Goal: Information Seeking & Learning: Learn about a topic

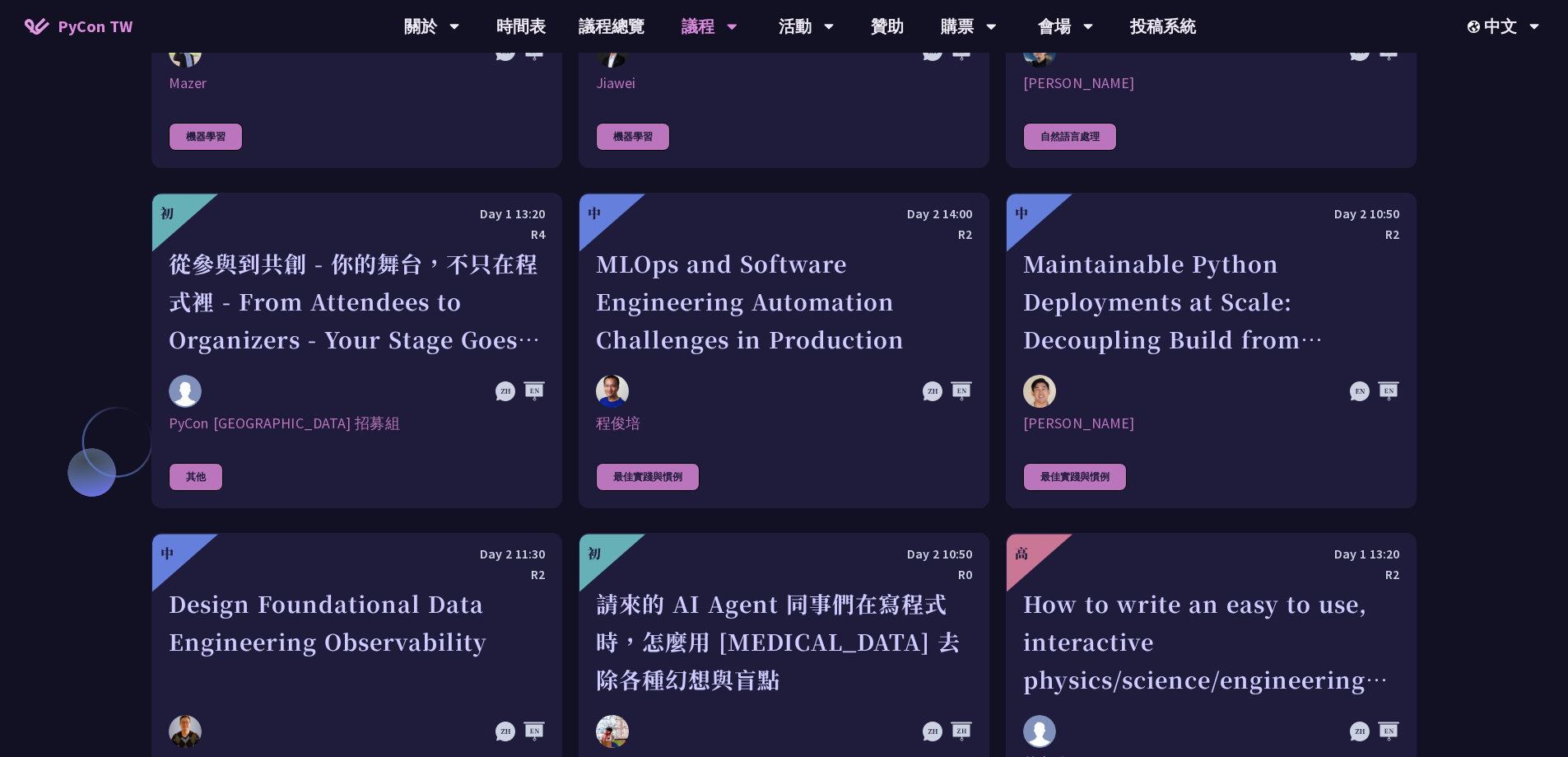
scroll to position [3845, 0]
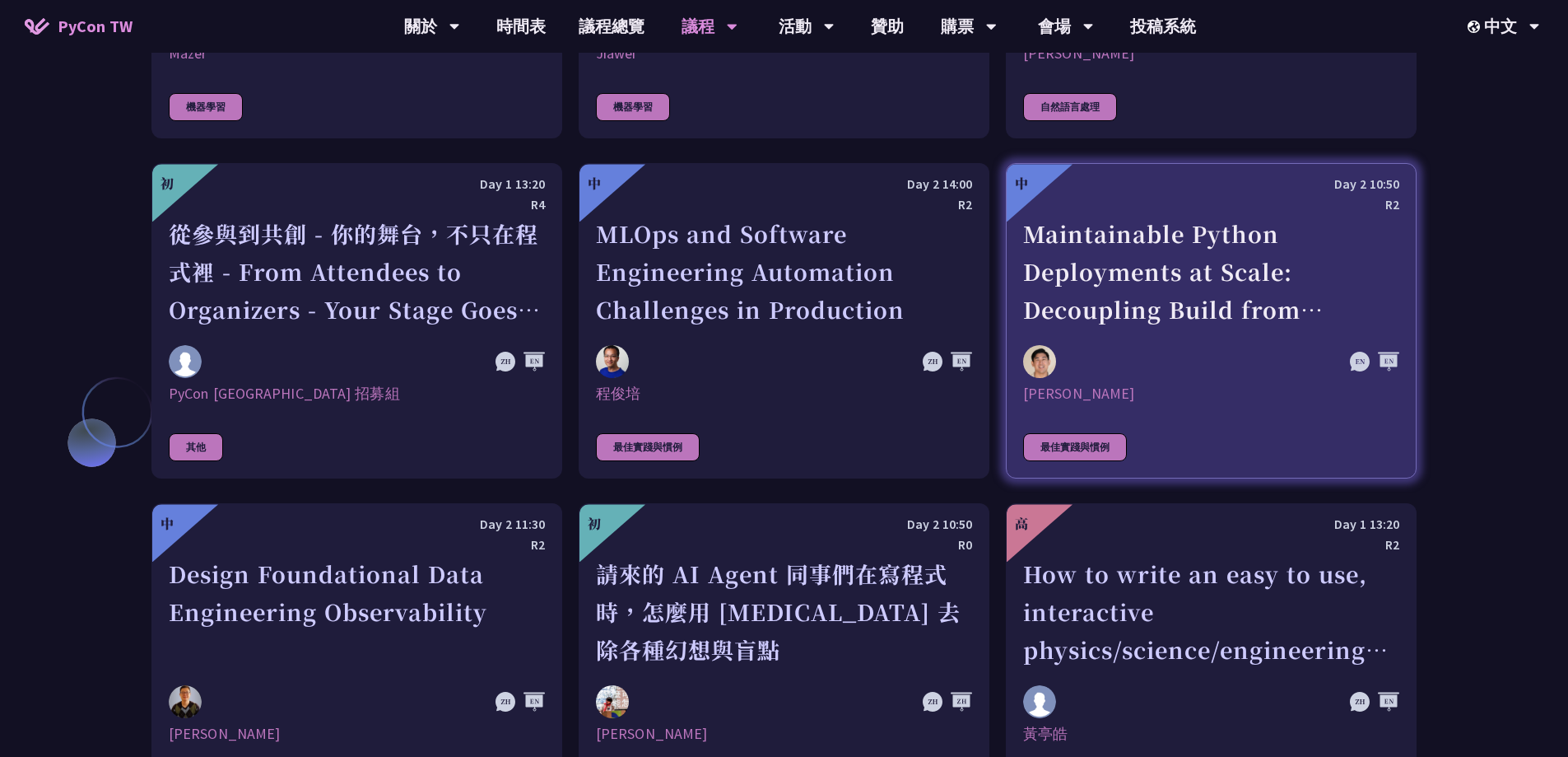
click at [1185, 276] on div "Maintainable Python Deployments at Scale: Decoupling Build from Runtime" at bounding box center [1211, 272] width 376 height 113
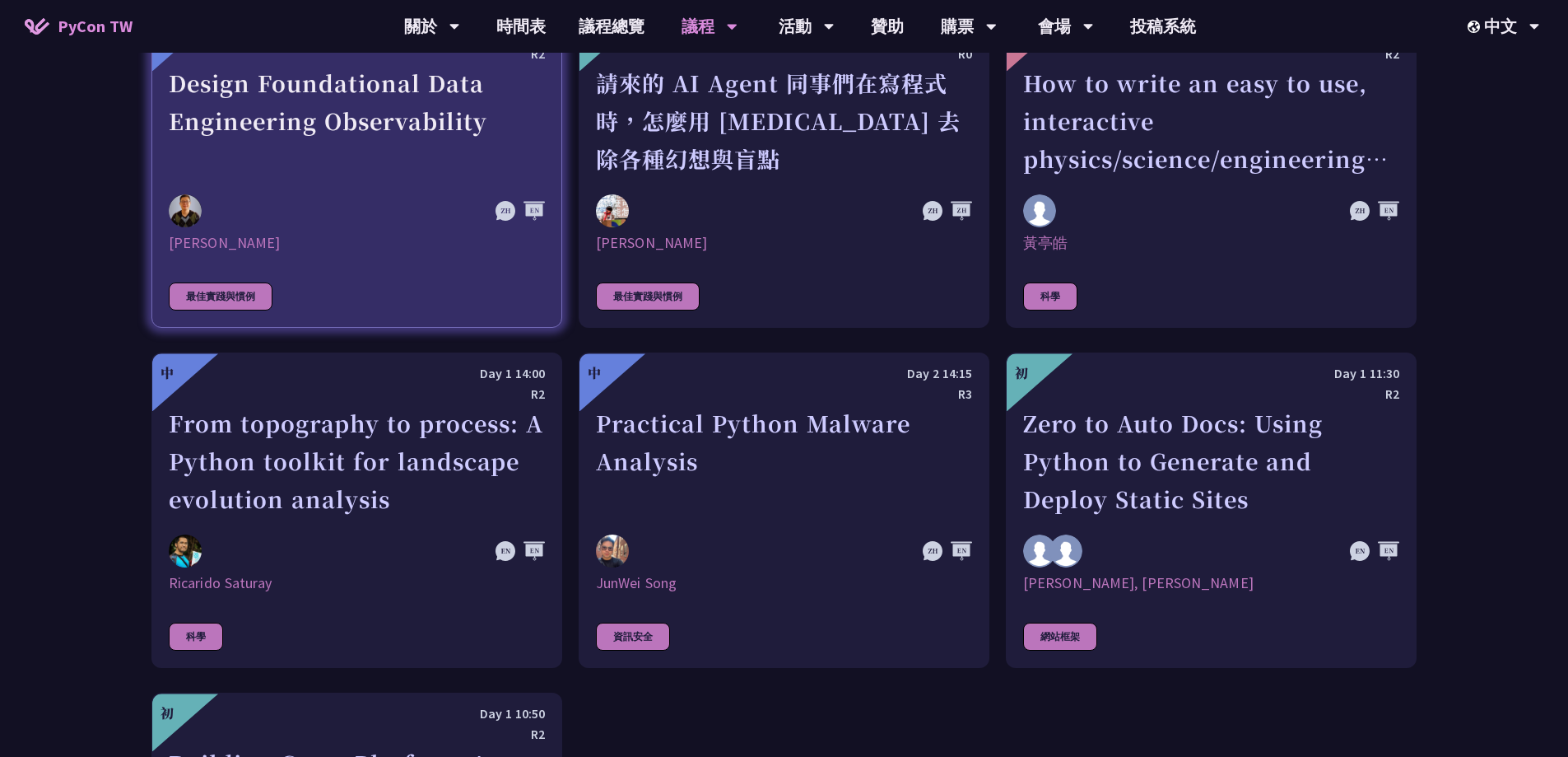
scroll to position [4254, 0]
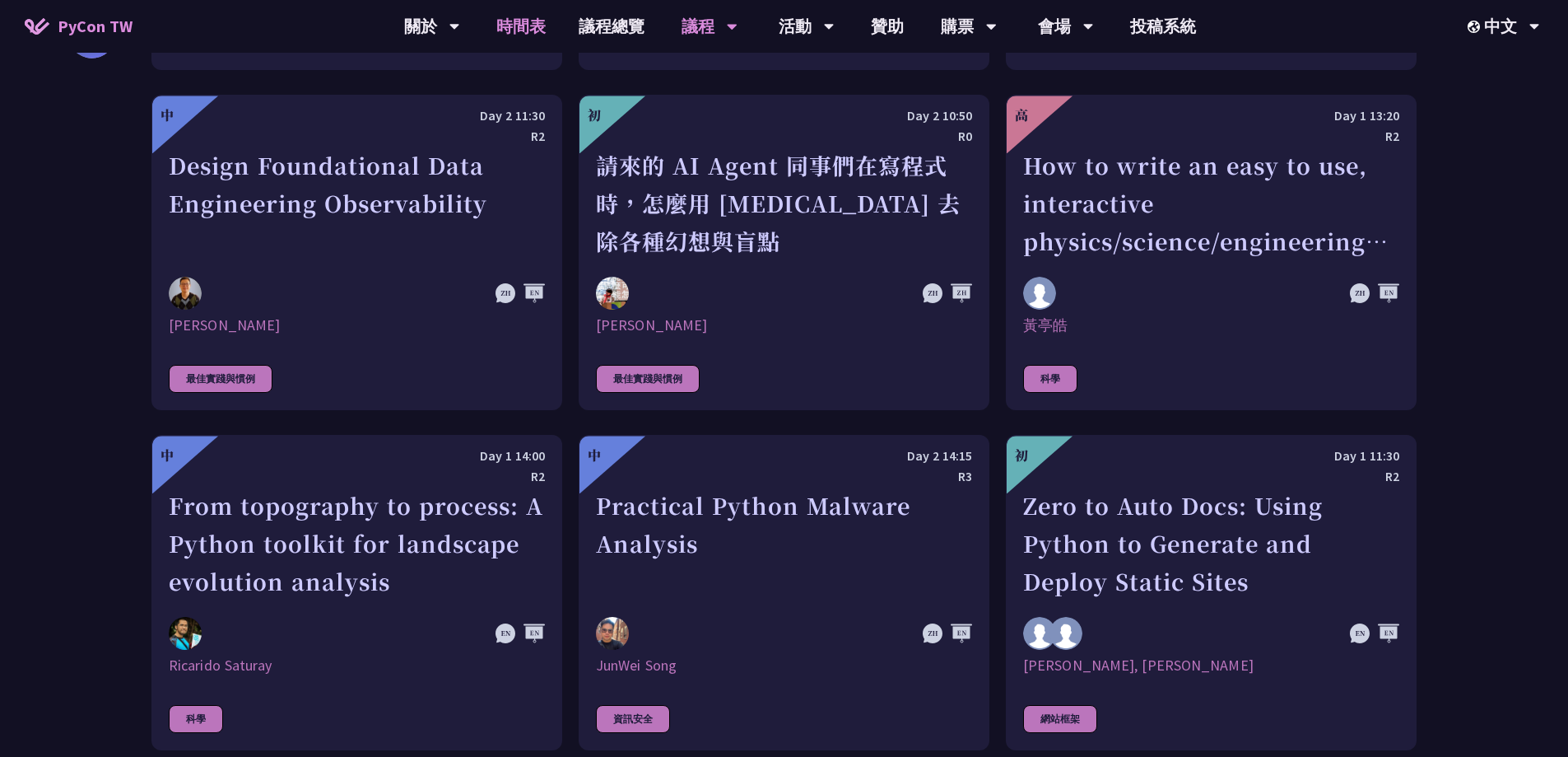
click at [531, 34] on link "時間表" at bounding box center [521, 26] width 83 height 53
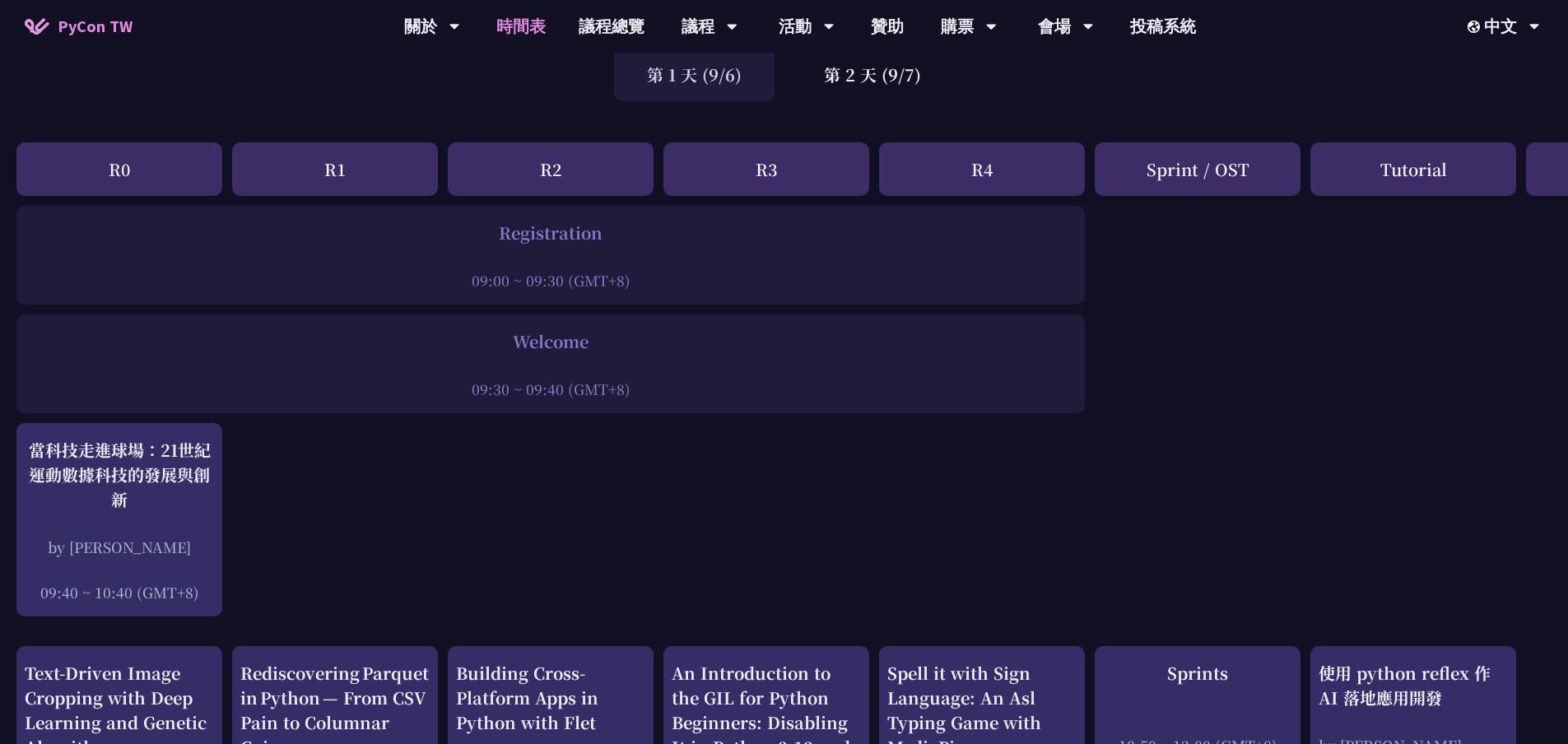
scroll to position [83, 0]
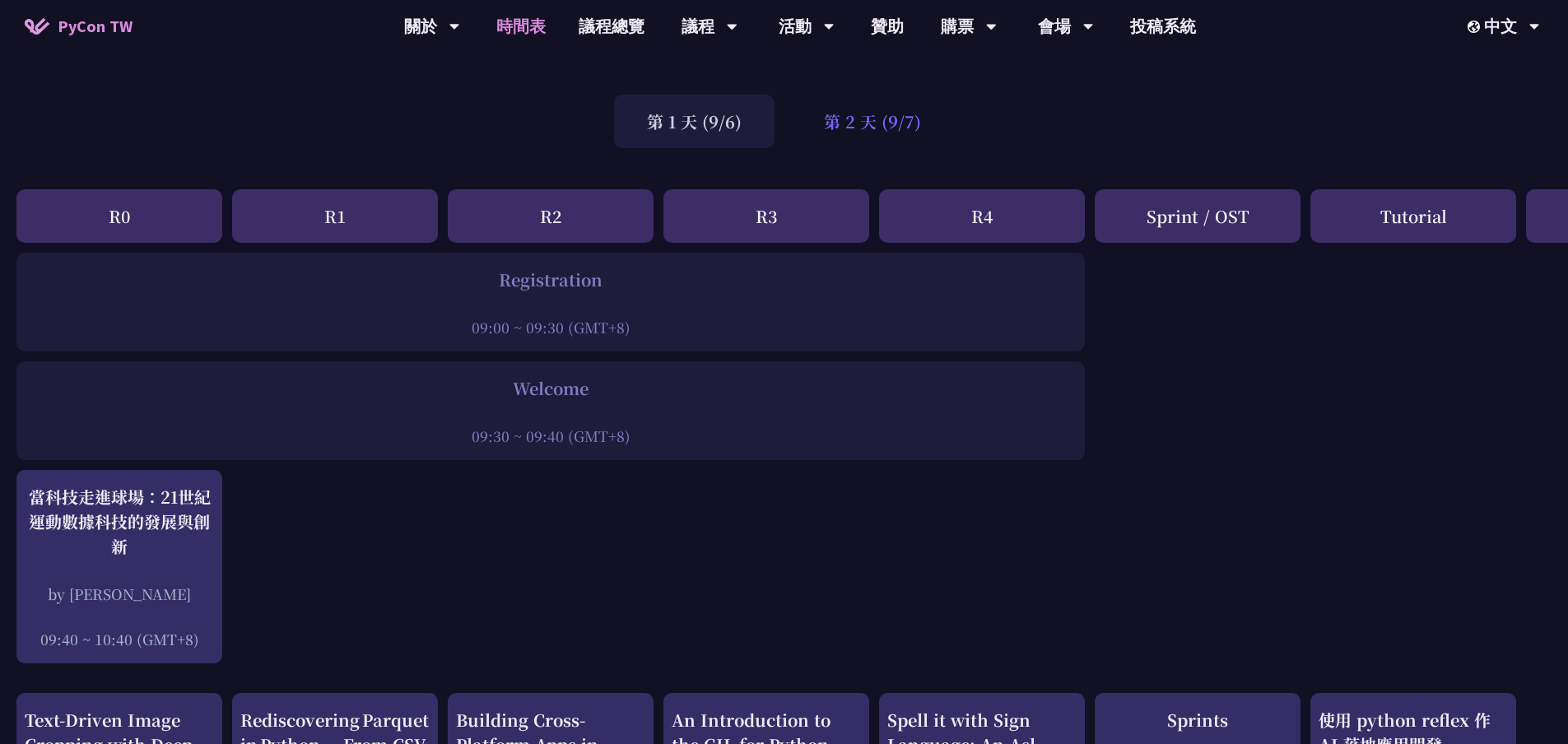
click at [865, 125] on div "第 2 天 (9/7)" at bounding box center [872, 121] width 163 height 53
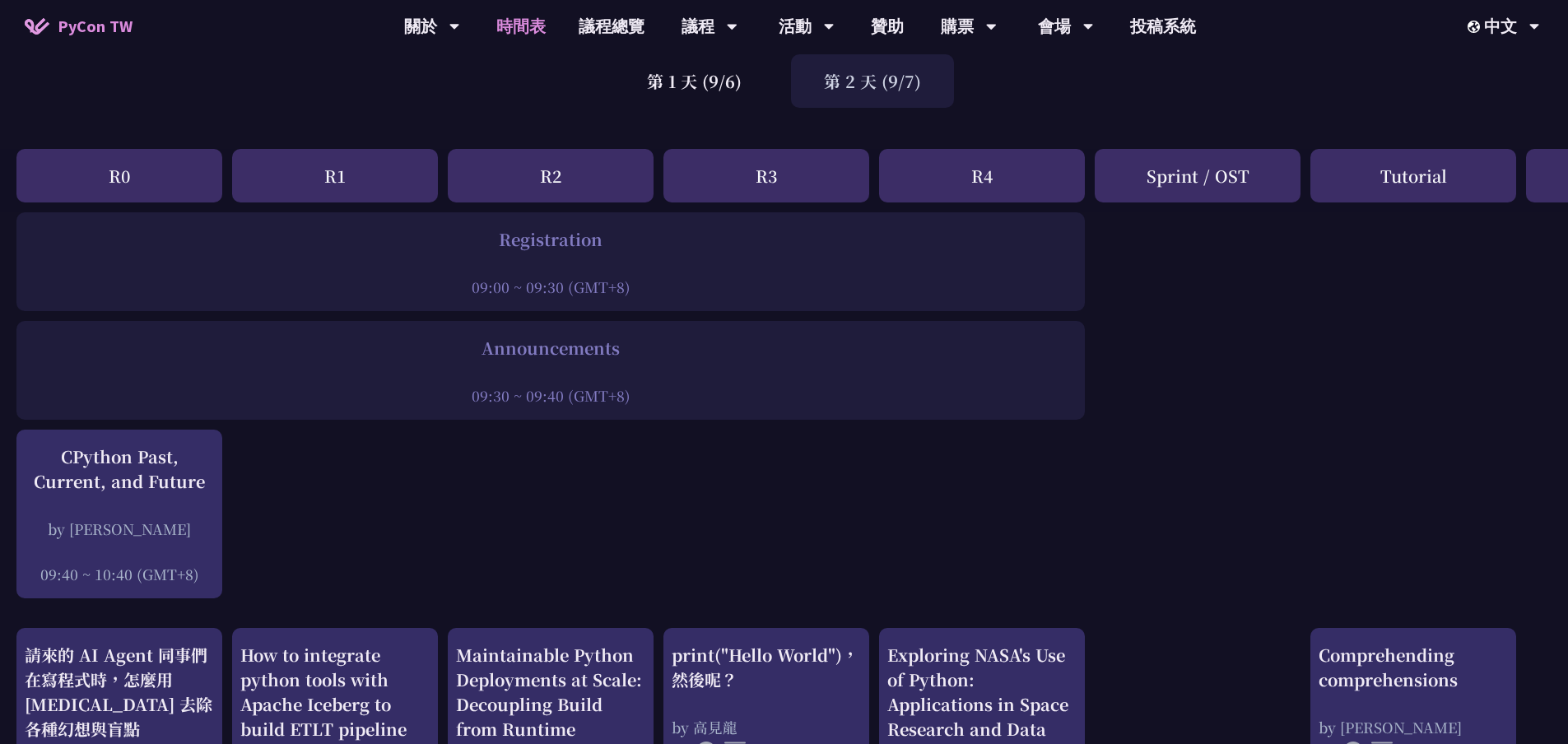
scroll to position [0, 0]
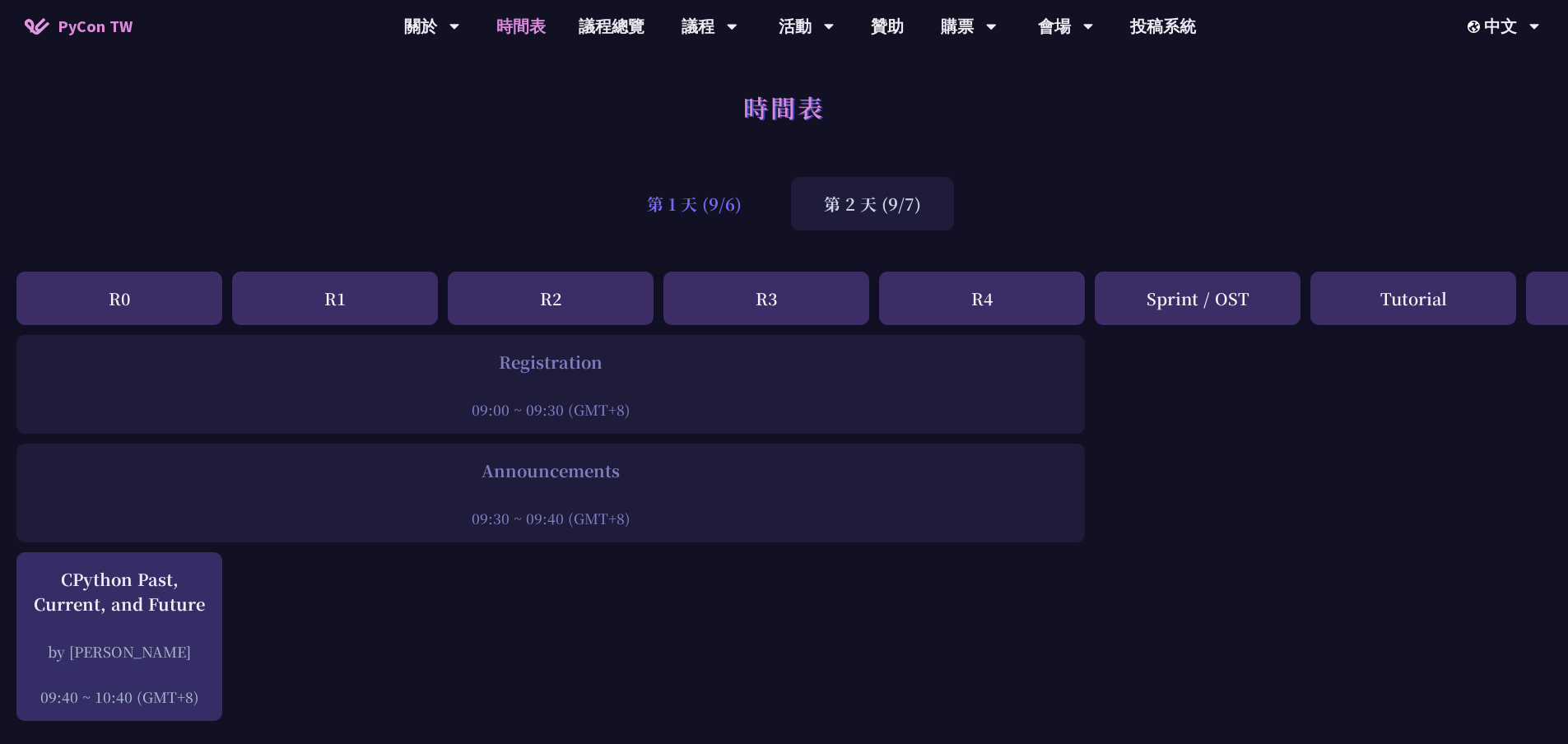
click at [687, 185] on div "第 1 天 (9/6)" at bounding box center [694, 203] width 160 height 53
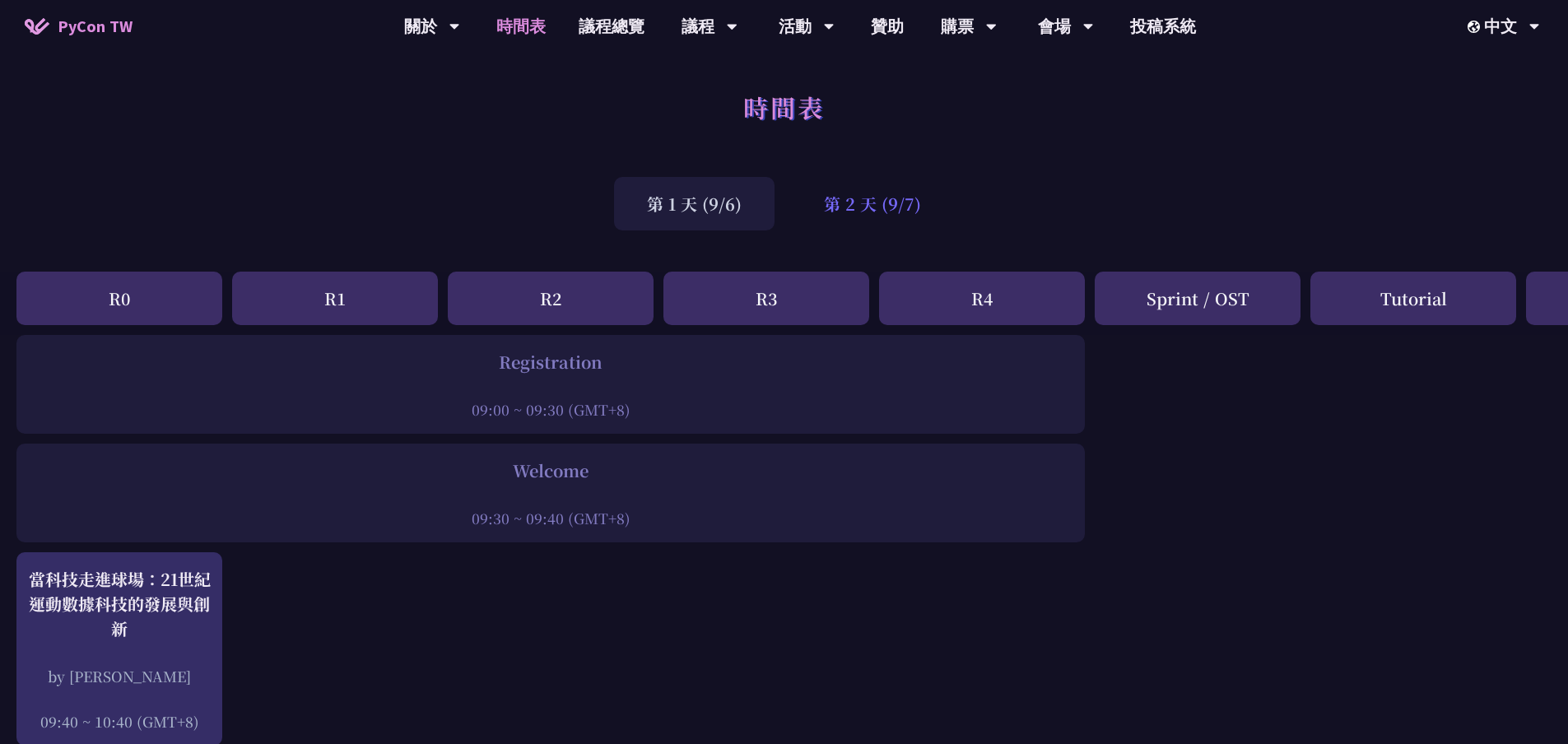
click at [877, 204] on div "第 2 天 (9/7)" at bounding box center [872, 203] width 163 height 53
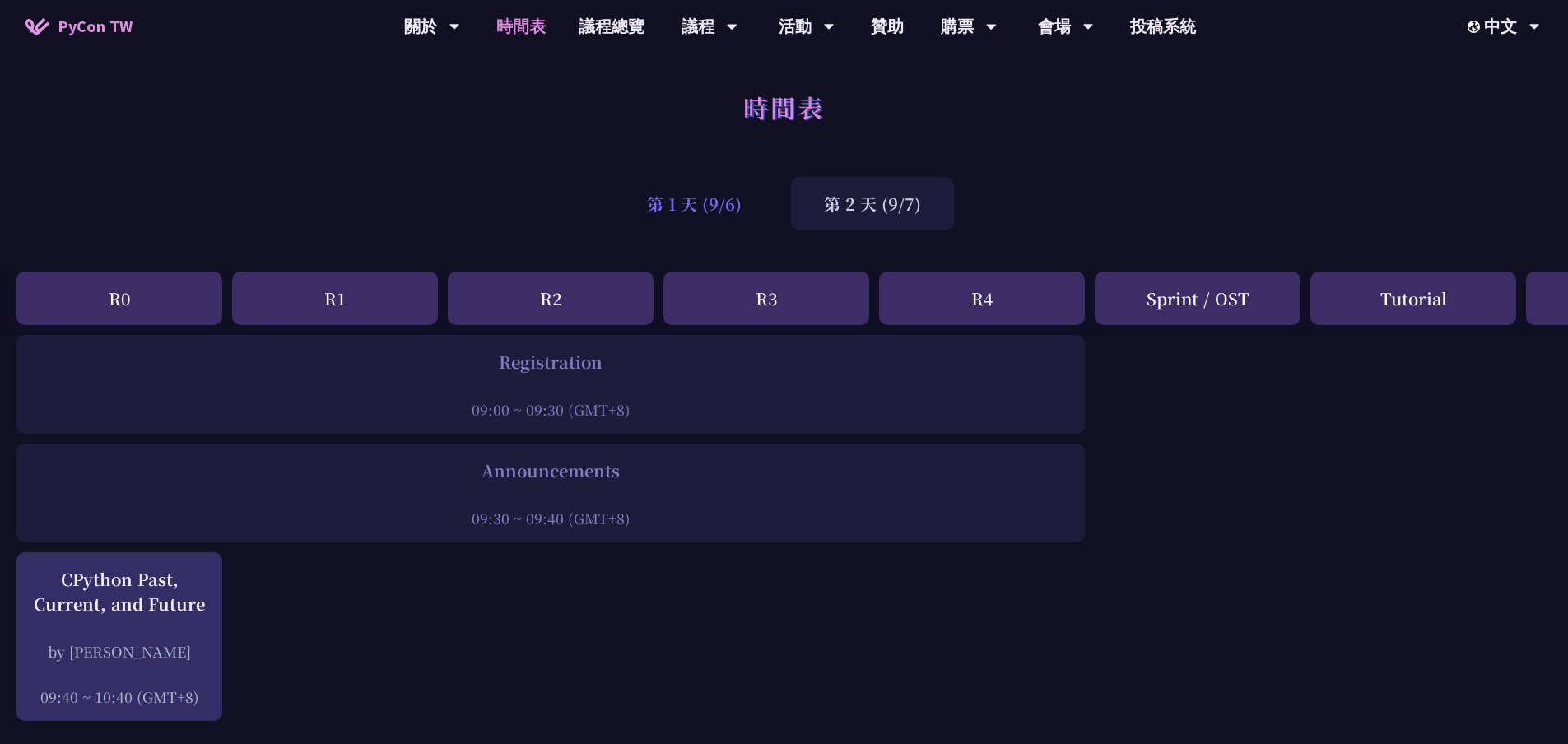
click at [711, 204] on div "第 1 天 (9/6)" at bounding box center [694, 203] width 160 height 53
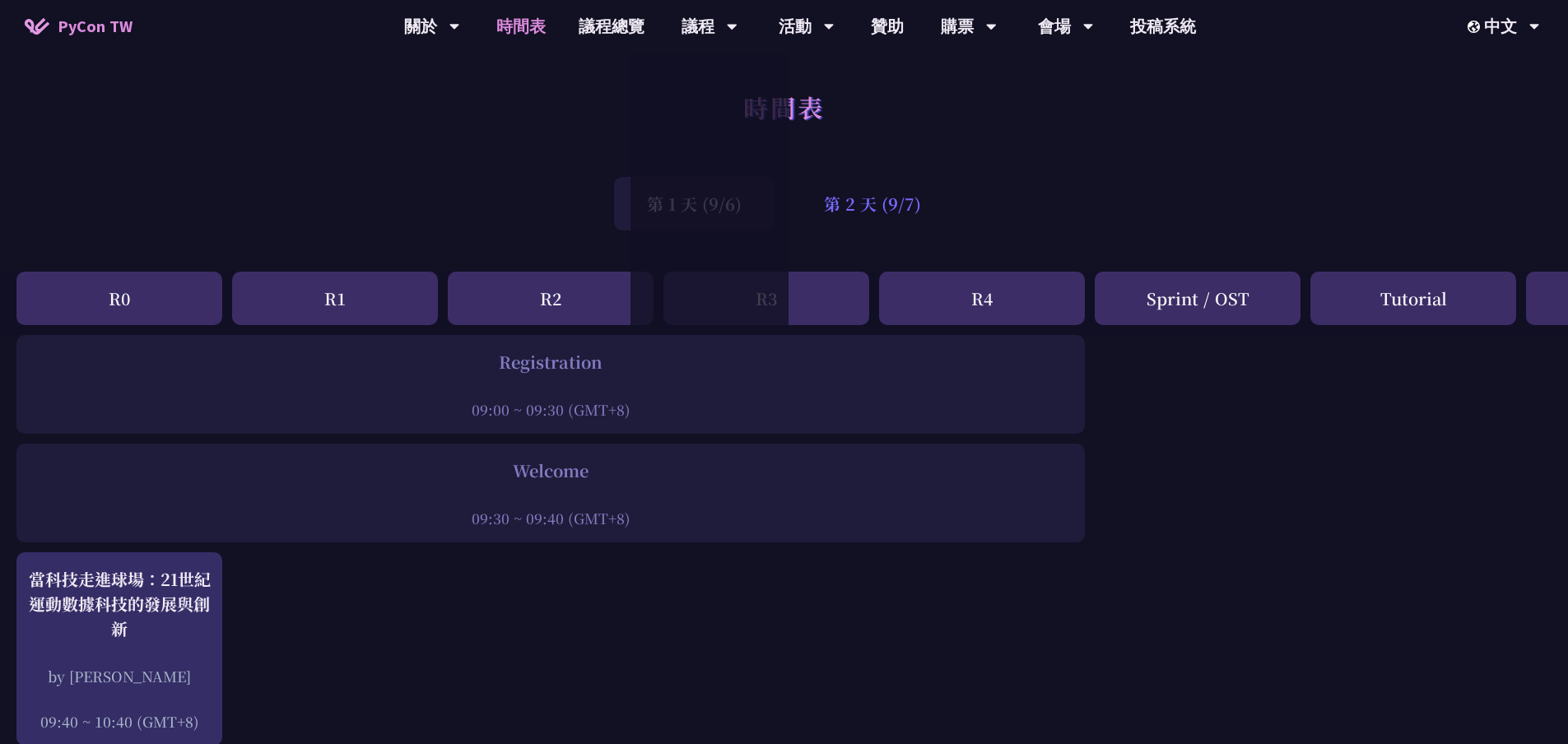
click at [887, 211] on div "第 2 天 (9/7)" at bounding box center [872, 203] width 163 height 53
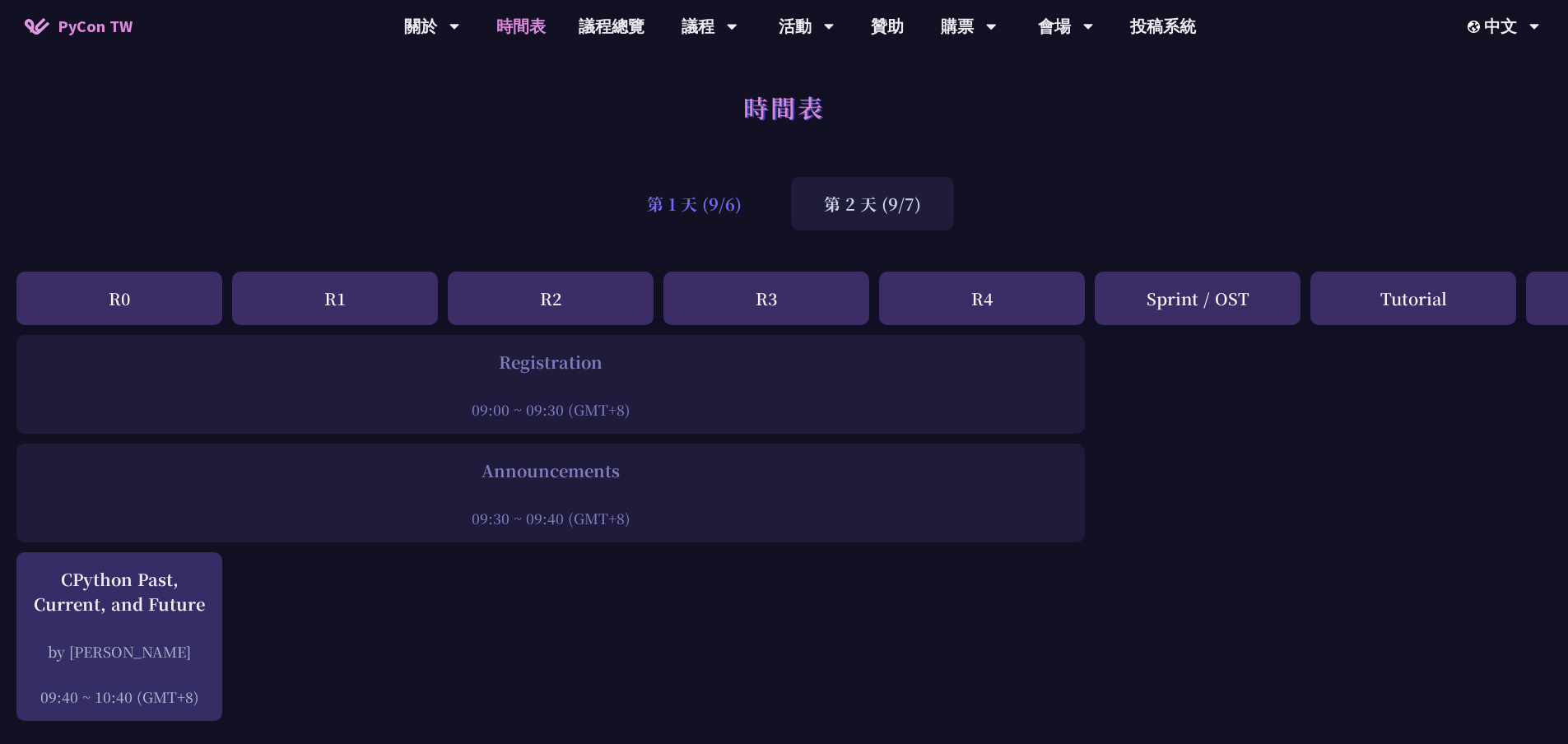
click at [709, 201] on div "第 1 天 (9/6)" at bounding box center [694, 203] width 160 height 53
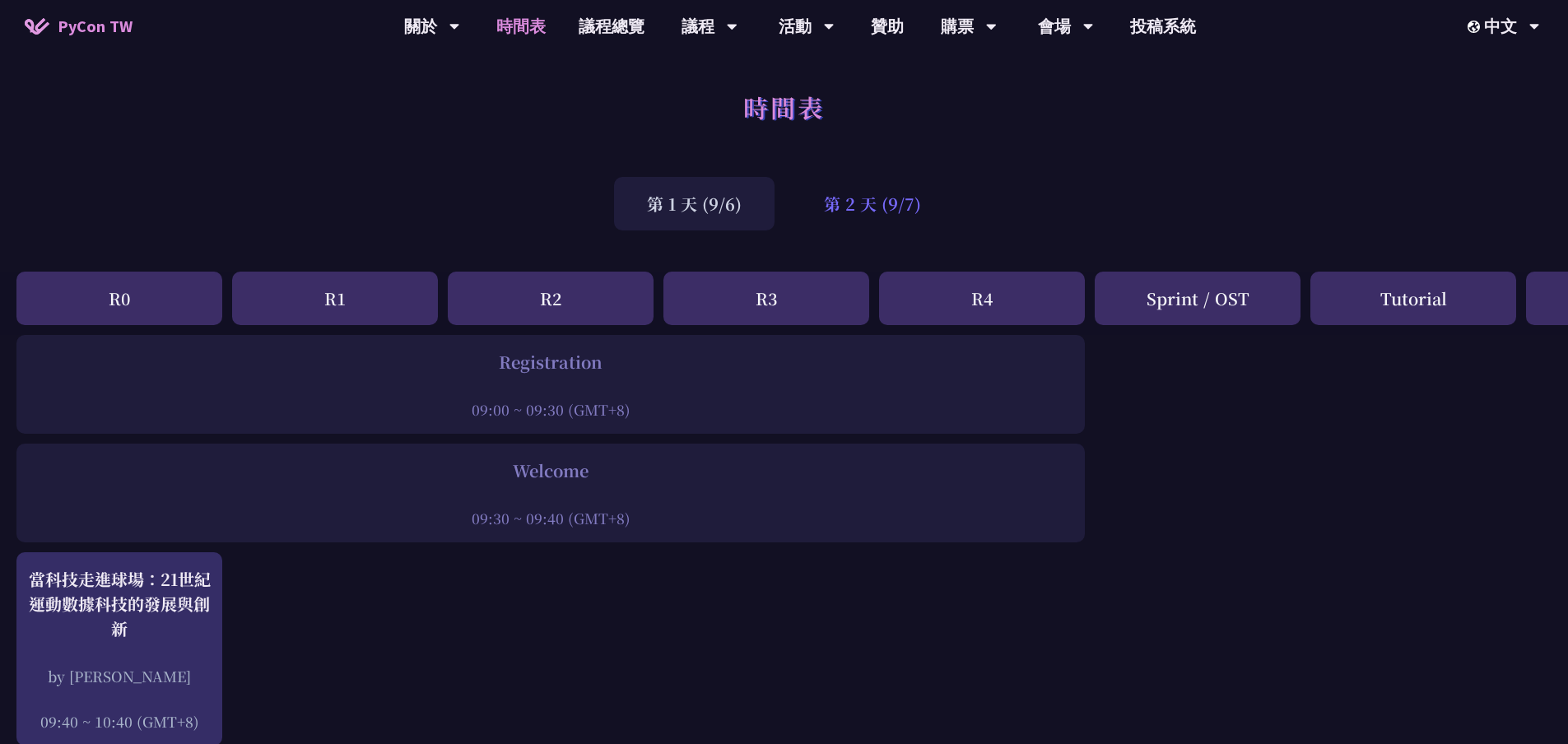
click at [857, 204] on div "第 2 天 (9/7)" at bounding box center [872, 203] width 163 height 53
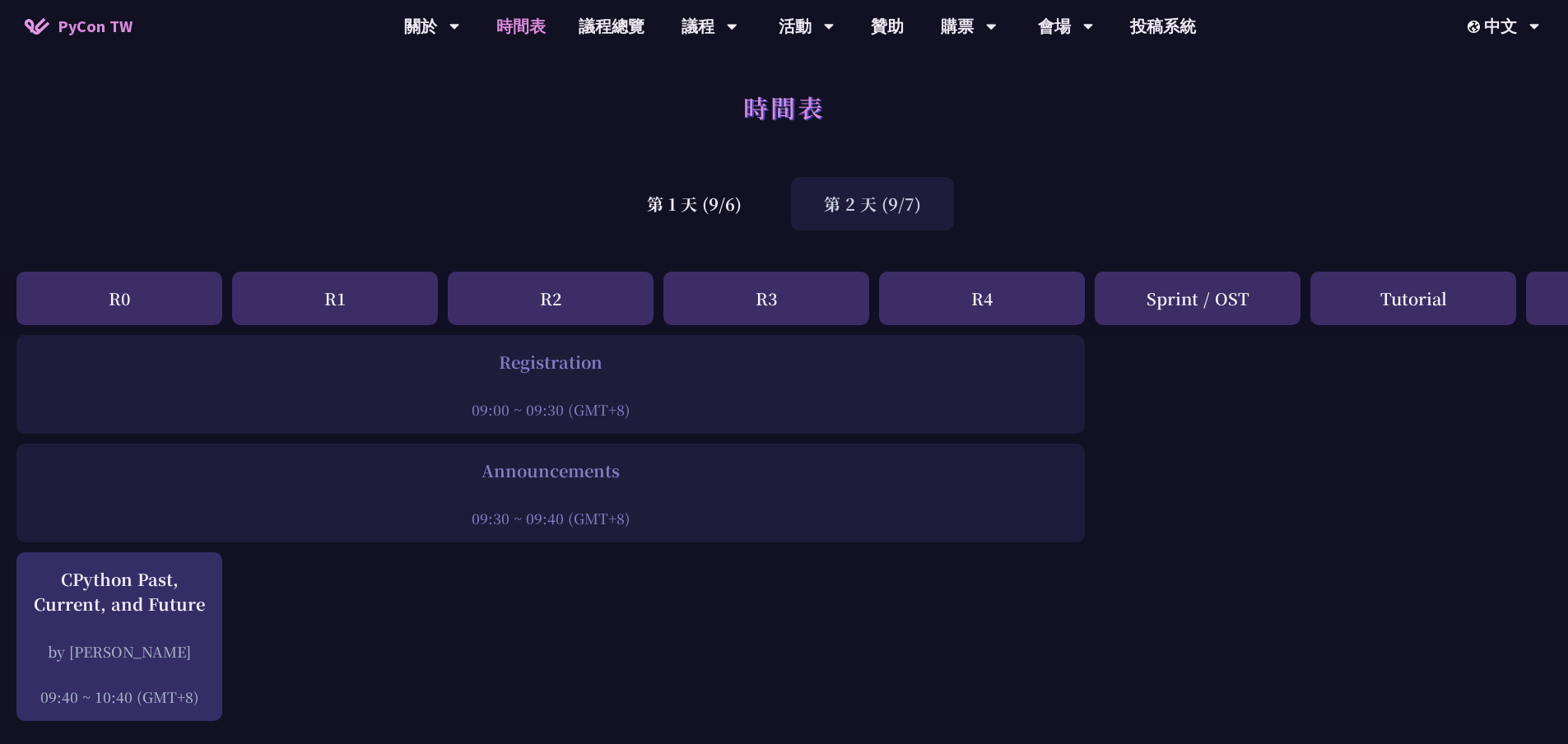
scroll to position [83, 0]
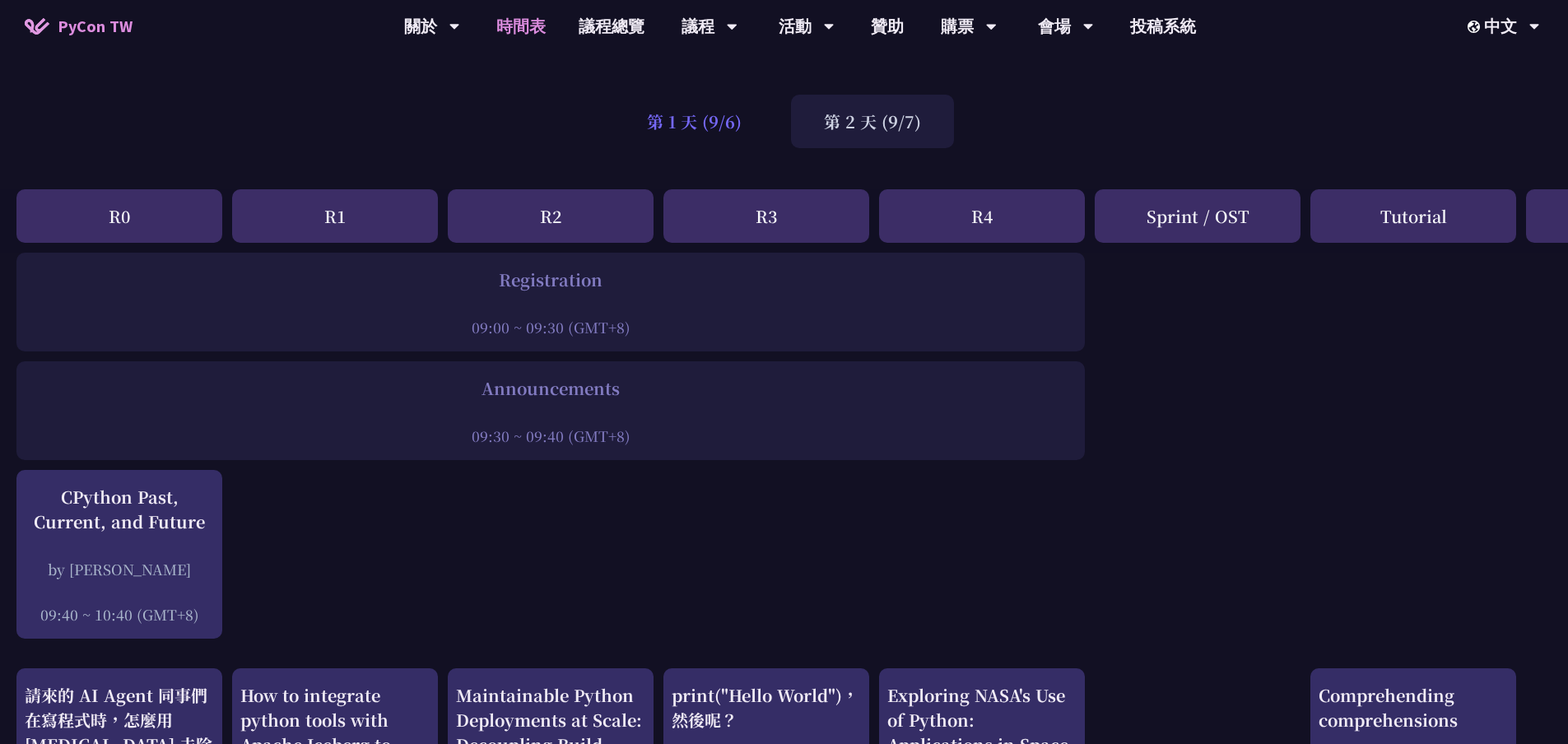
click at [686, 114] on div "第 1 天 (9/6)" at bounding box center [694, 121] width 160 height 53
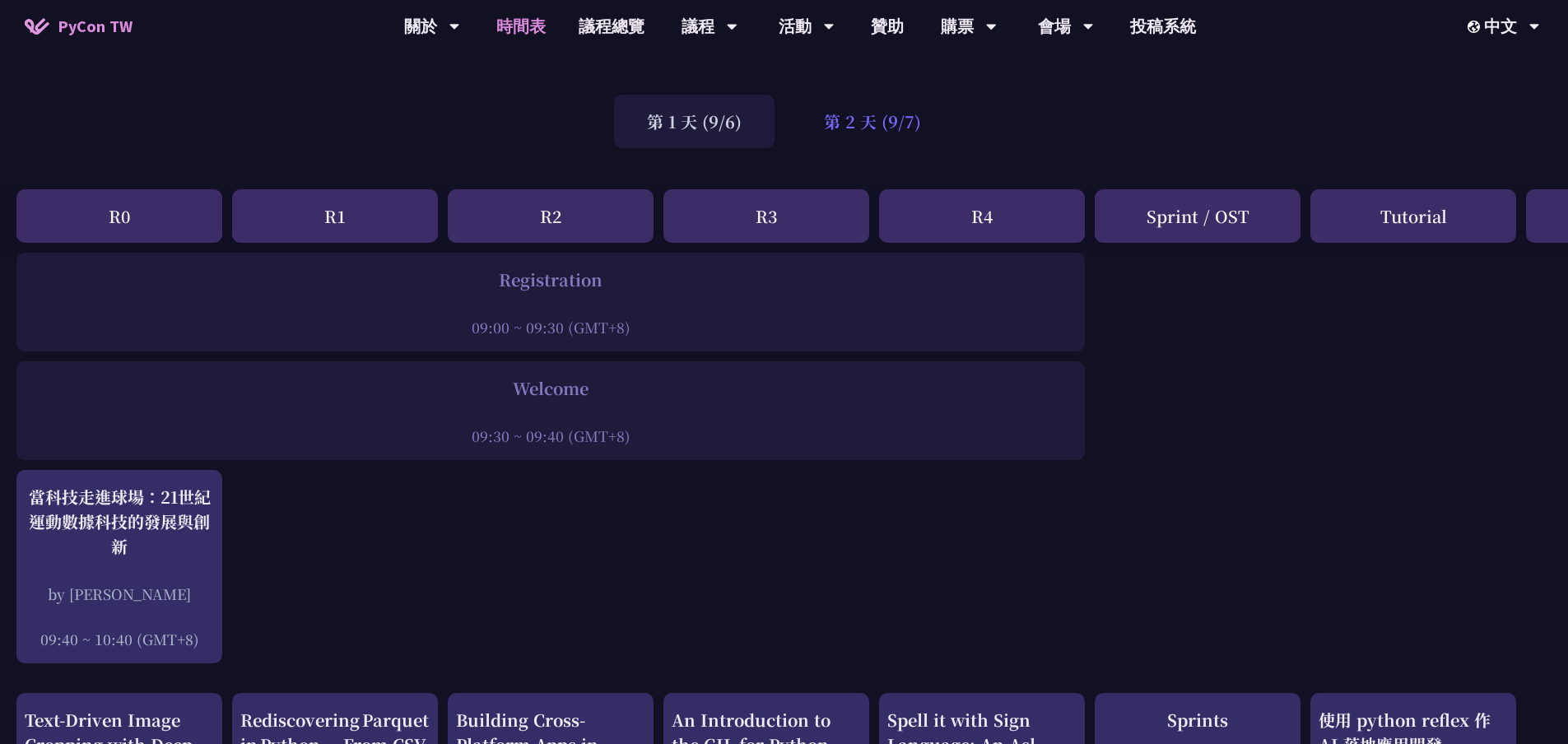
click at [883, 117] on div "第 2 天 (9/7)" at bounding box center [872, 121] width 163 height 53
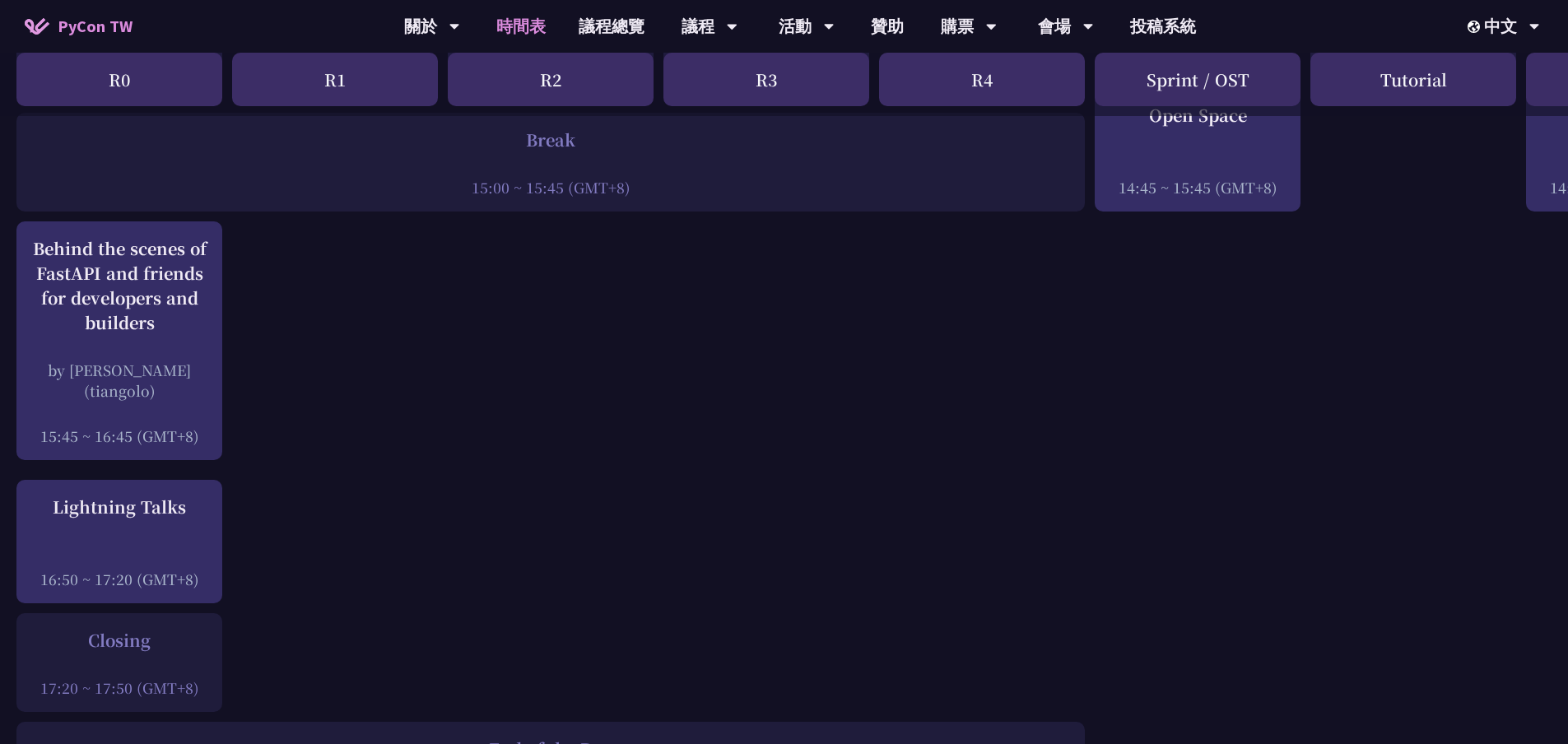
scroll to position [2058, 0]
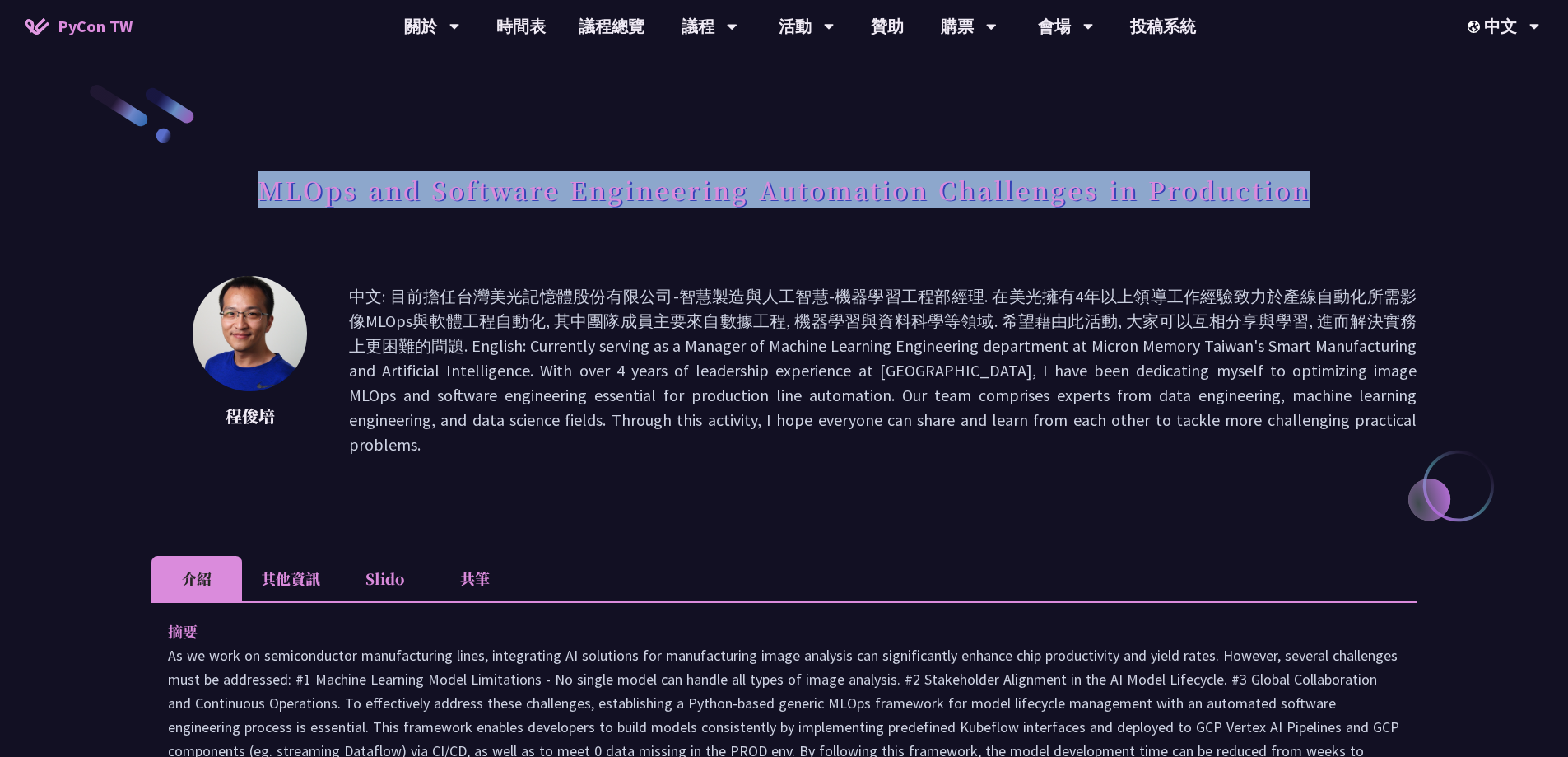
drag, startPoint x: 261, startPoint y: 189, endPoint x: 1314, endPoint y: 193, distance: 1053.0
click at [1314, 193] on div "MLOps and Software Engineering Automation Challenges in Production" at bounding box center [784, 208] width 1265 height 86
copy h1 "MLOps and Software Engineering Automation Challenges in Production"
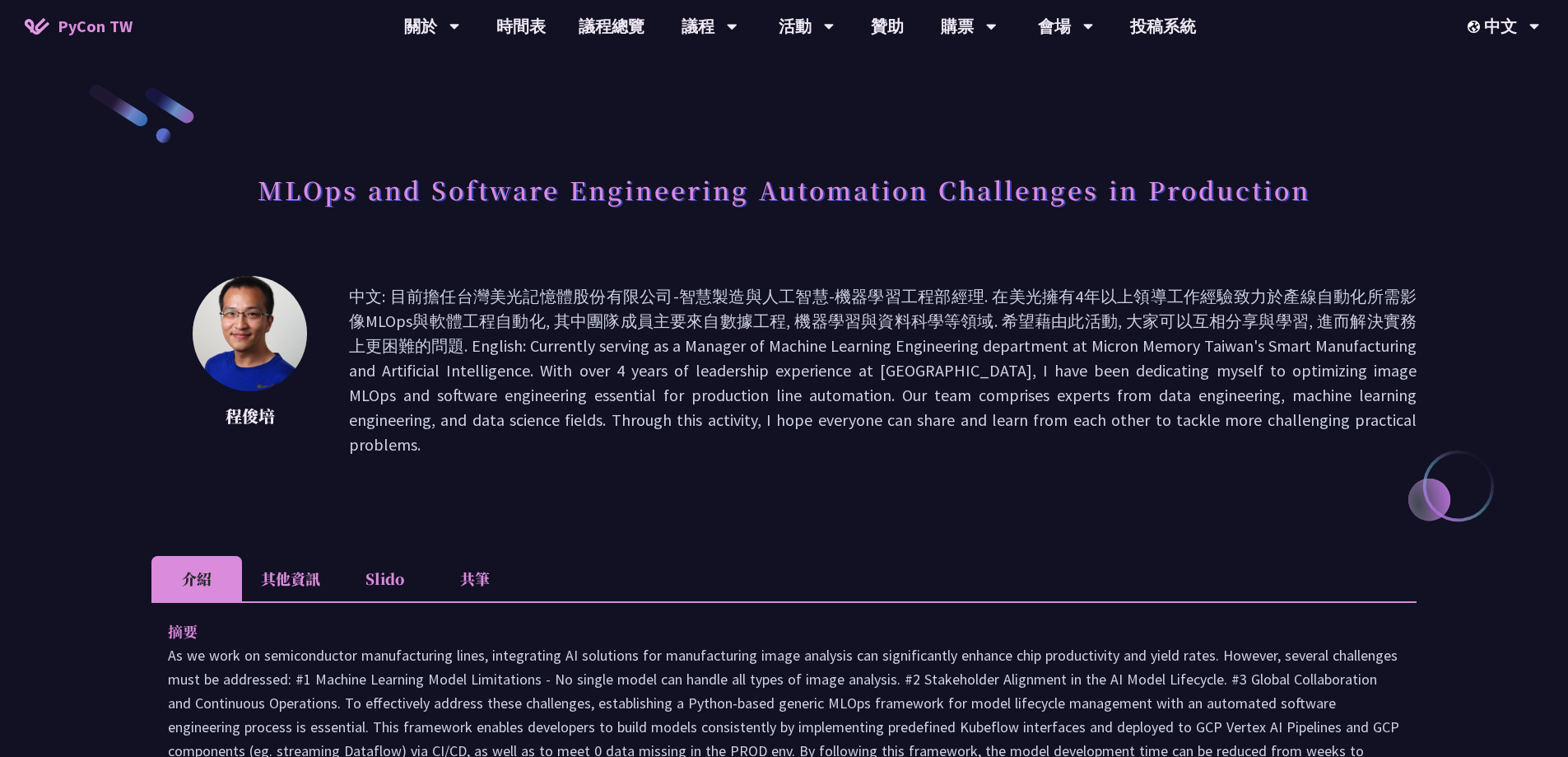
click at [308, 556] on li "其他資訊" at bounding box center [291, 579] width 97 height 45
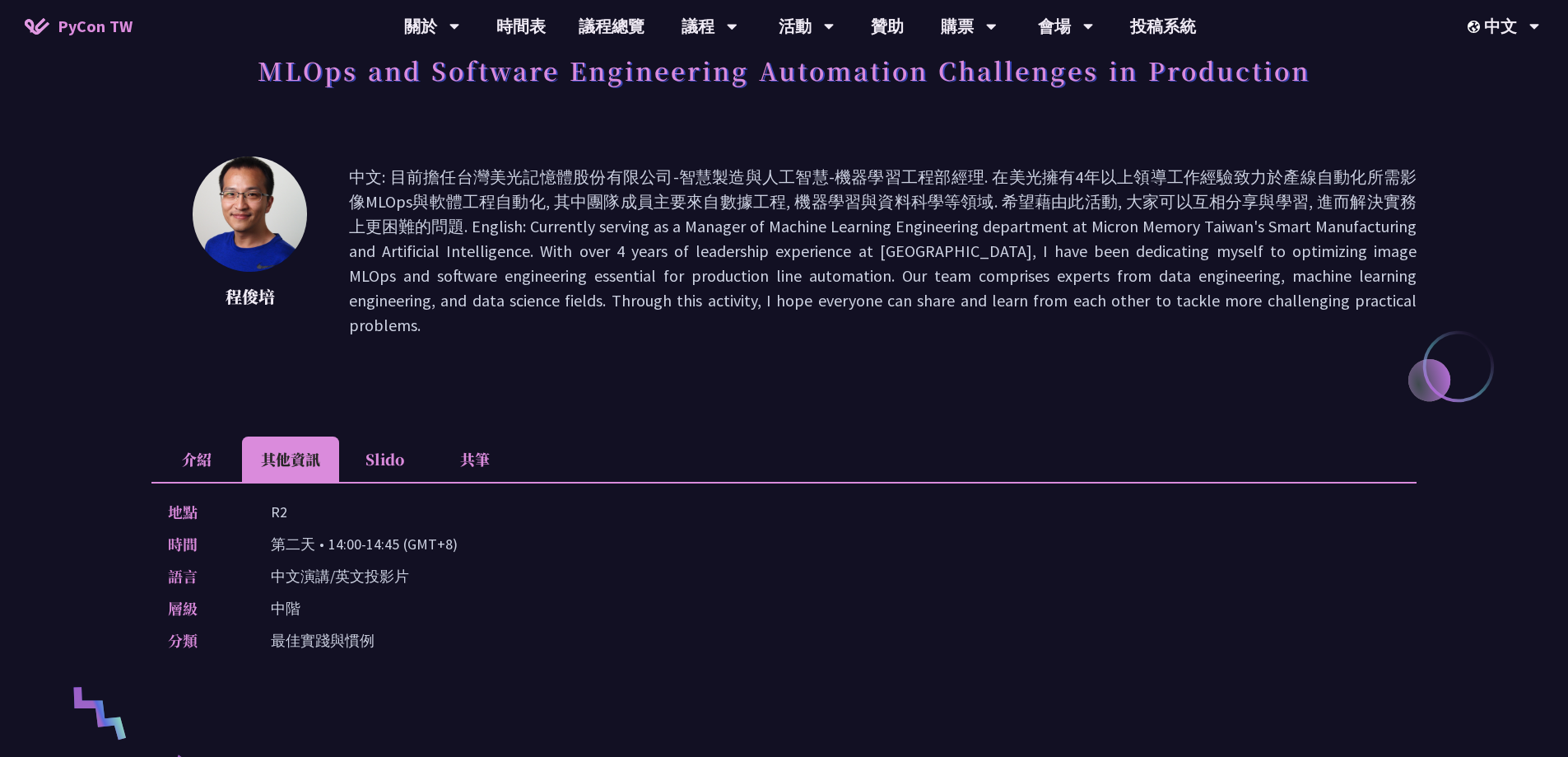
scroll to position [165, 0]
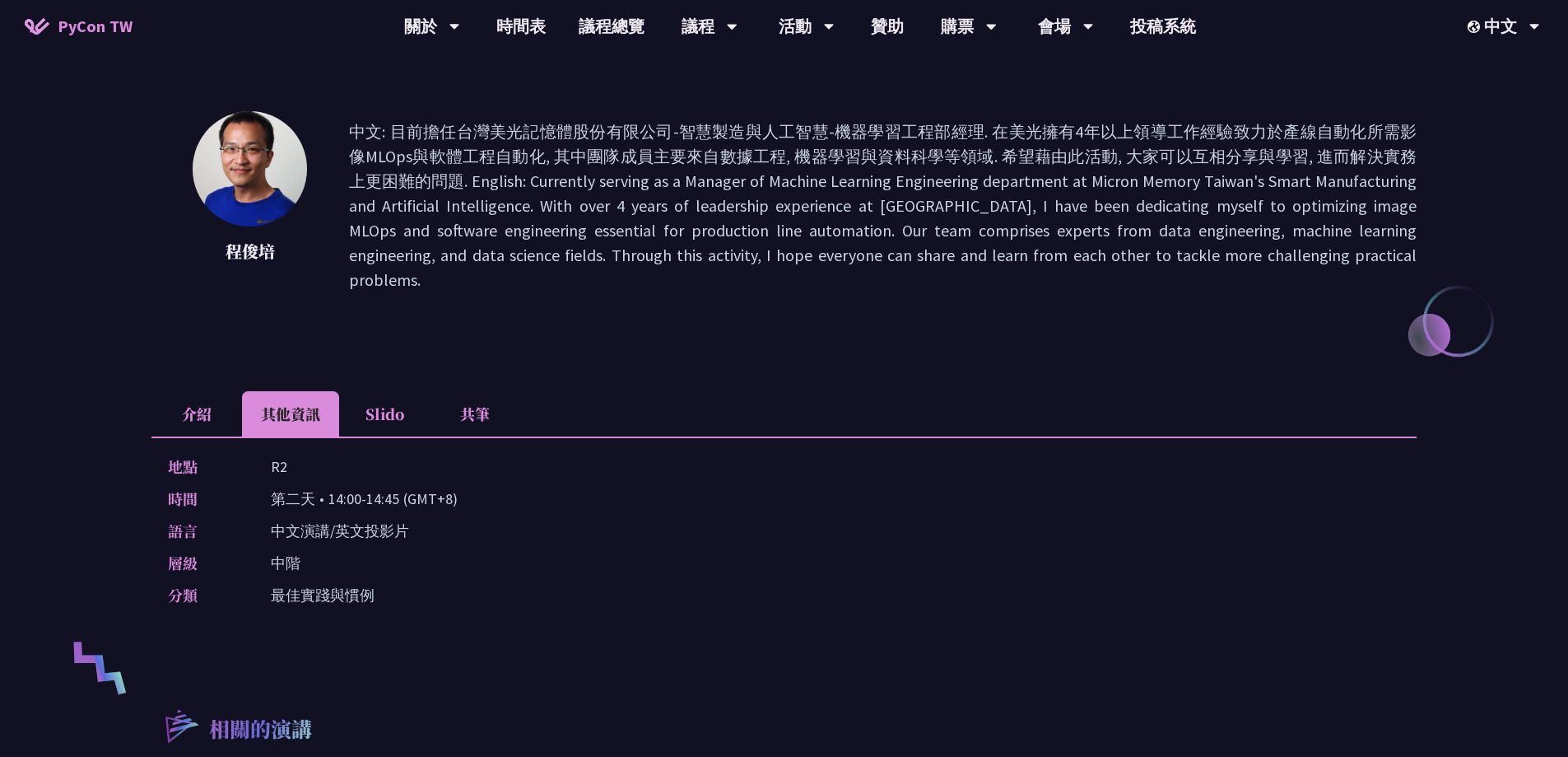
drag, startPoint x: 275, startPoint y: 473, endPoint x: 395, endPoint y: 476, distance: 120.0
click at [395, 487] on p "第二天 • 14:00-14:45 (GMT+8)" at bounding box center [364, 499] width 187 height 24
copy p "第二天 • 14:00-14:45"
drag, startPoint x: 273, startPoint y: 442, endPoint x: 289, endPoint y: 441, distance: 16.0
click at [289, 455] on div "地點 R2" at bounding box center [780, 466] width 1224 height 24
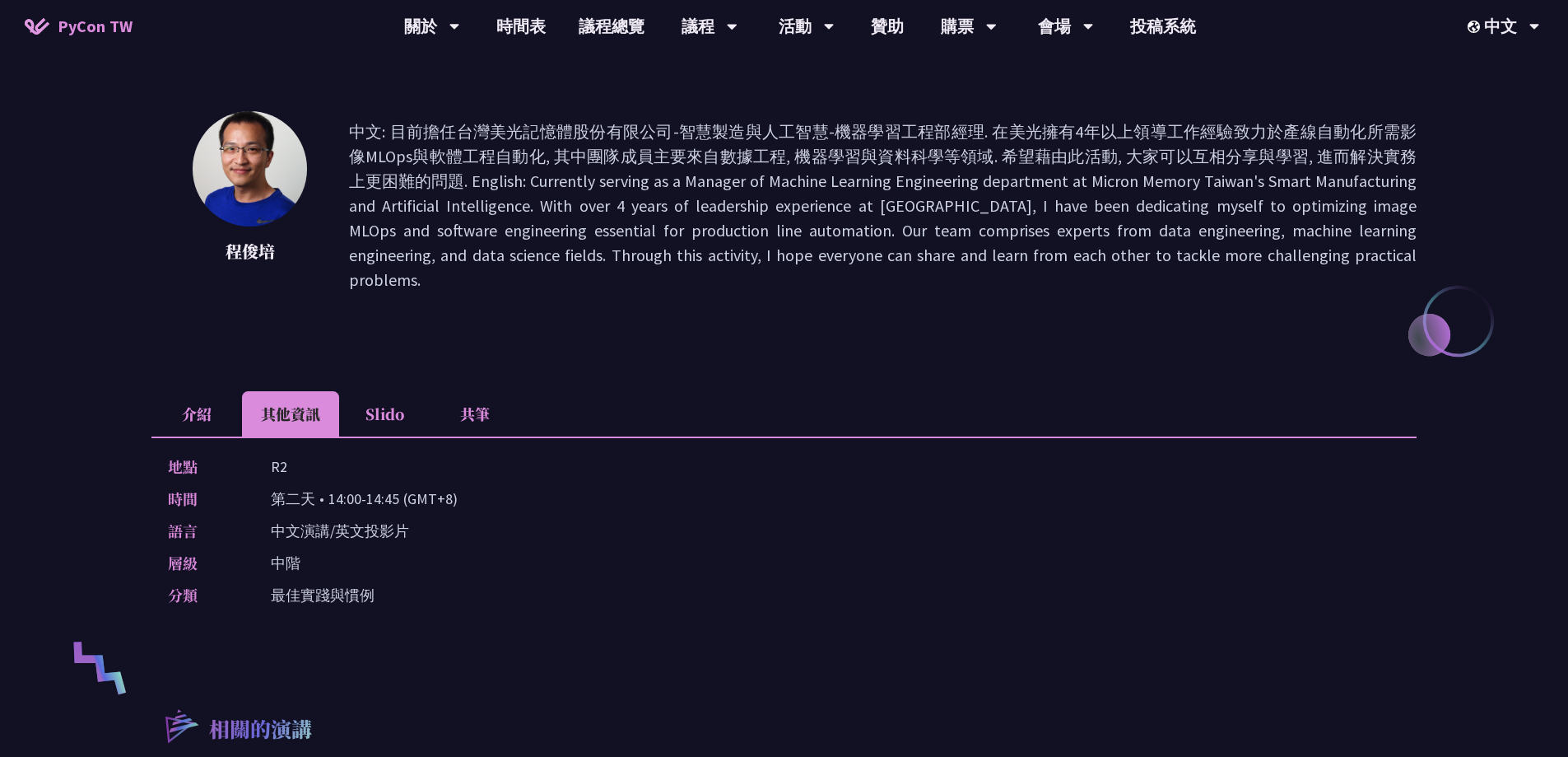
copy p "R2"
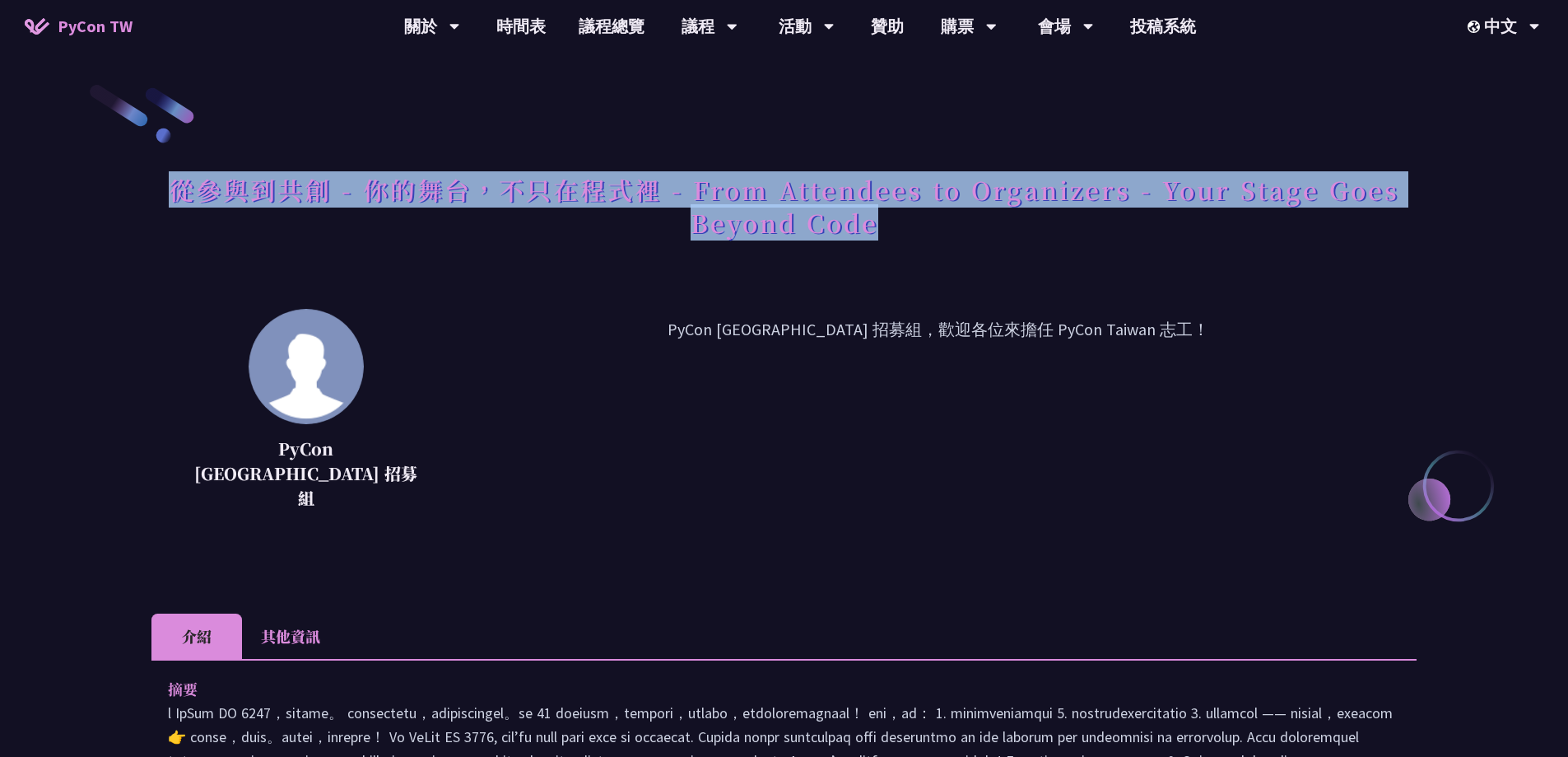
drag, startPoint x: 174, startPoint y: 185, endPoint x: 886, endPoint y: 231, distance: 713.5
click at [886, 231] on h1 "從參與到共創 - 你的舞台，不只在程式裡 - From Attendees to Organizers - Your Stage Goes Beyond Co…" at bounding box center [784, 206] width 1265 height 83
copy h1 "從參與到共創 - 你的舞台，不只在程式裡 - From Attendees to Organizers - Your Stage Goes Beyond Co…"
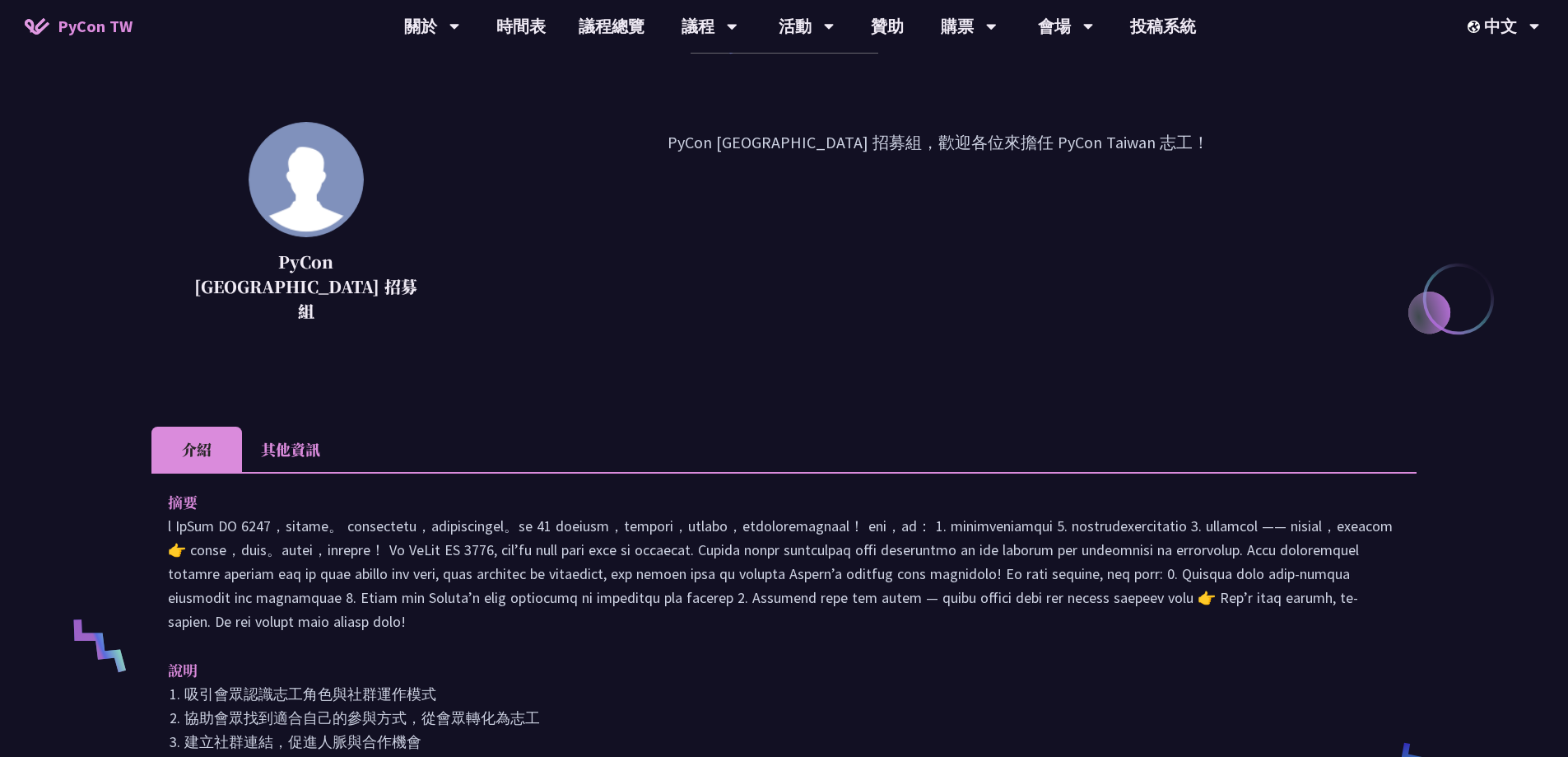
scroll to position [248, 0]
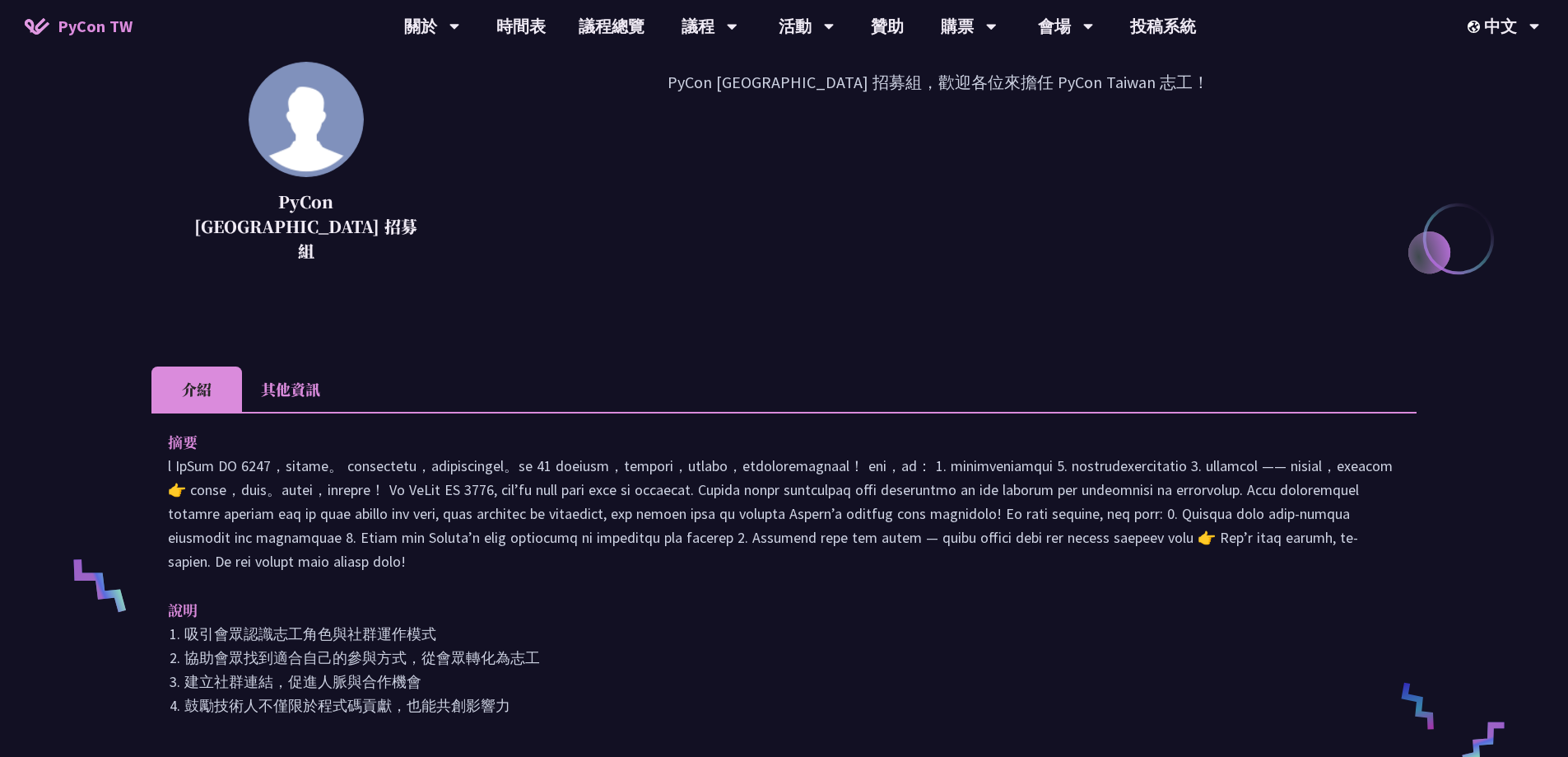
click at [299, 366] on li "其他資訊" at bounding box center [291, 389] width 97 height 45
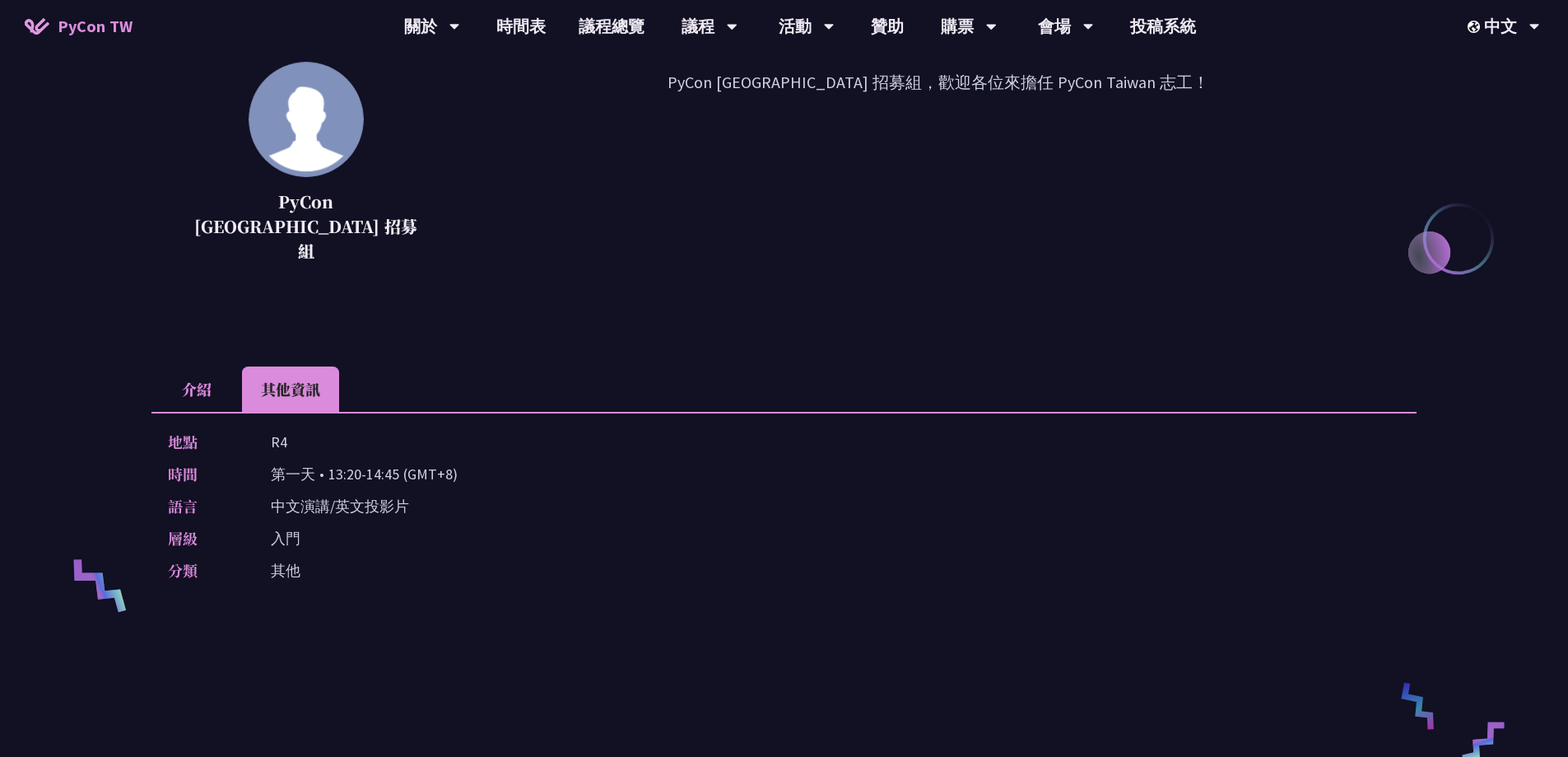
drag, startPoint x: 309, startPoint y: 447, endPoint x: 398, endPoint y: 451, distance: 89.1
click at [398, 462] on p "第一天 • 13:20-14:45 (GMT+8)" at bounding box center [364, 473] width 187 height 24
copy p "第一天 • 13:20-14:45"
drag, startPoint x: 285, startPoint y: 419, endPoint x: 273, endPoint y: 418, distance: 12.0
click at [276, 430] on p "R4" at bounding box center [279, 442] width 16 height 24
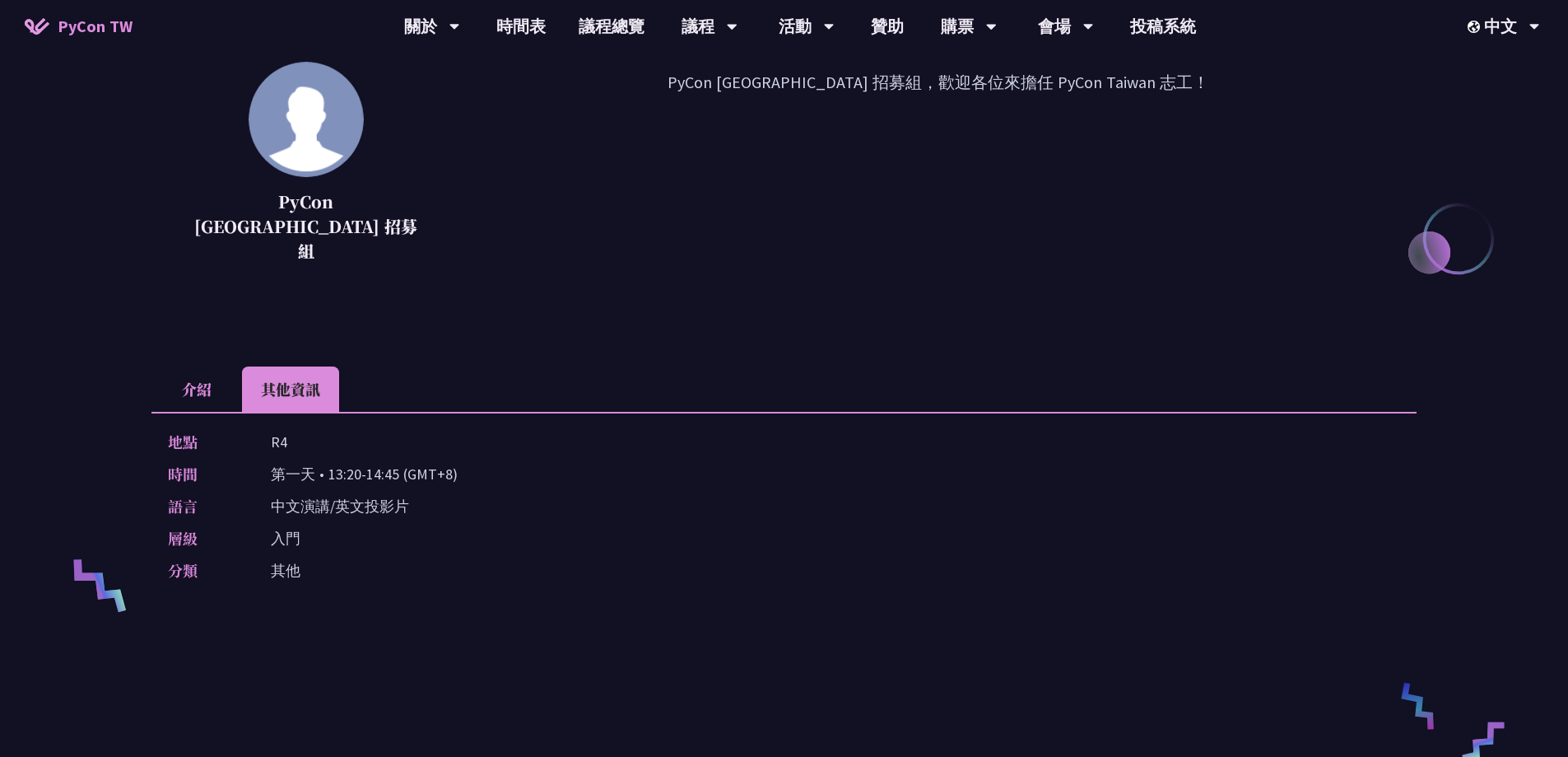
click at [273, 430] on p "R4" at bounding box center [279, 442] width 16 height 24
drag, startPoint x: 268, startPoint y: 418, endPoint x: 288, endPoint y: 418, distance: 20.0
click at [288, 430] on div "地點 R4" at bounding box center [780, 442] width 1224 height 24
copy p "R4"
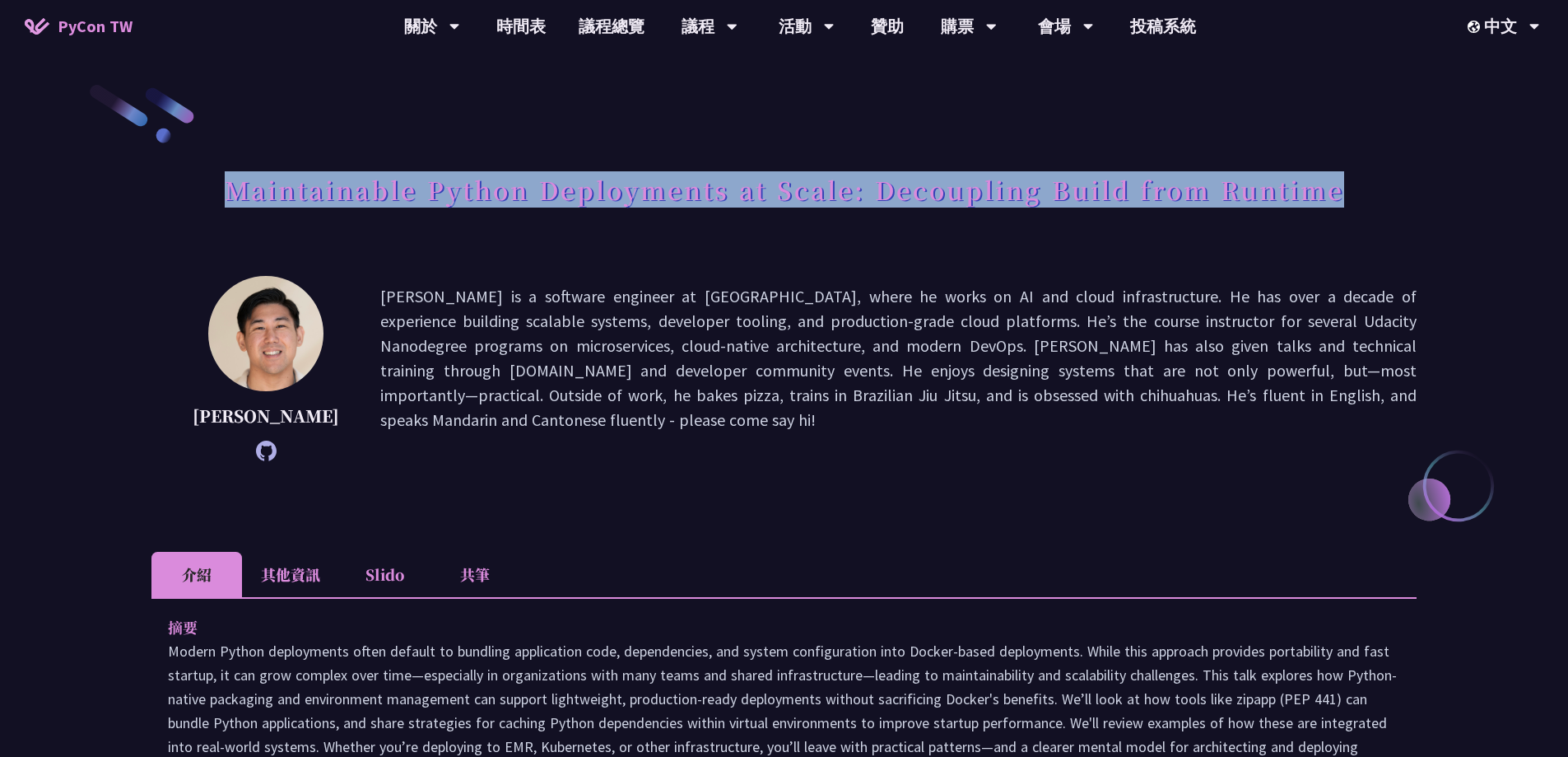
drag, startPoint x: 221, startPoint y: 182, endPoint x: 1368, endPoint y: 227, distance: 1147.9
click at [1368, 227] on div "Maintainable Python Deployments at Scale: Decoupling Build from Runtime" at bounding box center [784, 208] width 1265 height 86
copy h1 "Maintainable Python Deployments at Scale: Decoupling Build from Runtime"
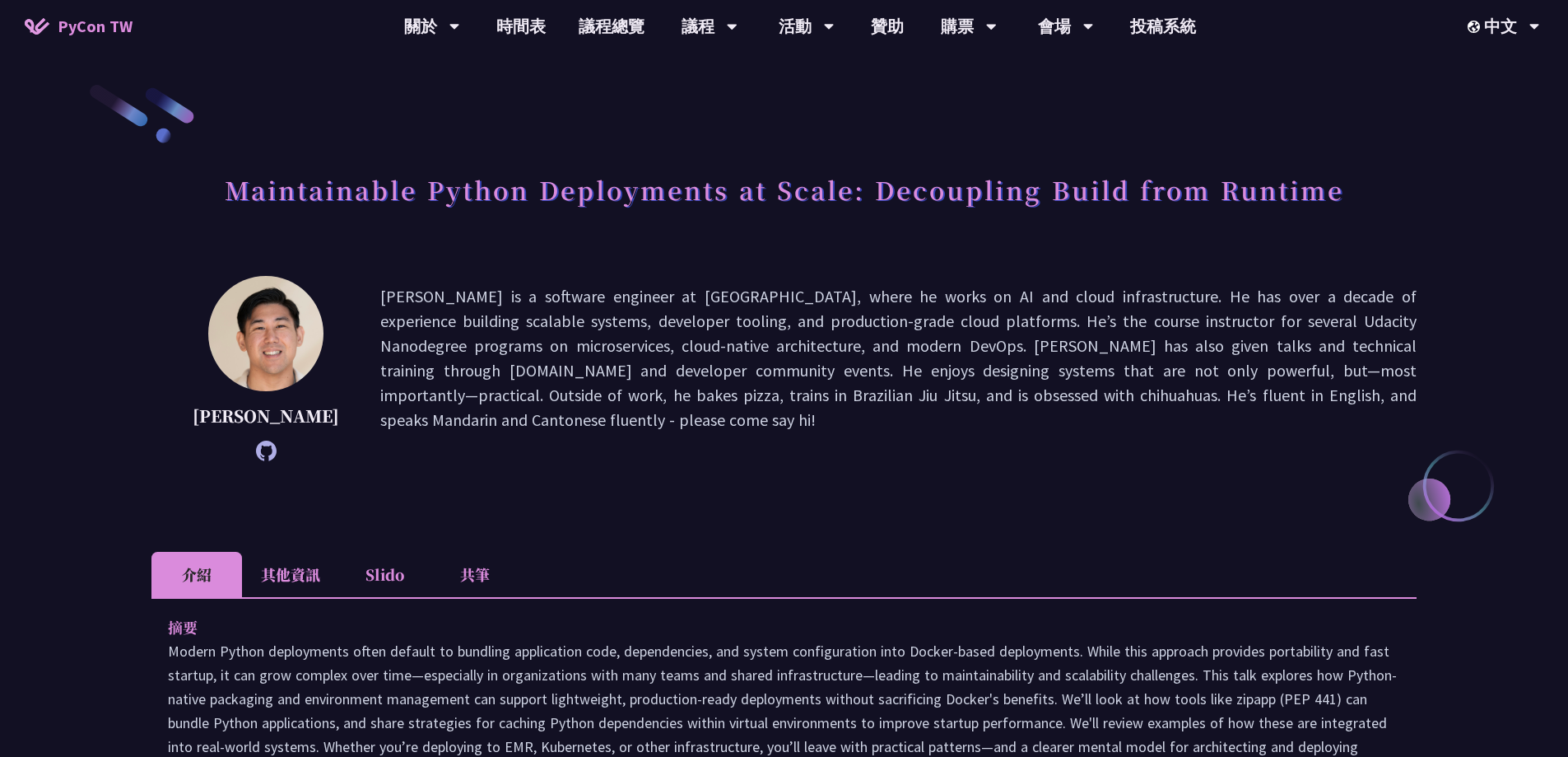
click at [288, 579] on li "其他資訊" at bounding box center [291, 574] width 97 height 45
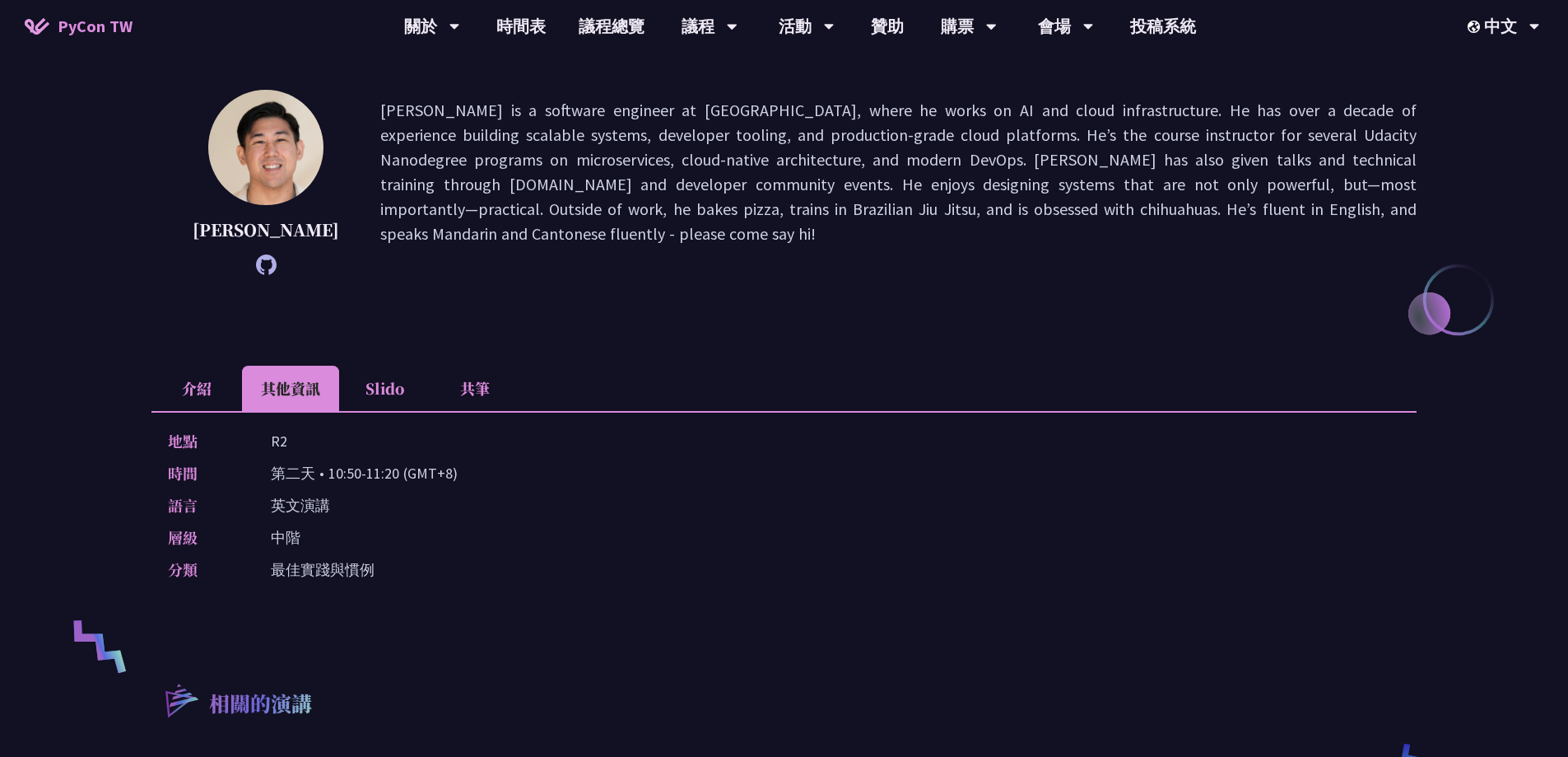
scroll to position [248, 0]
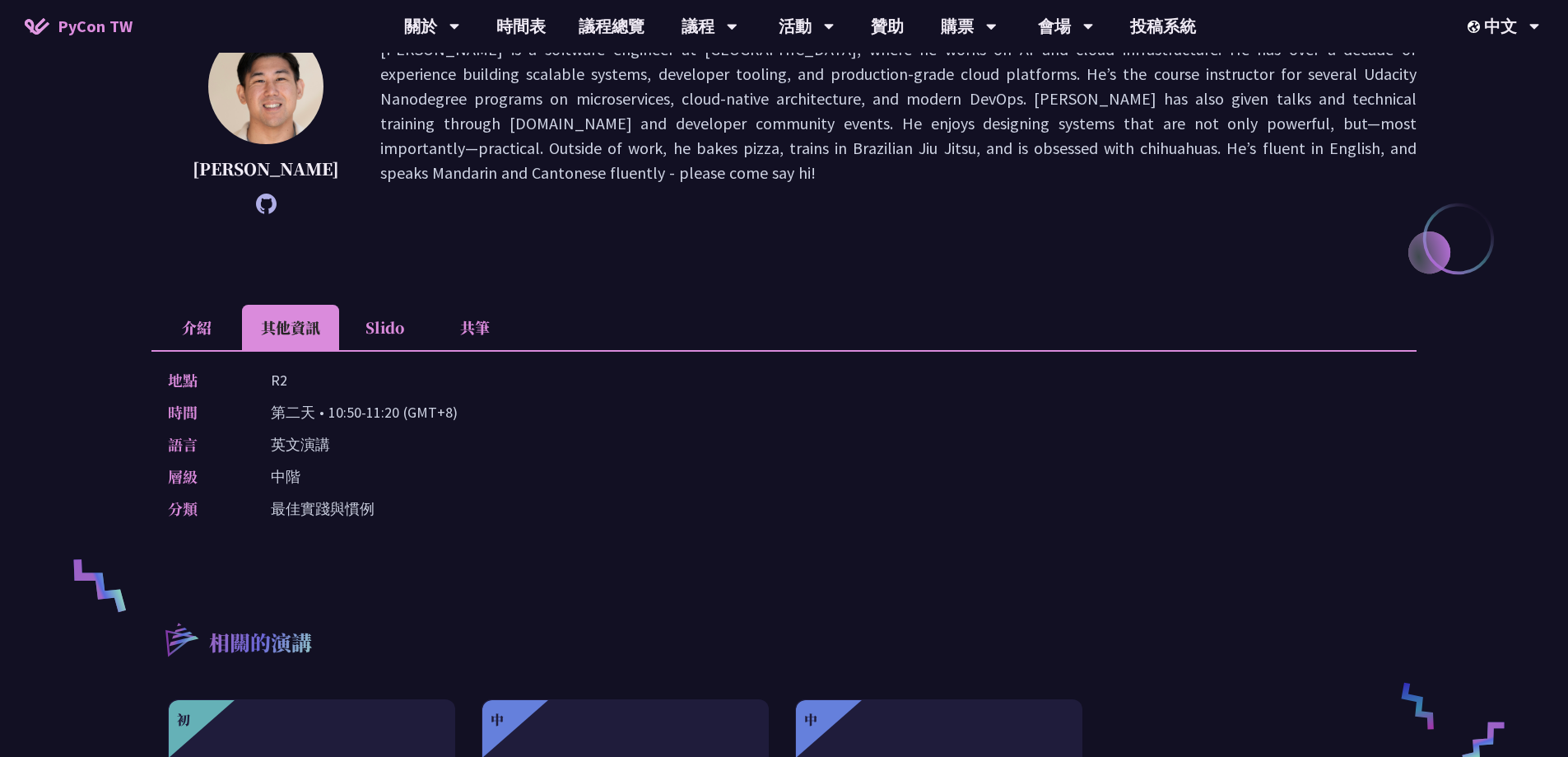
drag, startPoint x: 270, startPoint y: 413, endPoint x: 398, endPoint y: 419, distance: 128.1
click at [398, 419] on div "時間 第二天 • 10:50-11:20 (GMT+8)" at bounding box center [780, 412] width 1224 height 24
copy p "第二天 • 10:50-11:20"
drag, startPoint x: 272, startPoint y: 375, endPoint x: 298, endPoint y: 379, distance: 26.3
click at [298, 379] on div "地點 R2" at bounding box center [780, 380] width 1224 height 24
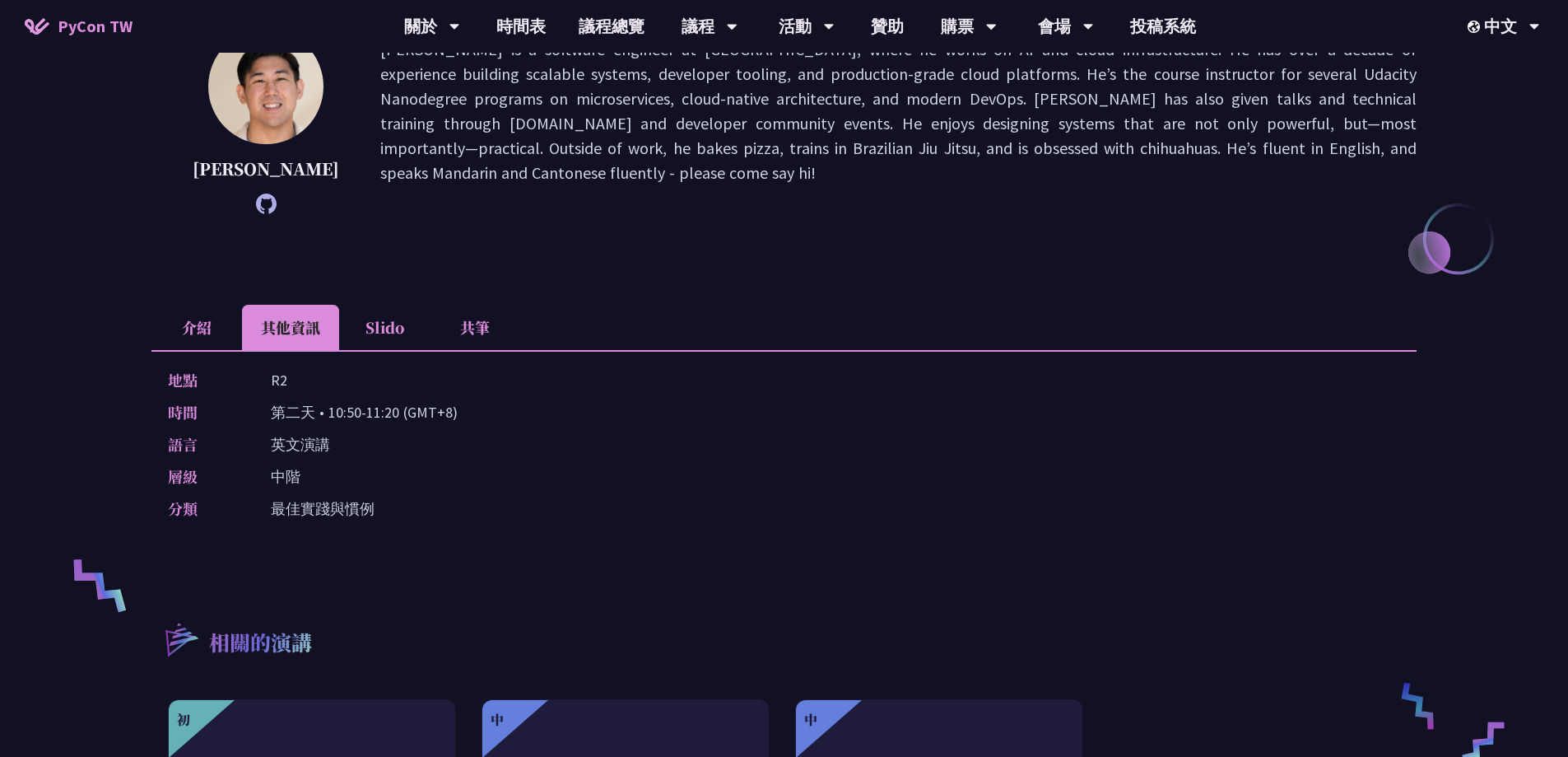
copy p "R2"
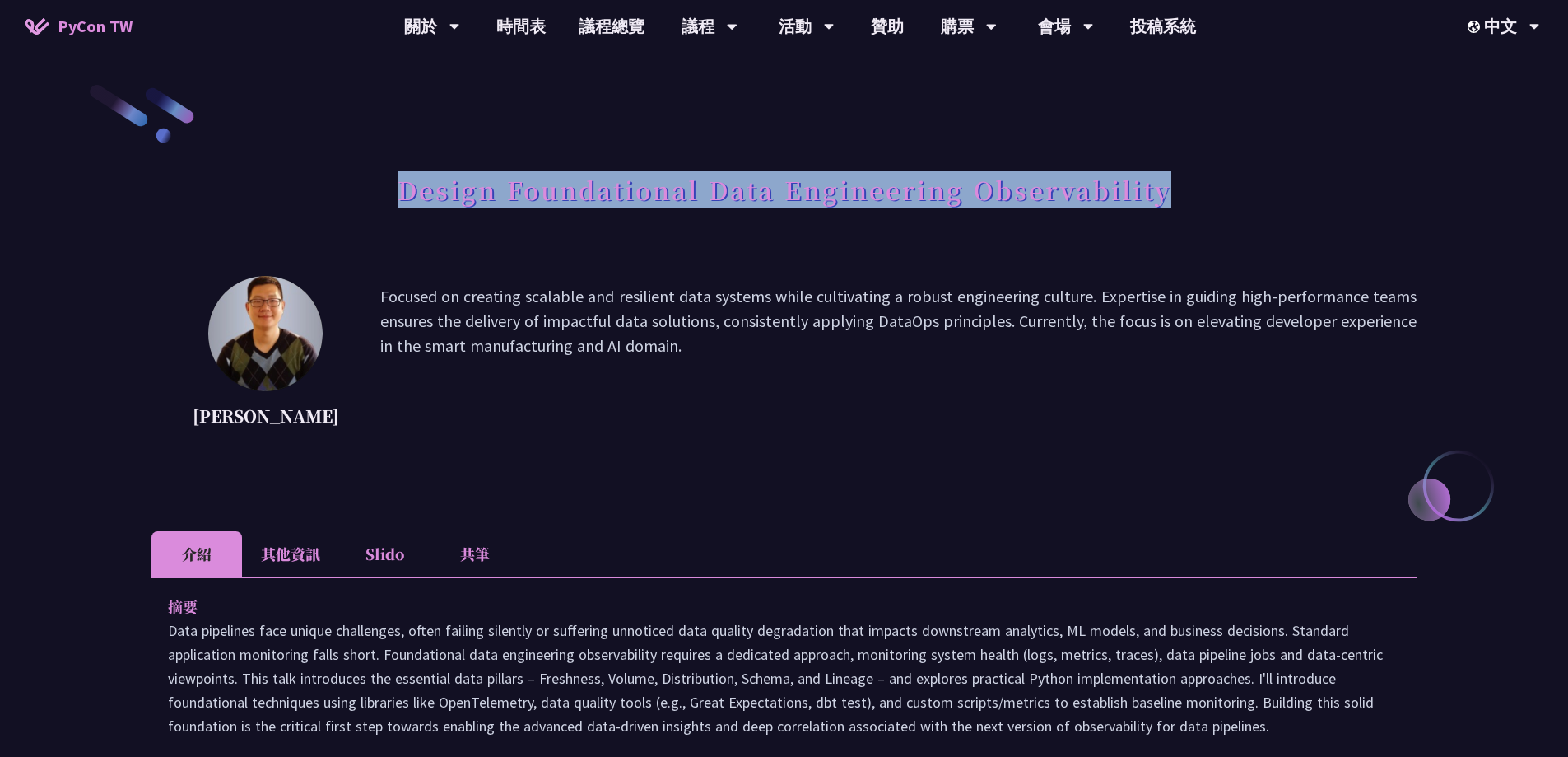
drag, startPoint x: 386, startPoint y: 182, endPoint x: 1241, endPoint y: 174, distance: 855.0
click at [1241, 174] on div "Design Foundational Data Engineering Observability" at bounding box center [784, 208] width 1265 height 86
copy h1 "Design Foundational Data Engineering Observability"
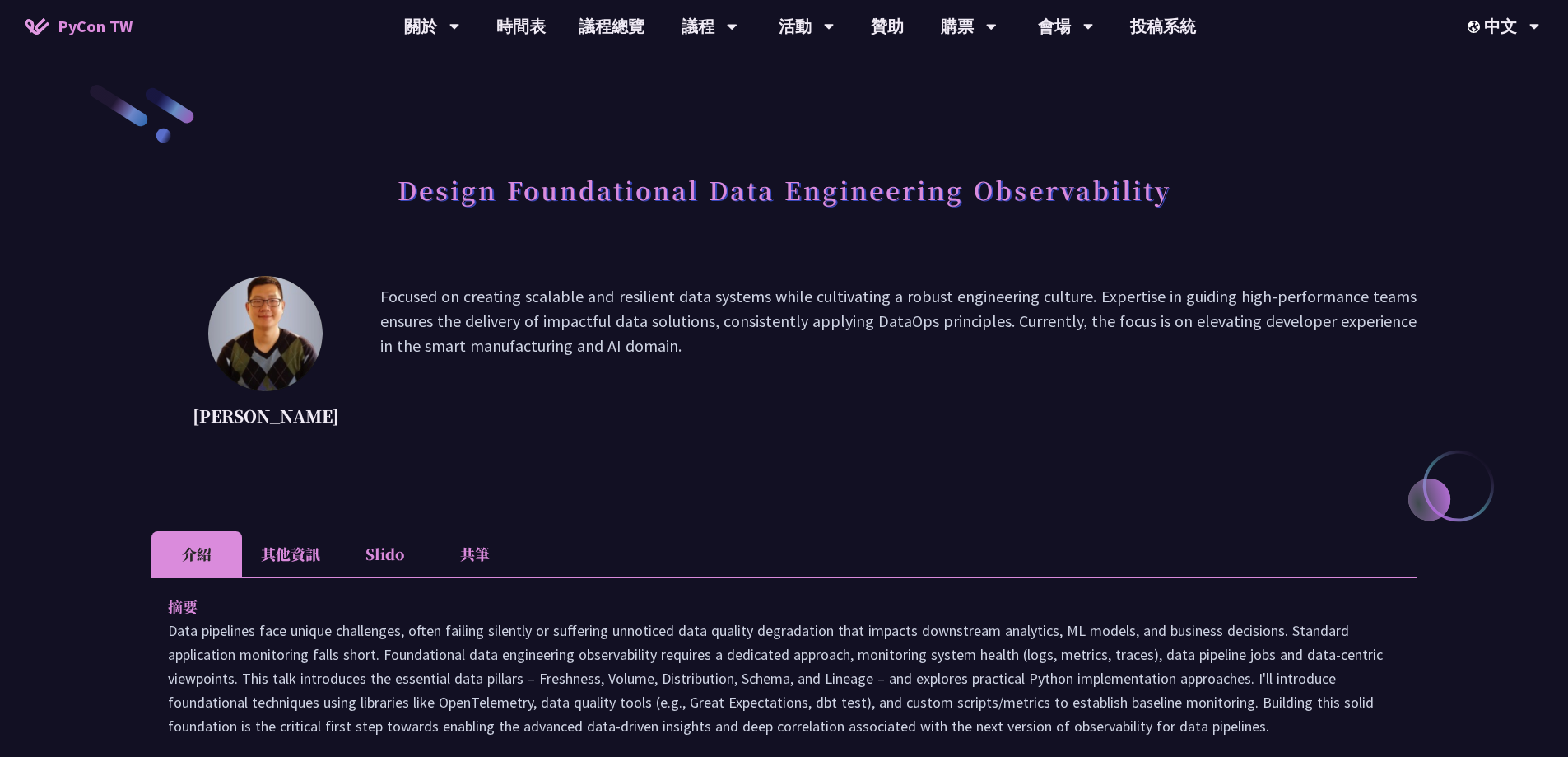
click at [302, 548] on li "其他資訊" at bounding box center [291, 554] width 97 height 45
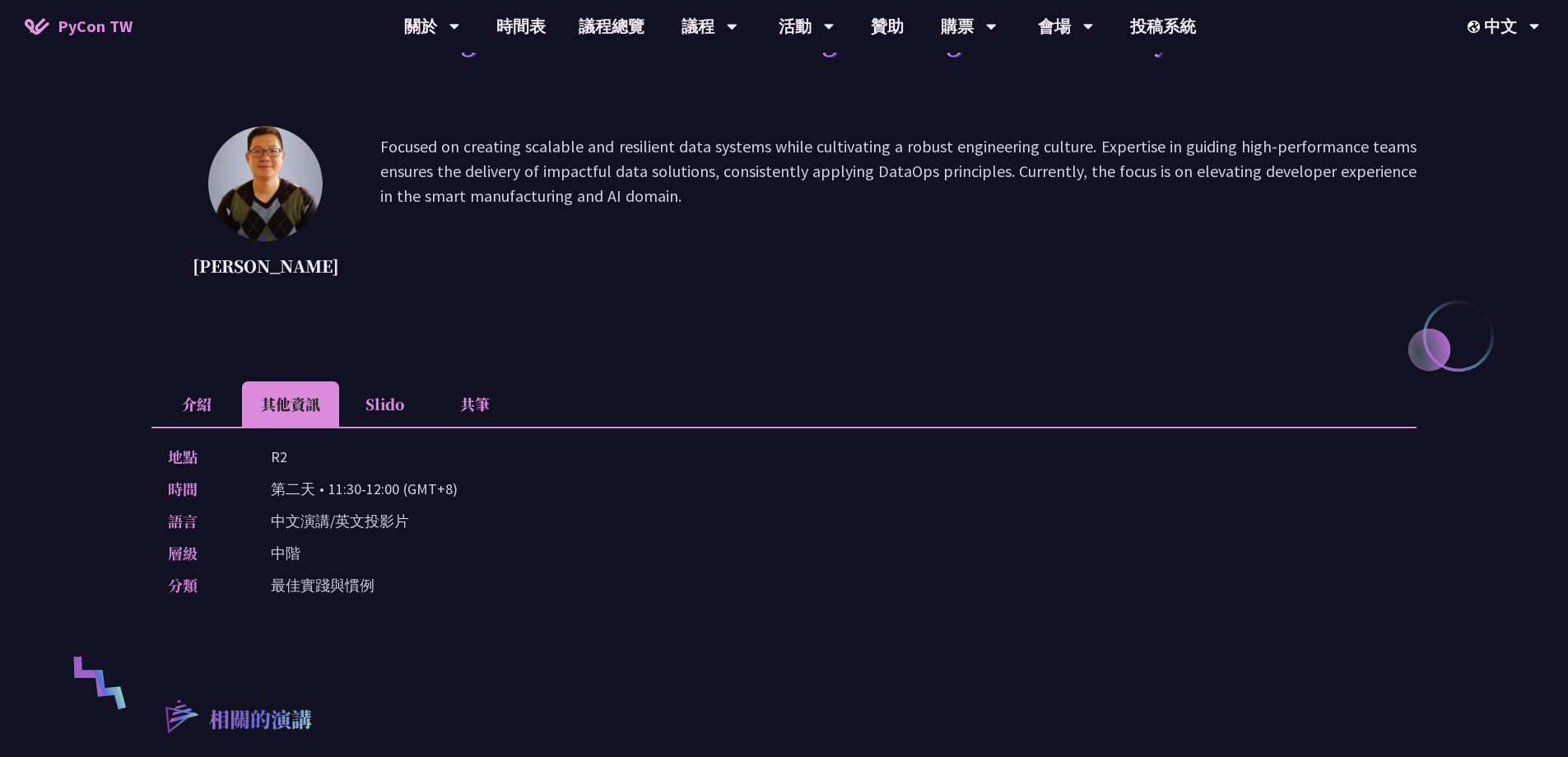
scroll to position [165, 0]
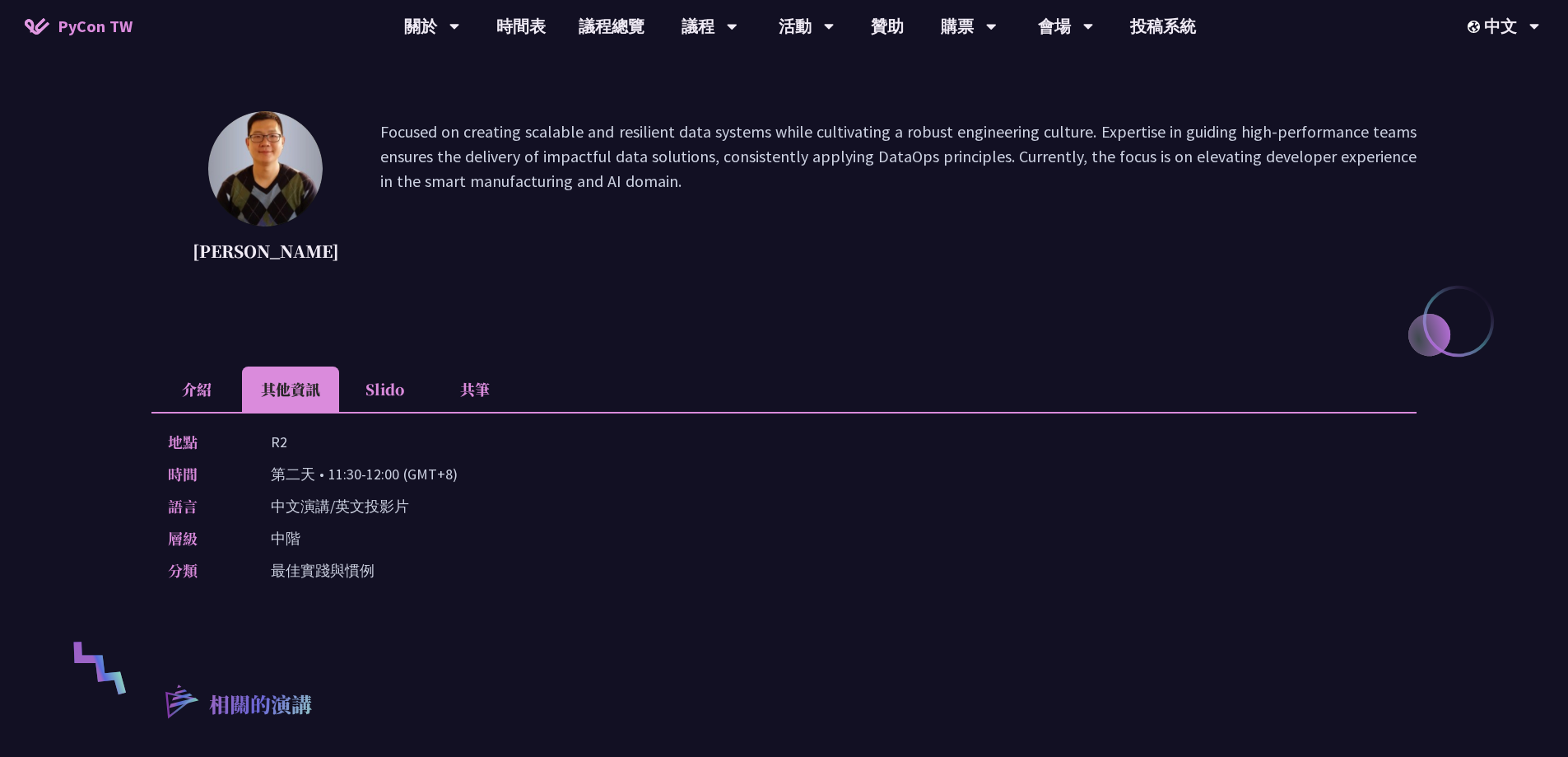
drag, startPoint x: 270, startPoint y: 479, endPoint x: 400, endPoint y: 476, distance: 130.0
click at [400, 476] on div "時間 [DEMOGRAPHIC_DATA] • 11:30-12:00 (GMT+8)" at bounding box center [780, 473] width 1224 height 24
copy p "第二天 • 11:30-12:00"
drag, startPoint x: 266, startPoint y: 435, endPoint x: 296, endPoint y: 441, distance: 30.6
click at [296, 441] on div "地點 R2" at bounding box center [780, 442] width 1224 height 24
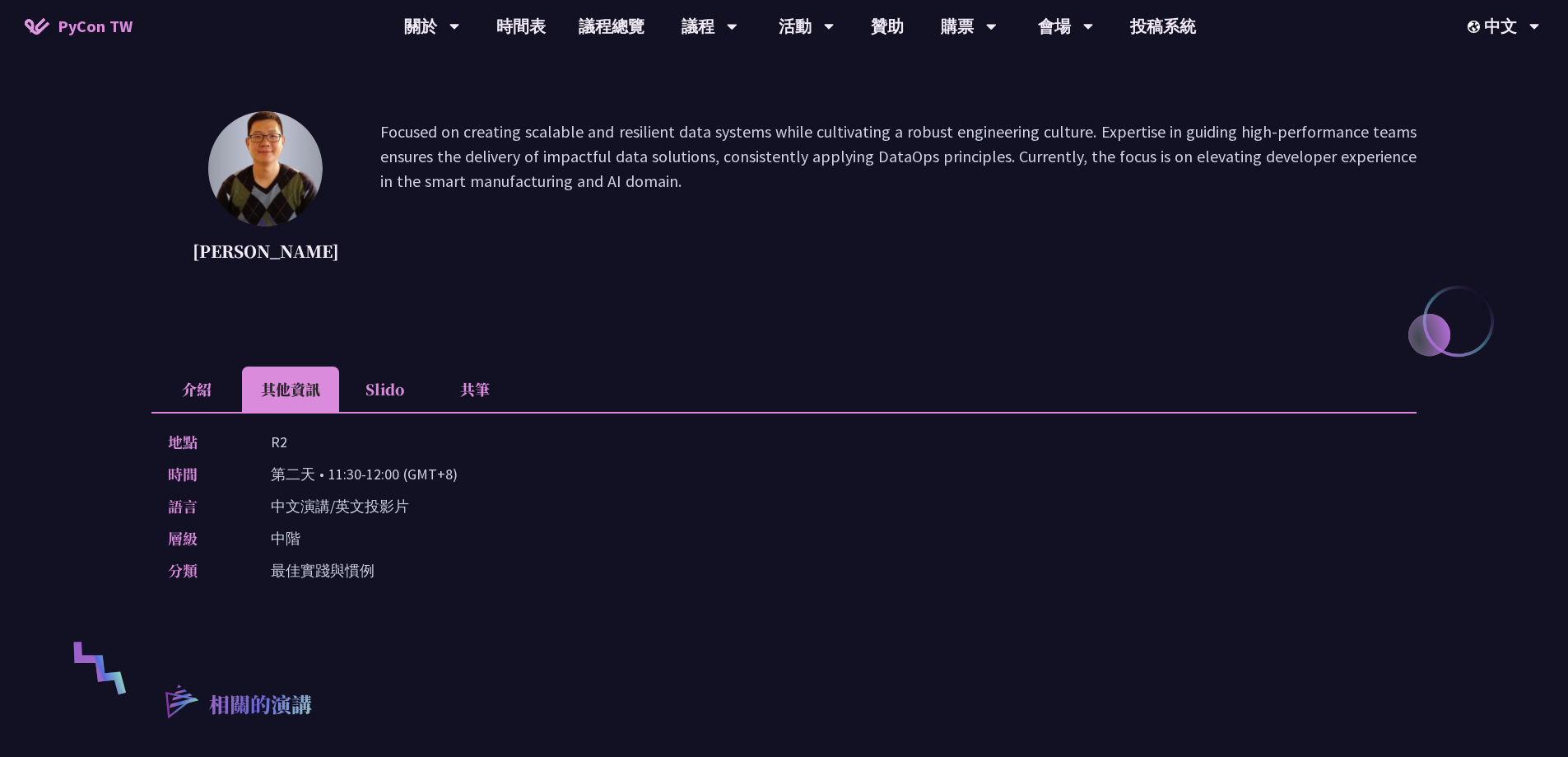
copy p "R2"
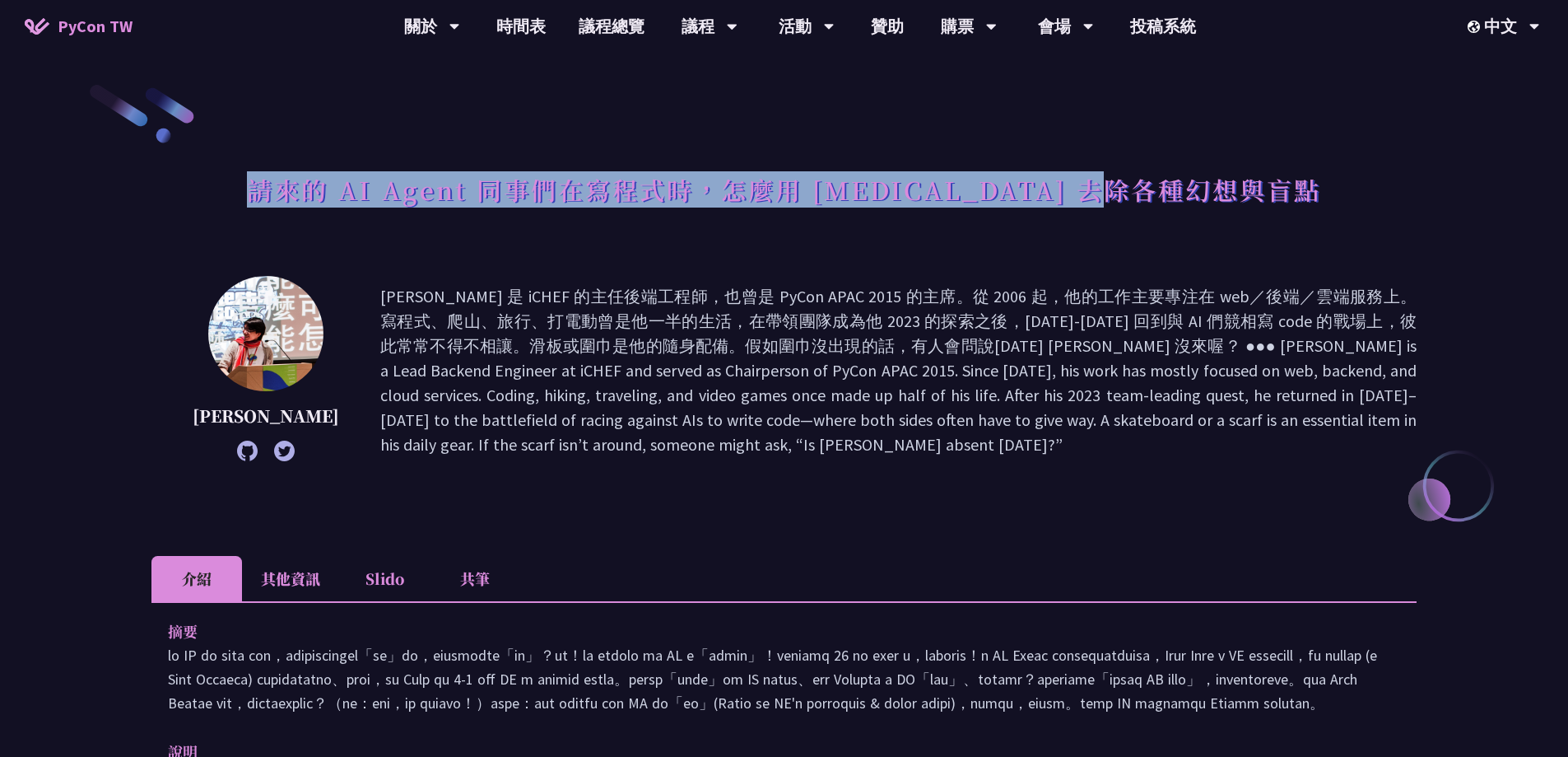
drag, startPoint x: 335, startPoint y: 189, endPoint x: 1227, endPoint y: 191, distance: 892.0
click at [1227, 191] on h1 "請來的 AI Agent 同事們在寫程式時，怎麼用 [MEDICAL_DATA] 去除各種幻想與盲點" at bounding box center [784, 189] width 1074 height 50
copy h1 "請來的 AI Agent 同事們在寫程式時，怎麼用 pytest 去除各種幻想與盲點"
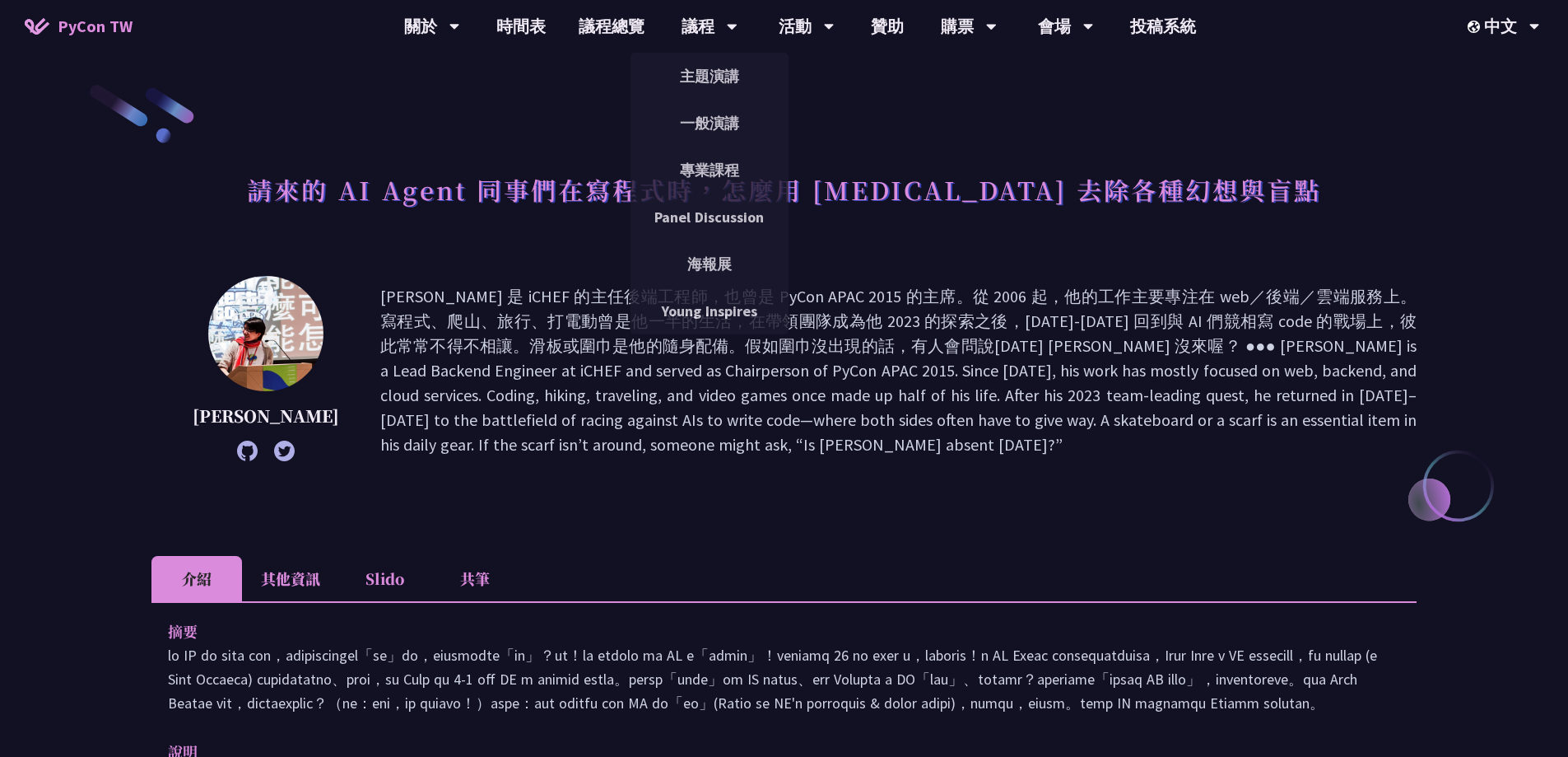
click at [290, 585] on li "其他資訊" at bounding box center [291, 579] width 97 height 45
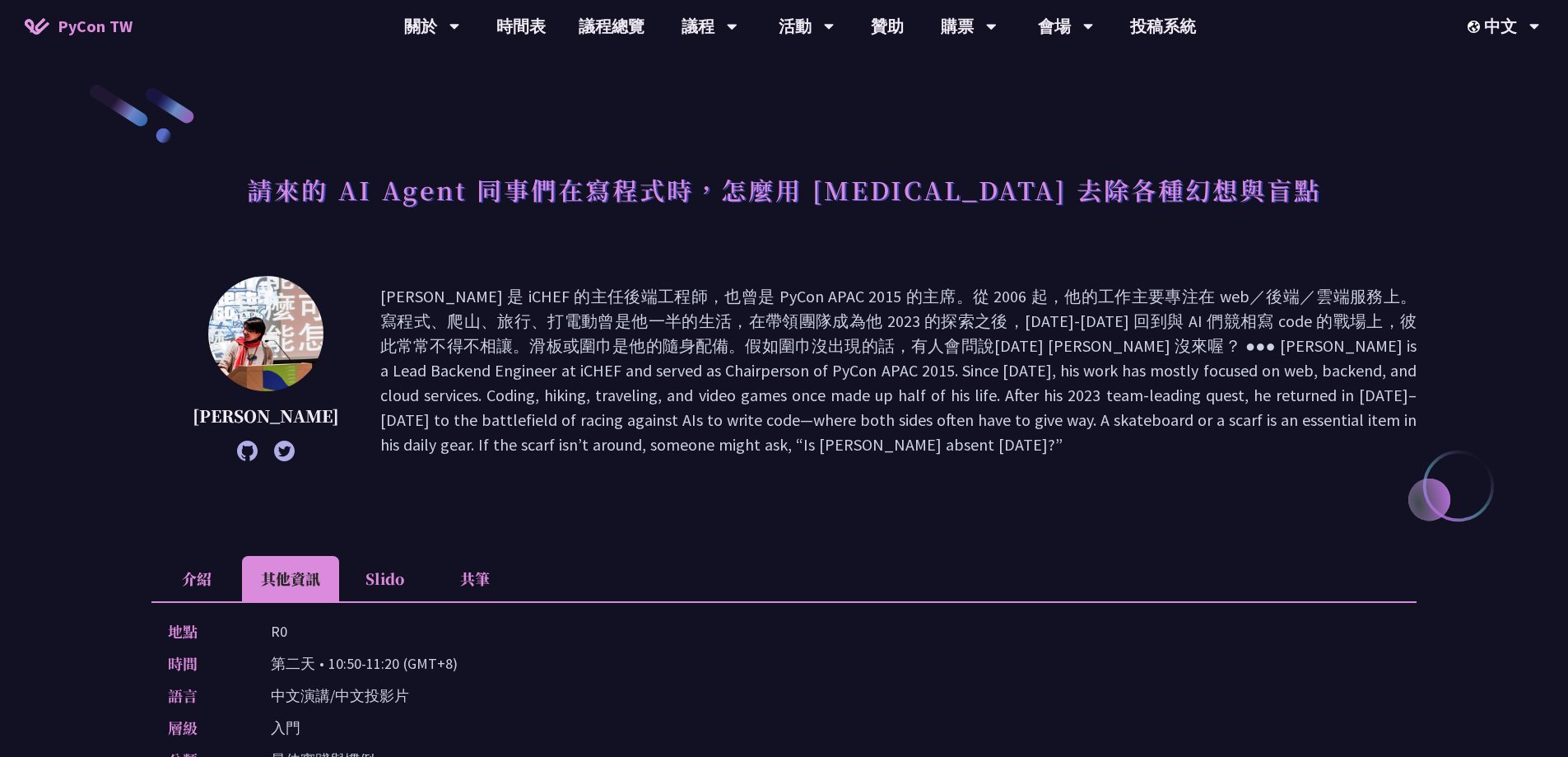
drag, startPoint x: 271, startPoint y: 664, endPoint x: 396, endPoint y: 664, distance: 125.0
click at [396, 664] on p "第二天 • 10:50-11:20 (GMT+8)" at bounding box center [364, 663] width 187 height 24
copy p "第二天 • 10:50-11:20"
drag, startPoint x: 270, startPoint y: 635, endPoint x: 289, endPoint y: 632, distance: 19.2
click at [289, 632] on div "地點 R0" at bounding box center [780, 631] width 1224 height 24
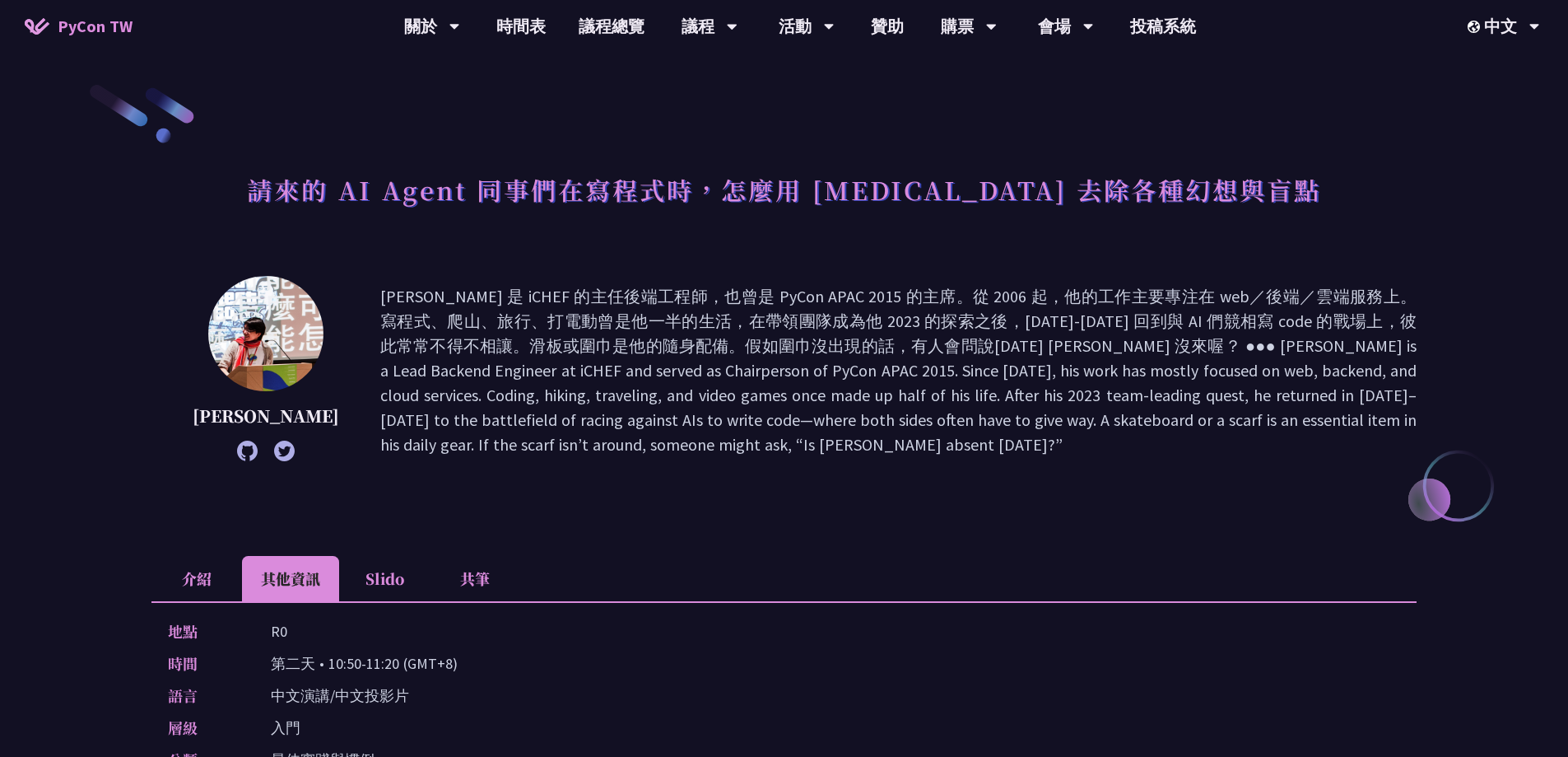
copy p "R0"
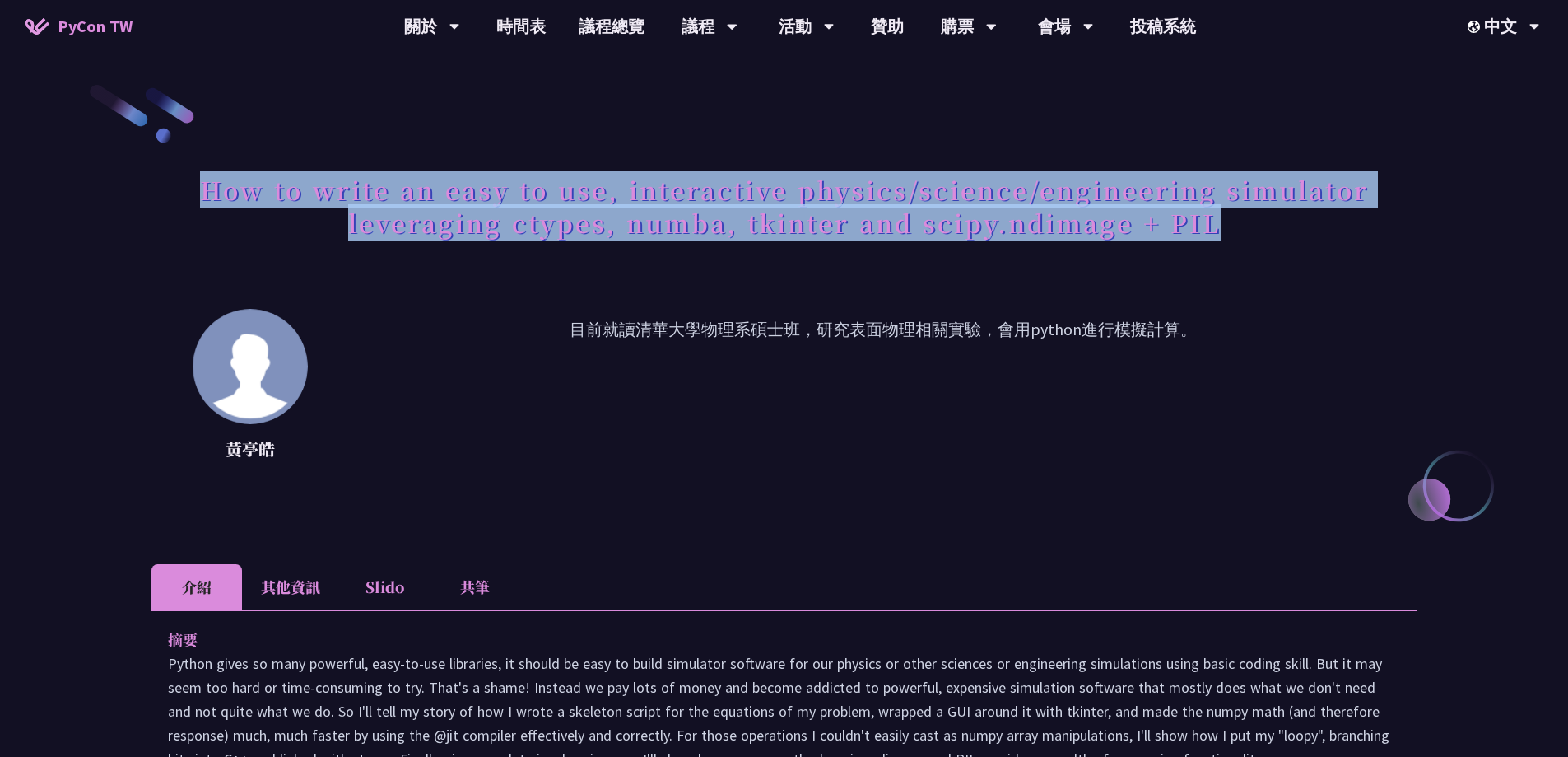
drag, startPoint x: 205, startPoint y: 191, endPoint x: 1238, endPoint y: 223, distance: 1033.5
click at [1238, 223] on h1 "How to write an easy to use, interactive physics/science/engineering simulator …" at bounding box center [784, 206] width 1265 height 83
copy h1 "How to write an easy to use, interactive physics/science/engineering simulator …"
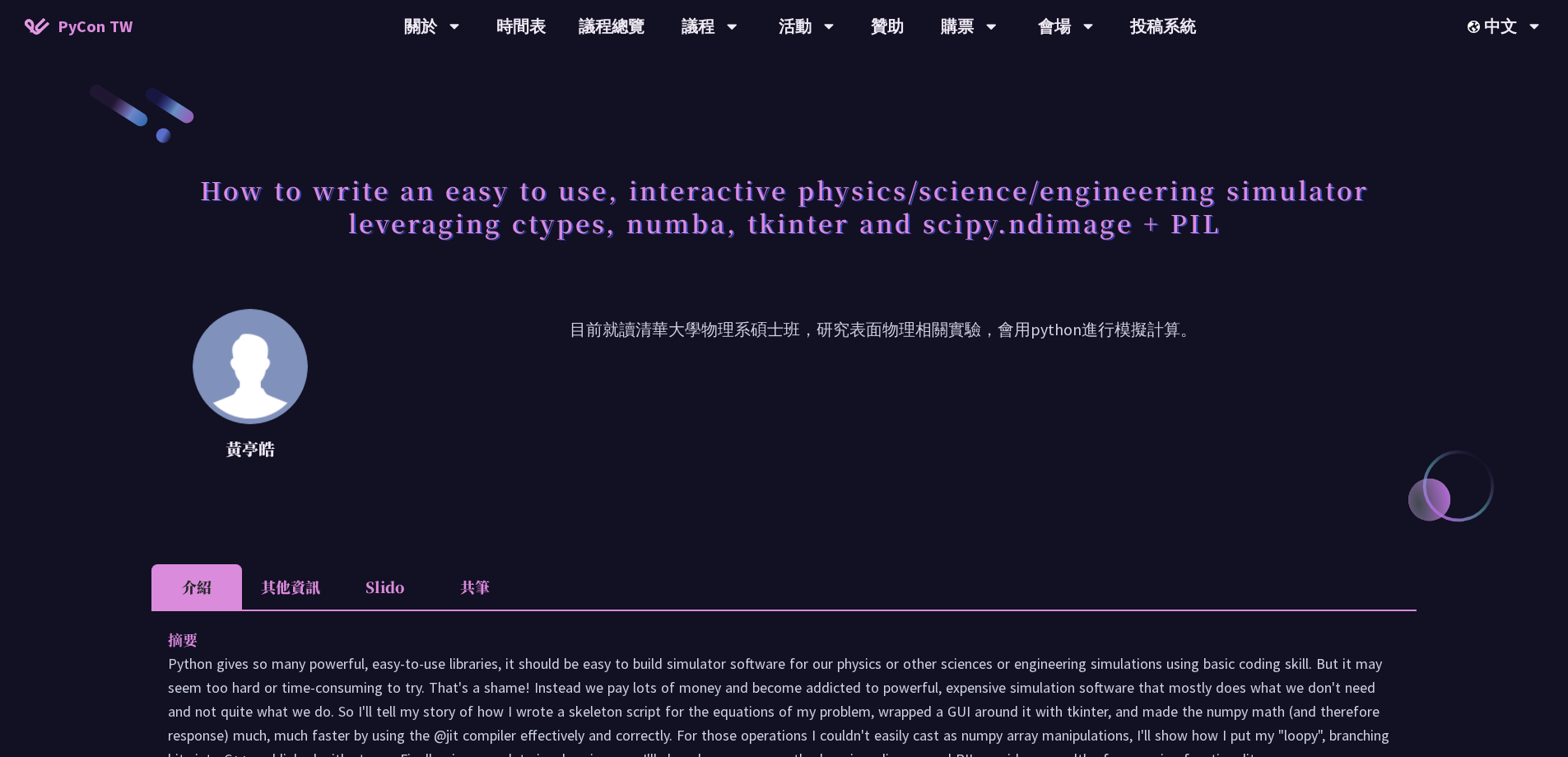
click at [283, 584] on li "其他資訊" at bounding box center [291, 587] width 97 height 45
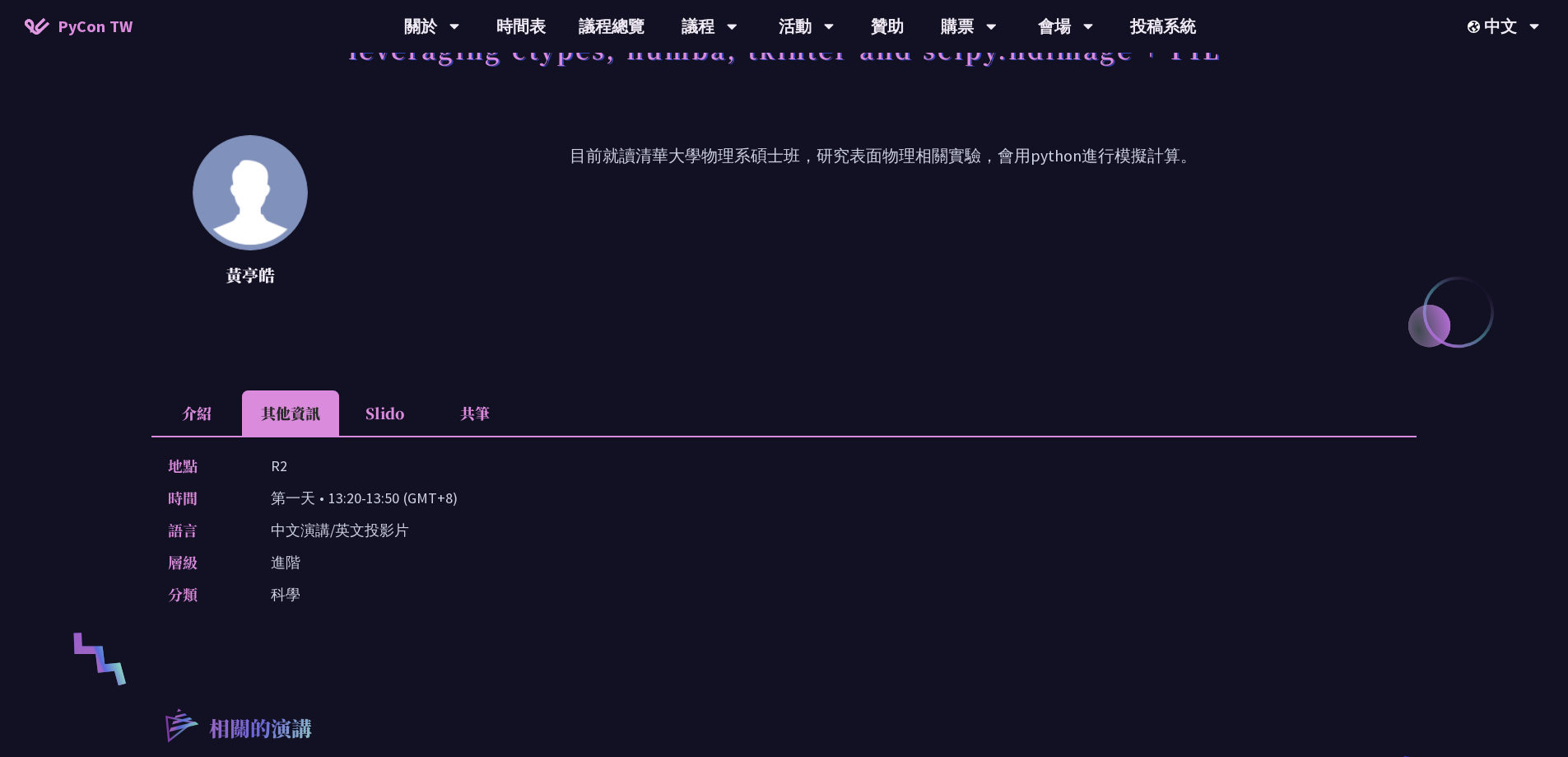
scroll to position [248, 0]
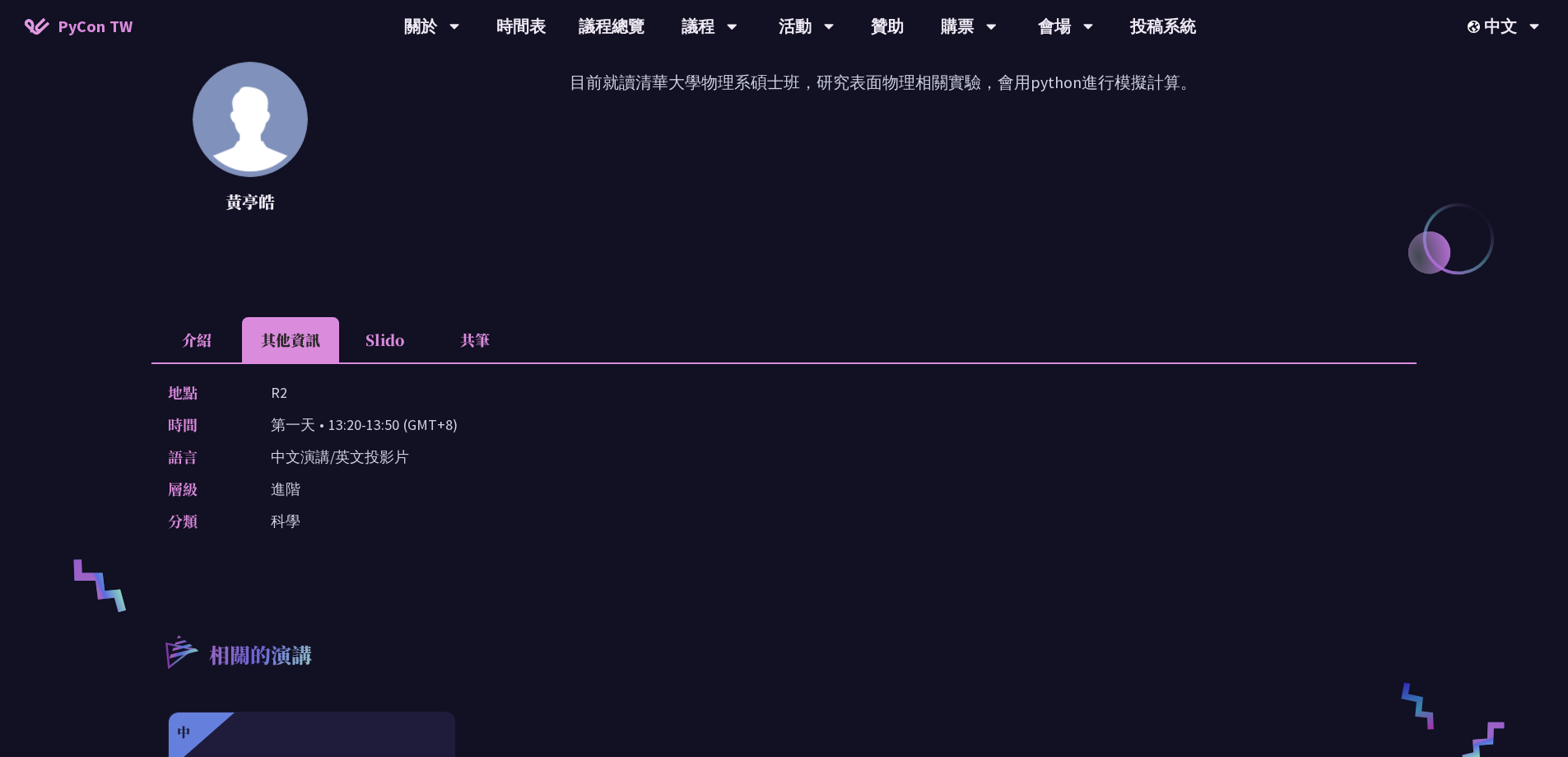
drag, startPoint x: 270, startPoint y: 427, endPoint x: 395, endPoint y: 431, distance: 125.1
click at [395, 431] on div "時間 第一天 • 13:20-13:50 (GMT+8)" at bounding box center [780, 424] width 1224 height 24
copy p "第一天 • 13:20-13:50"
drag, startPoint x: 269, startPoint y: 383, endPoint x: 286, endPoint y: 386, distance: 17.3
click at [286, 386] on div "地點 R2" at bounding box center [780, 392] width 1224 height 24
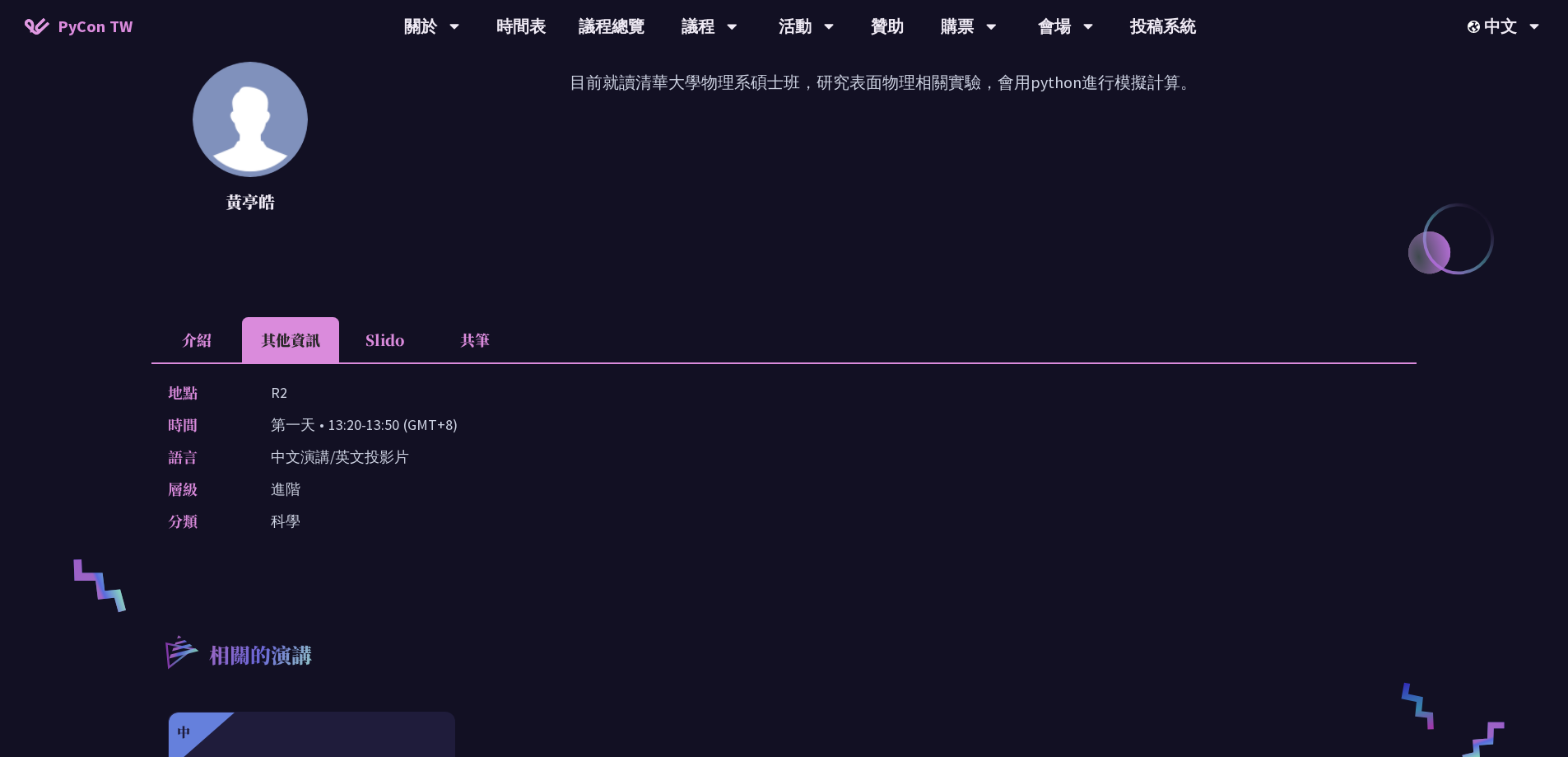
copy p "R2"
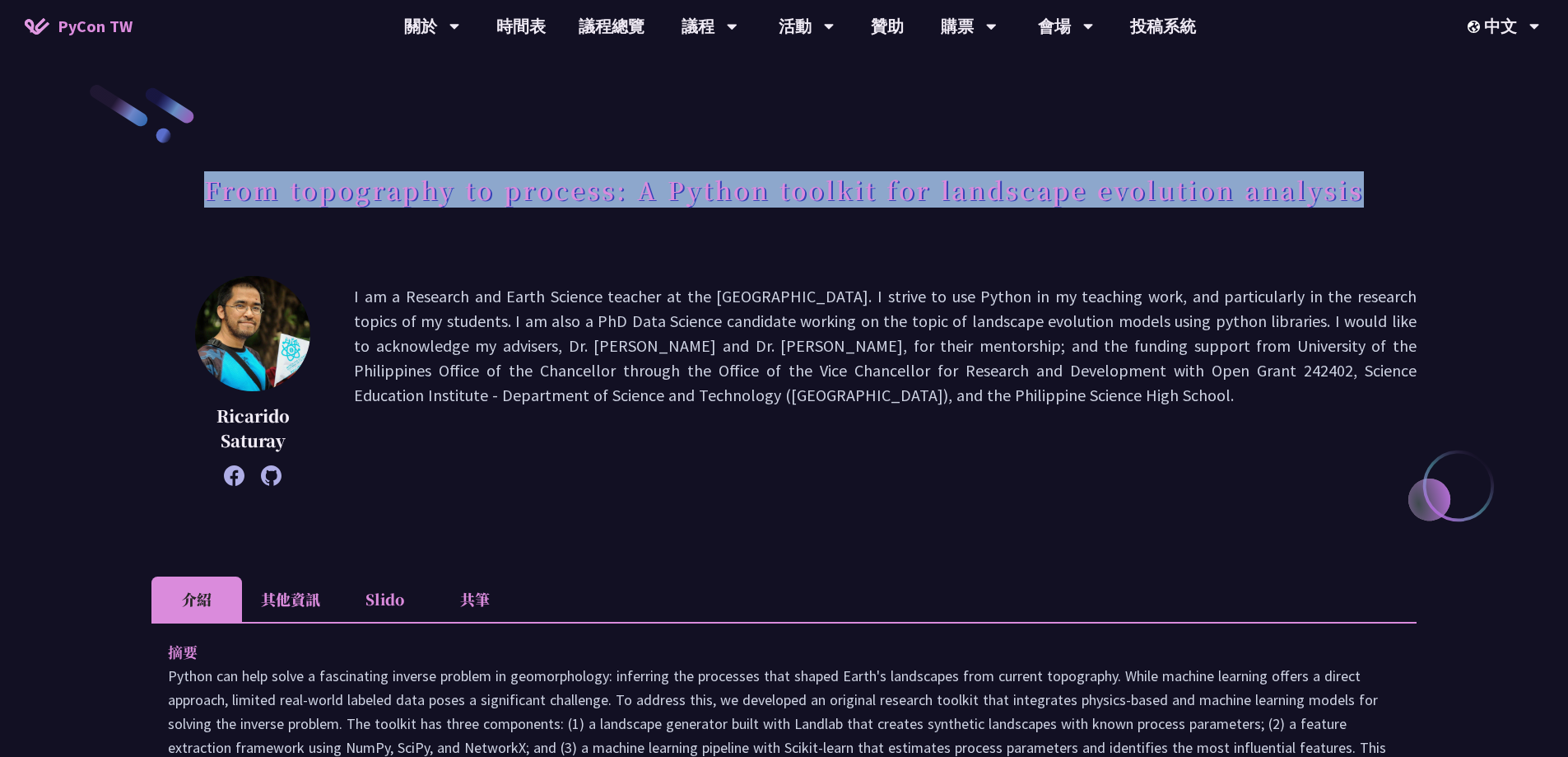
drag, startPoint x: 194, startPoint y: 176, endPoint x: 1420, endPoint y: 227, distance: 1227.1
copy h1 "From topography to process: A Python toolkit for landscape evolution analysis"
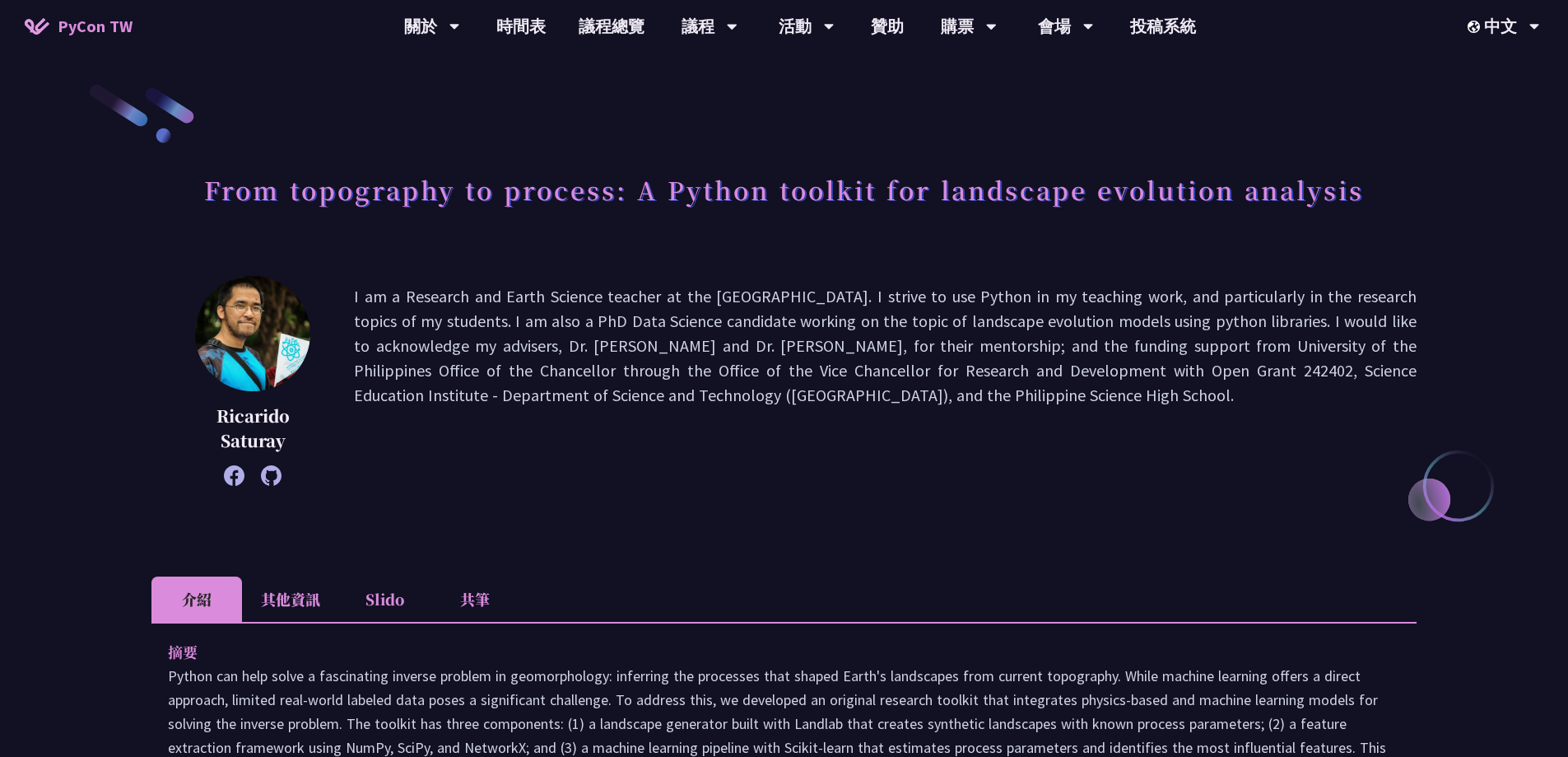
click at [300, 595] on li "其他資訊" at bounding box center [291, 599] width 97 height 45
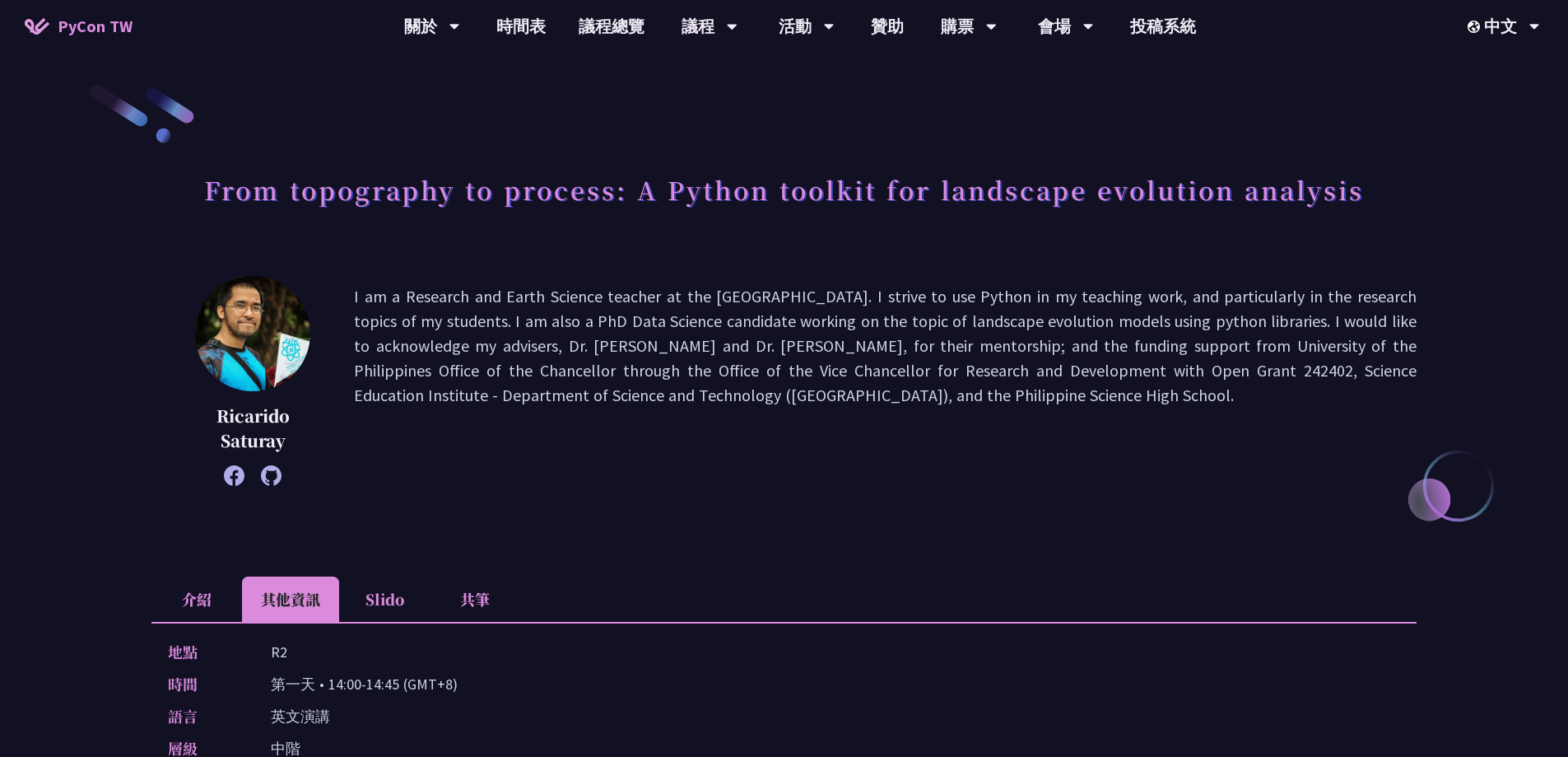
drag, startPoint x: 273, startPoint y: 684, endPoint x: 400, endPoint y: 693, distance: 127.3
click at [400, 693] on p "第一天 • 14:00-14:45 (GMT+8)" at bounding box center [364, 684] width 187 height 24
copy p "第一天 • 14:00-14:45"
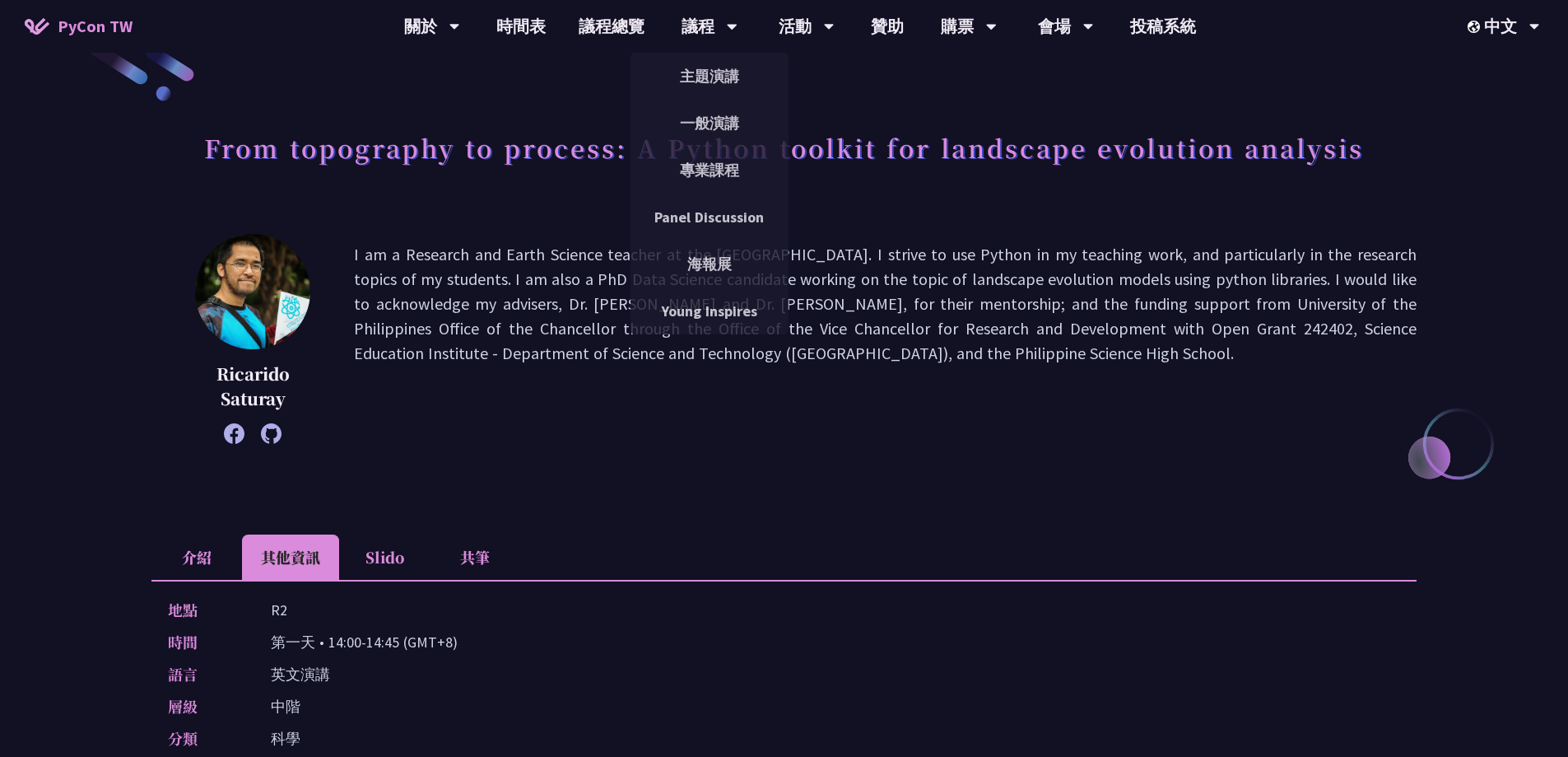
scroll to position [83, 0]
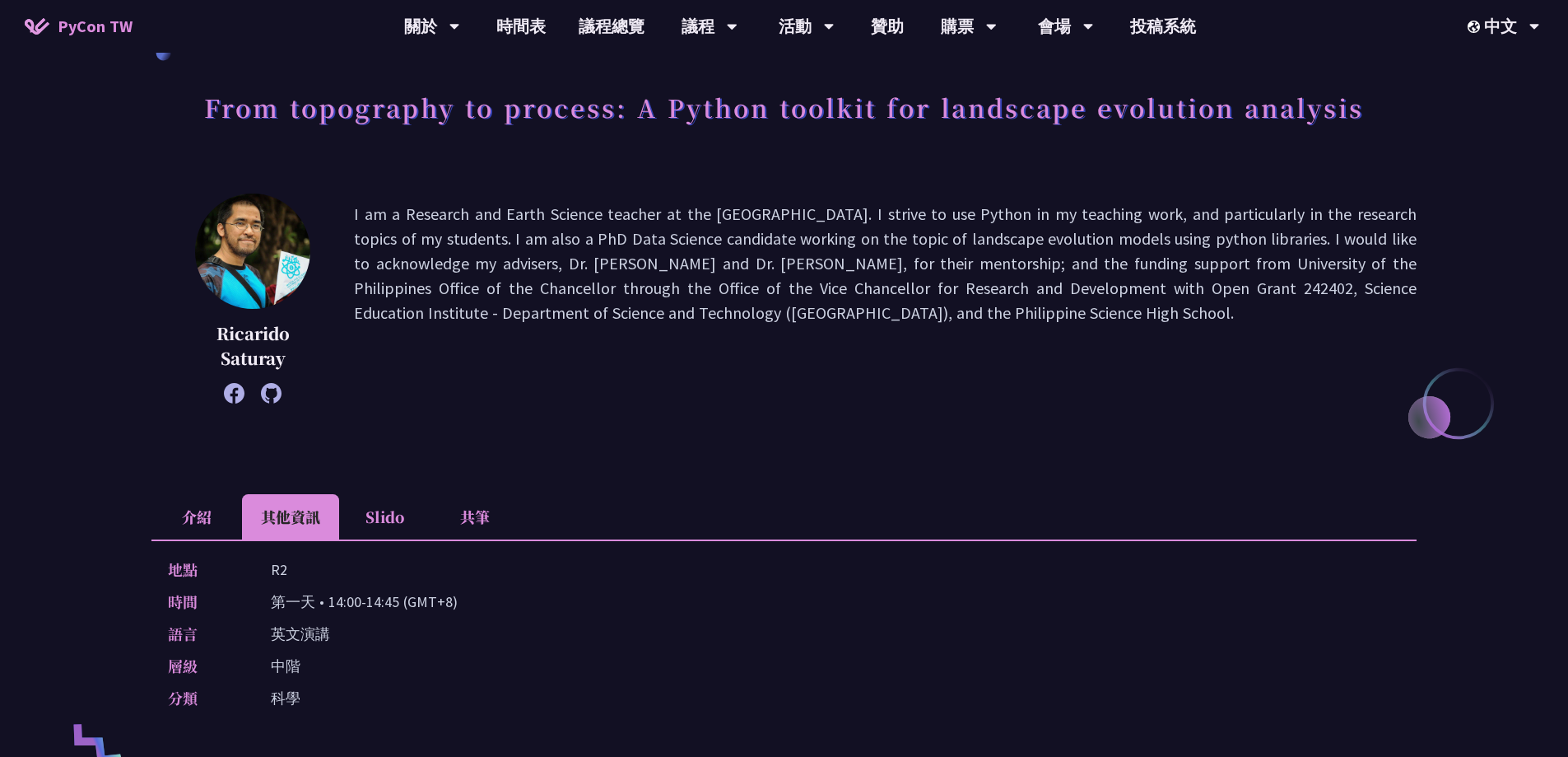
drag, startPoint x: 264, startPoint y: 564, endPoint x: 296, endPoint y: 567, distance: 32.1
click at [296, 567] on div "地點 R2" at bounding box center [780, 569] width 1224 height 24
copy p "R2"
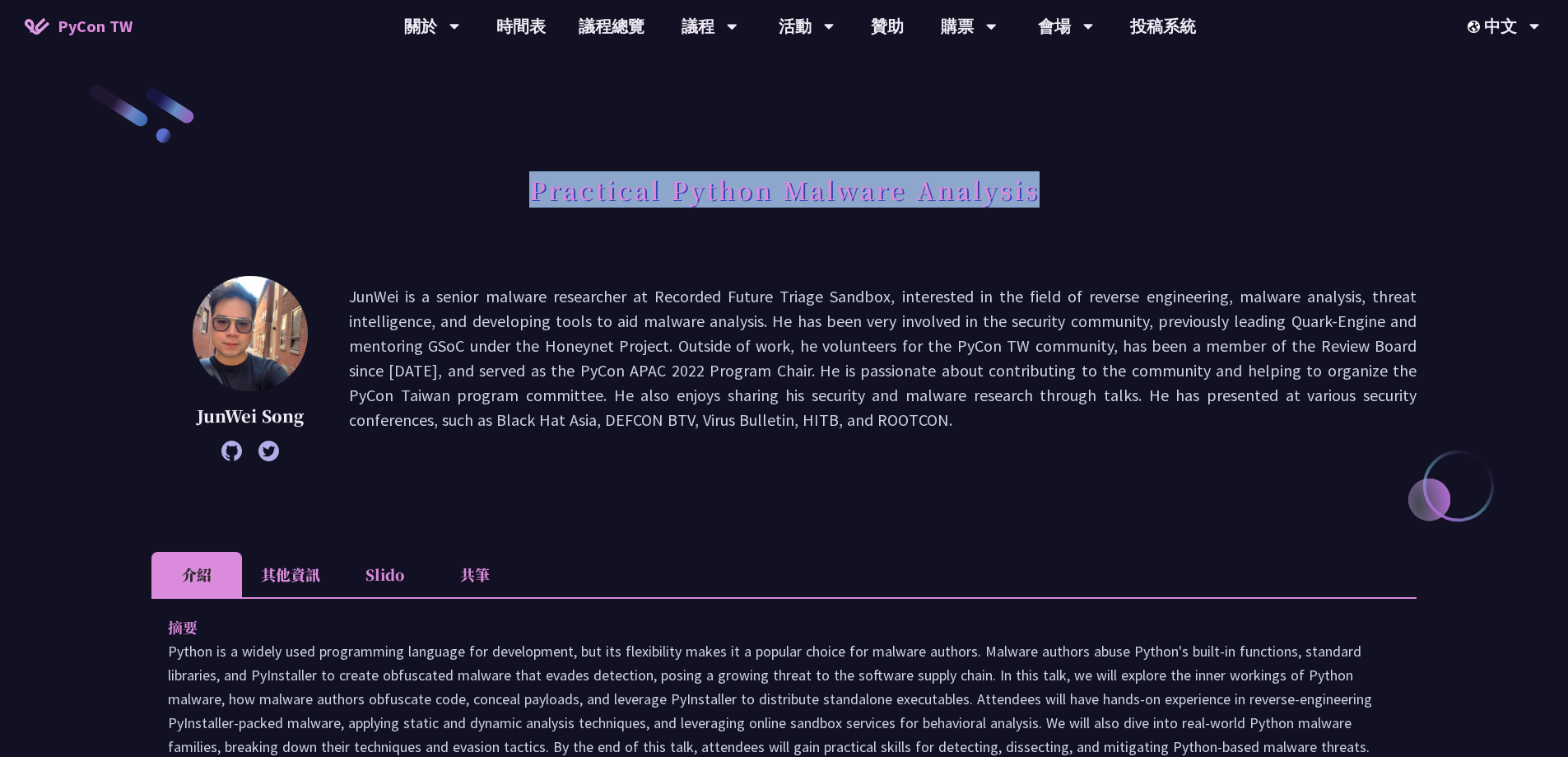
drag, startPoint x: 532, startPoint y: 185, endPoint x: 1114, endPoint y: 202, distance: 582.2
click at [1114, 202] on div "Practical Python Malware Analysis" at bounding box center [784, 208] width 1265 height 86
copy h1 "Practical Python Malware Analysis"
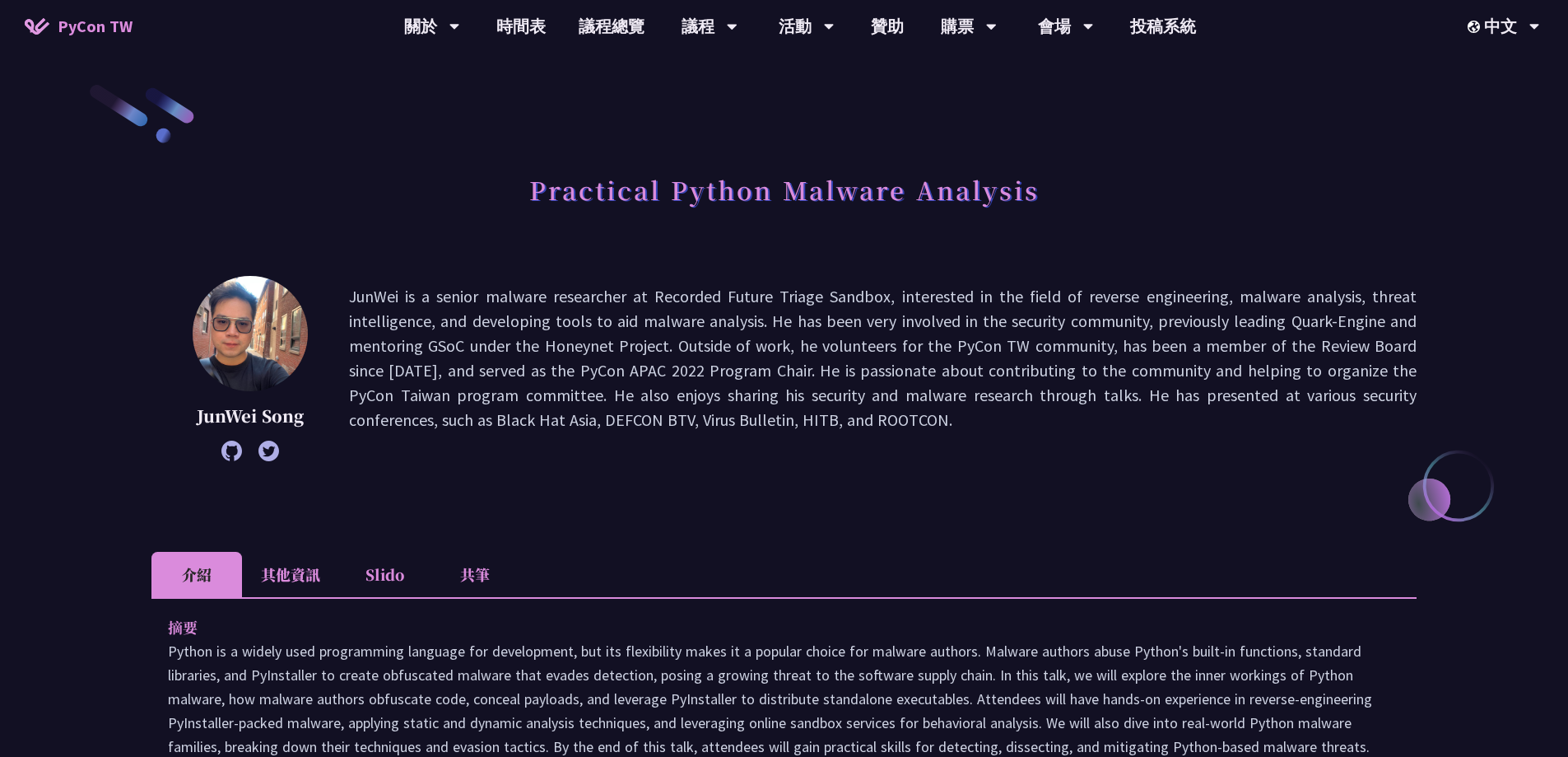
click at [315, 569] on li "其他資訊" at bounding box center [291, 574] width 97 height 45
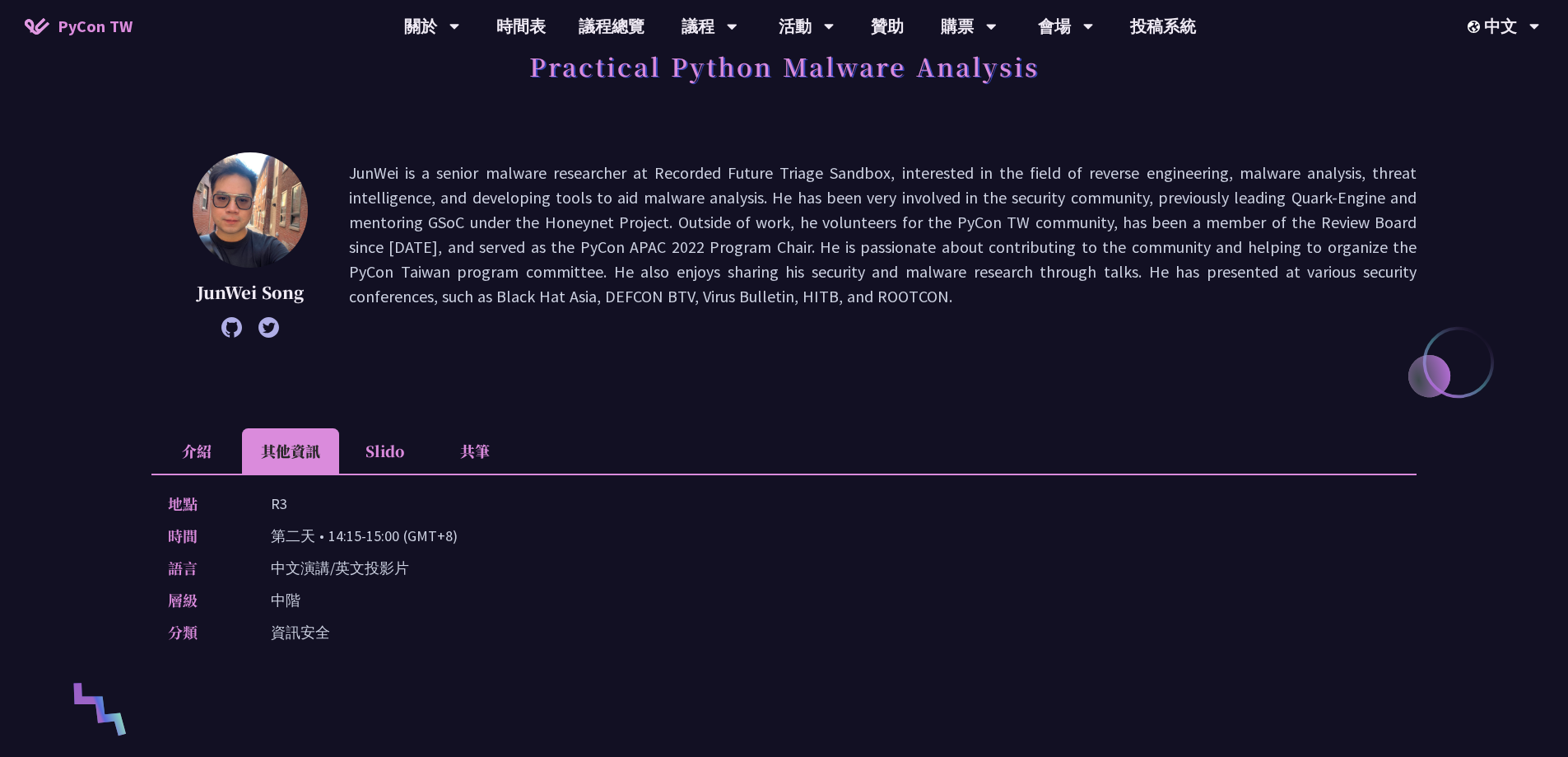
scroll to position [165, 0]
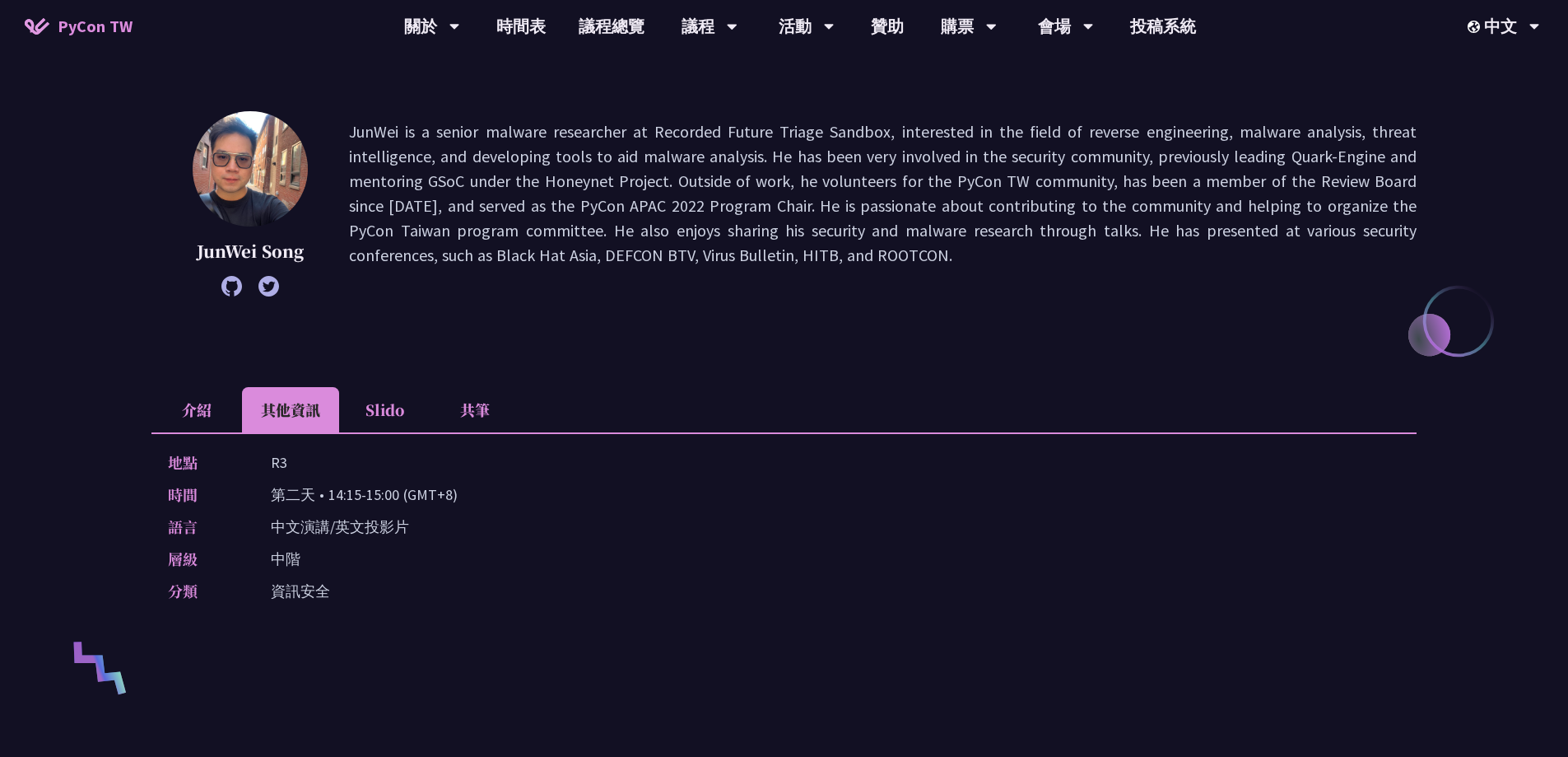
drag, startPoint x: 272, startPoint y: 487, endPoint x: 397, endPoint y: 499, distance: 125.6
click at [397, 499] on p "第二天 • 14:15-15:00 (GMT+8)" at bounding box center [364, 494] width 187 height 24
copy p "第二天 • 14:15-15:00"
drag, startPoint x: 274, startPoint y: 464, endPoint x: 309, endPoint y: 461, distance: 35.1
click at [309, 461] on div "地點 R3" at bounding box center [780, 463] width 1224 height 24
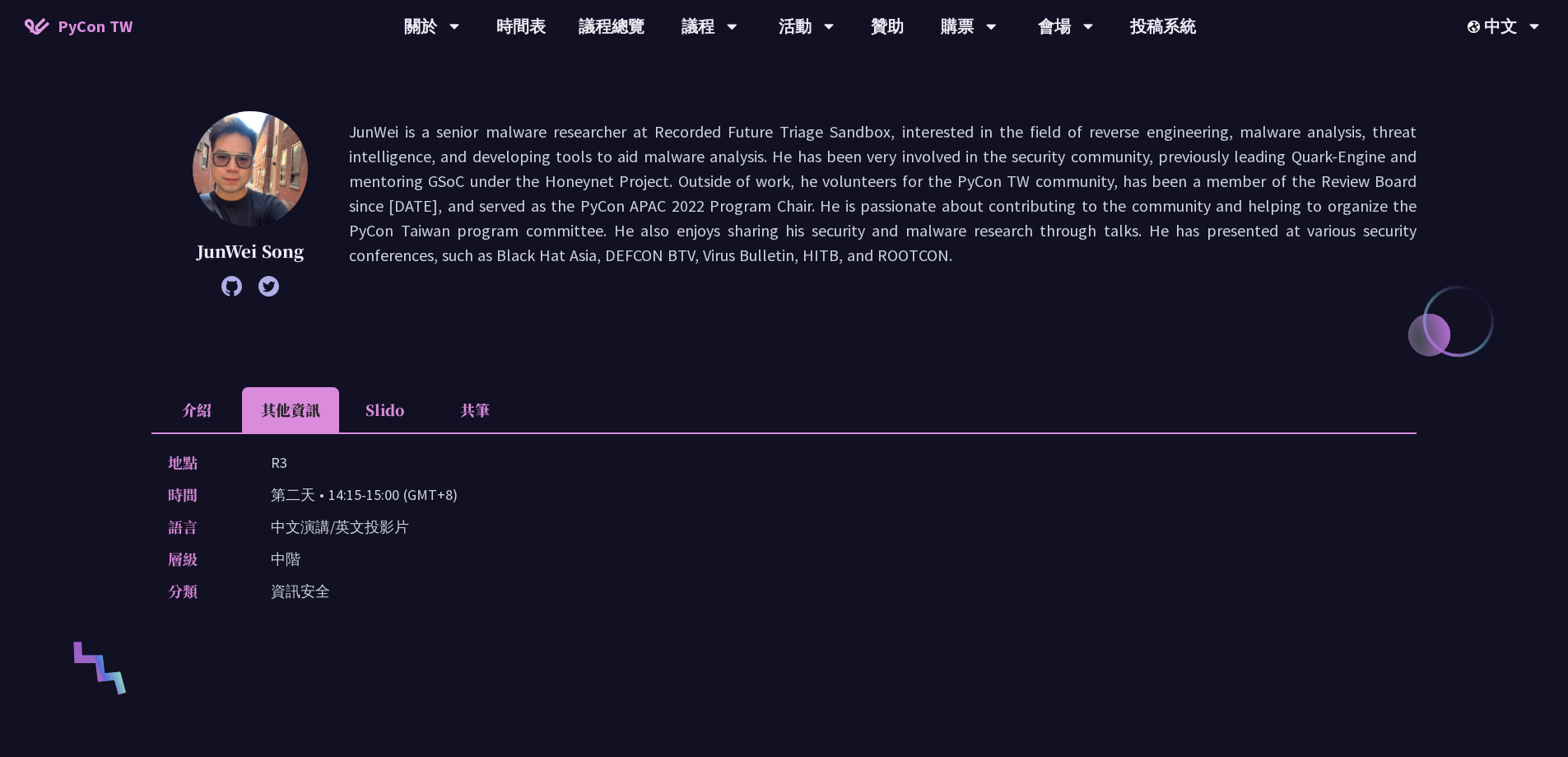
copy p "R3"
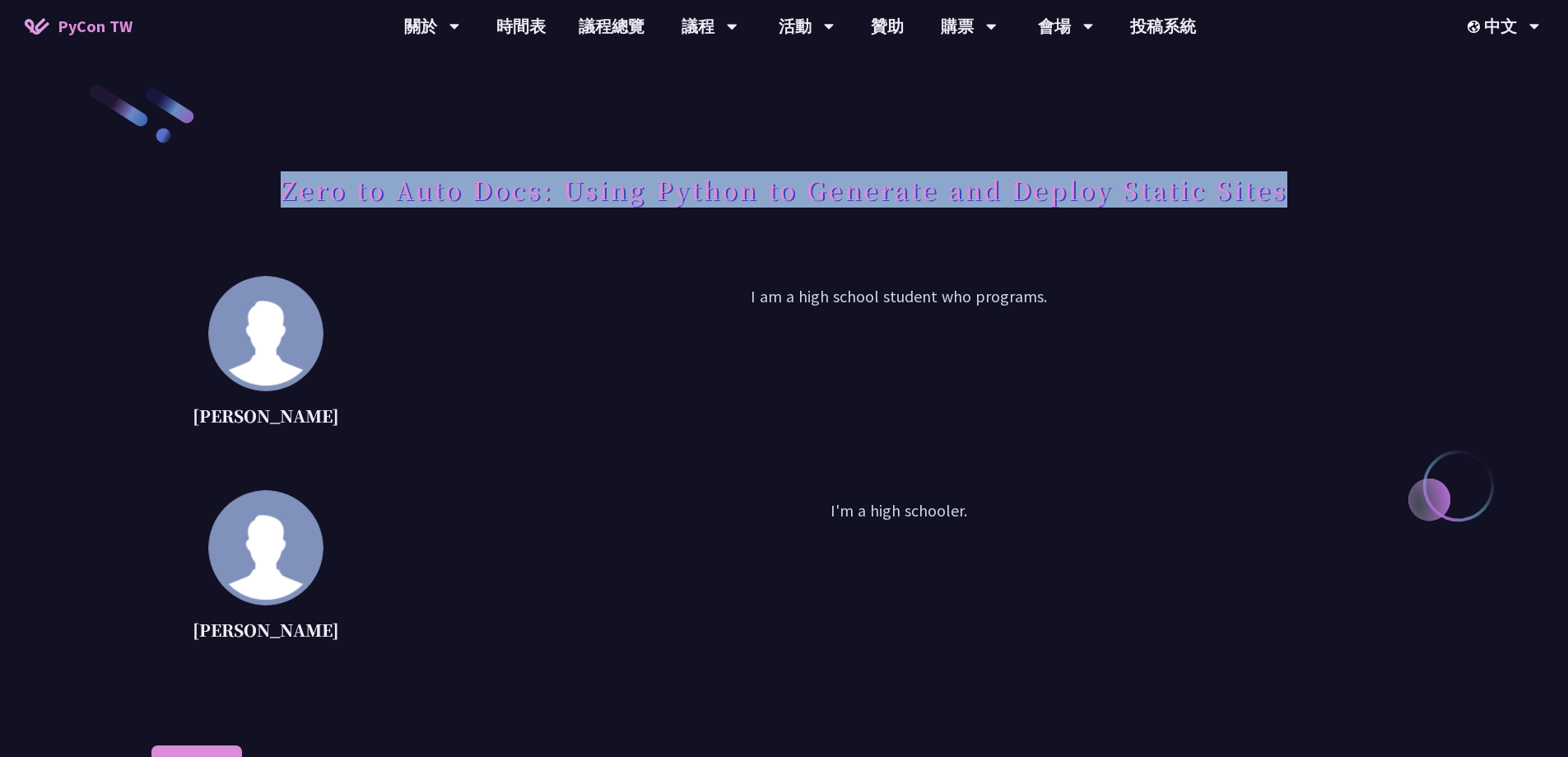
drag, startPoint x: 282, startPoint y: 192, endPoint x: 1298, endPoint y: 194, distance: 1016.0
click at [1298, 194] on div "Zero to Auto Docs: Using Python to Generate and Deploy Static Sites" at bounding box center [784, 208] width 1265 height 86
copy h1 "Zero to Auto Docs: Using Python to Generate and Deploy Static Sites"
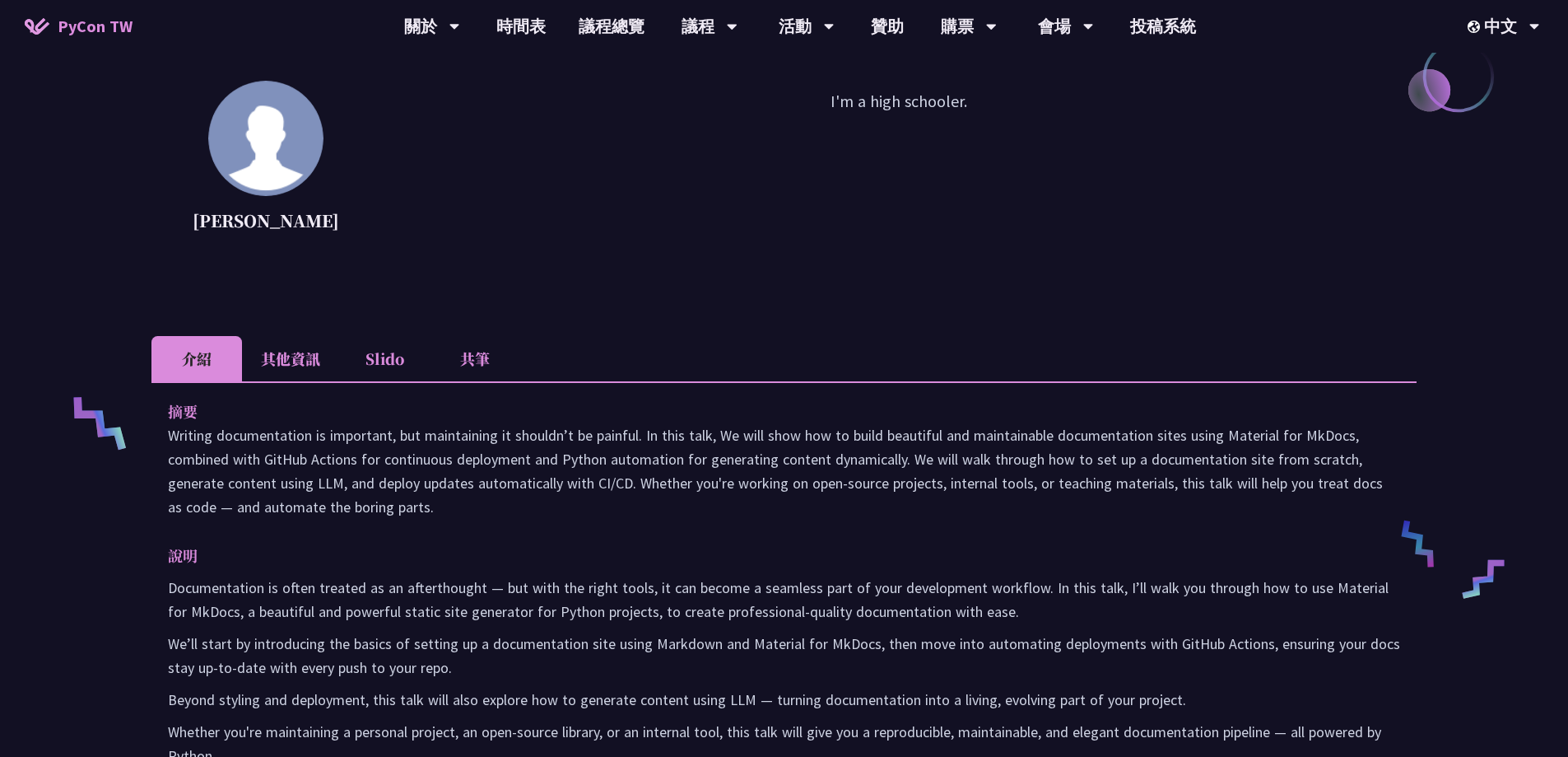
scroll to position [412, 0]
click at [304, 349] on li "其他資訊" at bounding box center [291, 356] width 97 height 45
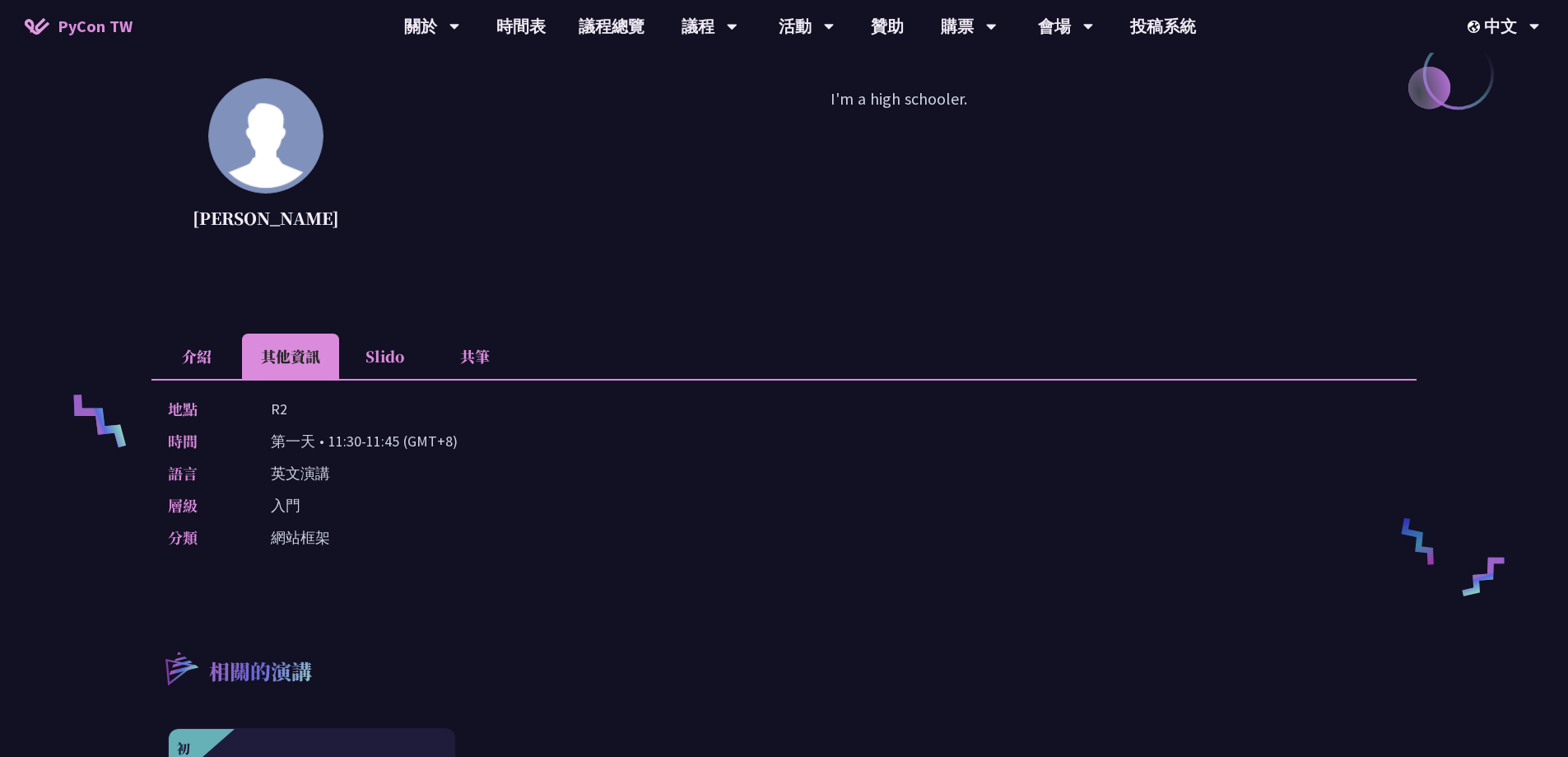
drag, startPoint x: 268, startPoint y: 437, endPoint x: 397, endPoint y: 445, distance: 129.2
click at [397, 445] on div "時間 第一天 • 11:30-11:45 (GMT+8)" at bounding box center [780, 441] width 1224 height 24
copy p "第一天 • 11:30-11:45"
click at [301, 406] on div "地點 R2" at bounding box center [780, 409] width 1224 height 24
drag, startPoint x: 271, startPoint y: 412, endPoint x: 285, endPoint y: 412, distance: 14.0
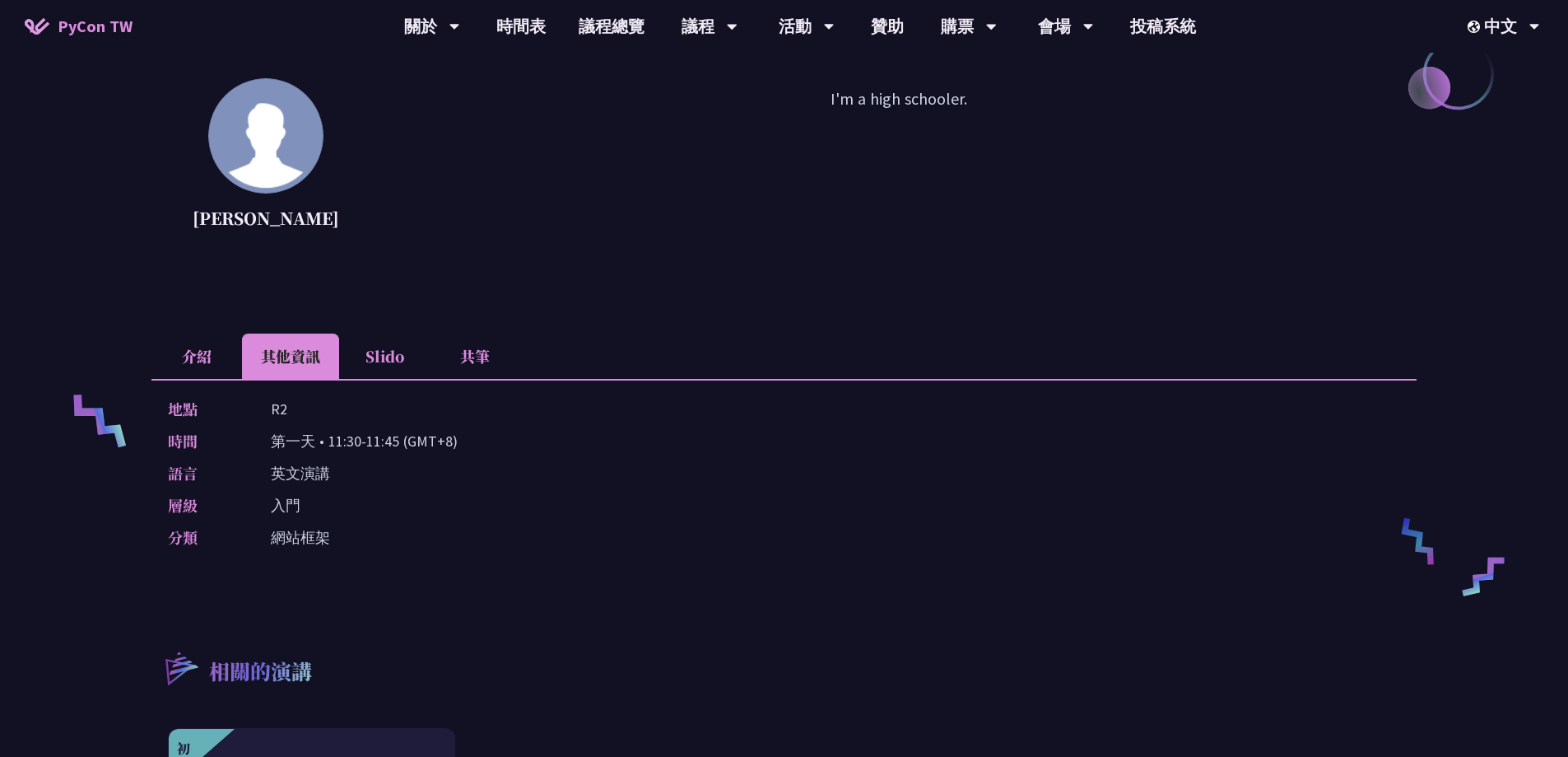
click at [285, 412] on p "R2" at bounding box center [279, 409] width 16 height 24
copy p "R2"
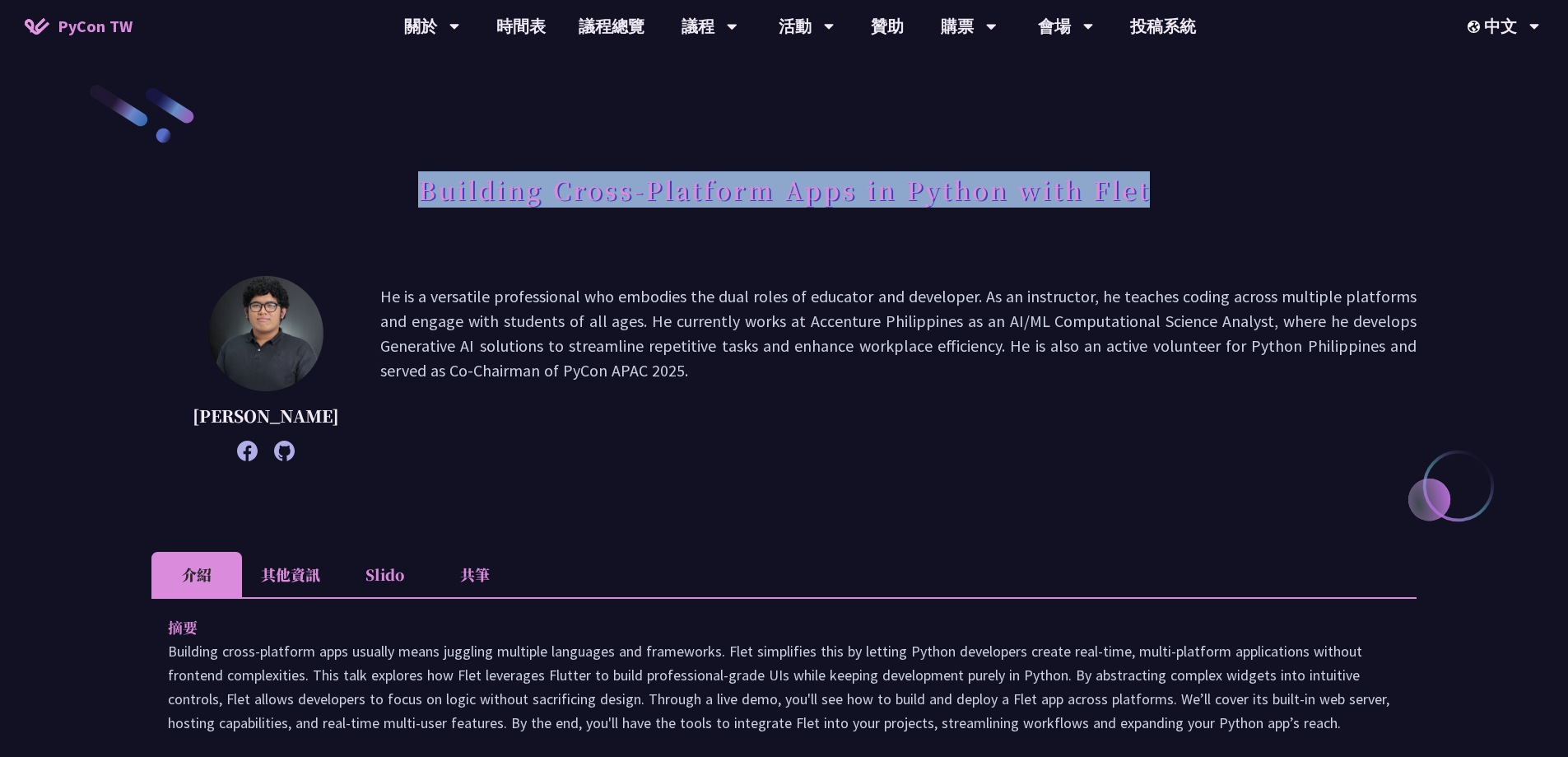
drag, startPoint x: 387, startPoint y: 167, endPoint x: 1188, endPoint y: 197, distance: 801.6
click at [1188, 197] on div "Building Cross-Platform Apps in Python with Flet" at bounding box center [784, 208] width 1265 height 86
copy h1 "Building Cross-Platform Apps in Python with Flet"
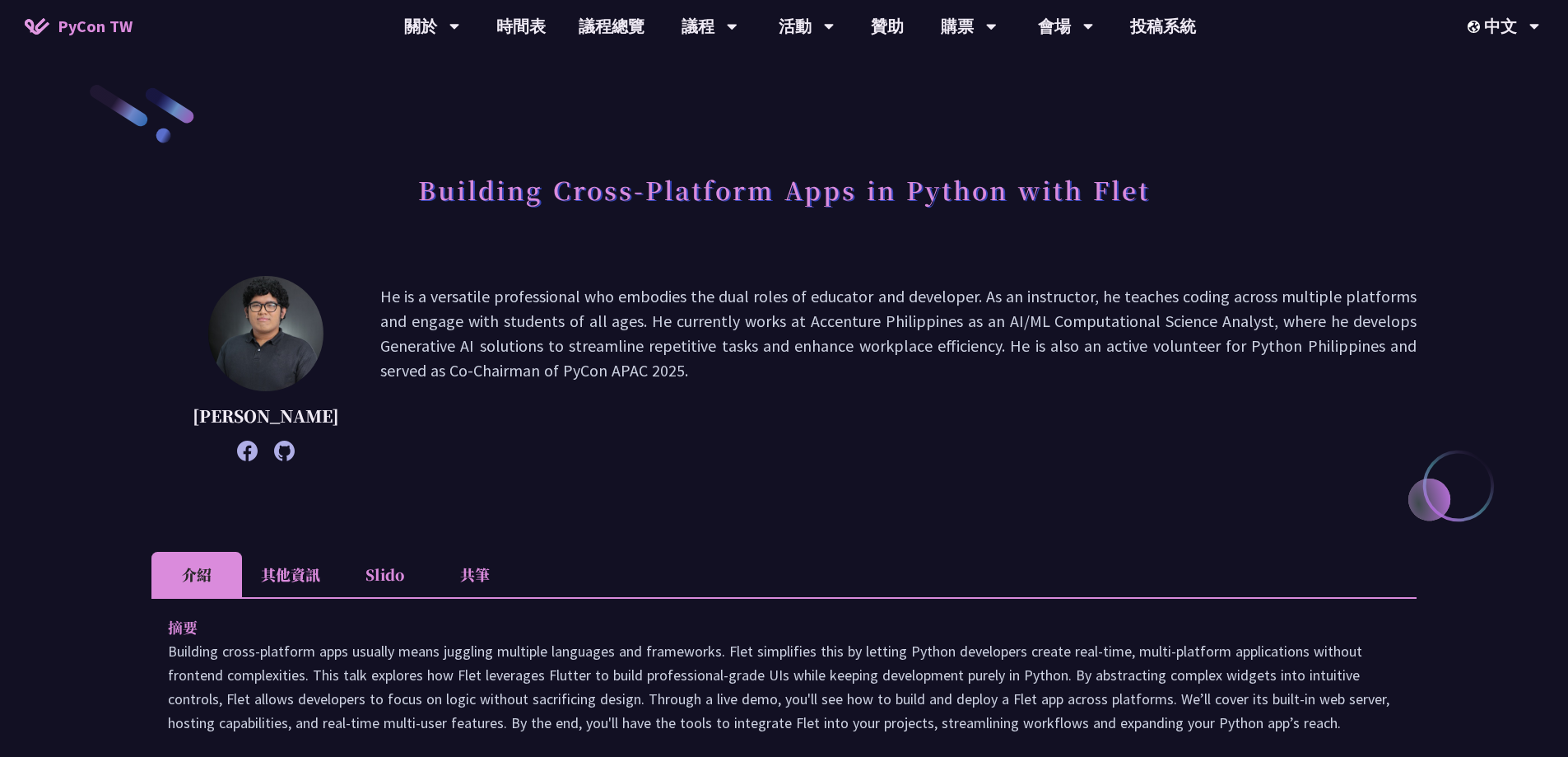
click at [309, 573] on li "其他資訊" at bounding box center [291, 574] width 97 height 45
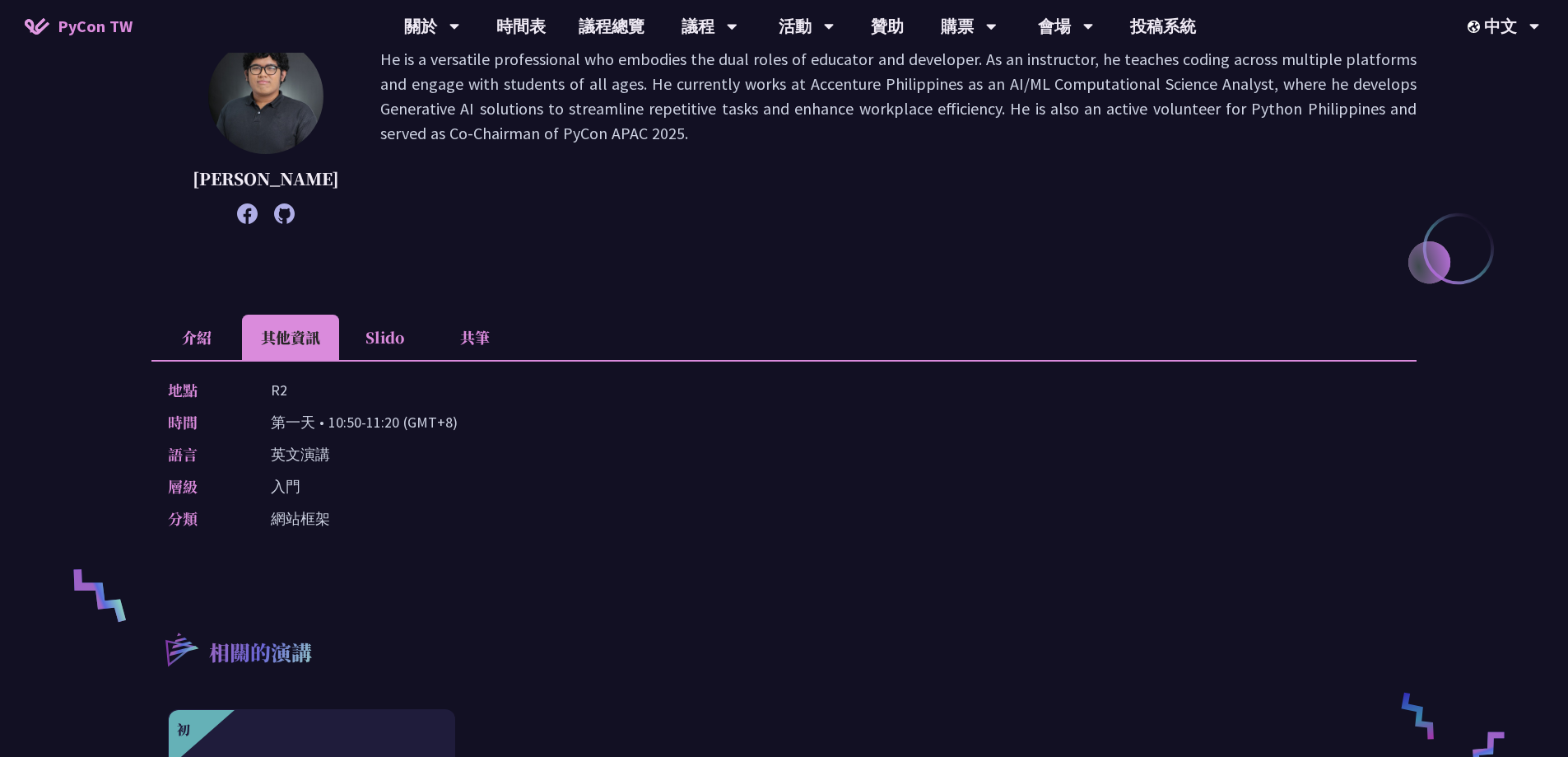
scroll to position [248, 0]
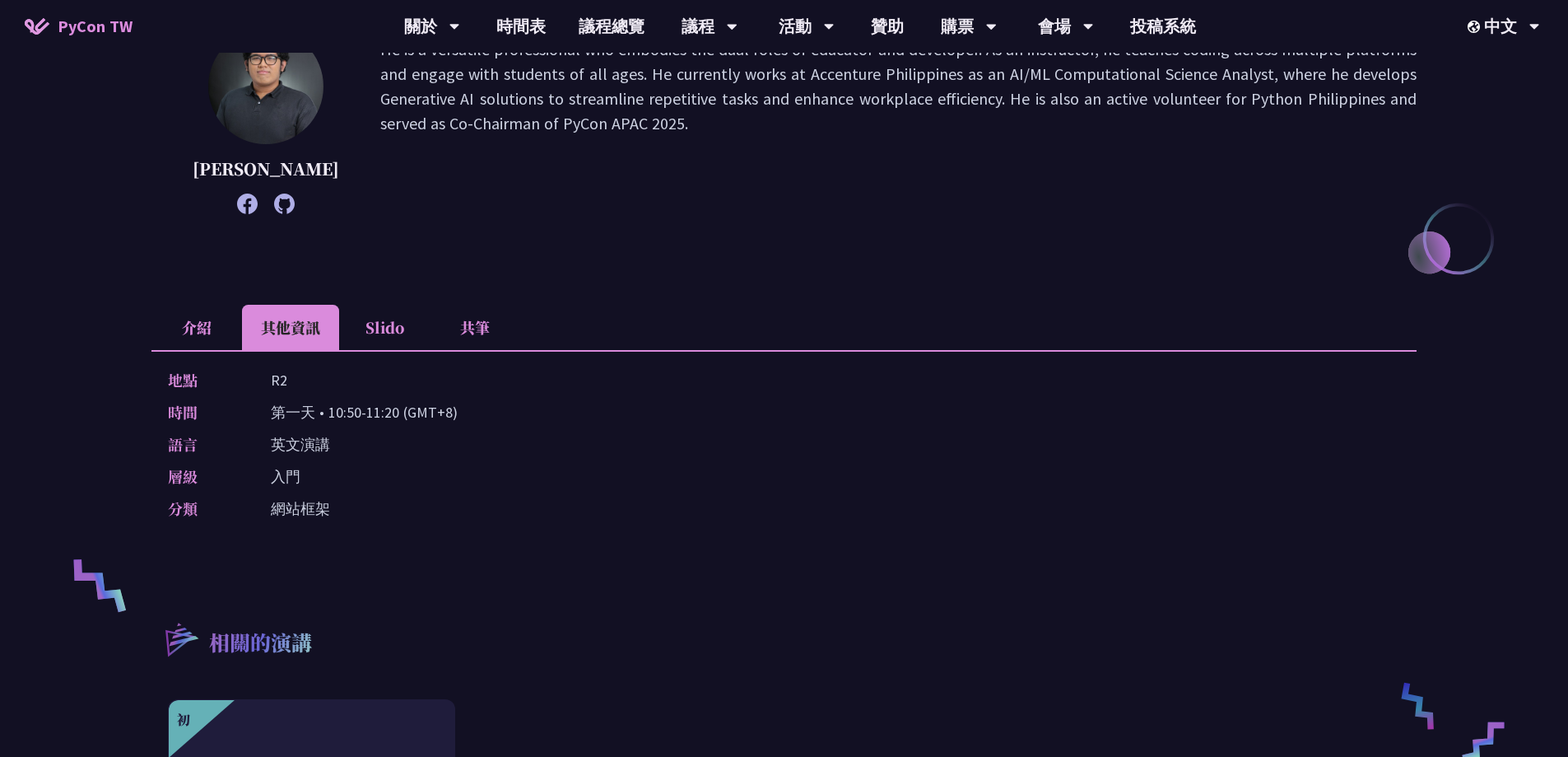
drag, startPoint x: 273, startPoint y: 410, endPoint x: 398, endPoint y: 413, distance: 125.0
click at [398, 413] on p "第一天 • 10:50-11:20 (GMT+8)" at bounding box center [364, 412] width 187 height 24
copy p "第一天 • 10:50-11:20"
drag, startPoint x: 270, startPoint y: 379, endPoint x: 297, endPoint y: 379, distance: 27.0
click at [297, 379] on div "地點 R2" at bounding box center [780, 380] width 1224 height 24
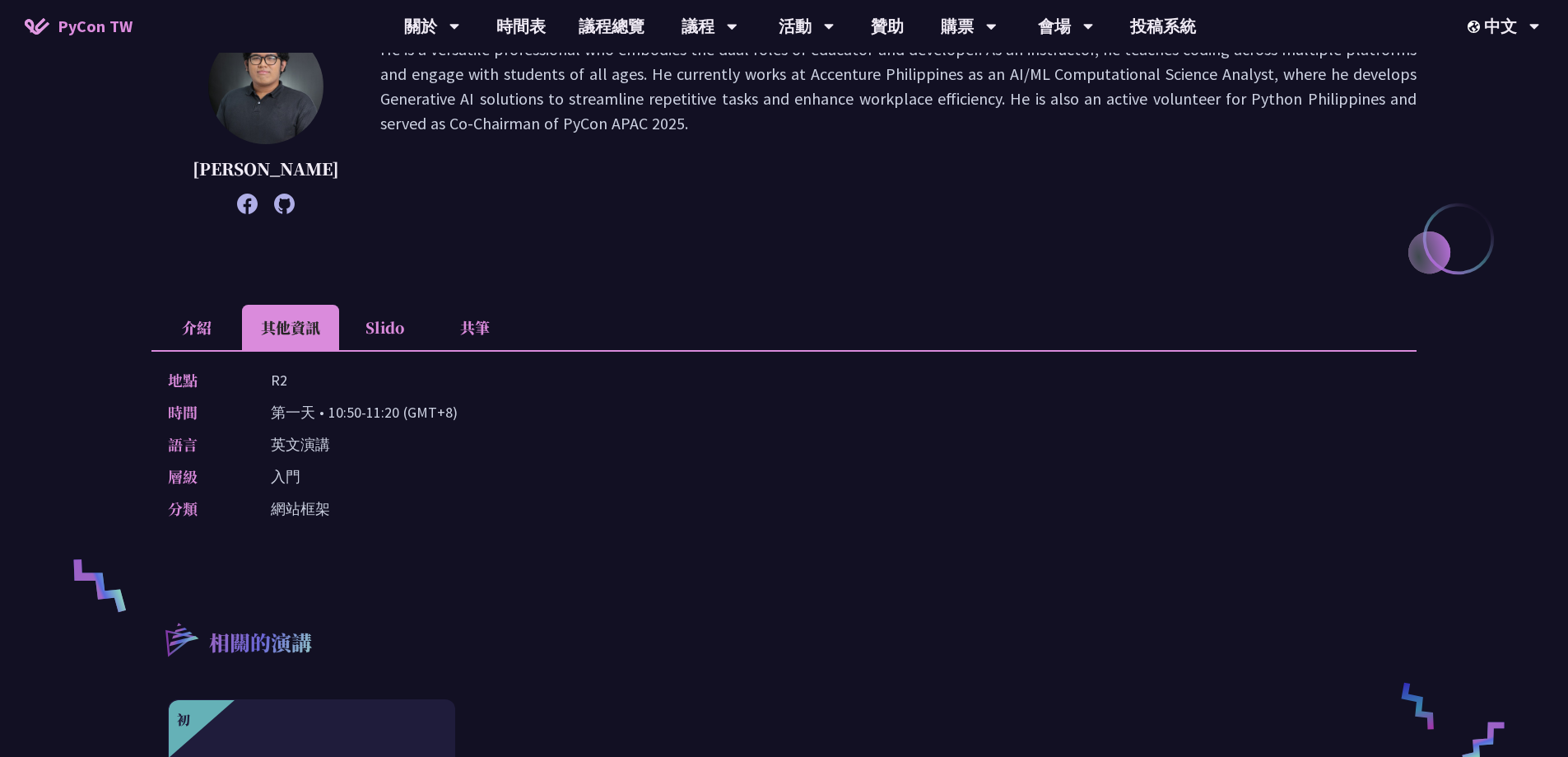
copy p "R2"
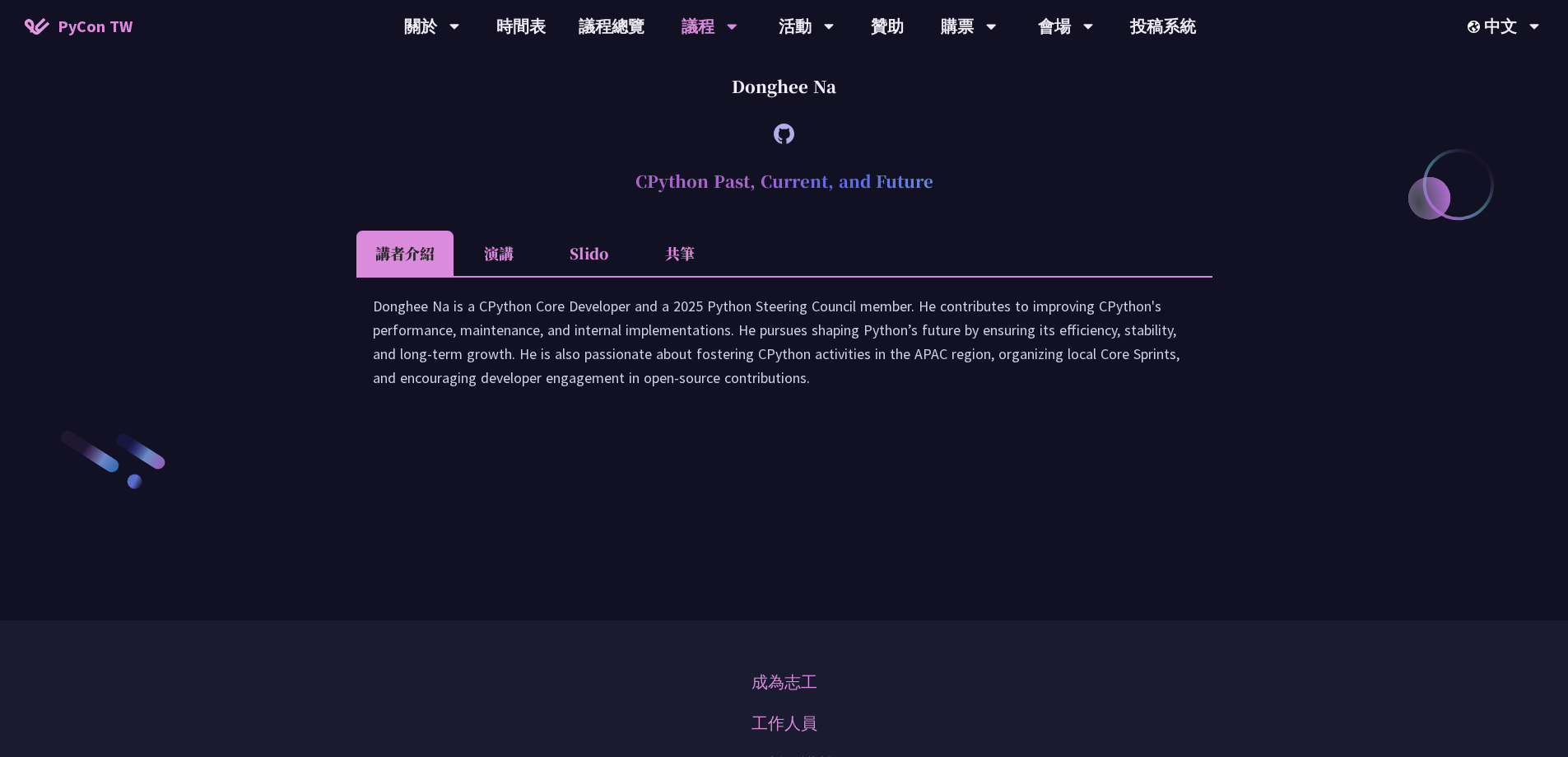
scroll to position [2263, 0]
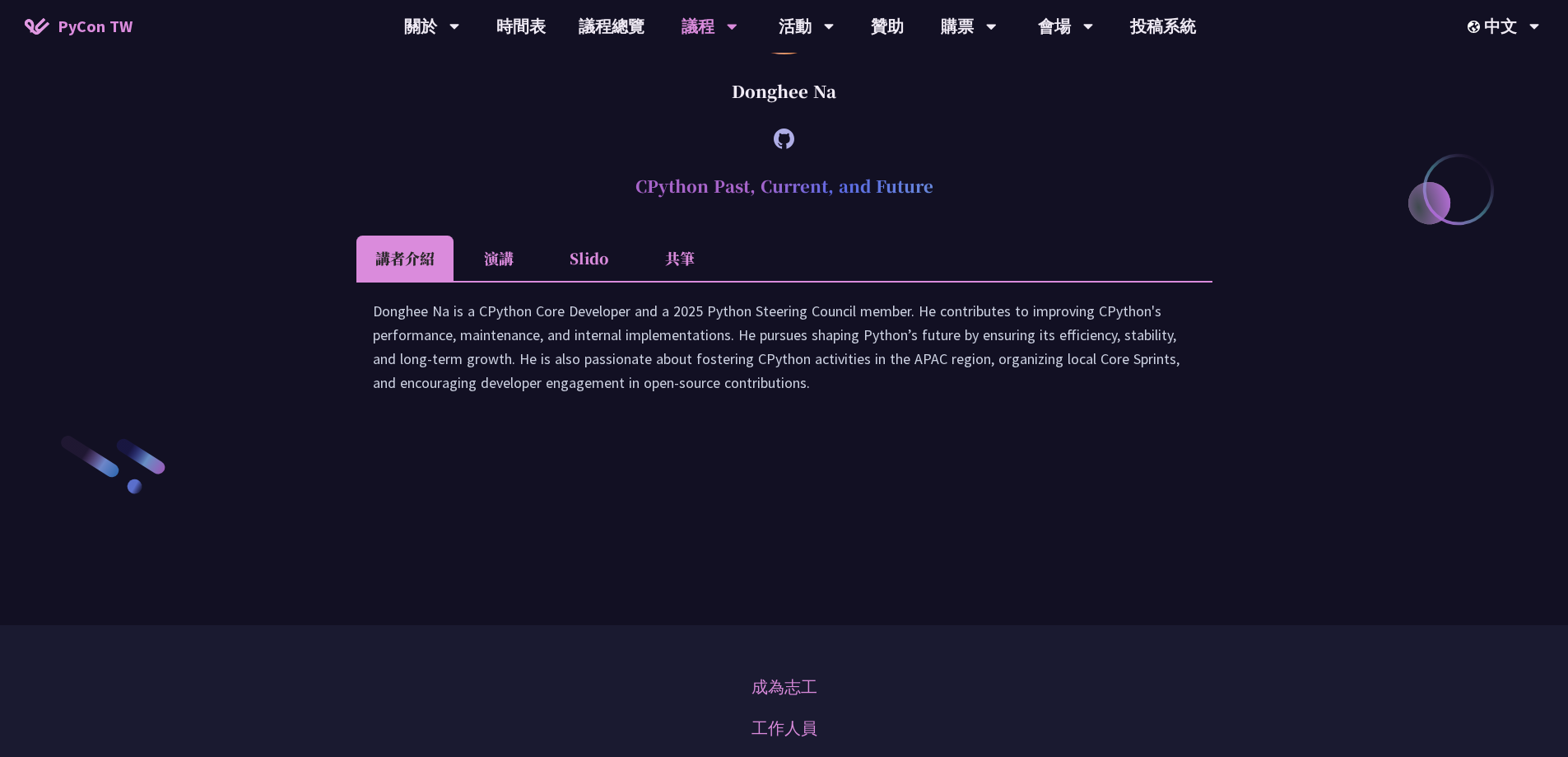
drag, startPoint x: 622, startPoint y: 331, endPoint x: 955, endPoint y: 343, distance: 333.2
click at [955, 211] on h2 "CPython Past, Current, and Future" at bounding box center [784, 185] width 856 height 50
click at [502, 281] on li "演講" at bounding box center [498, 258] width 91 height 45
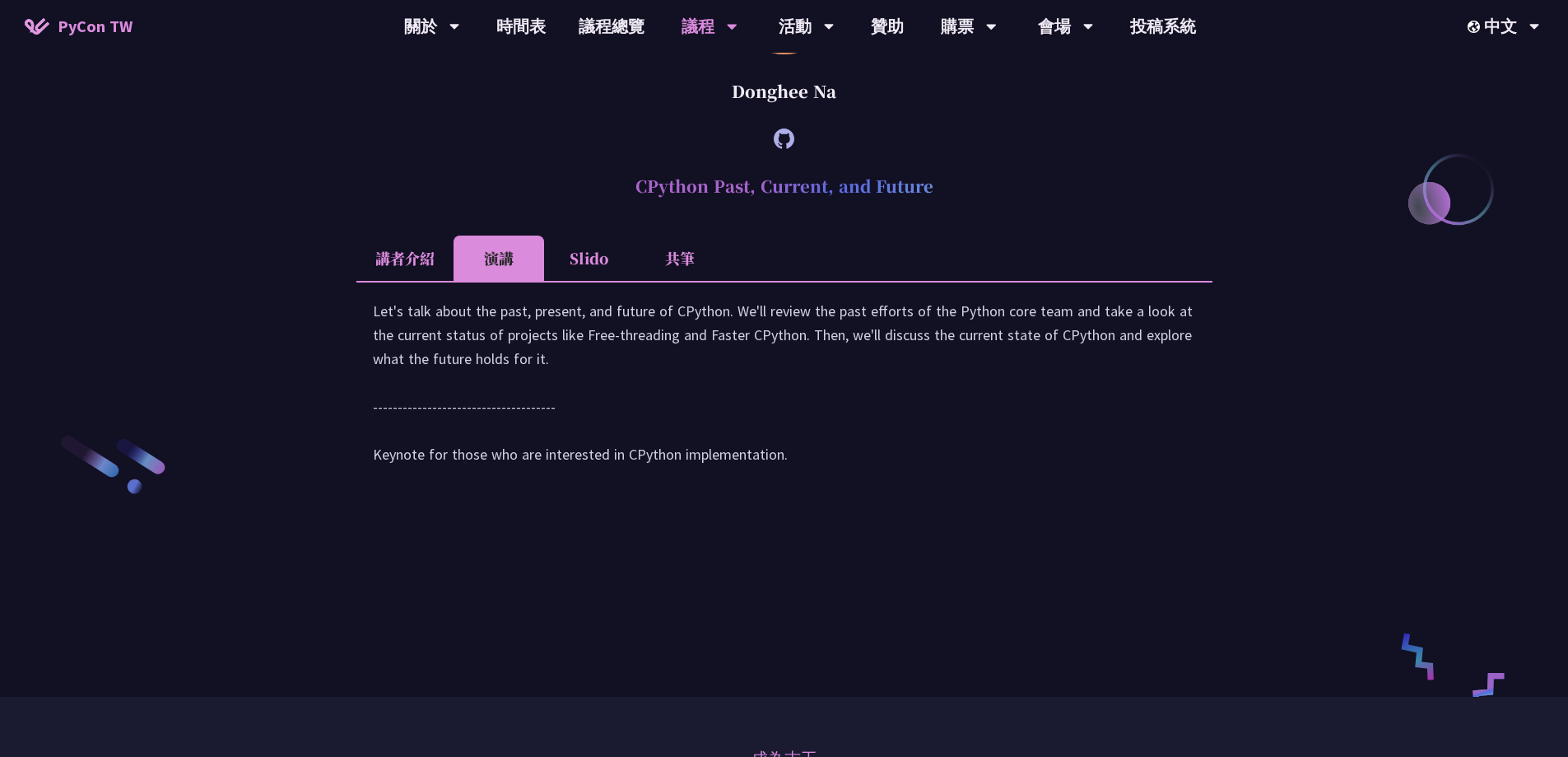
click at [572, 281] on li "Slido" at bounding box center [589, 258] width 91 height 45
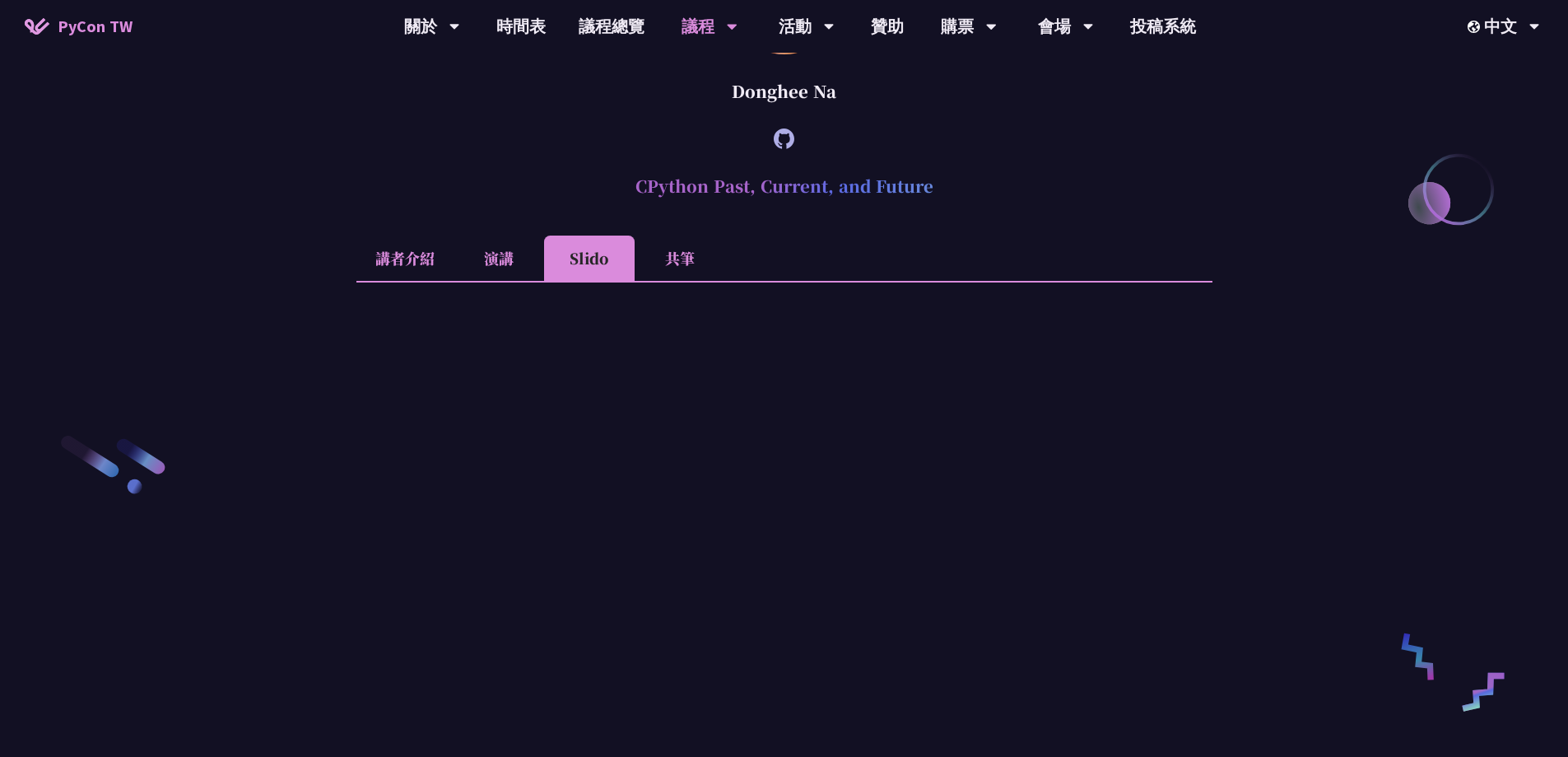
click at [667, 281] on li "共筆" at bounding box center [680, 258] width 91 height 45
click at [404, 281] on li "講者介紹" at bounding box center [405, 258] width 97 height 45
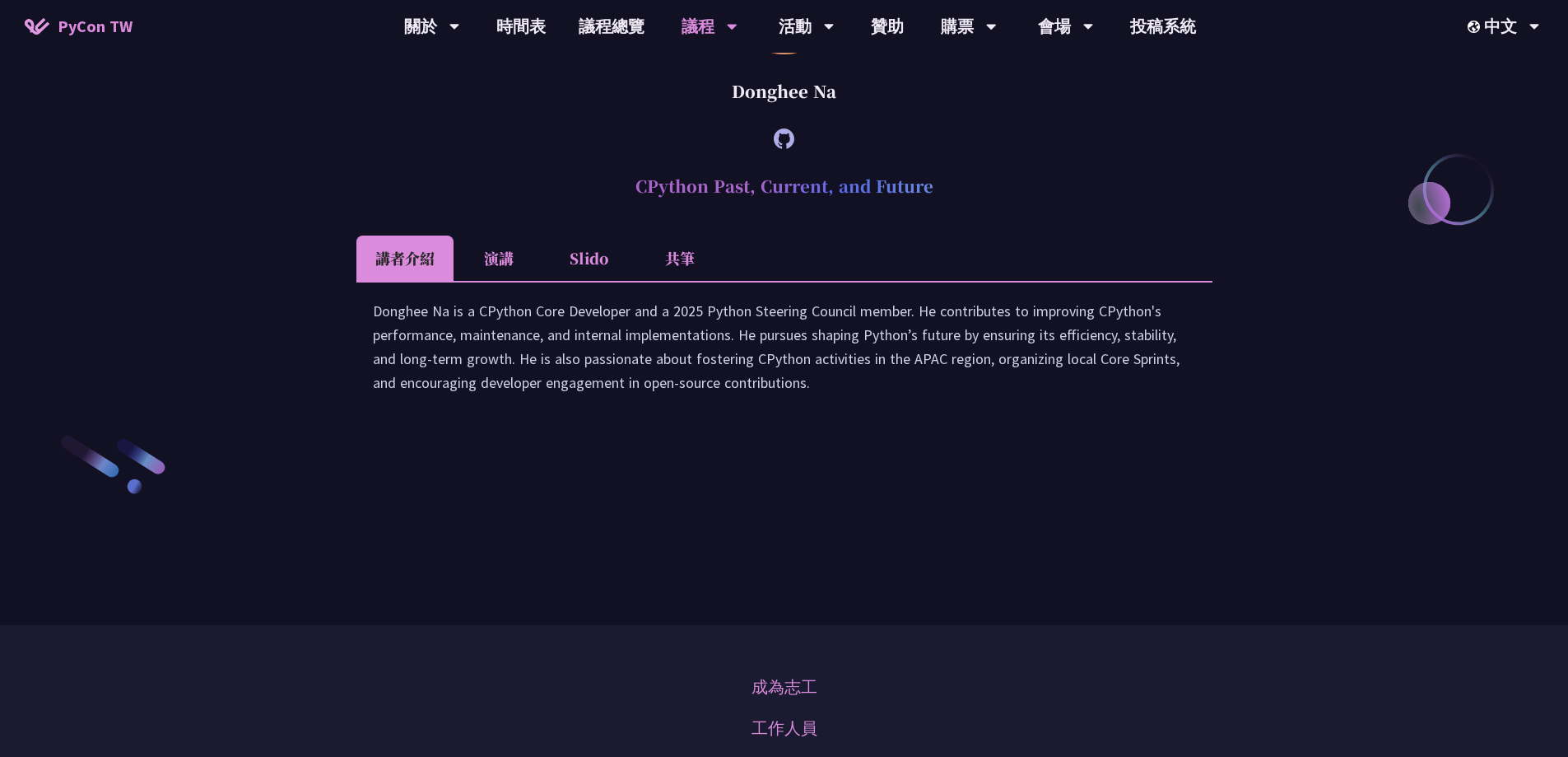
drag, startPoint x: 633, startPoint y: 331, endPoint x: 941, endPoint y: 335, distance: 308.0
click at [941, 211] on h2 "CPython Past, Current, and Future" at bounding box center [784, 185] width 856 height 50
copy h2 "CPython Past, Current, and Future"
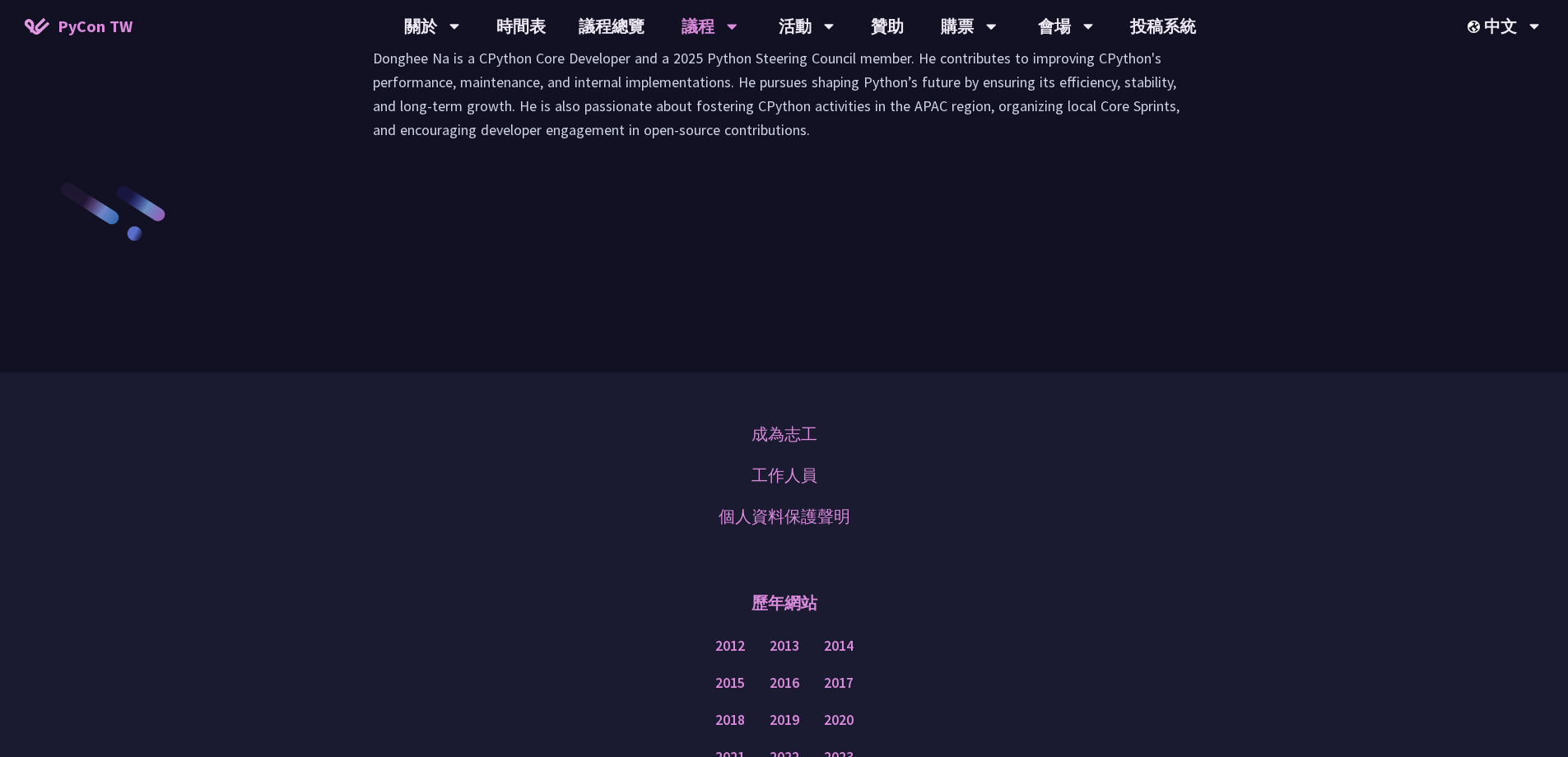
scroll to position [2428, 0]
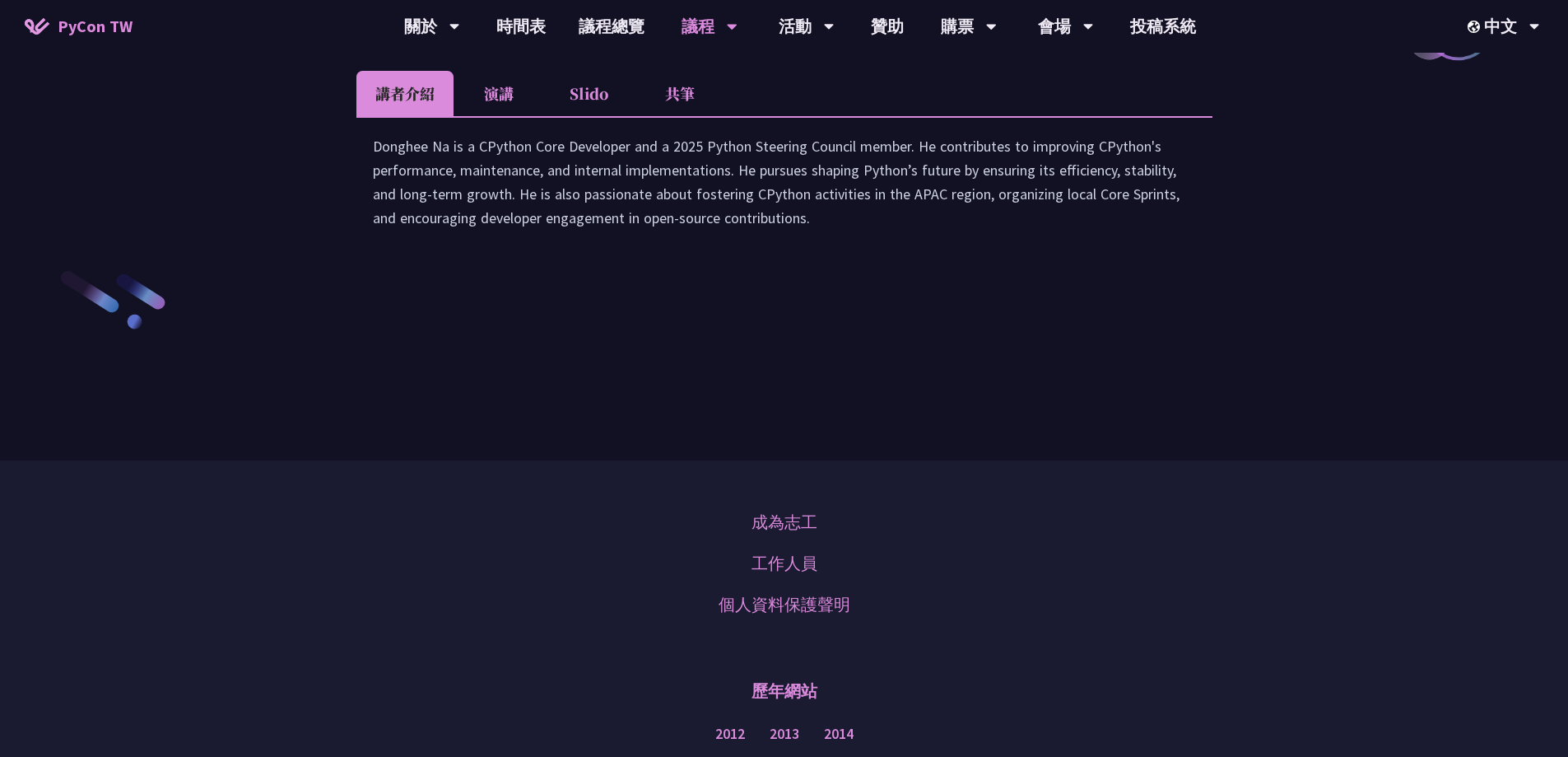
click at [487, 116] on li "演講" at bounding box center [498, 94] width 91 height 45
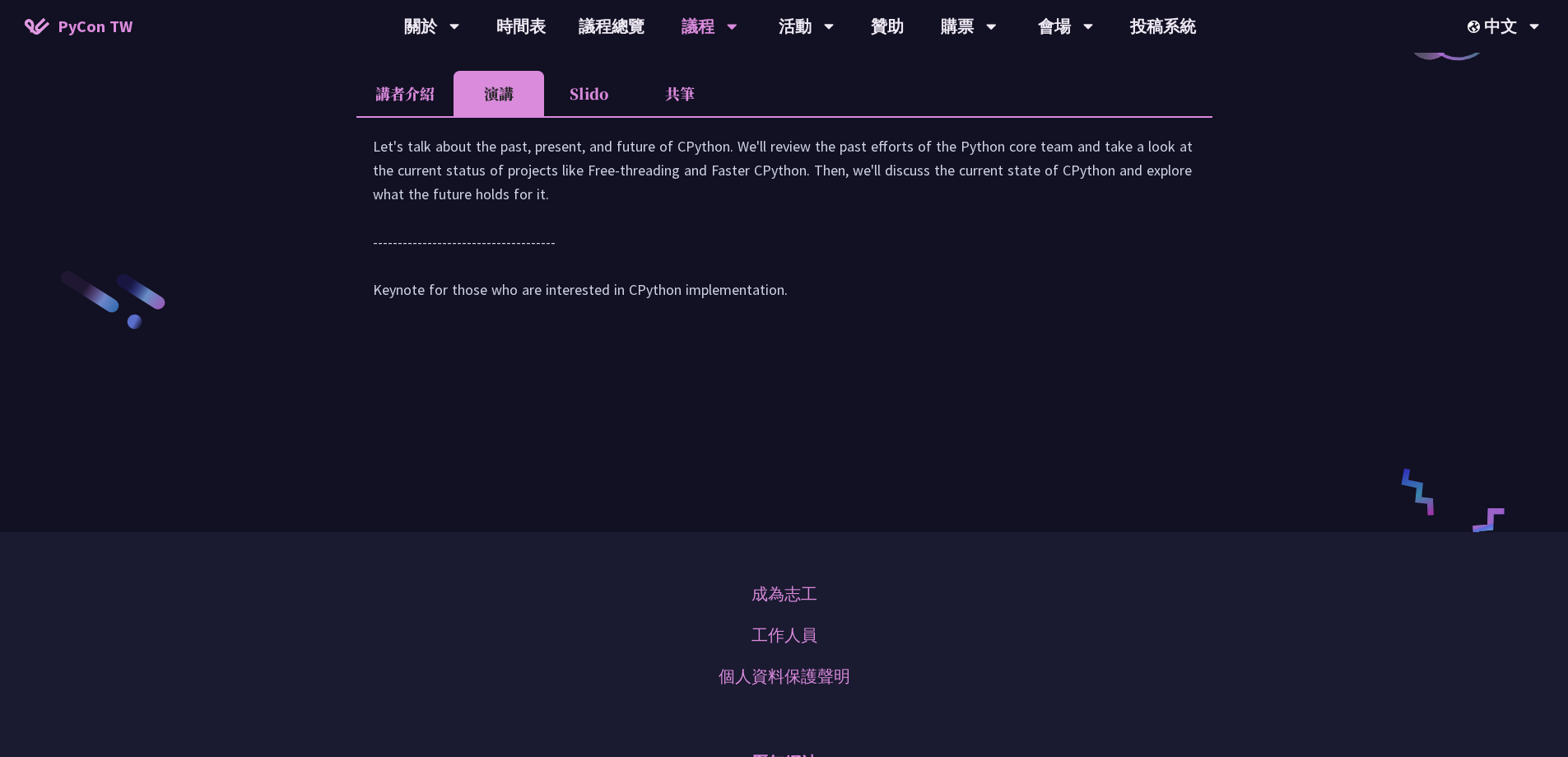
click at [551, 116] on li "Slido" at bounding box center [589, 94] width 91 height 45
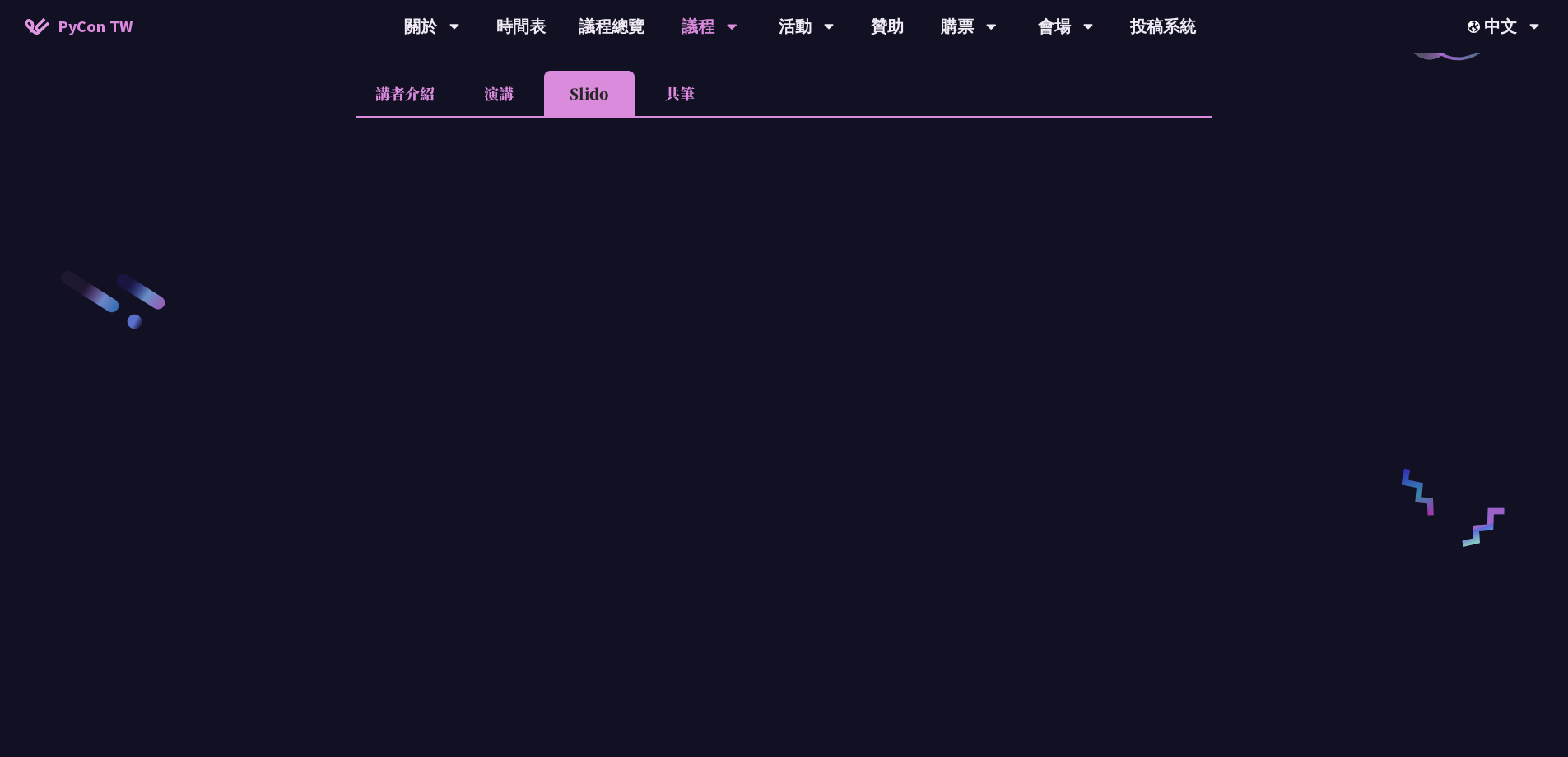
click at [675, 116] on li "共筆" at bounding box center [680, 94] width 91 height 45
click at [405, 116] on li "講者介紹" at bounding box center [405, 94] width 97 height 45
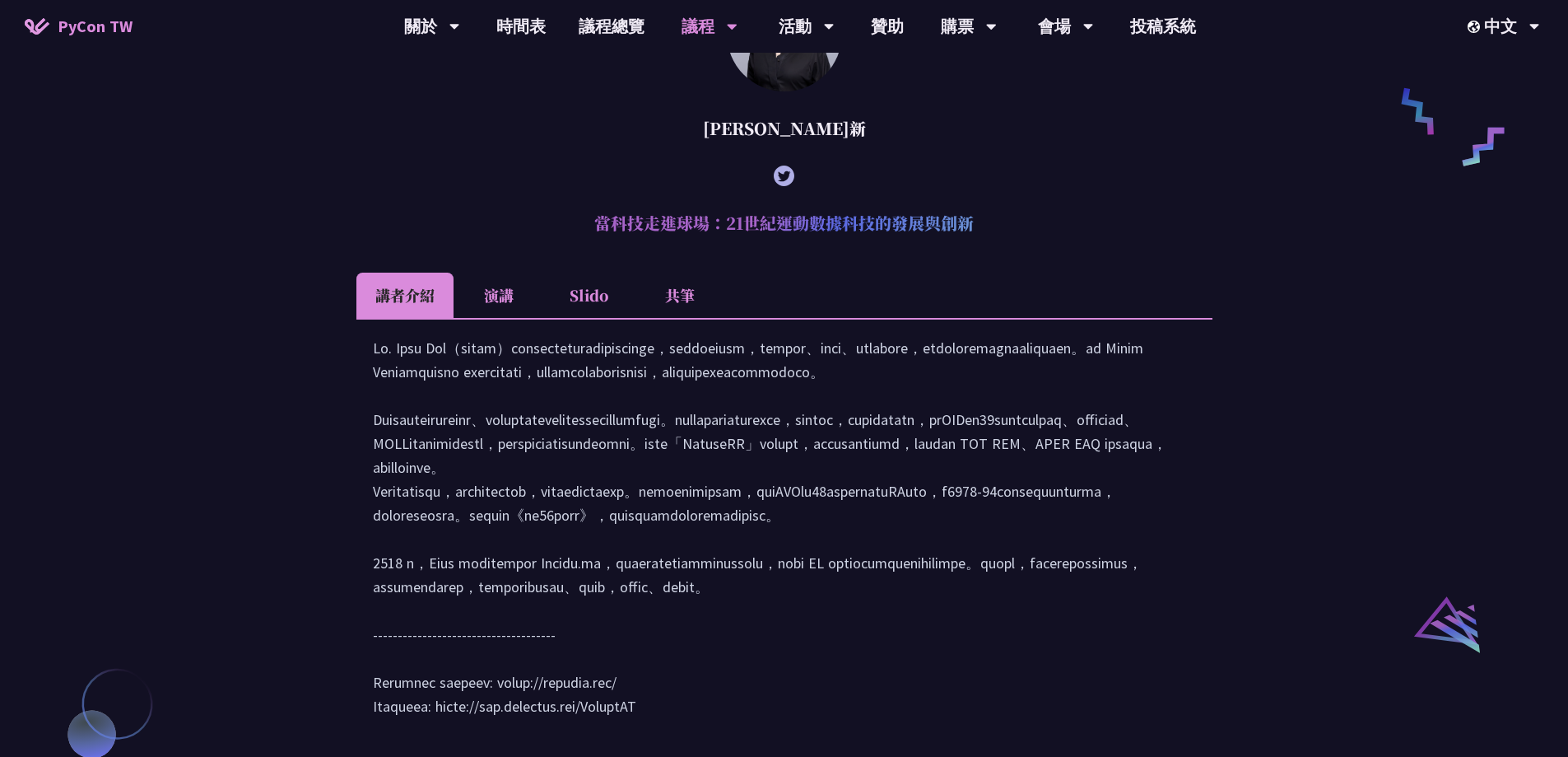
drag, startPoint x: 596, startPoint y: 246, endPoint x: 1008, endPoint y: 255, distance: 412.1
click at [1008, 248] on h2 "當科技走進球場：21世紀運動數據科技的發展與創新" at bounding box center [784, 223] width 856 height 50
copy h2 "當科技走進球場：21世紀運動數據科技的發展與創新"
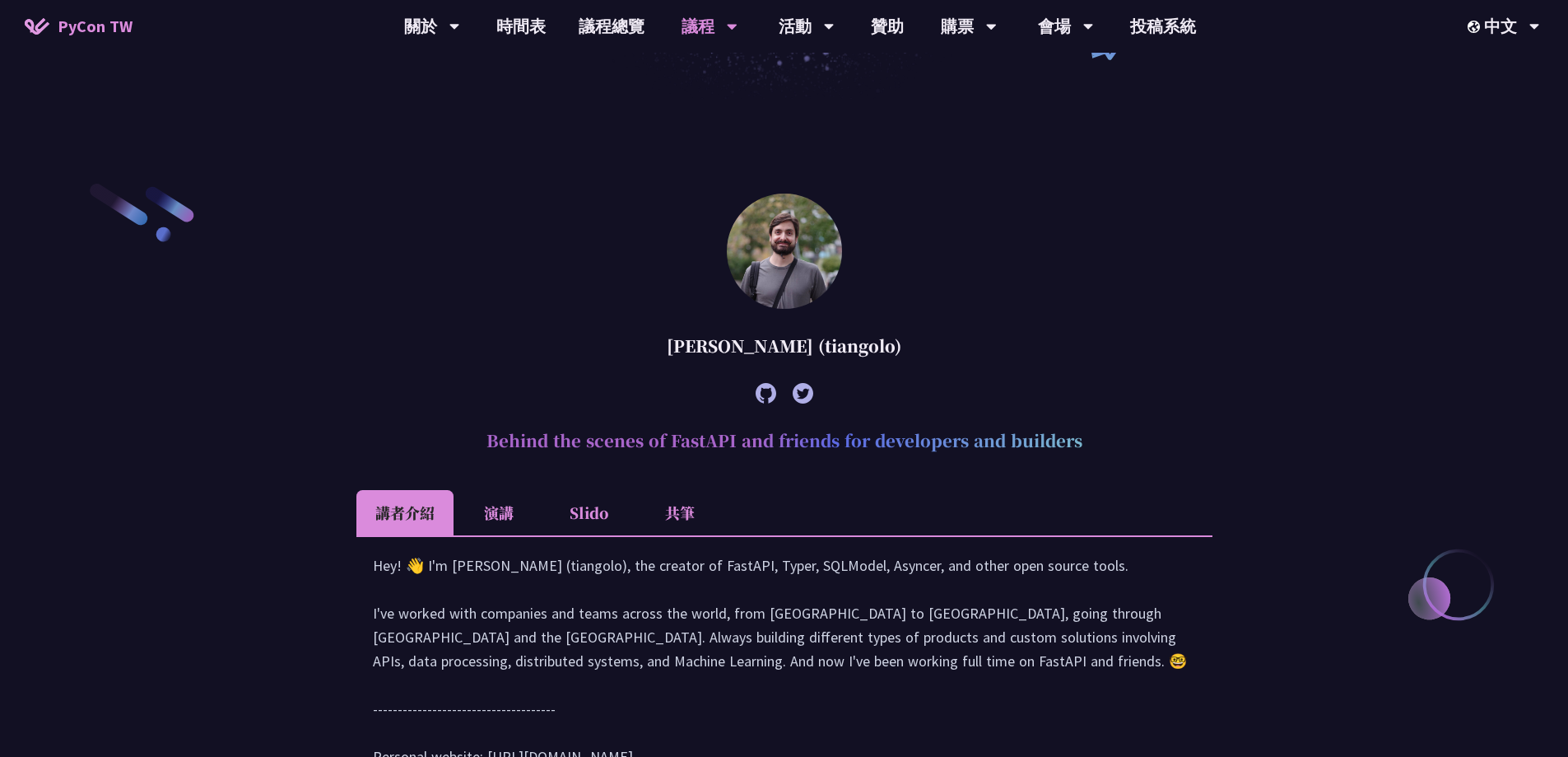
scroll to position [412, 0]
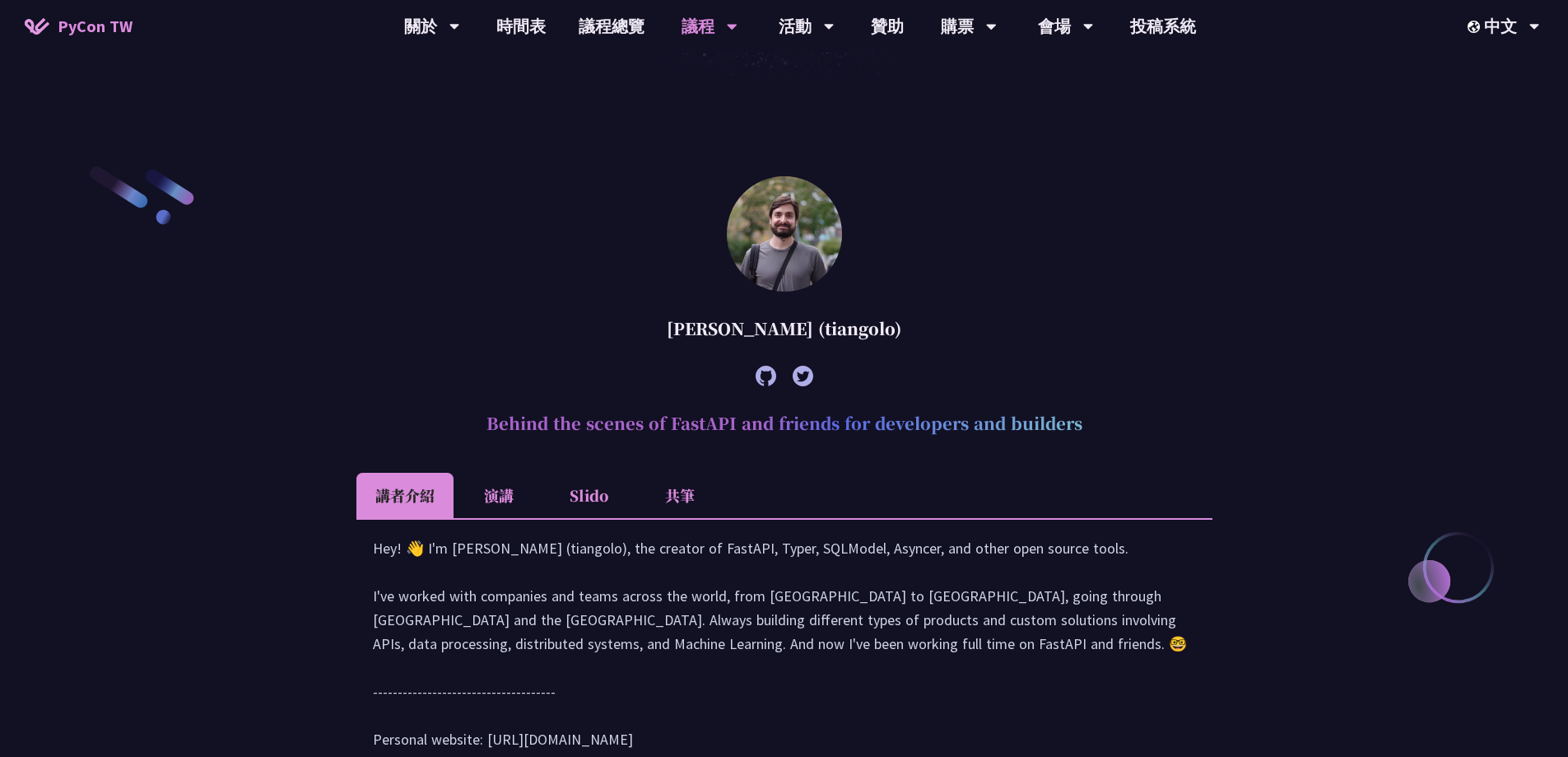
drag, startPoint x: 464, startPoint y: 418, endPoint x: 1129, endPoint y: 425, distance: 665.0
click at [1129, 425] on h2 "Behind the scenes of FastAPI and friends for developers and builders" at bounding box center [784, 423] width 856 height 50
copy h2 "Behind the scenes of FastAPI and friends for developers and builders"
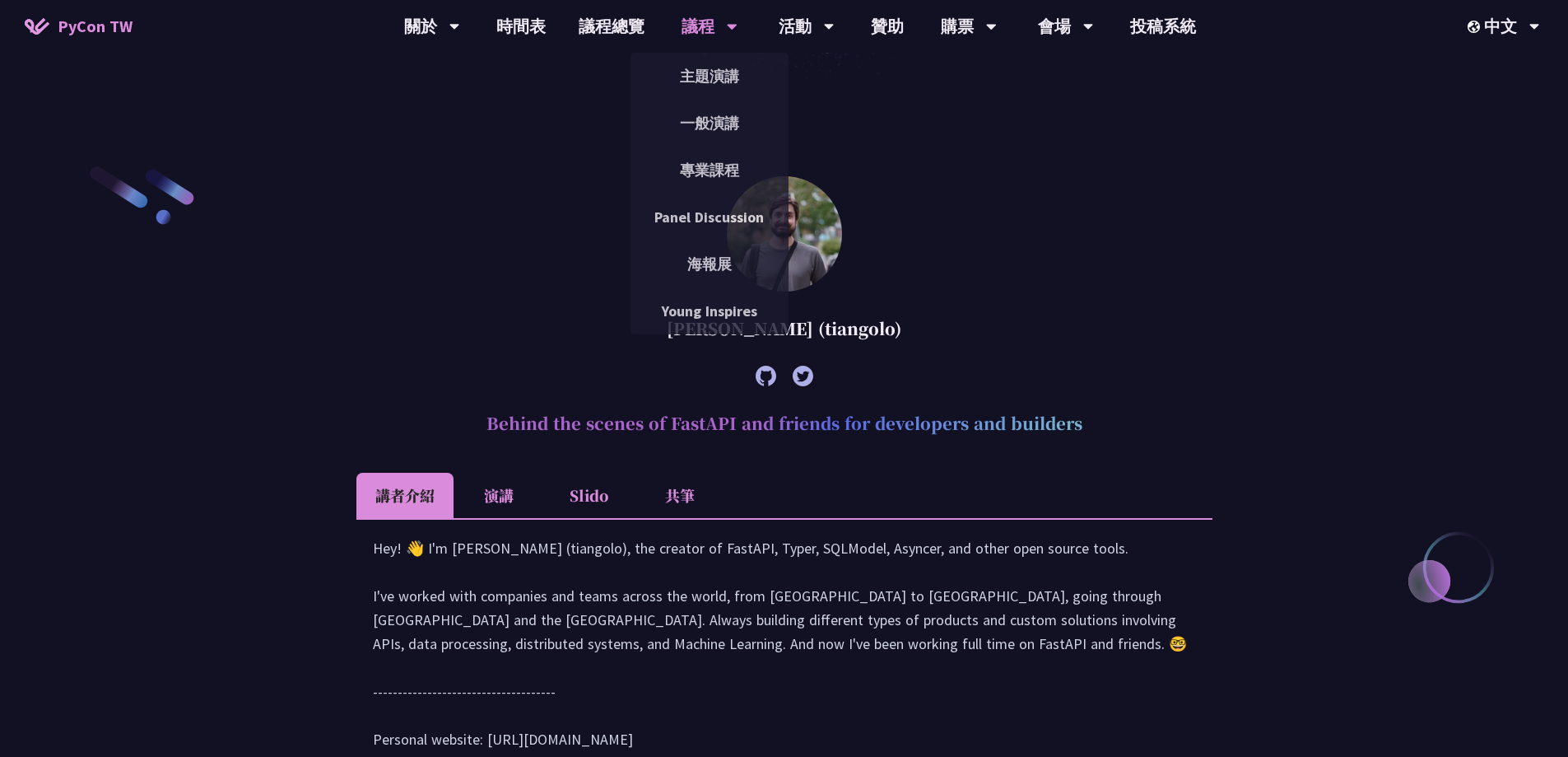
click at [1189, 241] on article "Sebastián Ramírez (tiangolo) Behind the scenes of FastAPI and friends for devel…" at bounding box center [784, 480] width 856 height 608
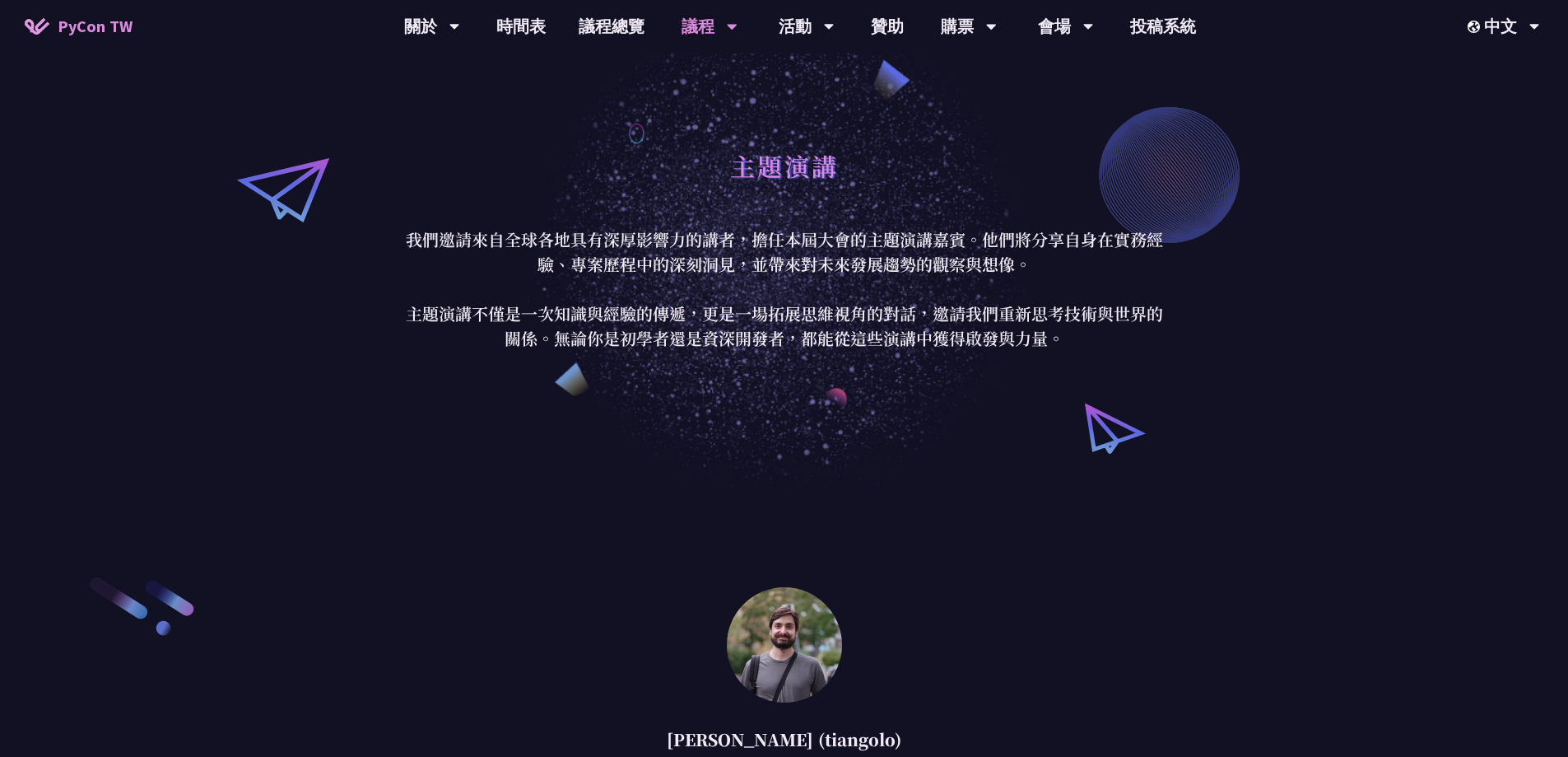
scroll to position [0, 0]
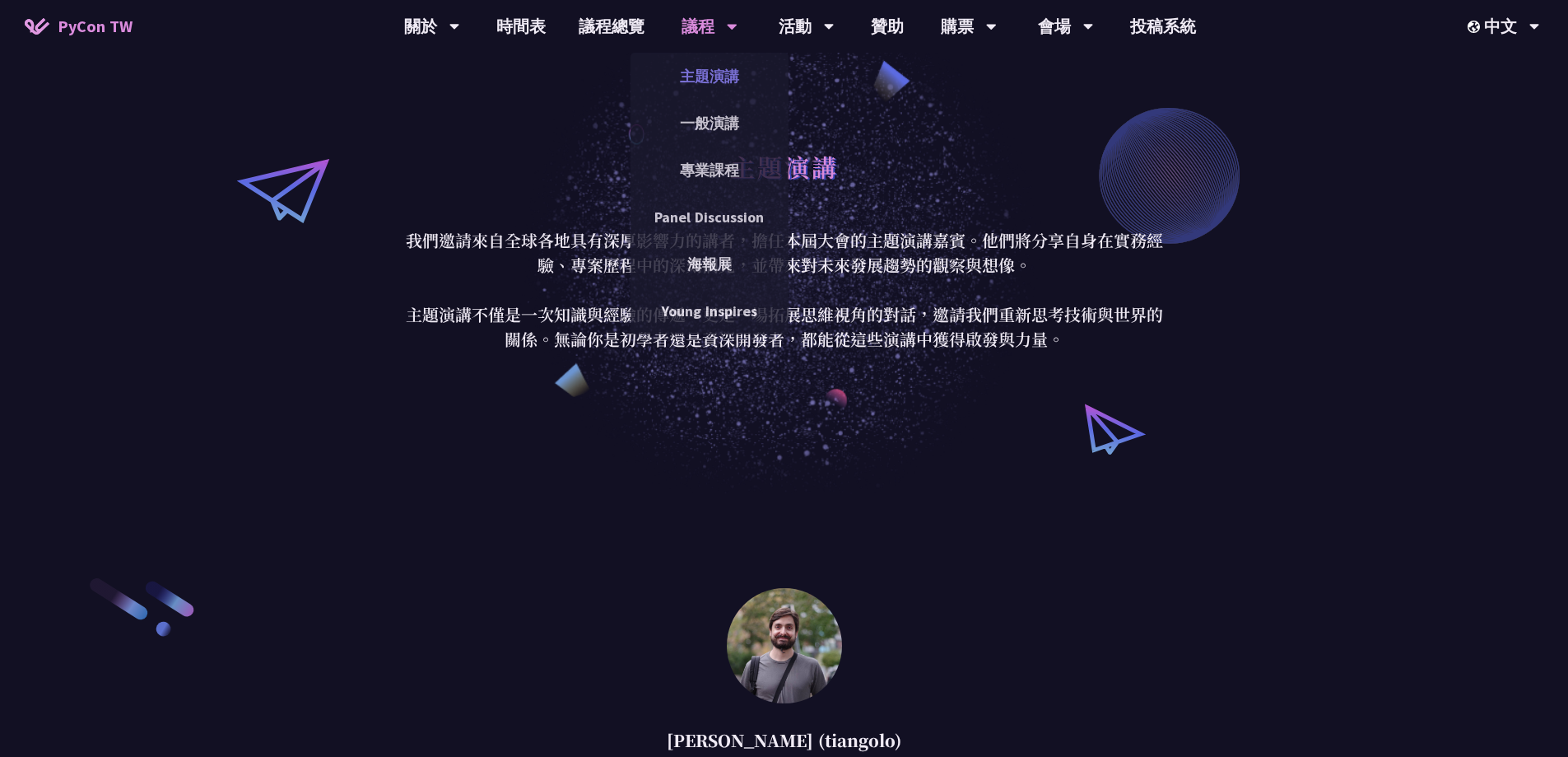
click at [709, 73] on link "主題演講" at bounding box center [710, 76] width 158 height 39
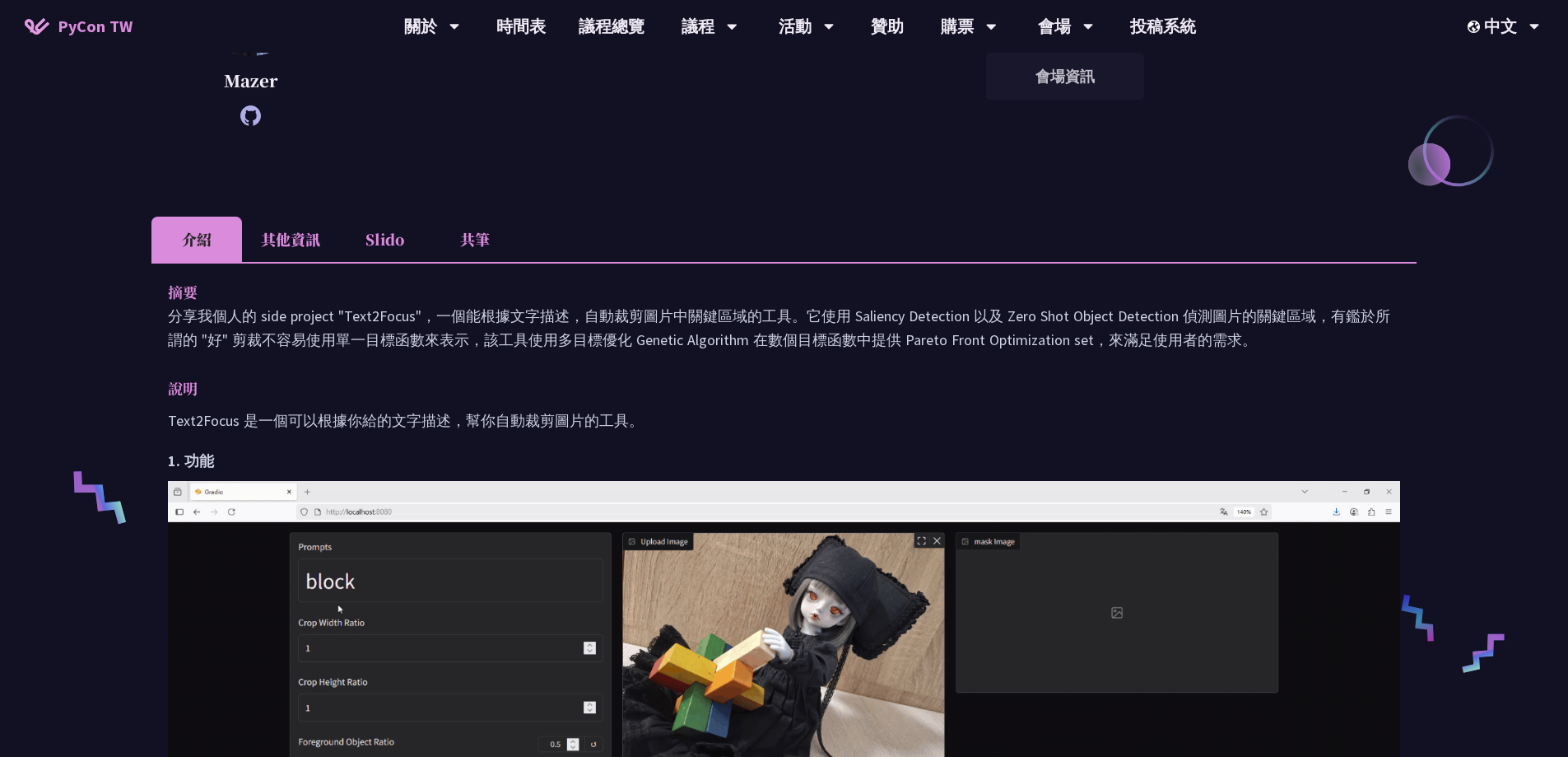
scroll to position [412, 0]
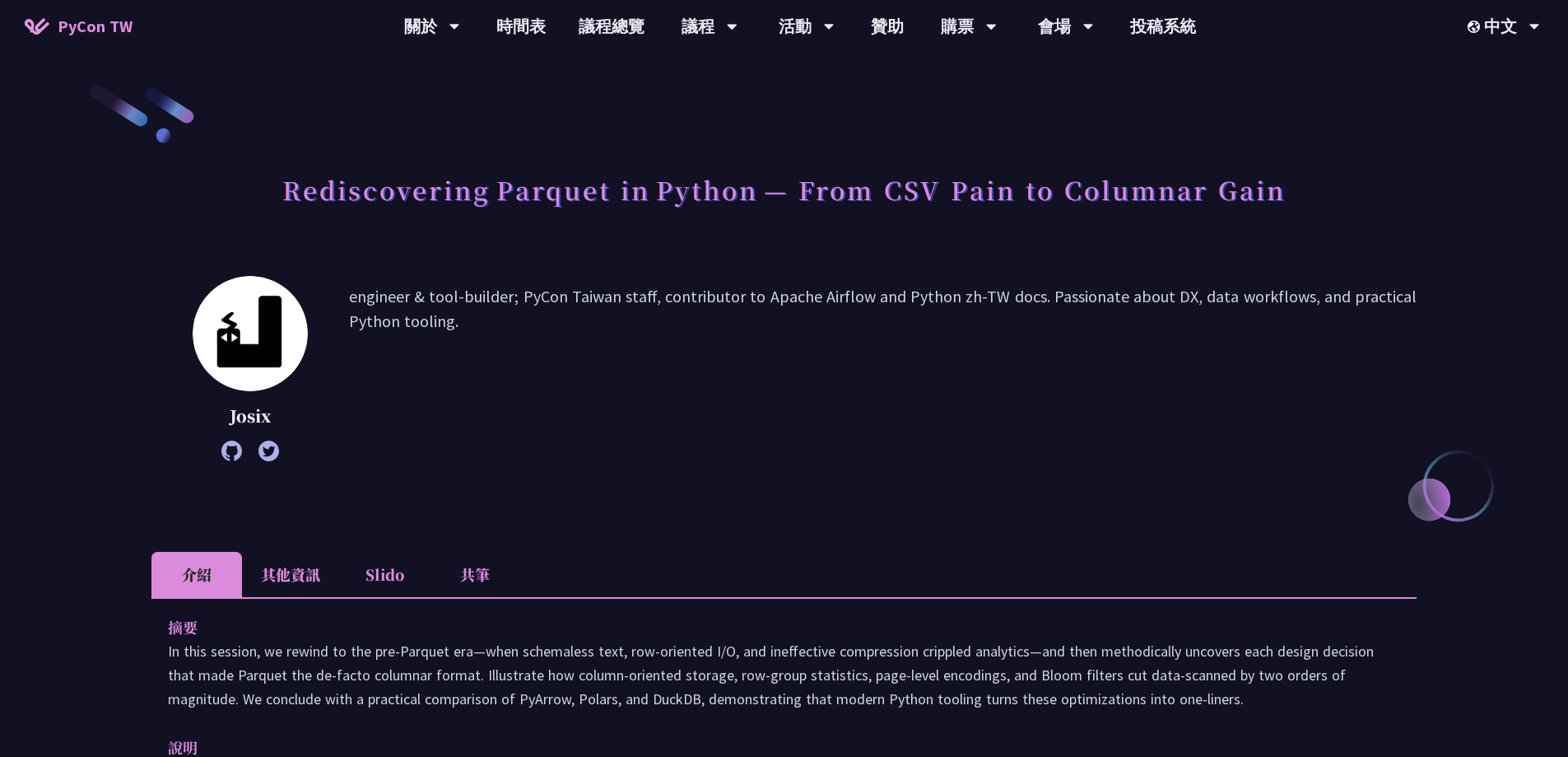
click at [301, 567] on li "其他資訊" at bounding box center [291, 574] width 97 height 45
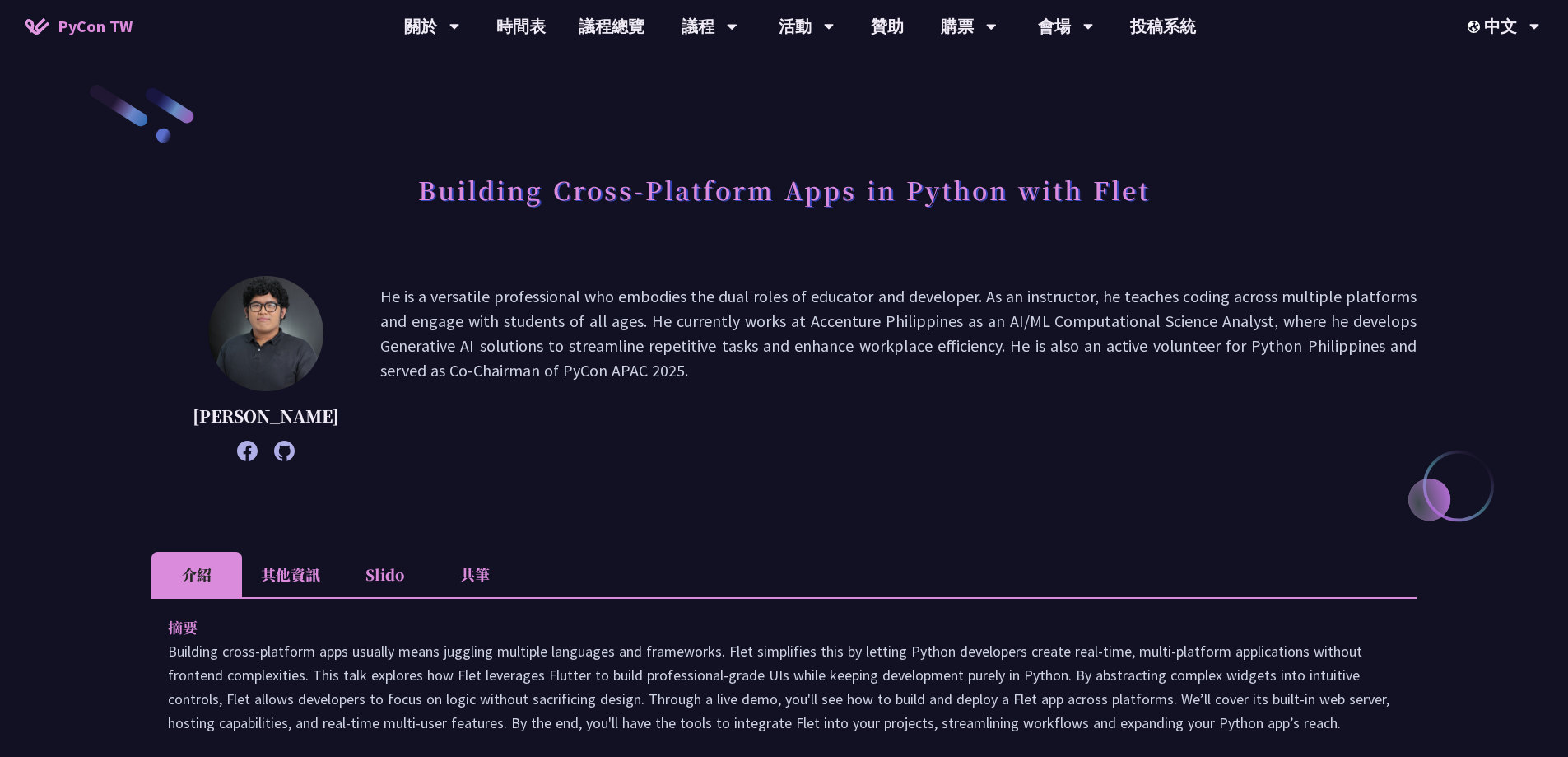
click at [288, 559] on li "其他資訊" at bounding box center [291, 574] width 97 height 45
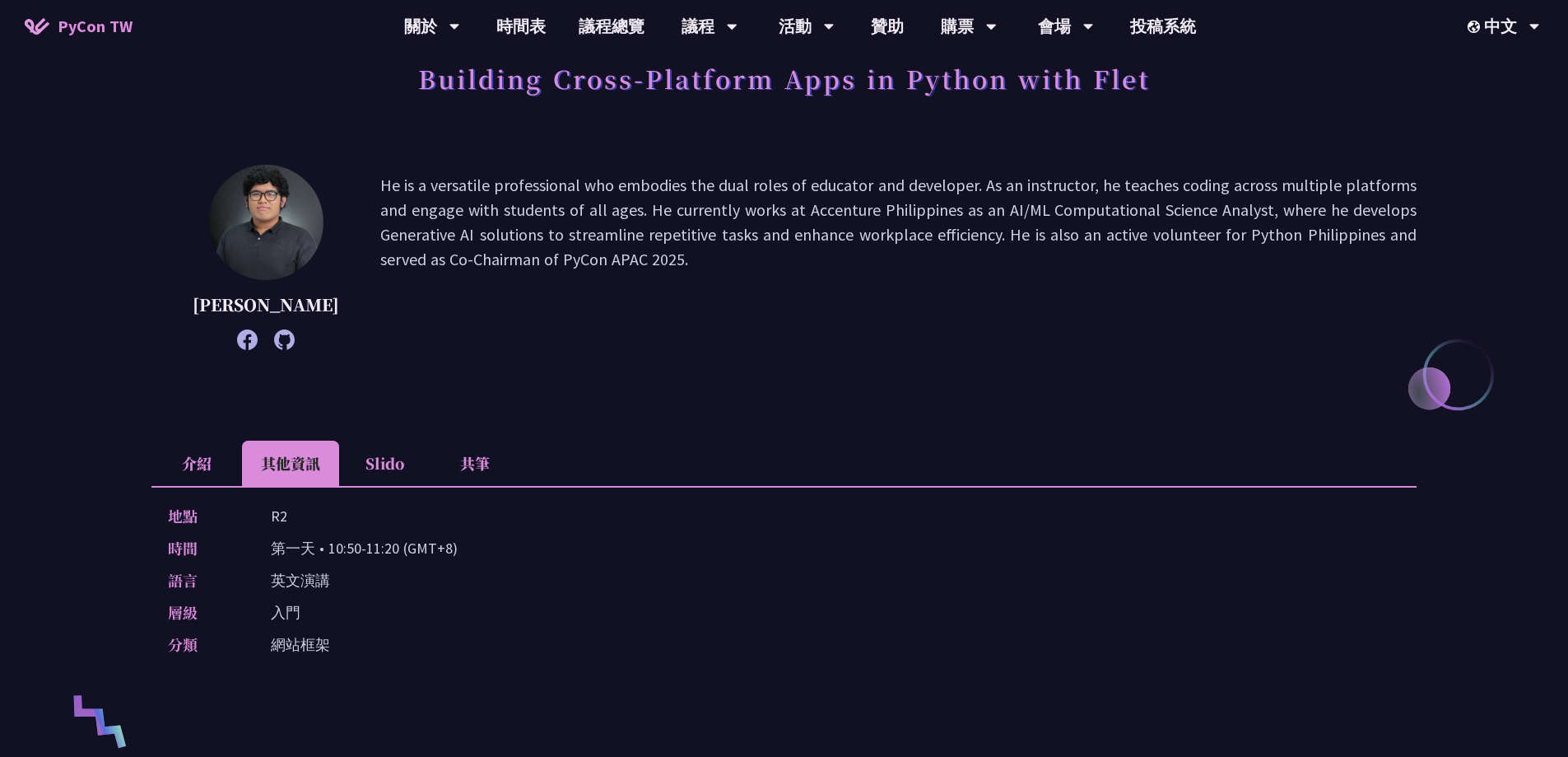
scroll to position [83, 0]
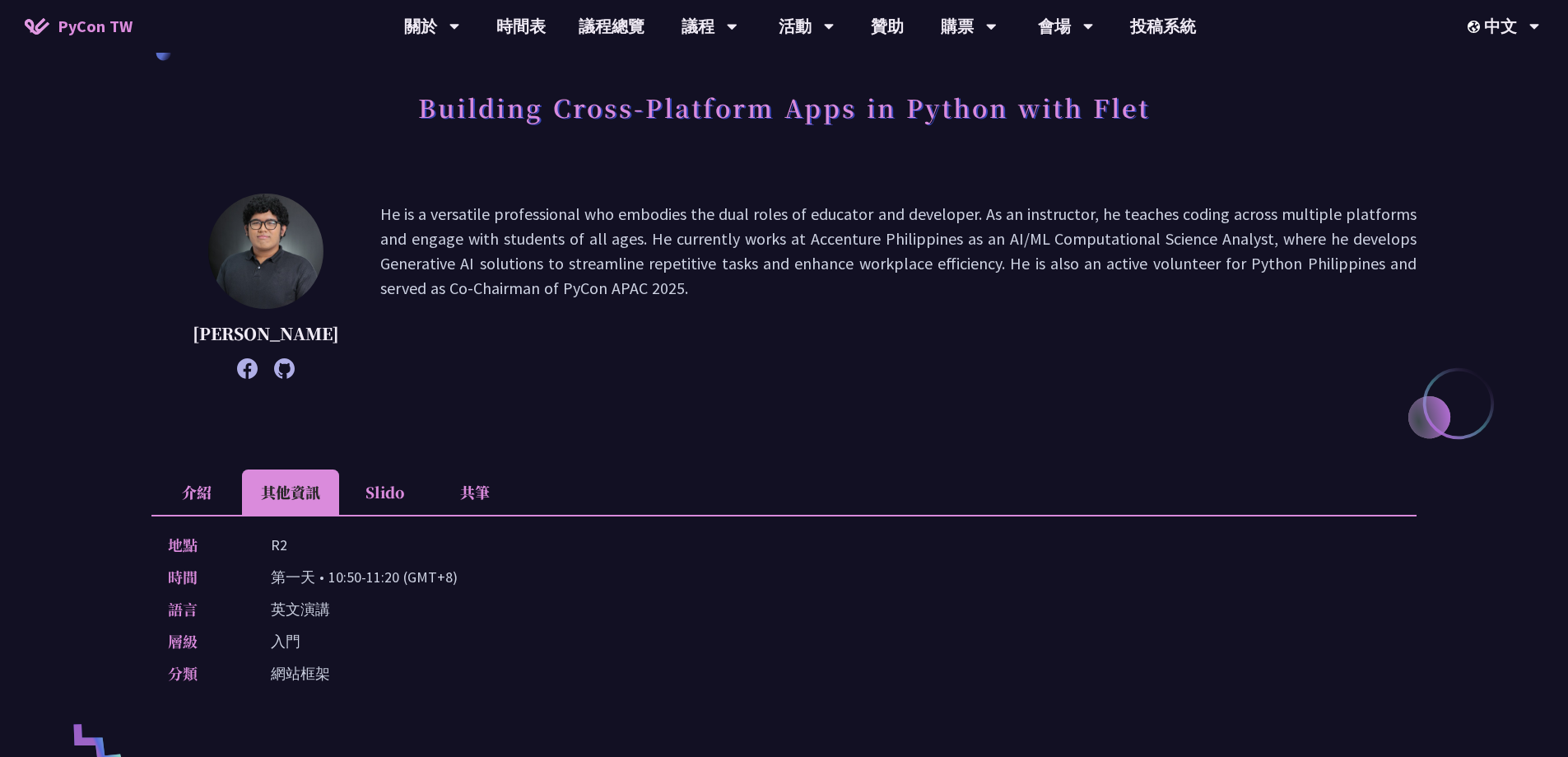
drag, startPoint x: 345, startPoint y: 207, endPoint x: 596, endPoint y: 297, distance: 266.6
click at [596, 297] on div "Cyrus Mante He is a versatile professional who embodies the dual roles of educa…" at bounding box center [784, 286] width 1265 height 185
click at [205, 497] on li "介紹" at bounding box center [196, 492] width 91 height 45
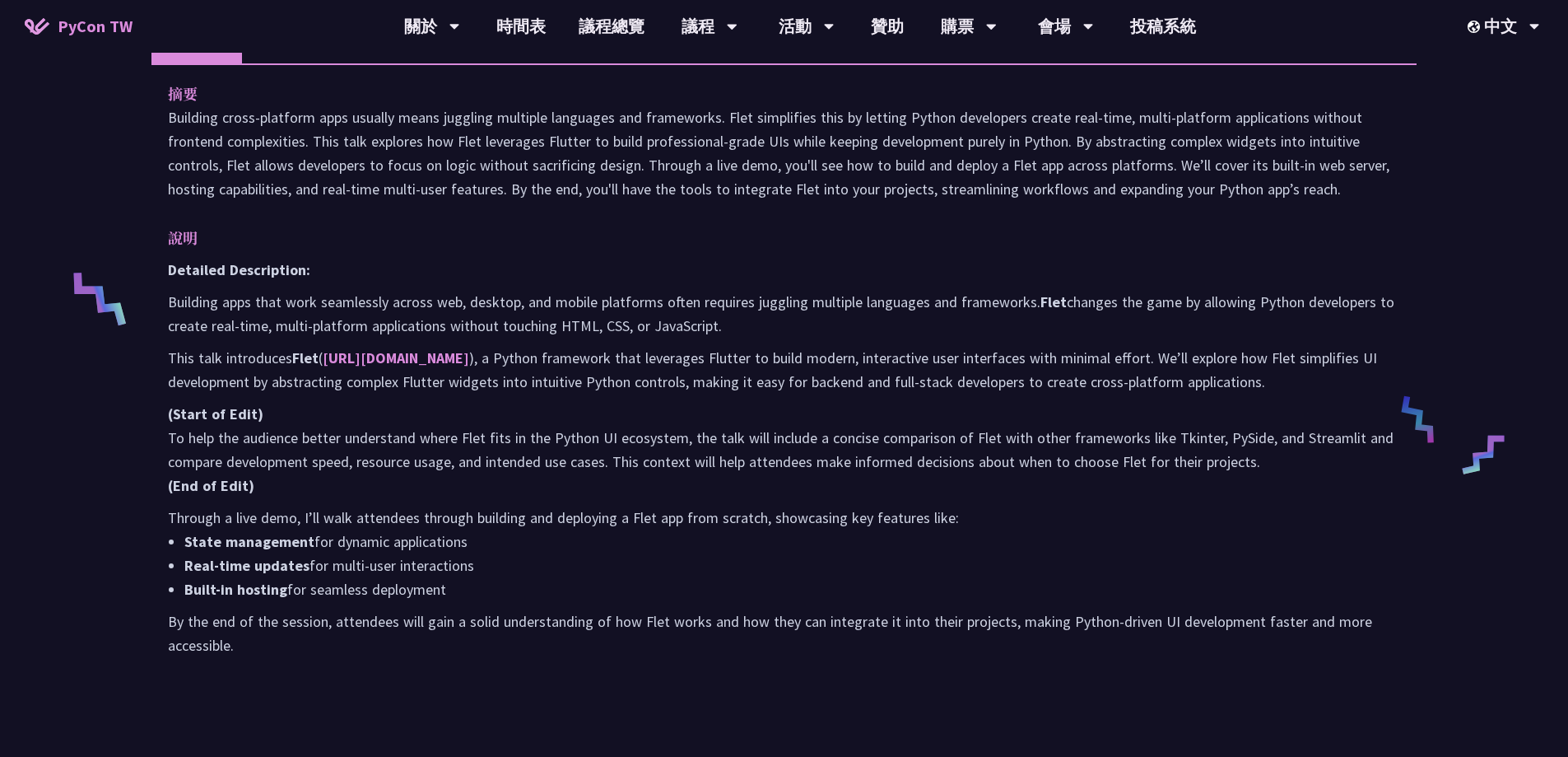
scroll to position [494, 0]
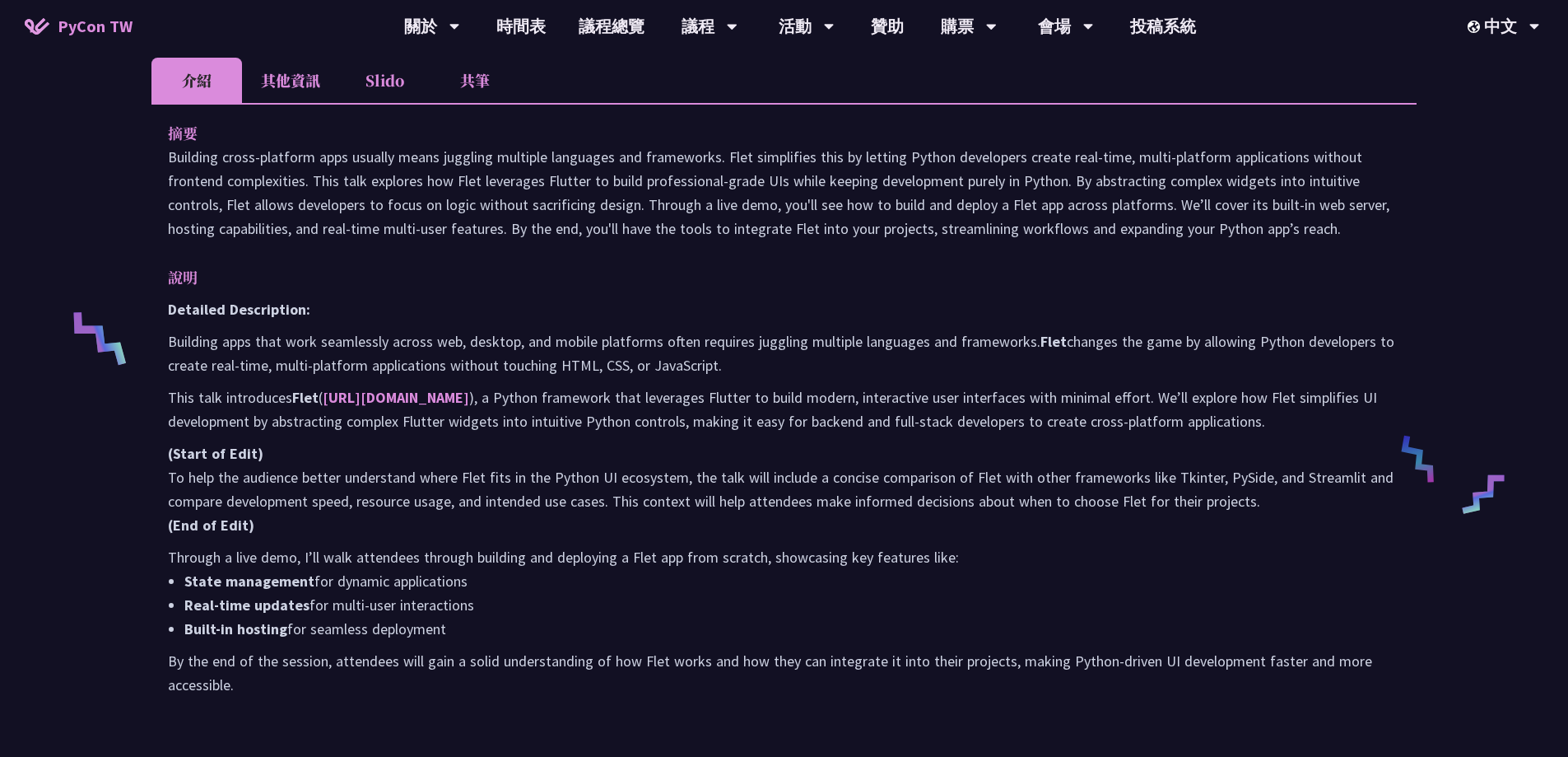
drag, startPoint x: 169, startPoint y: 157, endPoint x: 1402, endPoint y: 236, distance: 1235.5
click at [1402, 236] on div "摘要 Building cross-platform apps usually means juggling multiple languages and f…" at bounding box center [784, 420] width 1265 height 635
copy p "Building cross-platform apps usually means juggling multiple languages and fram…"
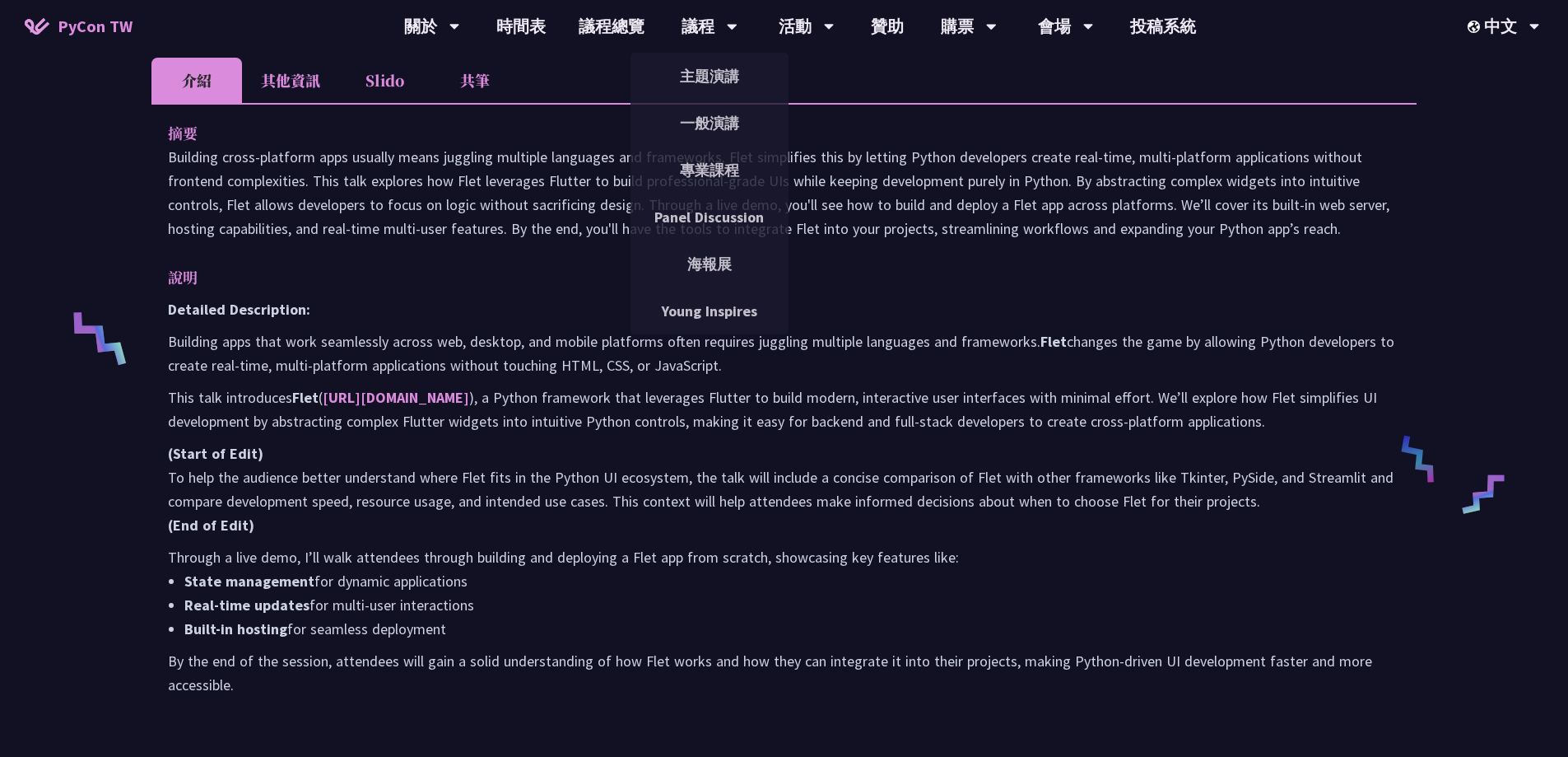
click at [277, 97] on li "其他資訊" at bounding box center [291, 80] width 97 height 45
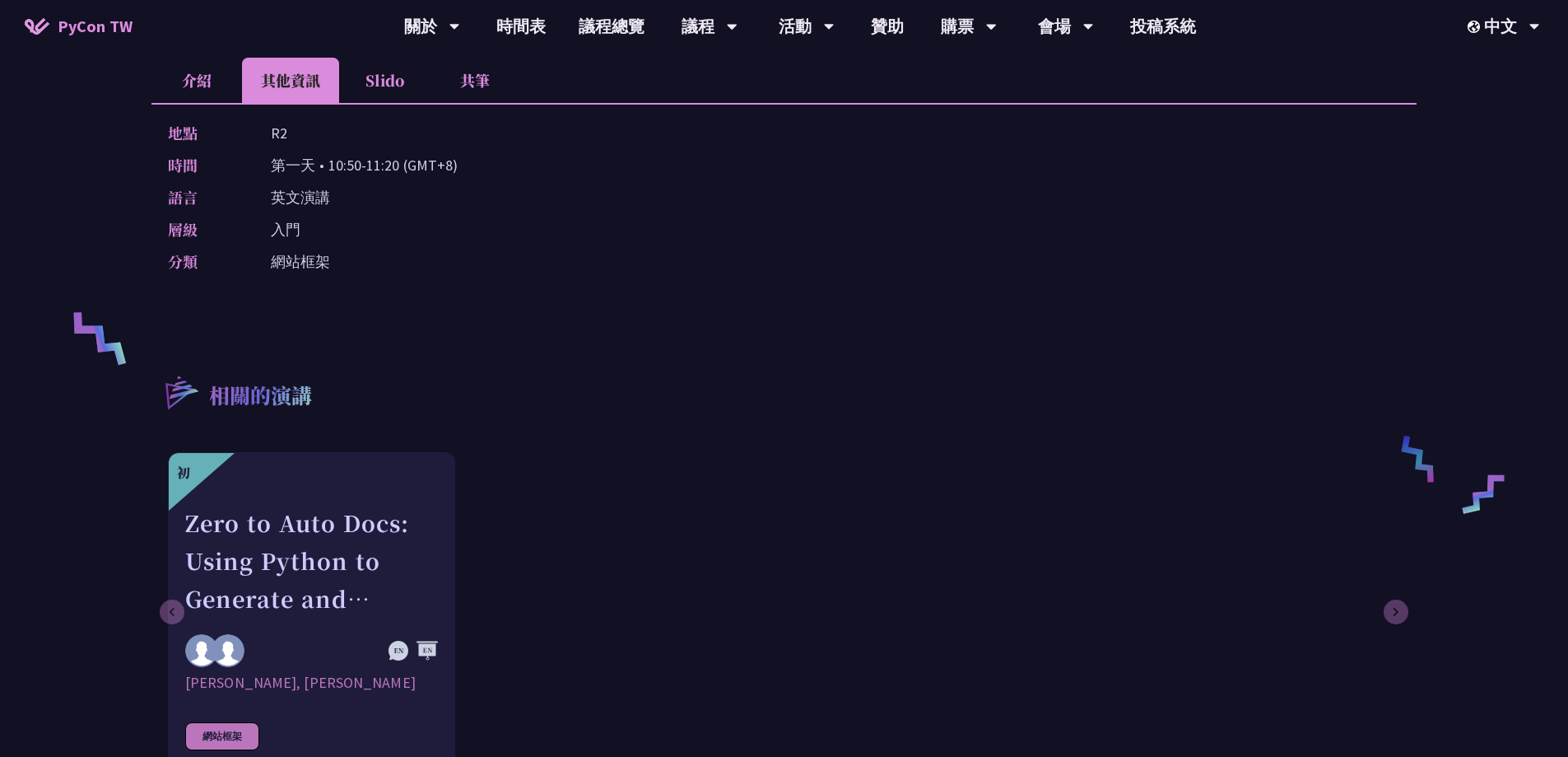
click at [174, 81] on li "介紹" at bounding box center [196, 80] width 91 height 45
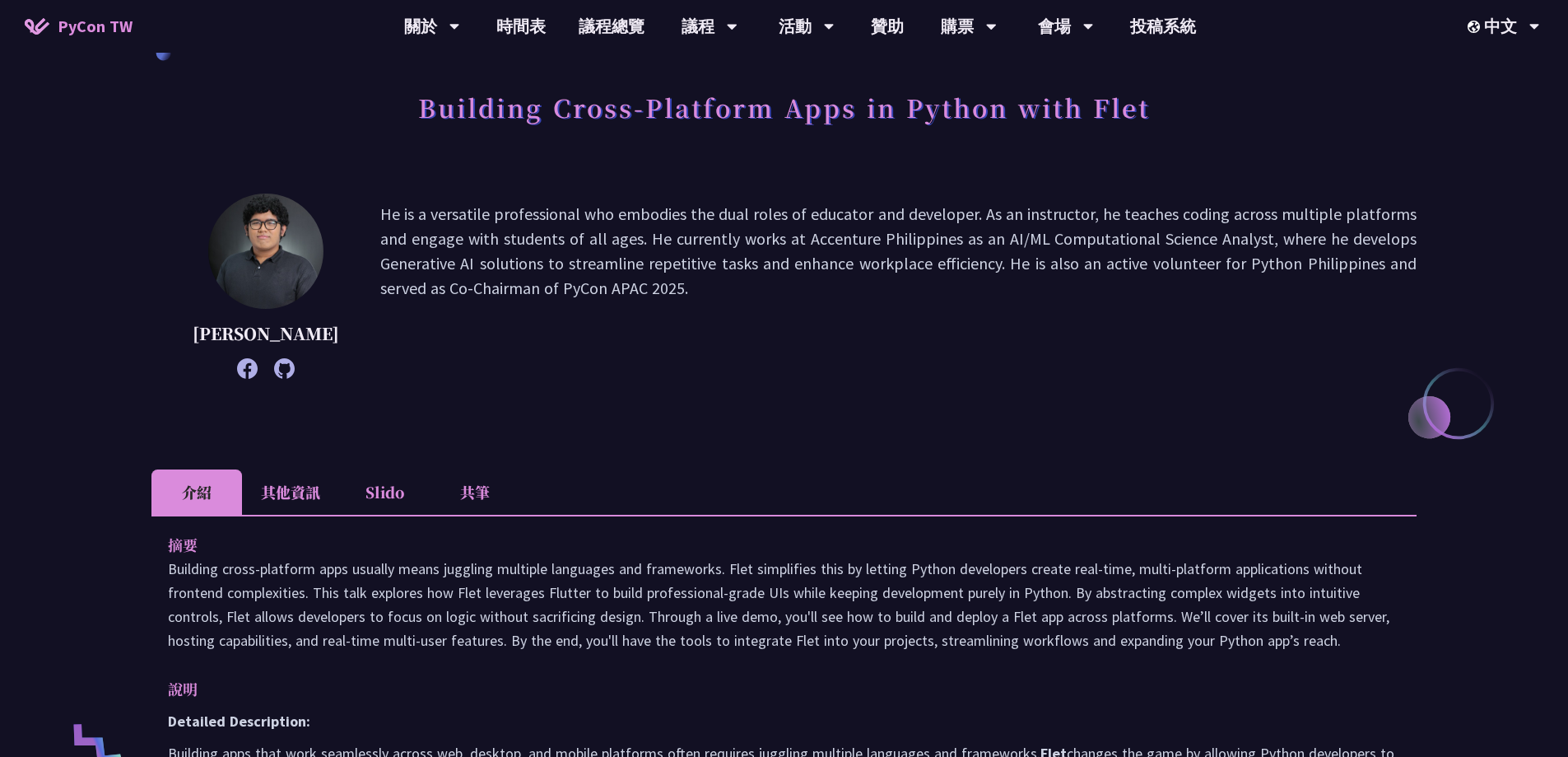
scroll to position [0, 0]
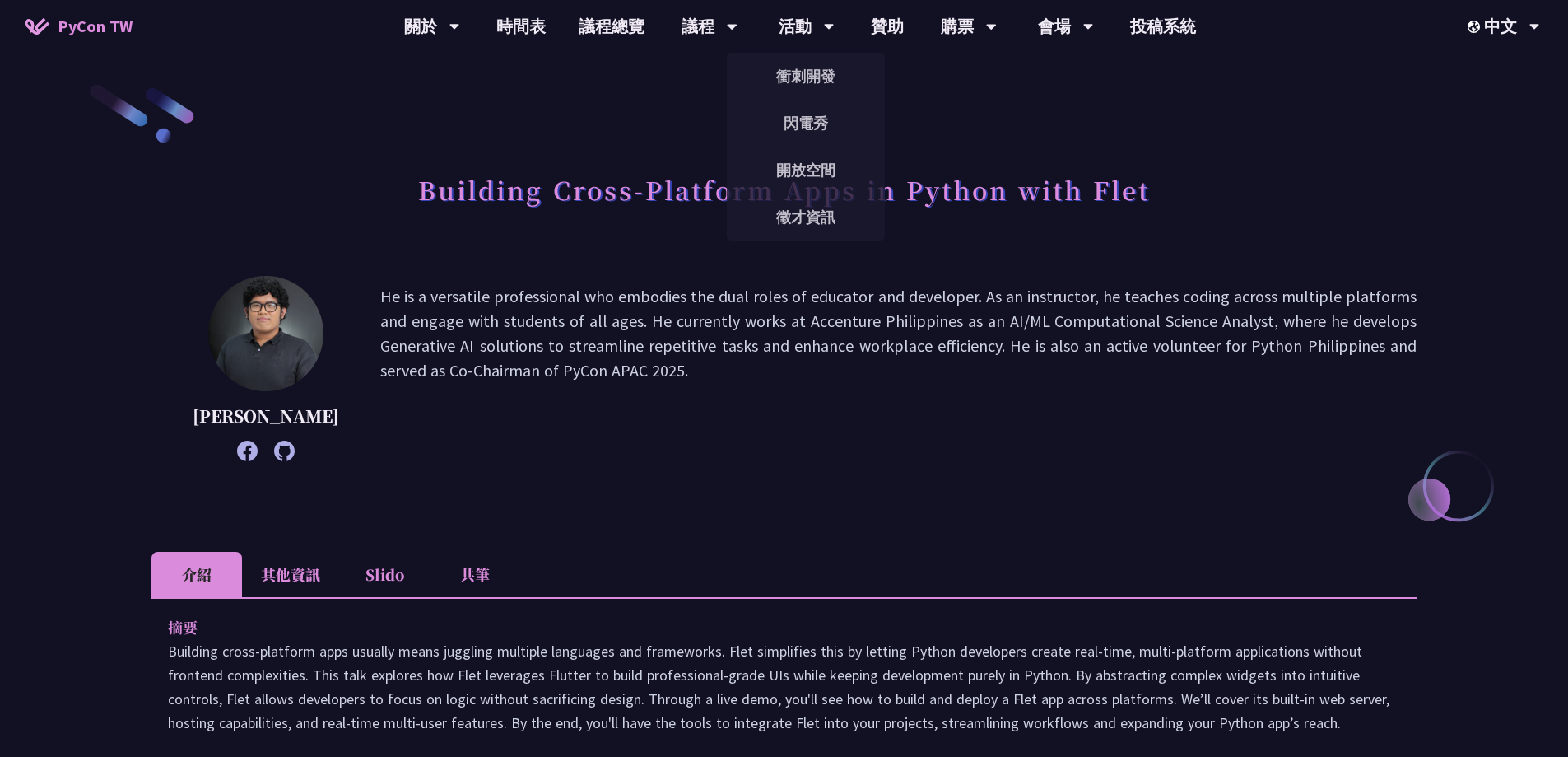
click at [287, 566] on li "其他資訊" at bounding box center [291, 574] width 97 height 45
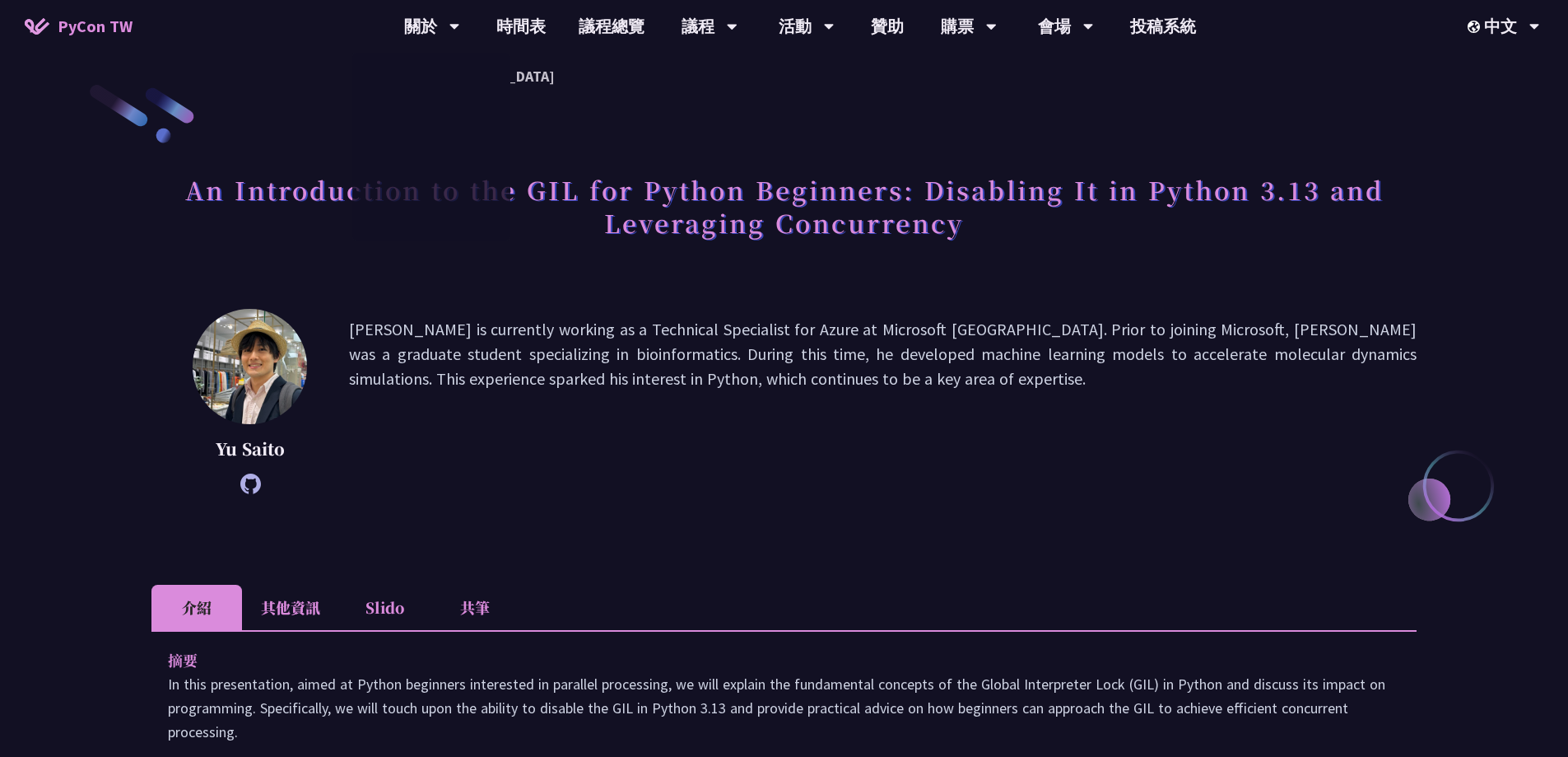
click at [289, 623] on li "其他資訊" at bounding box center [291, 608] width 97 height 45
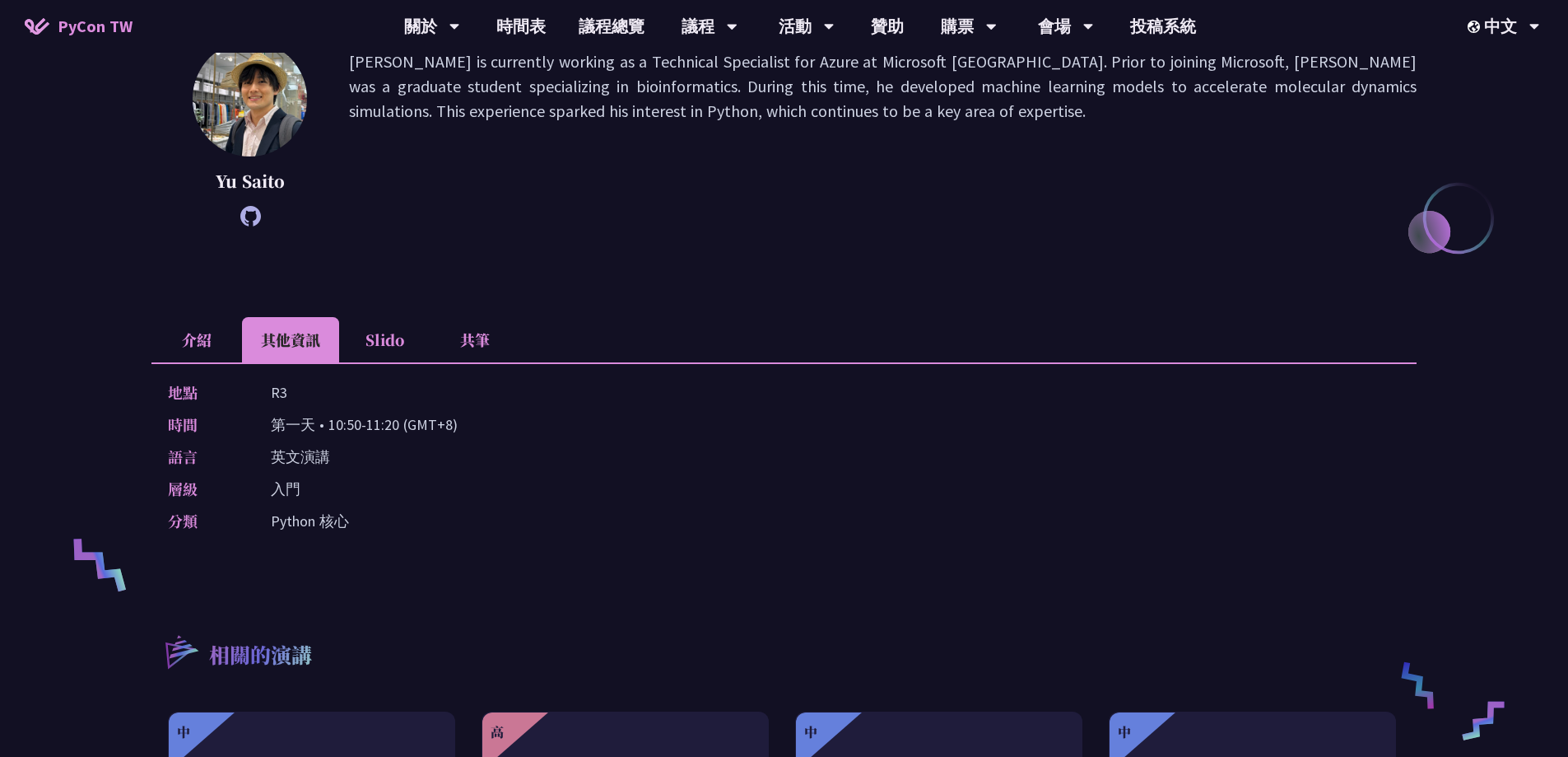
scroll to position [248, 0]
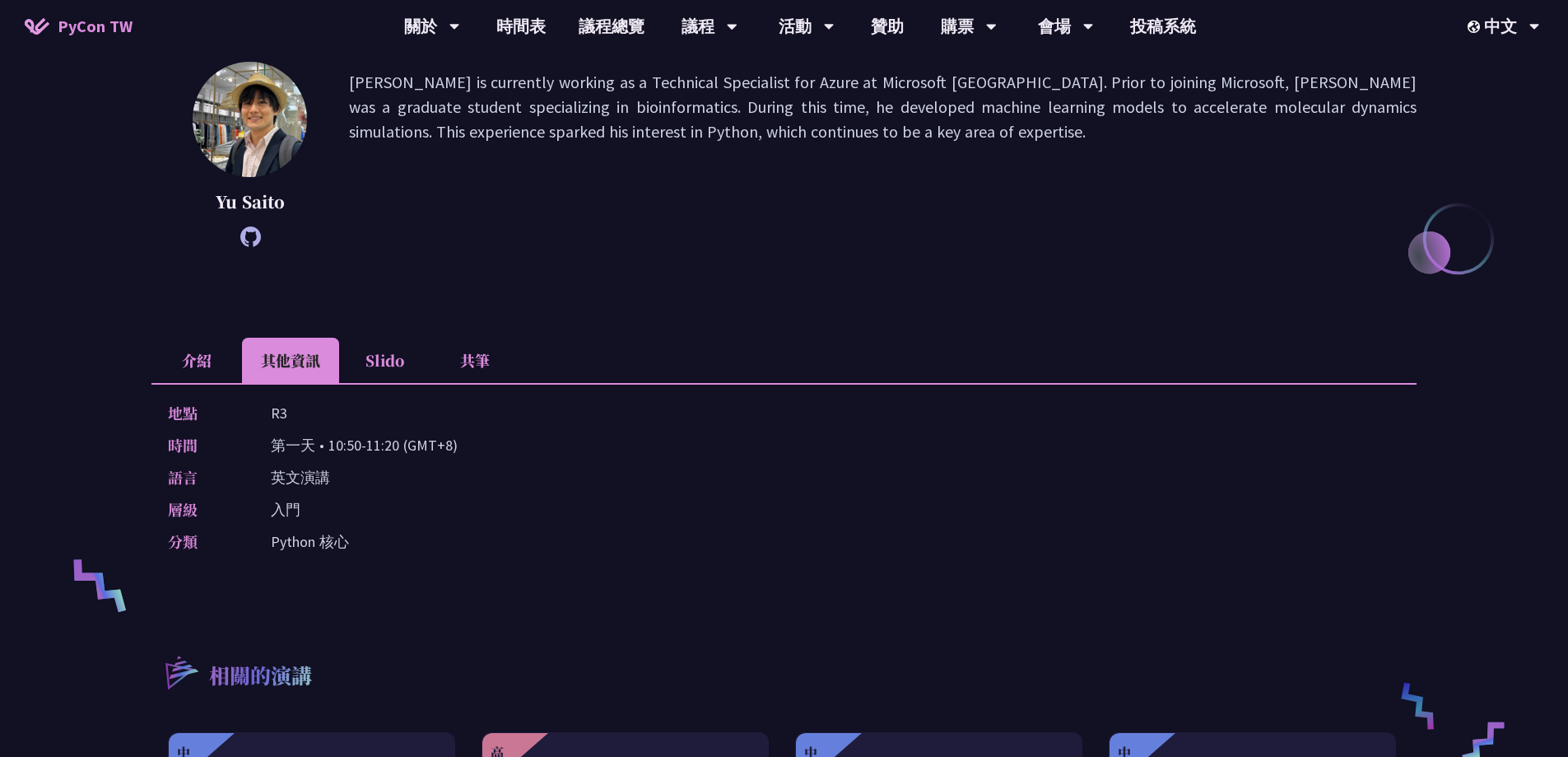
click at [206, 355] on li "介紹" at bounding box center [196, 360] width 91 height 45
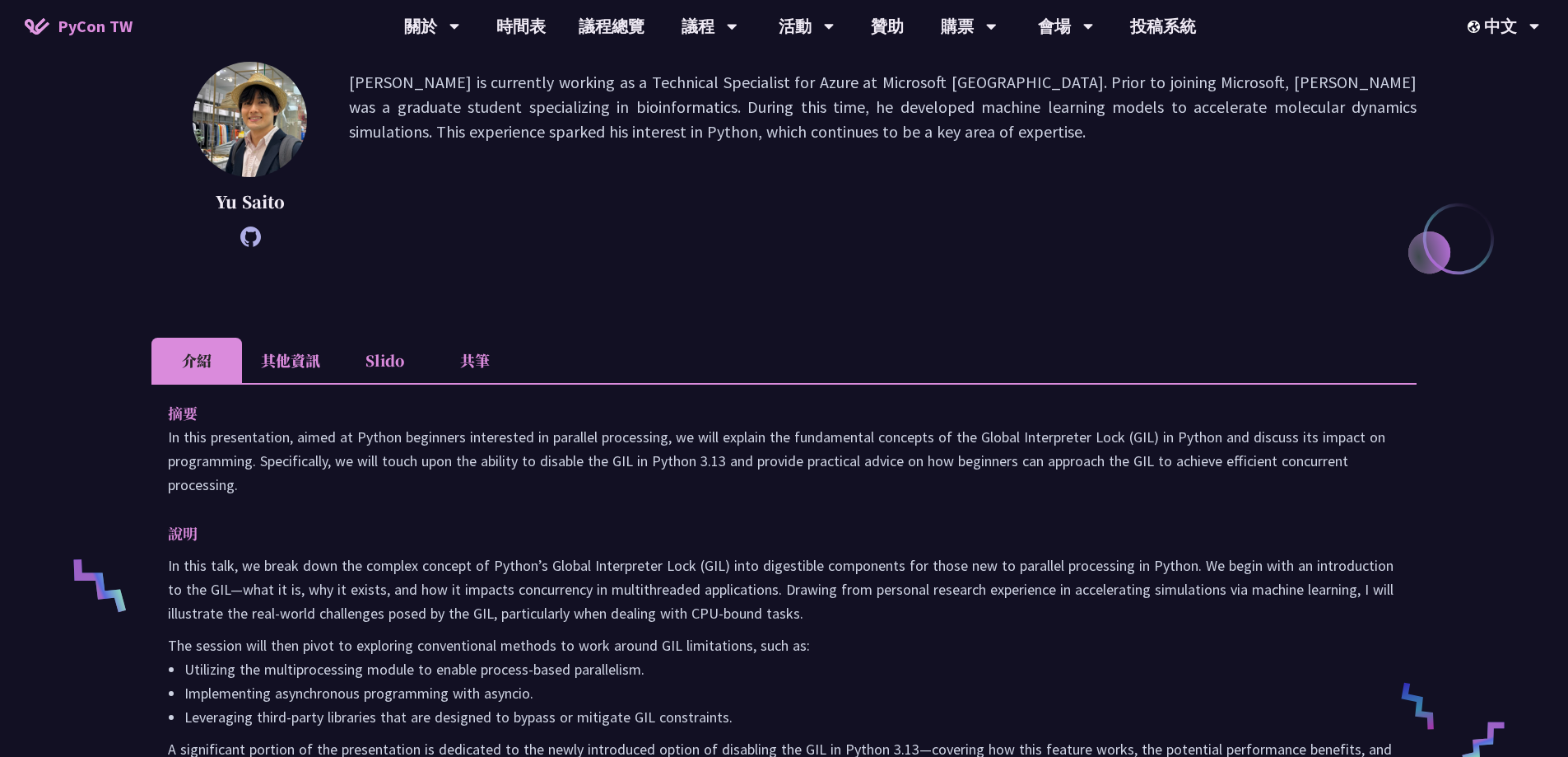
scroll to position [329, 0]
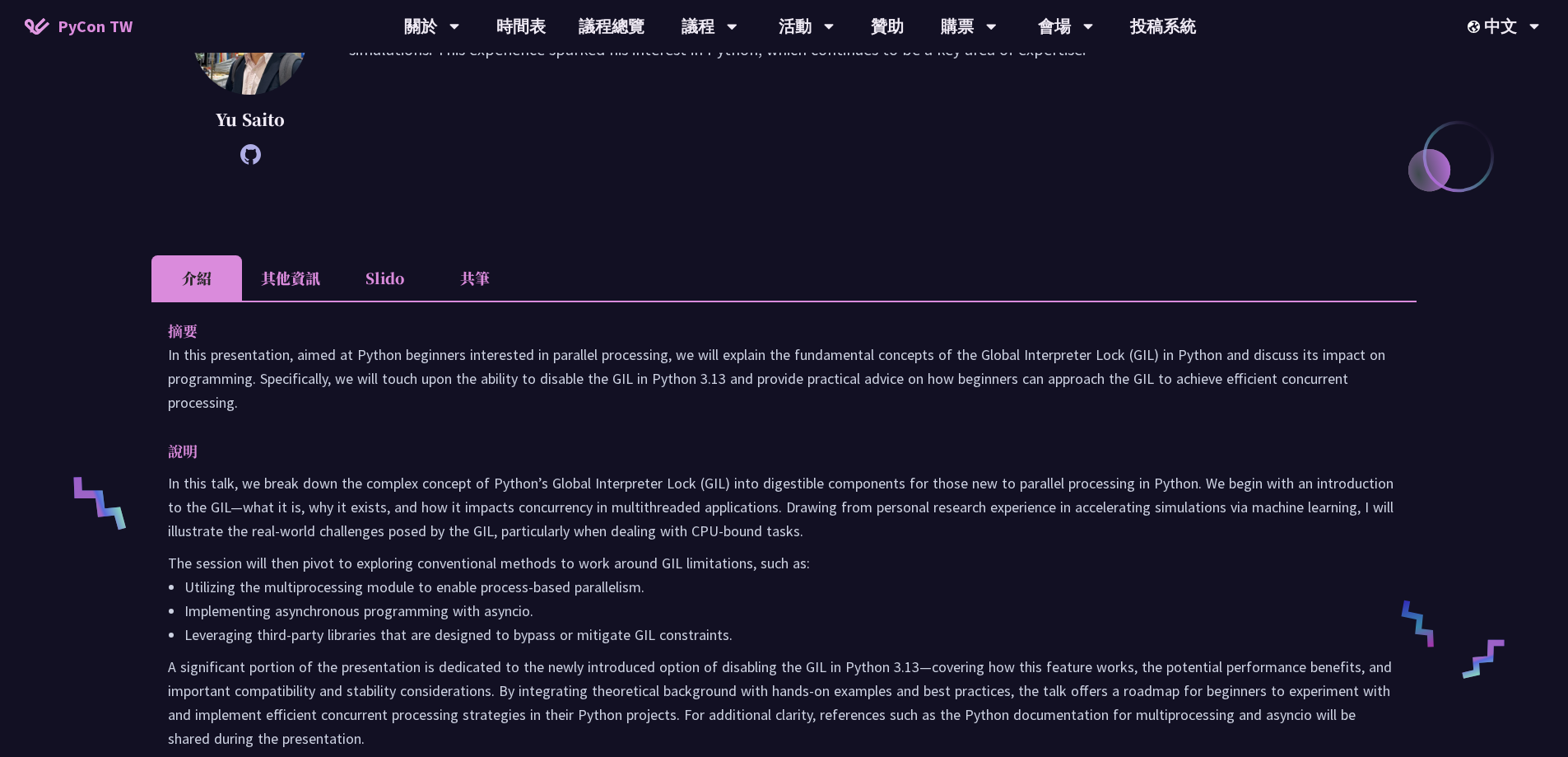
drag, startPoint x: 161, startPoint y: 356, endPoint x: 265, endPoint y: 409, distance: 116.7
click at [265, 409] on div "摘要 In this presentation, aimed at Python beginners interested in parallel proce…" at bounding box center [784, 545] width 1265 height 491
copy p "In this presentation, aimed at Python beginners interested in parallel processi…"
click at [303, 270] on li "其他資訊" at bounding box center [291, 278] width 97 height 45
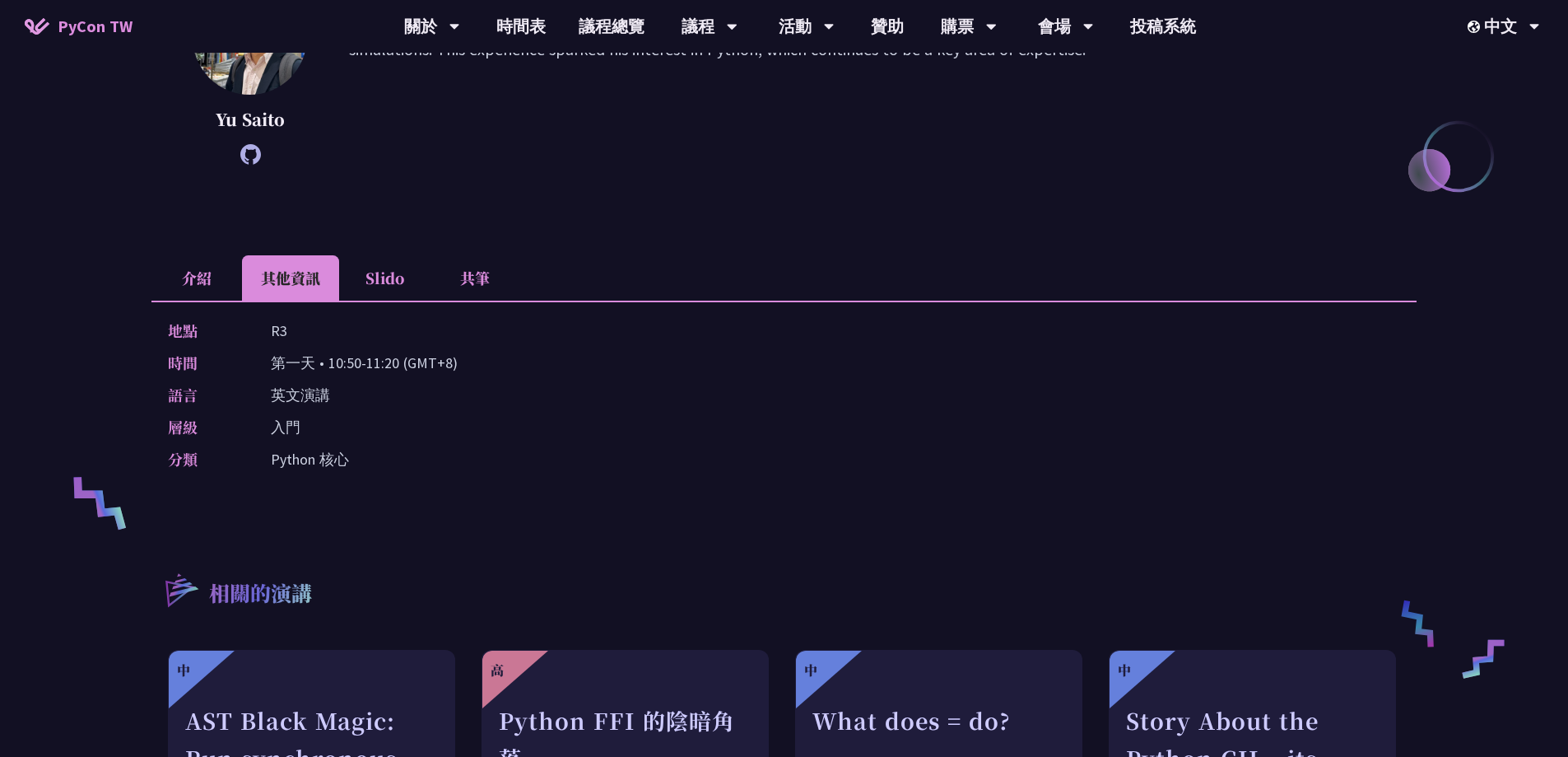
click at [214, 278] on li "介紹" at bounding box center [196, 278] width 91 height 45
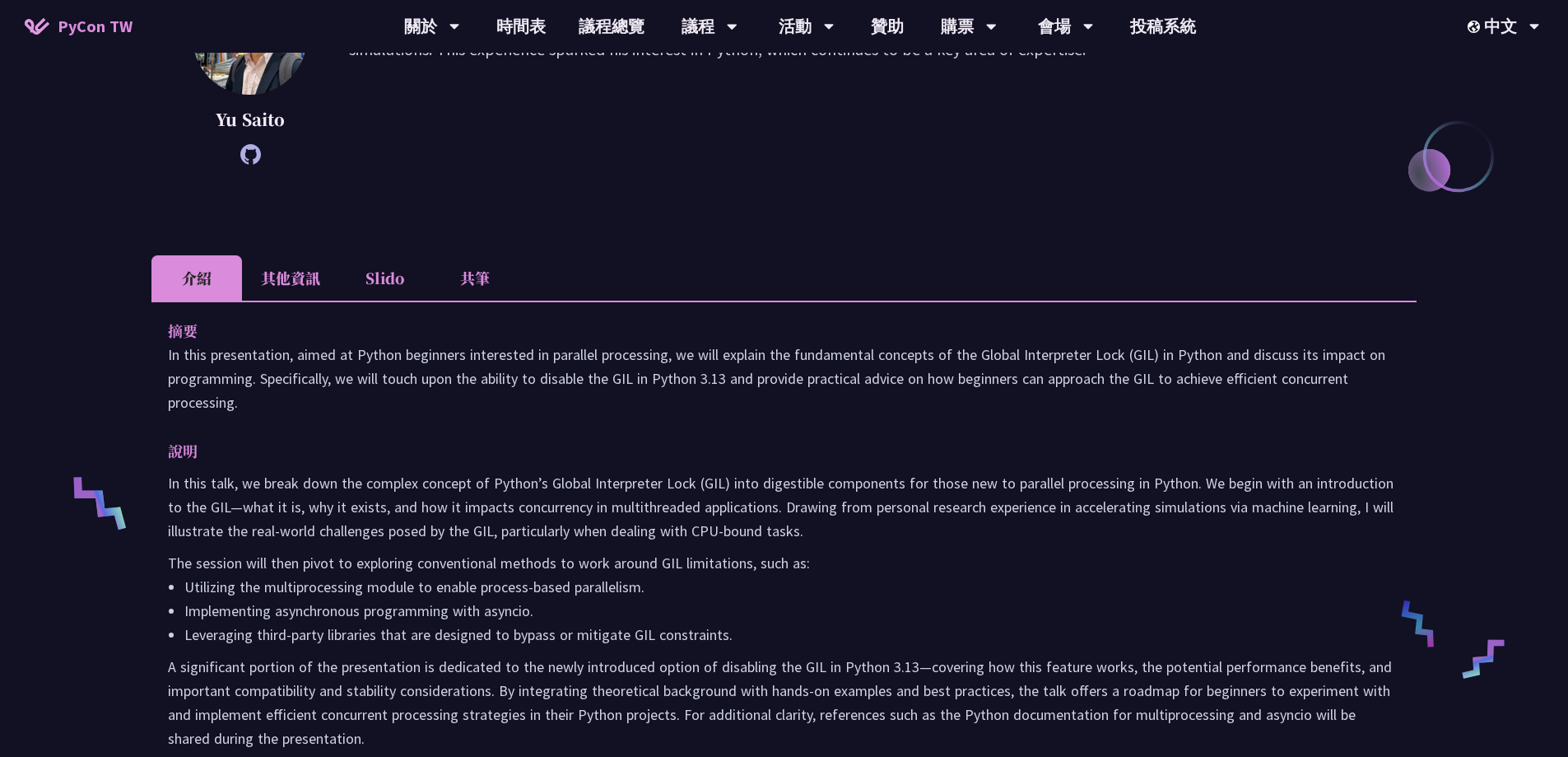
click at [269, 283] on li "其他資訊" at bounding box center [291, 278] width 97 height 45
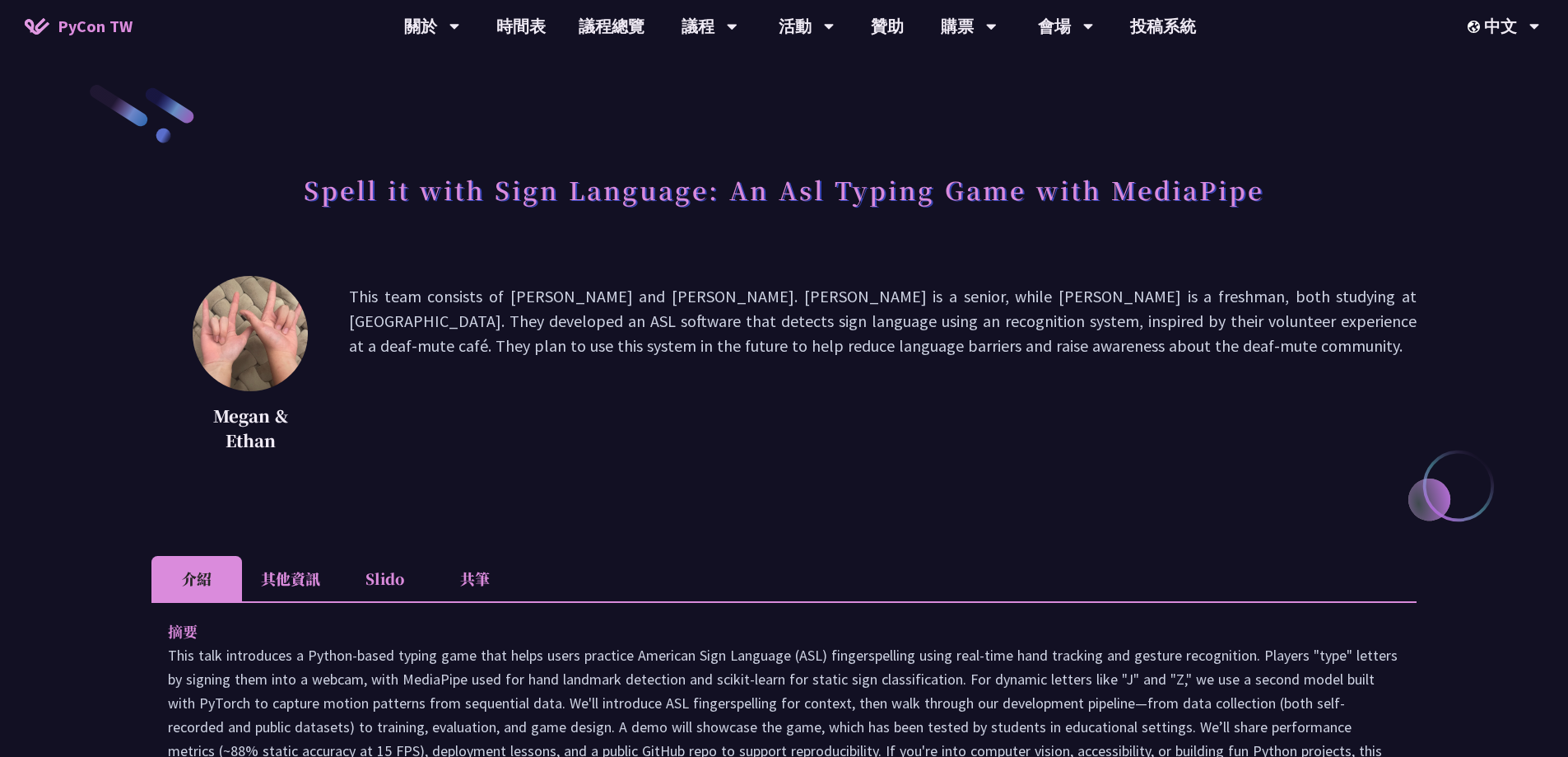
click at [292, 575] on li "其他資訊" at bounding box center [291, 579] width 97 height 45
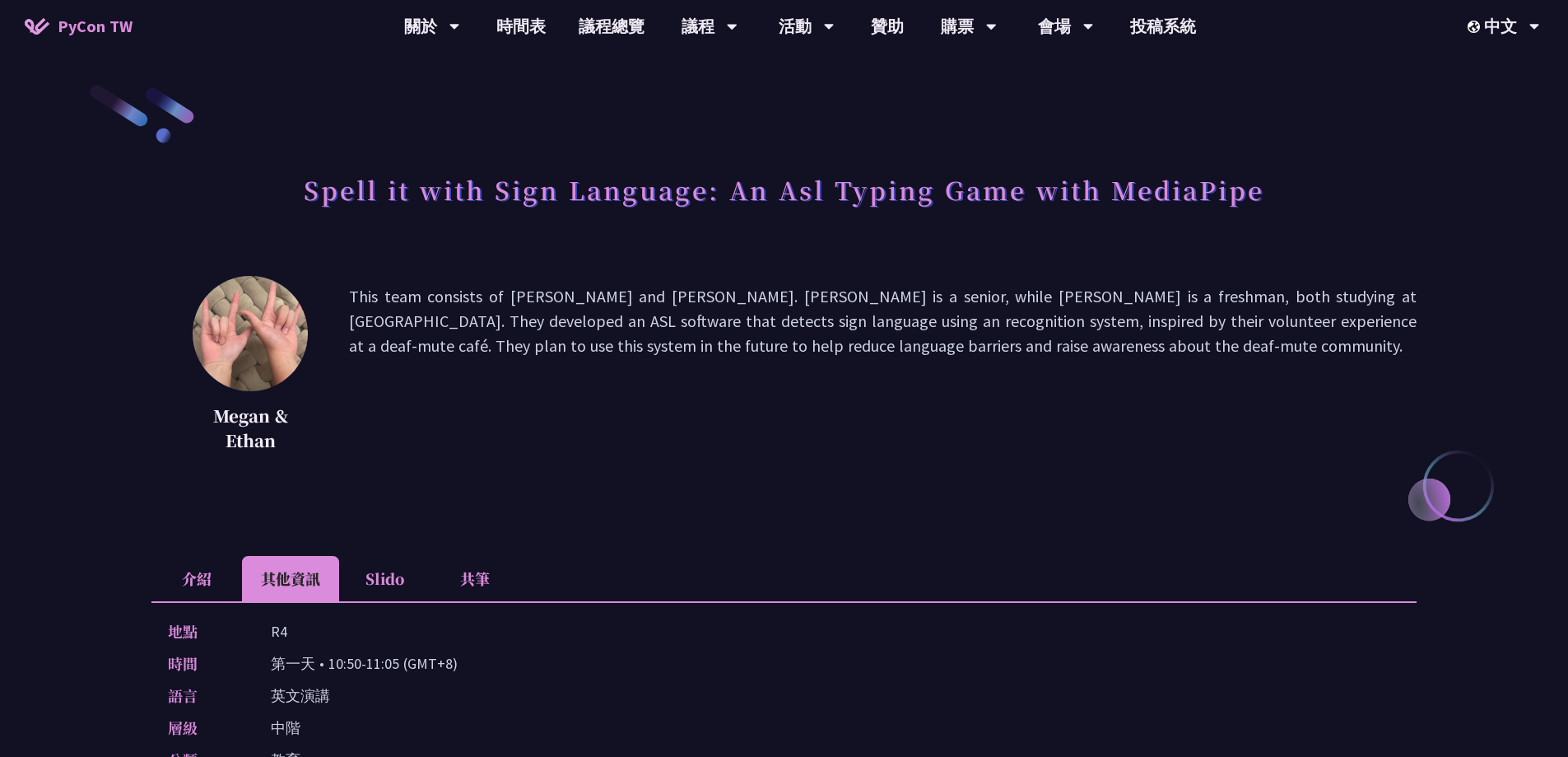
scroll to position [165, 0]
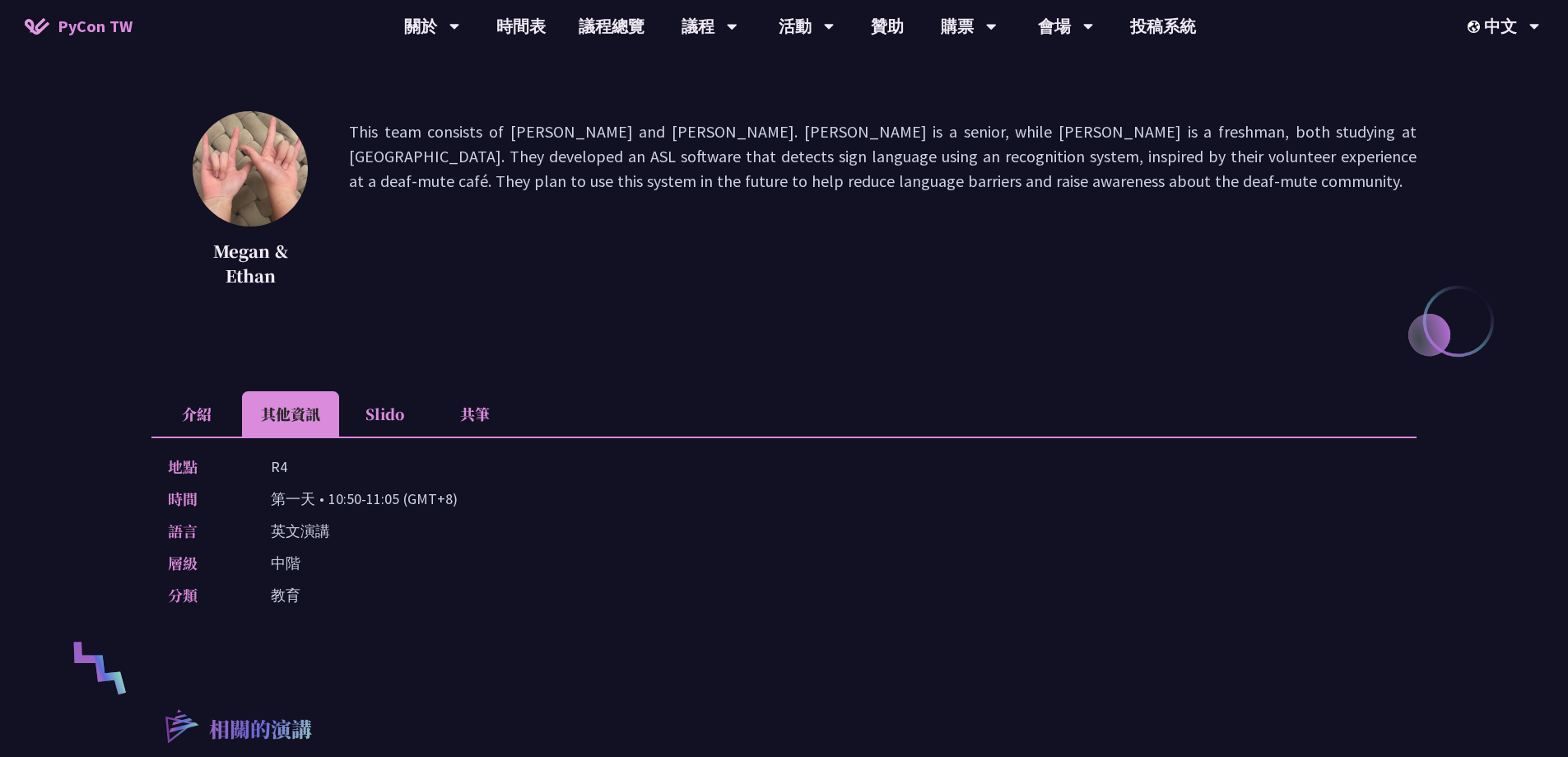
click at [193, 418] on li "介紹" at bounding box center [196, 414] width 91 height 45
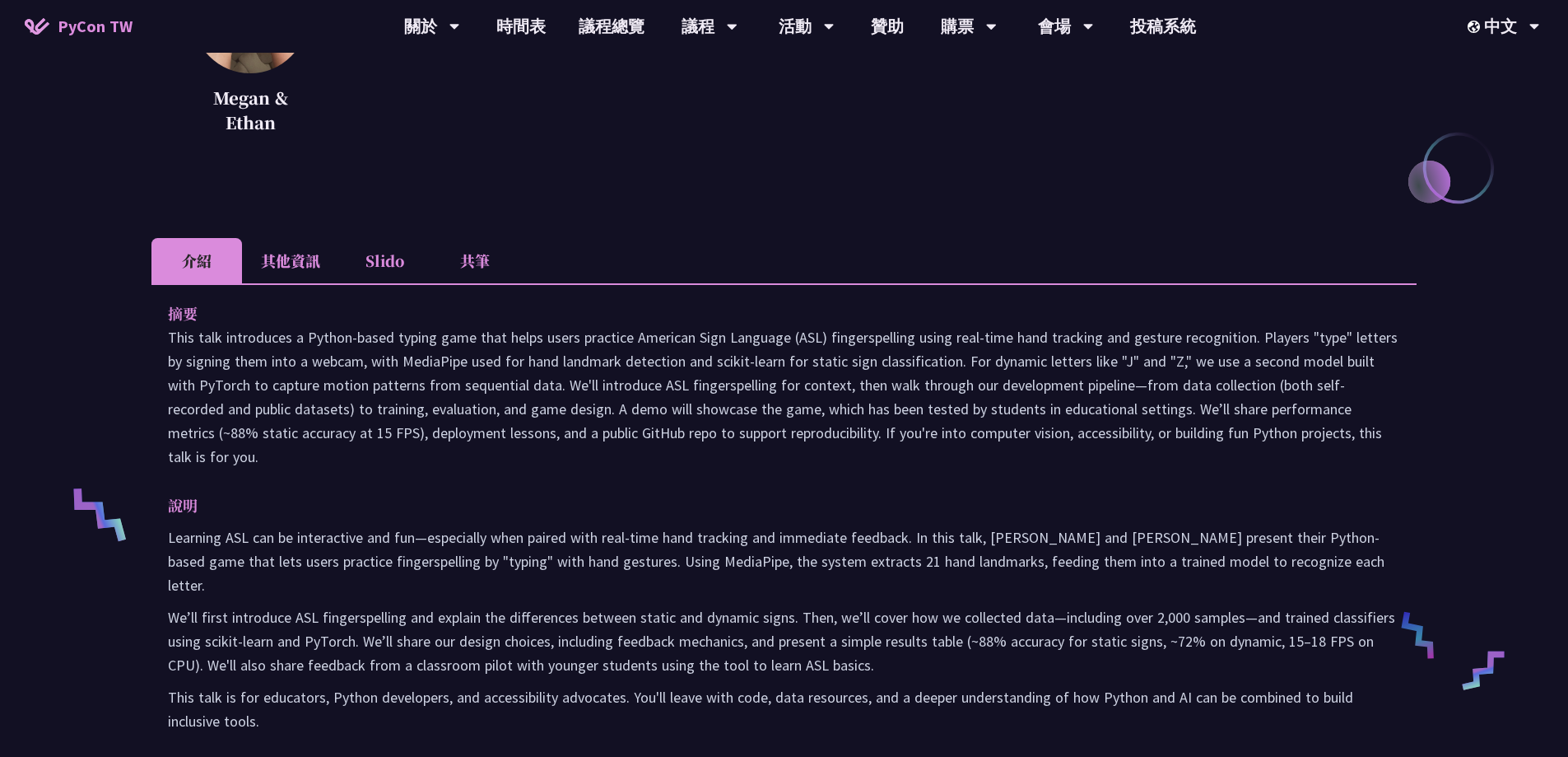
scroll to position [412, 0]
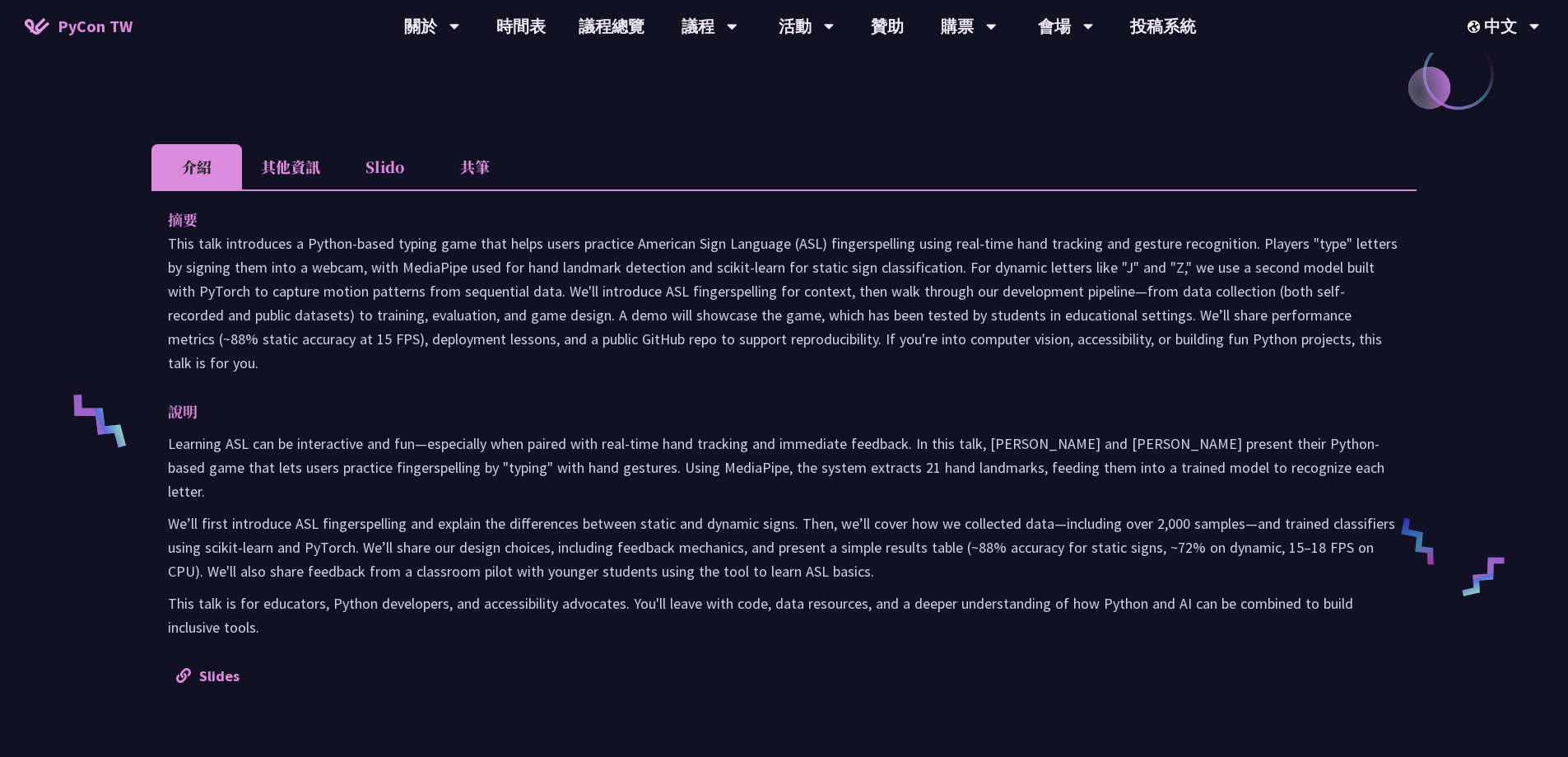
click at [308, 167] on li "其他資訊" at bounding box center [291, 167] width 97 height 45
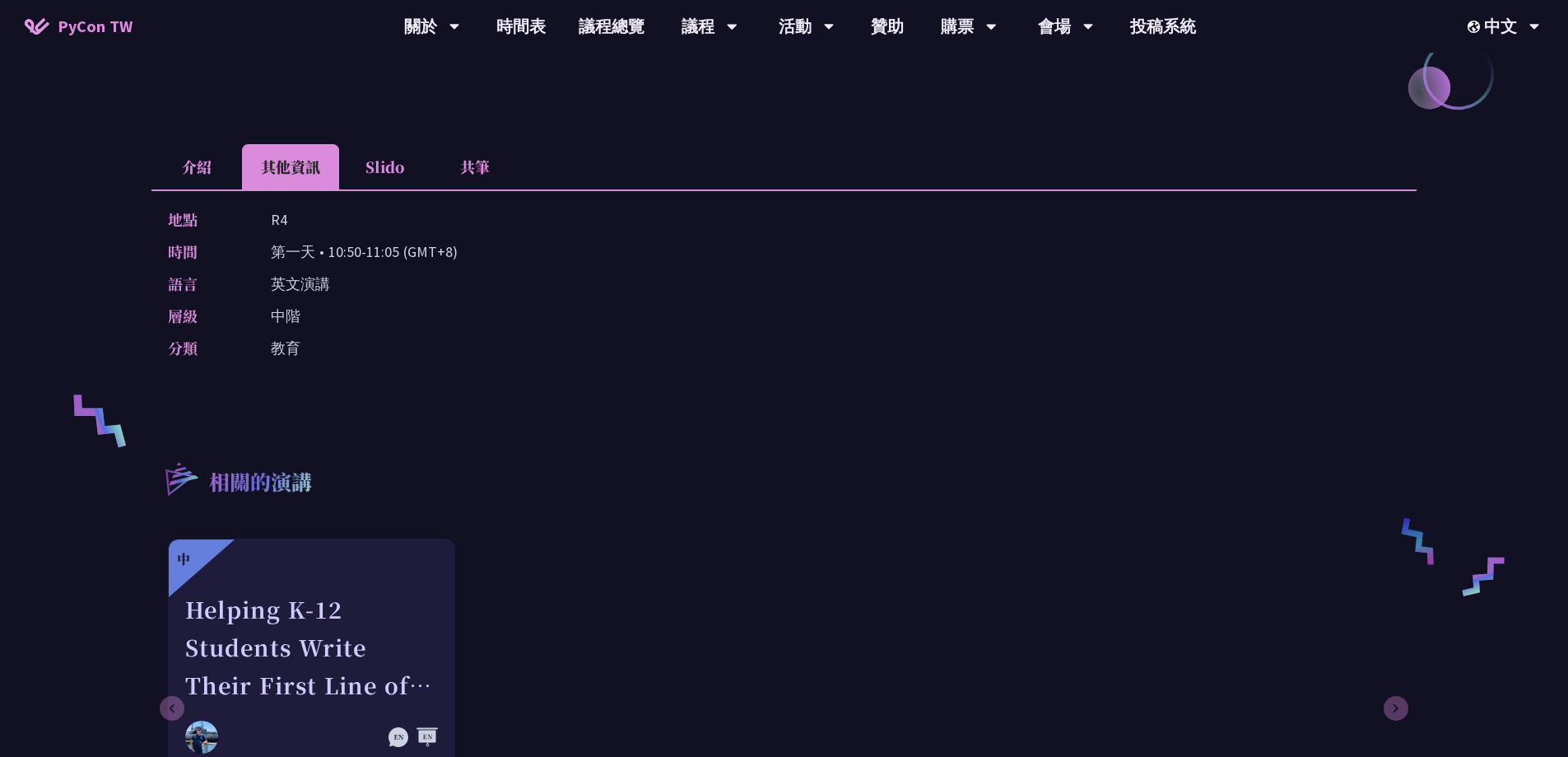
click at [202, 163] on li "介紹" at bounding box center [196, 167] width 91 height 45
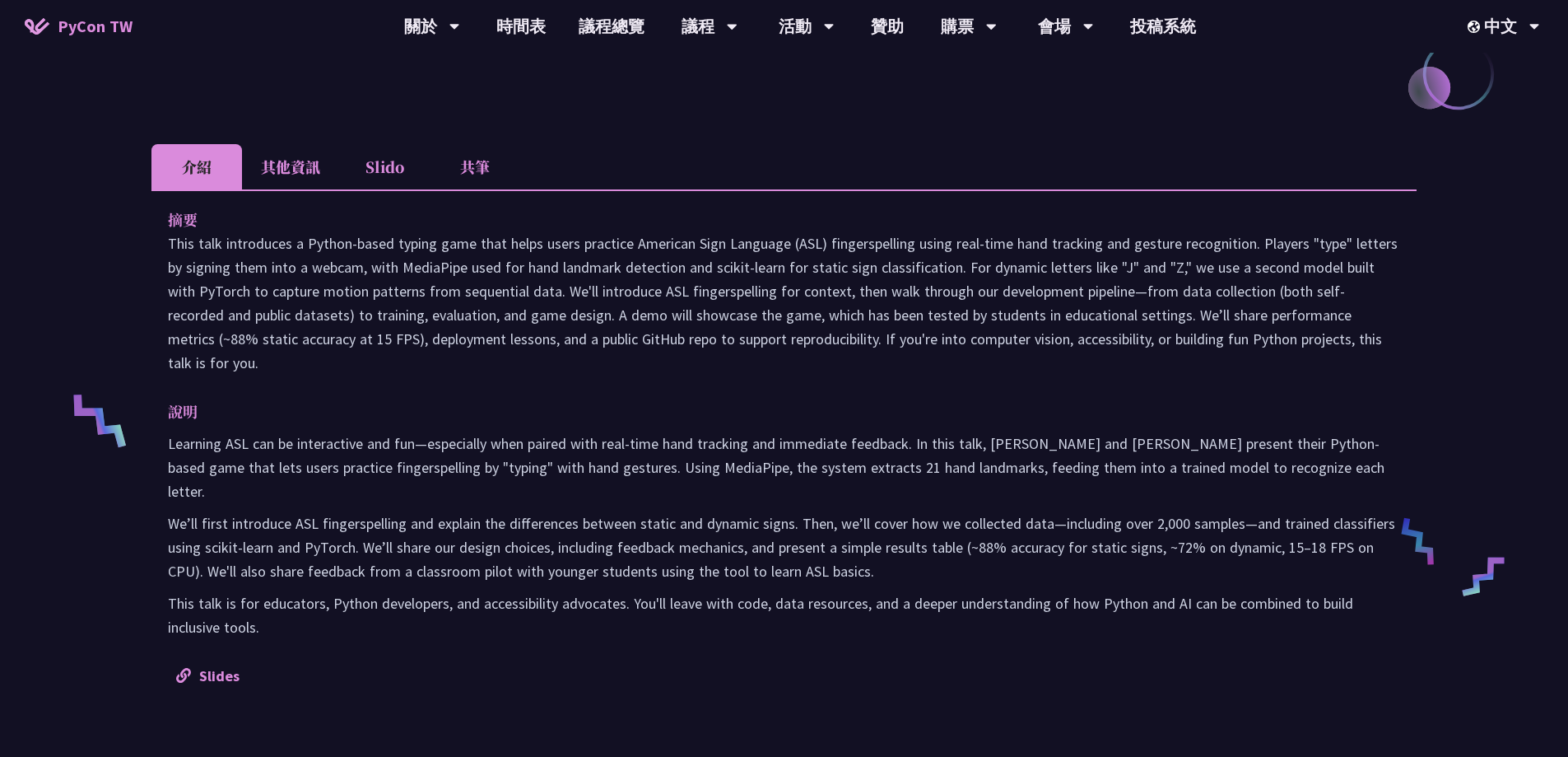
drag, startPoint x: 166, startPoint y: 245, endPoint x: 1385, endPoint y: 348, distance: 1223.3
click at [1385, 348] on div "摘要 說明 Learning ASL can be interactive and fun—especially when paired with real-…" at bounding box center [784, 446] width 1265 height 515
copy p "This talk introduces a Python-based typing game that helps users practice Ameri…"
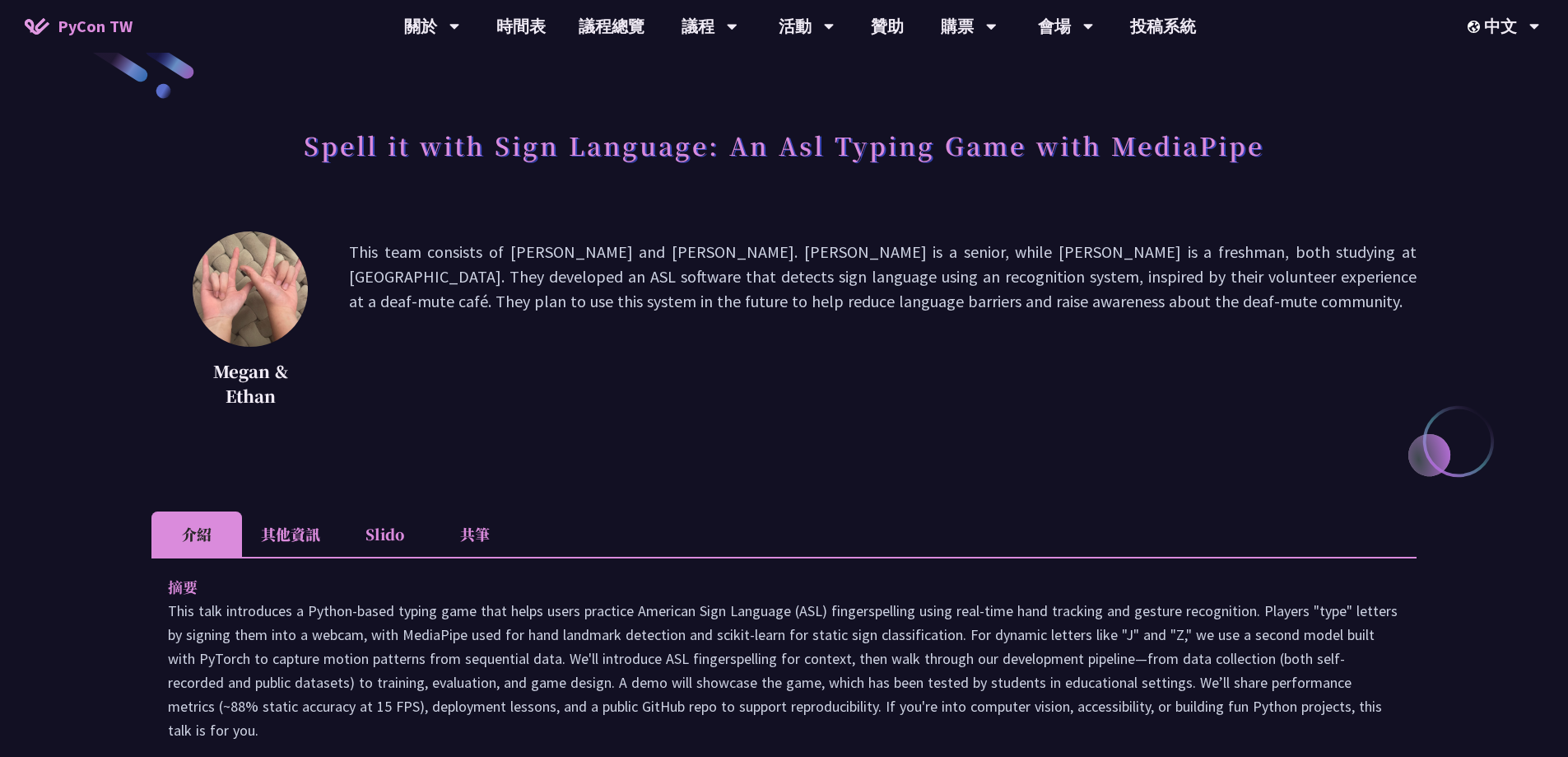
scroll to position [329, 0]
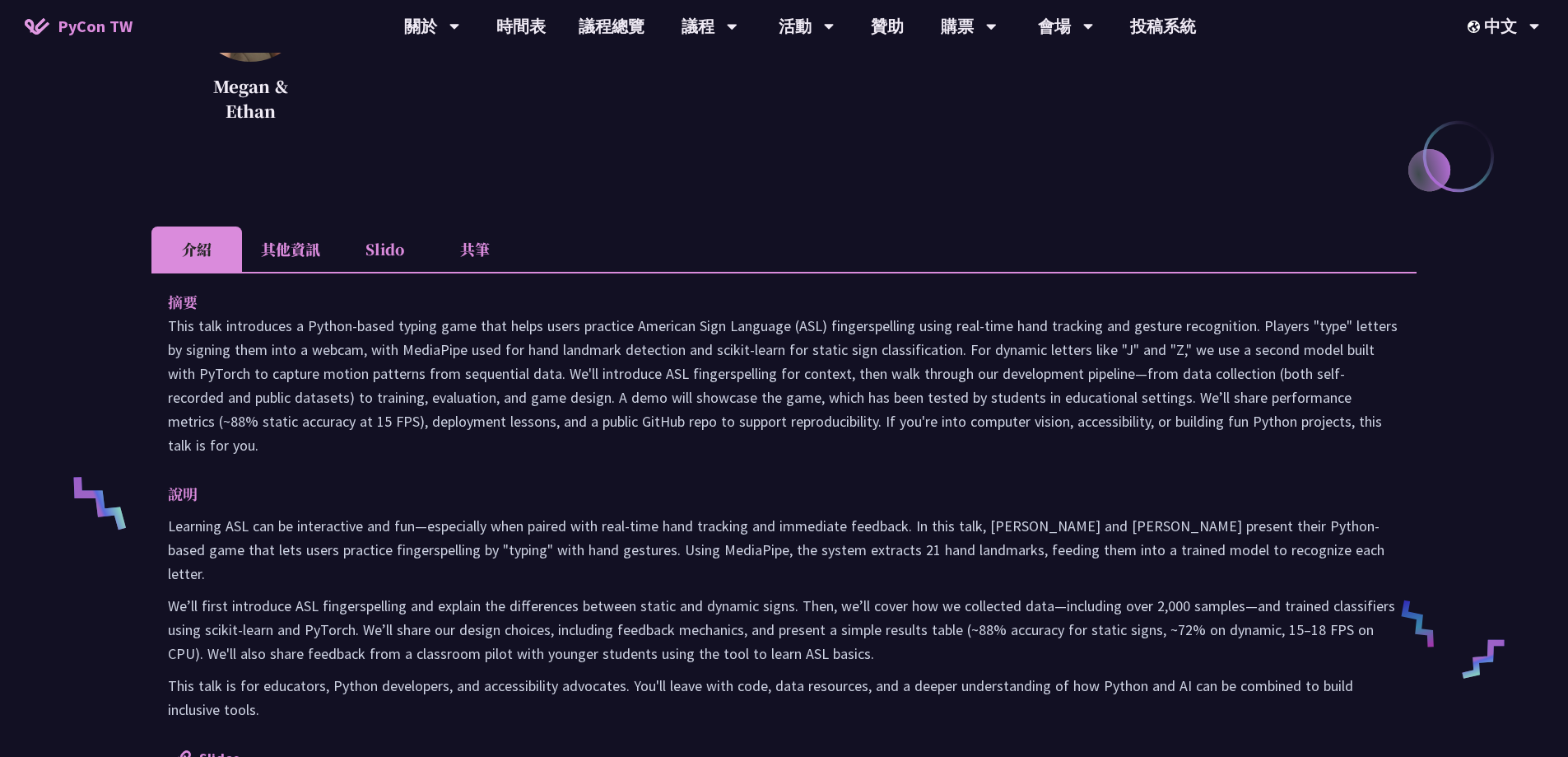
click at [297, 252] on li "其他資訊" at bounding box center [291, 249] width 97 height 45
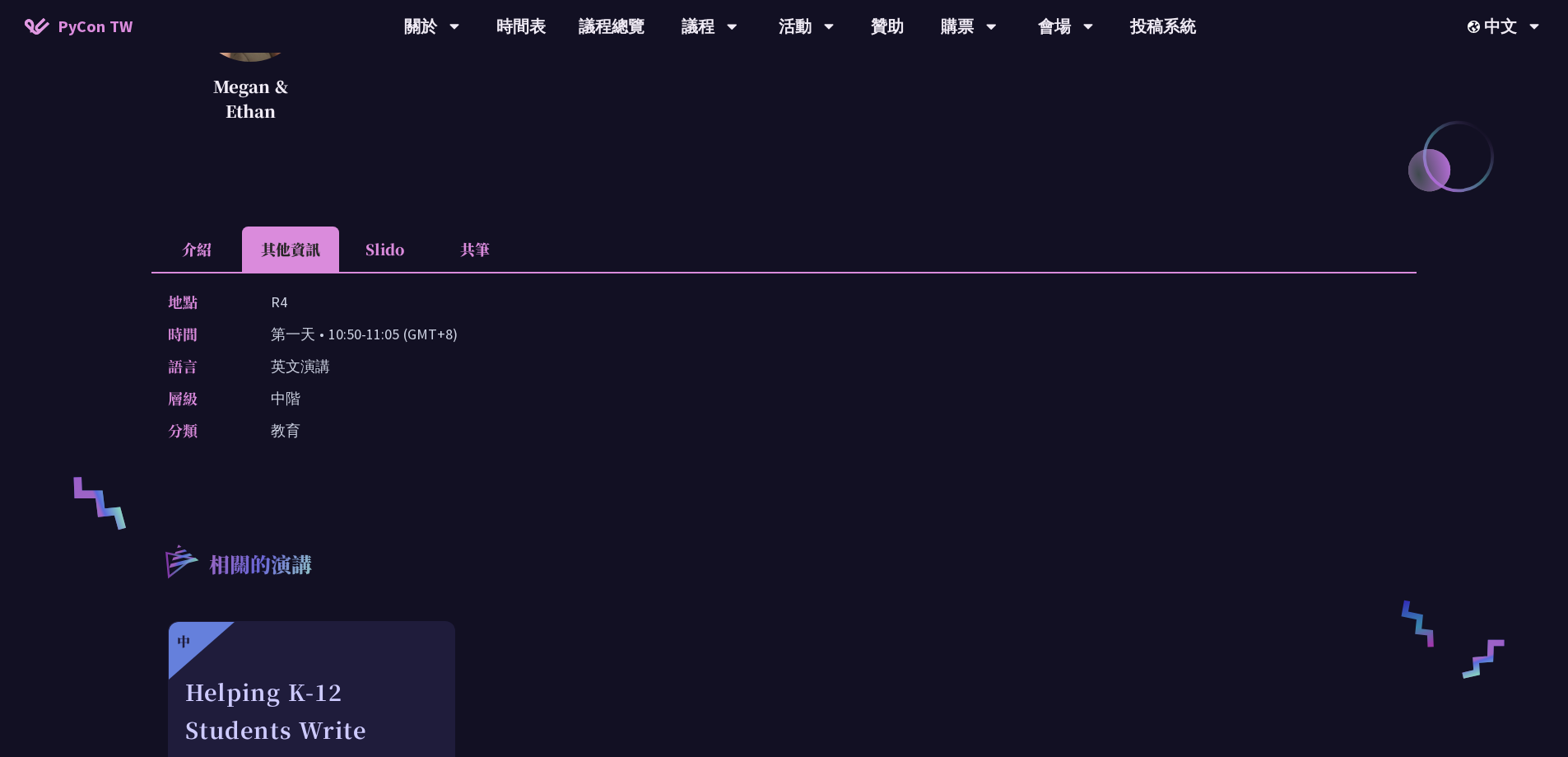
click at [202, 247] on li "介紹" at bounding box center [196, 249] width 91 height 45
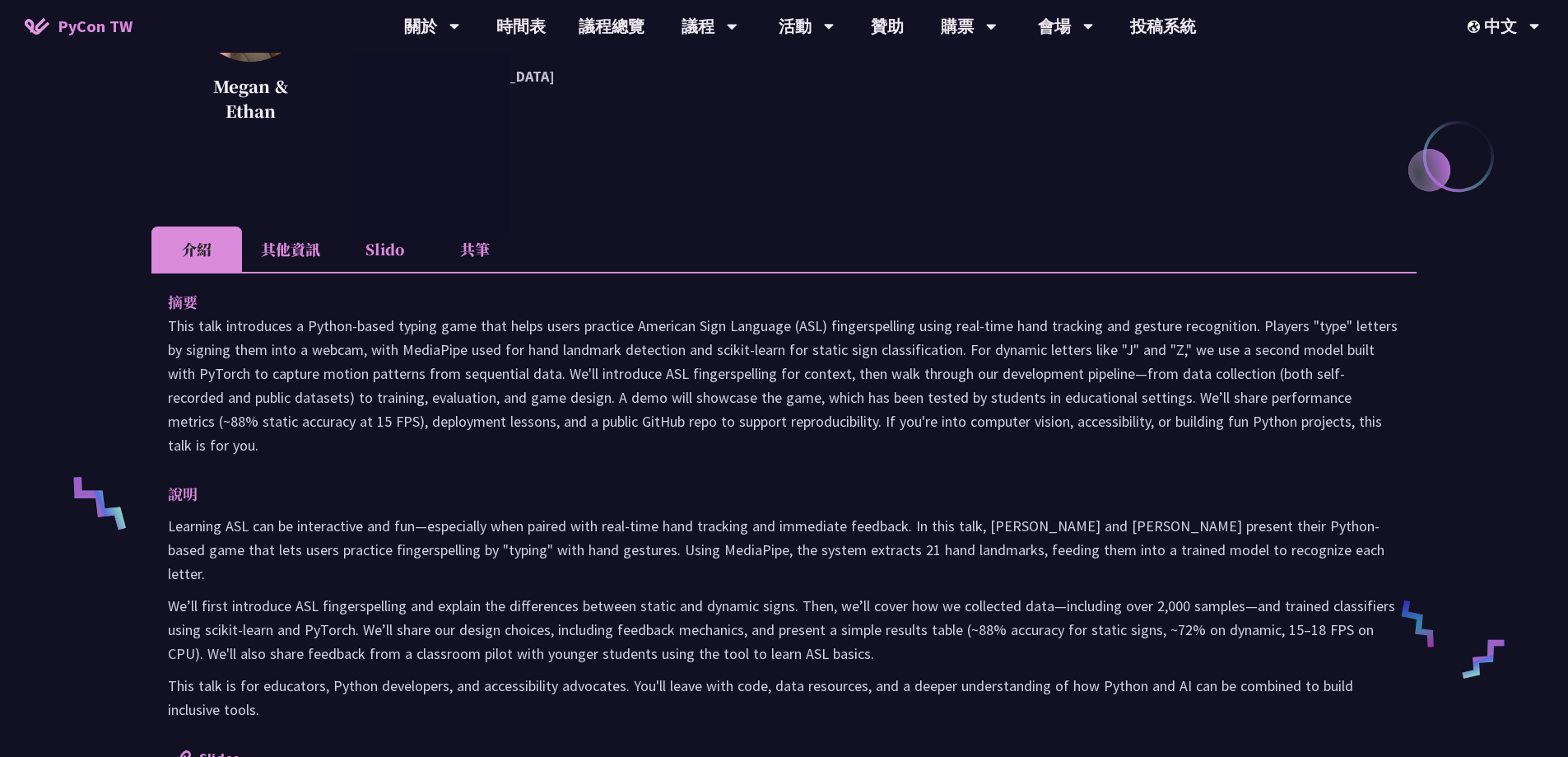
click at [286, 257] on li "其他資訊" at bounding box center [291, 249] width 97 height 45
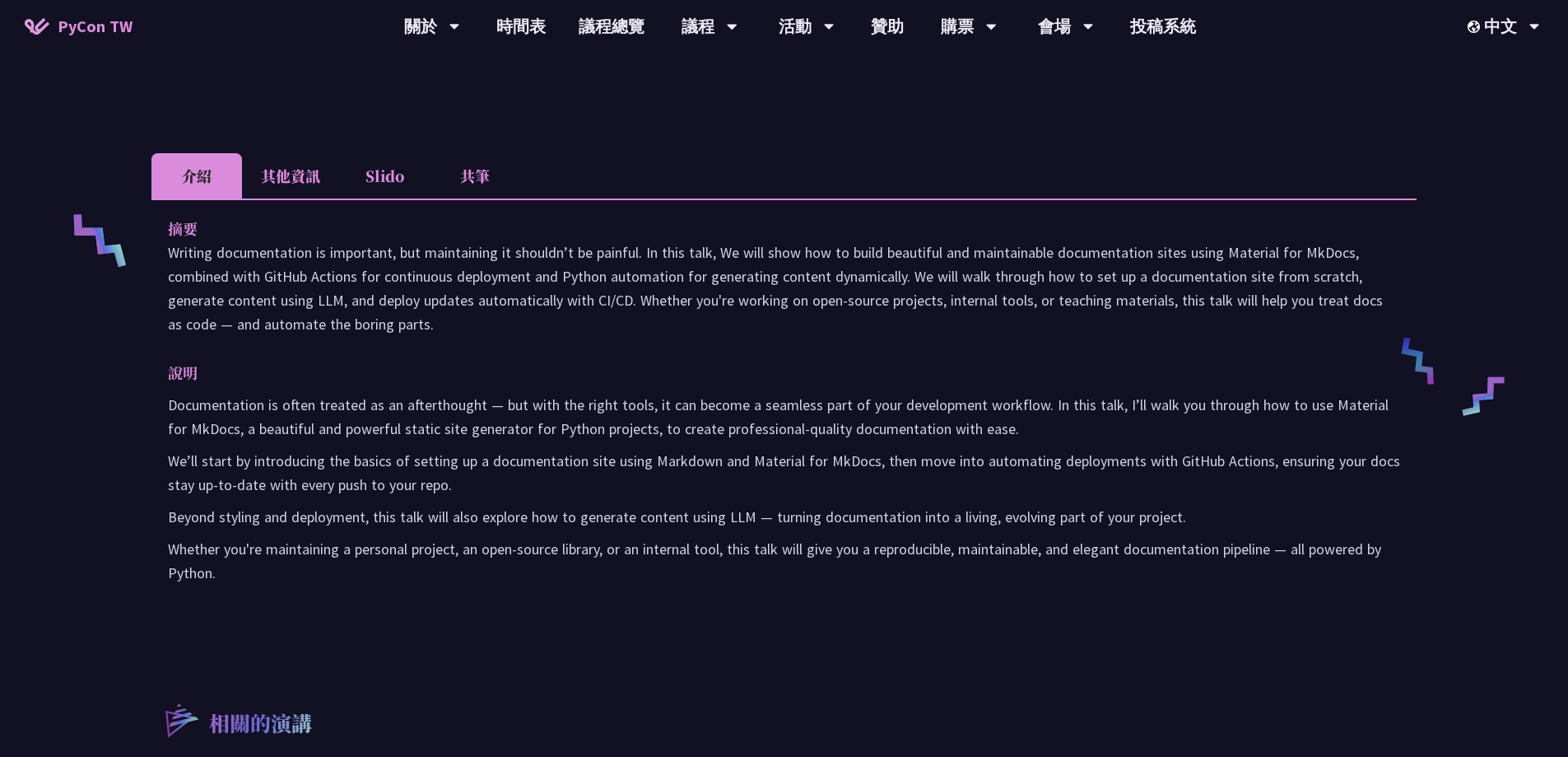
scroll to position [659, 0]
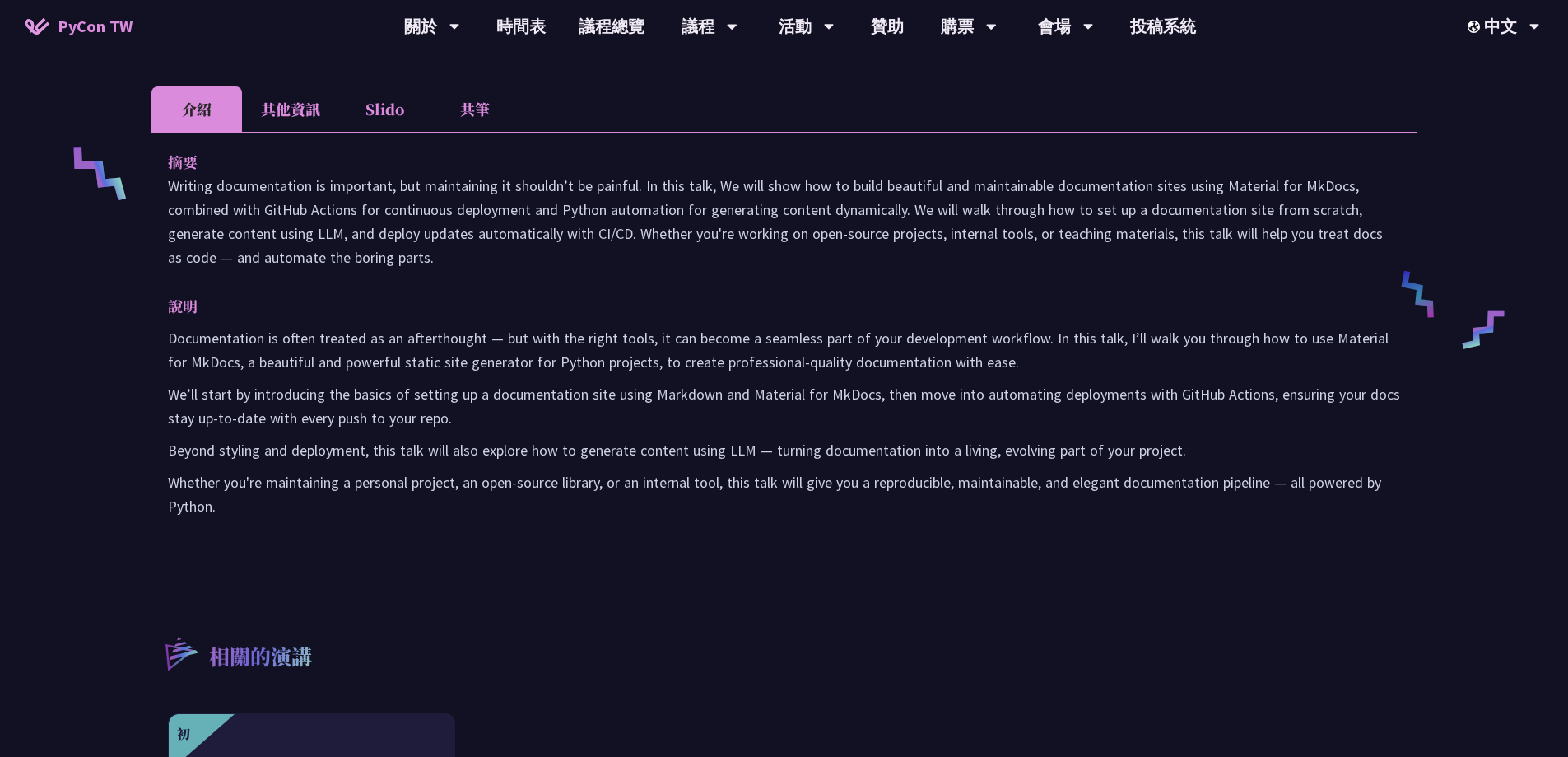
click at [426, 258] on p "Writing documentation is important, but maintaining it shouldn’t be painful. In…" at bounding box center [784, 221] width 1232 height 95
drag, startPoint x: 318, startPoint y: 257, endPoint x: 166, endPoint y: 192, distance: 165.3
click at [166, 192] on div "摘要 Writing documentation is important, but maintaining it shouldn’t be painful.…" at bounding box center [784, 345] width 1265 height 428
copy p "Writing documentation is important, but maintaining it shouldn’t be painful. In…"
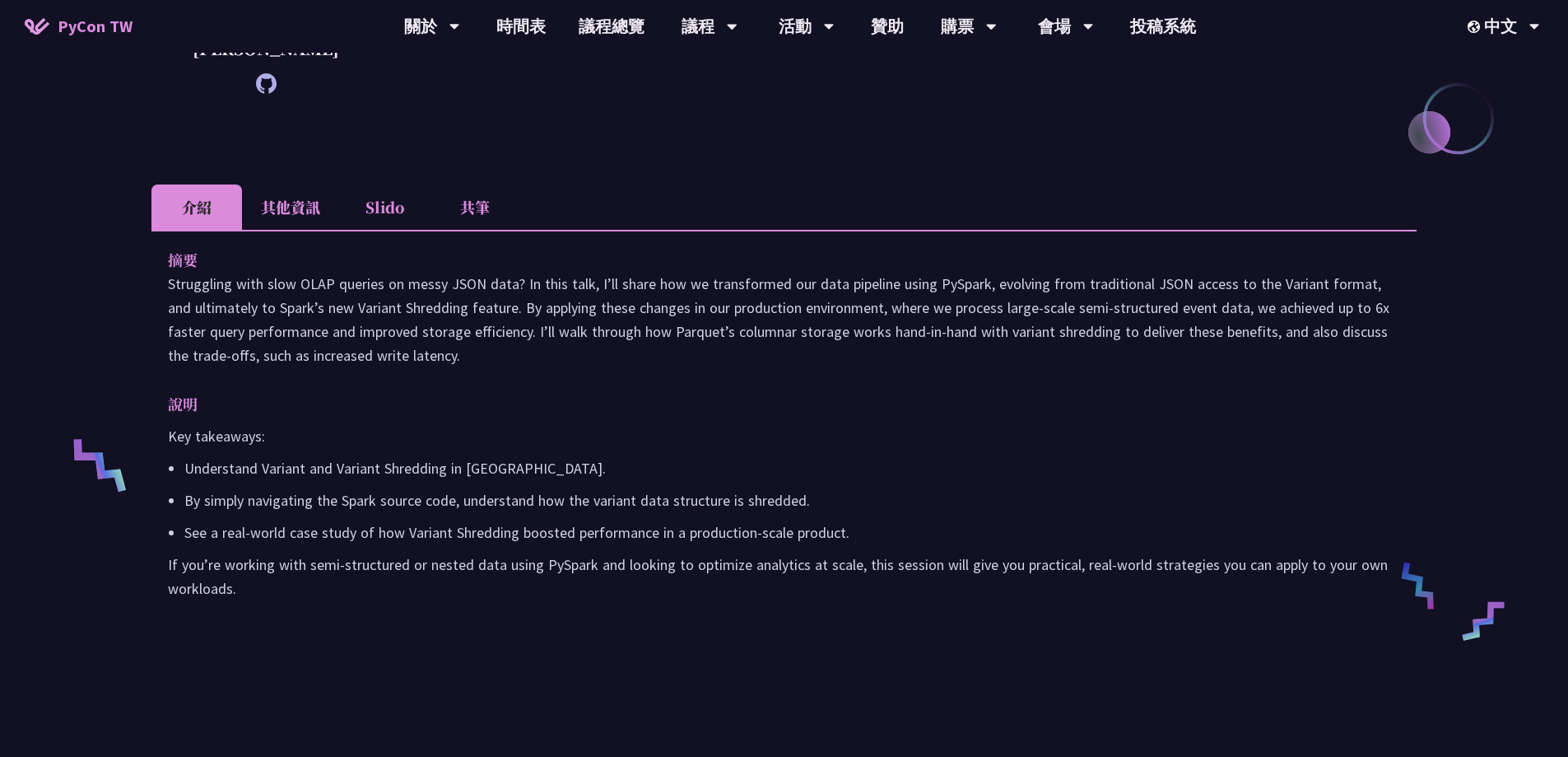
scroll to position [329, 0]
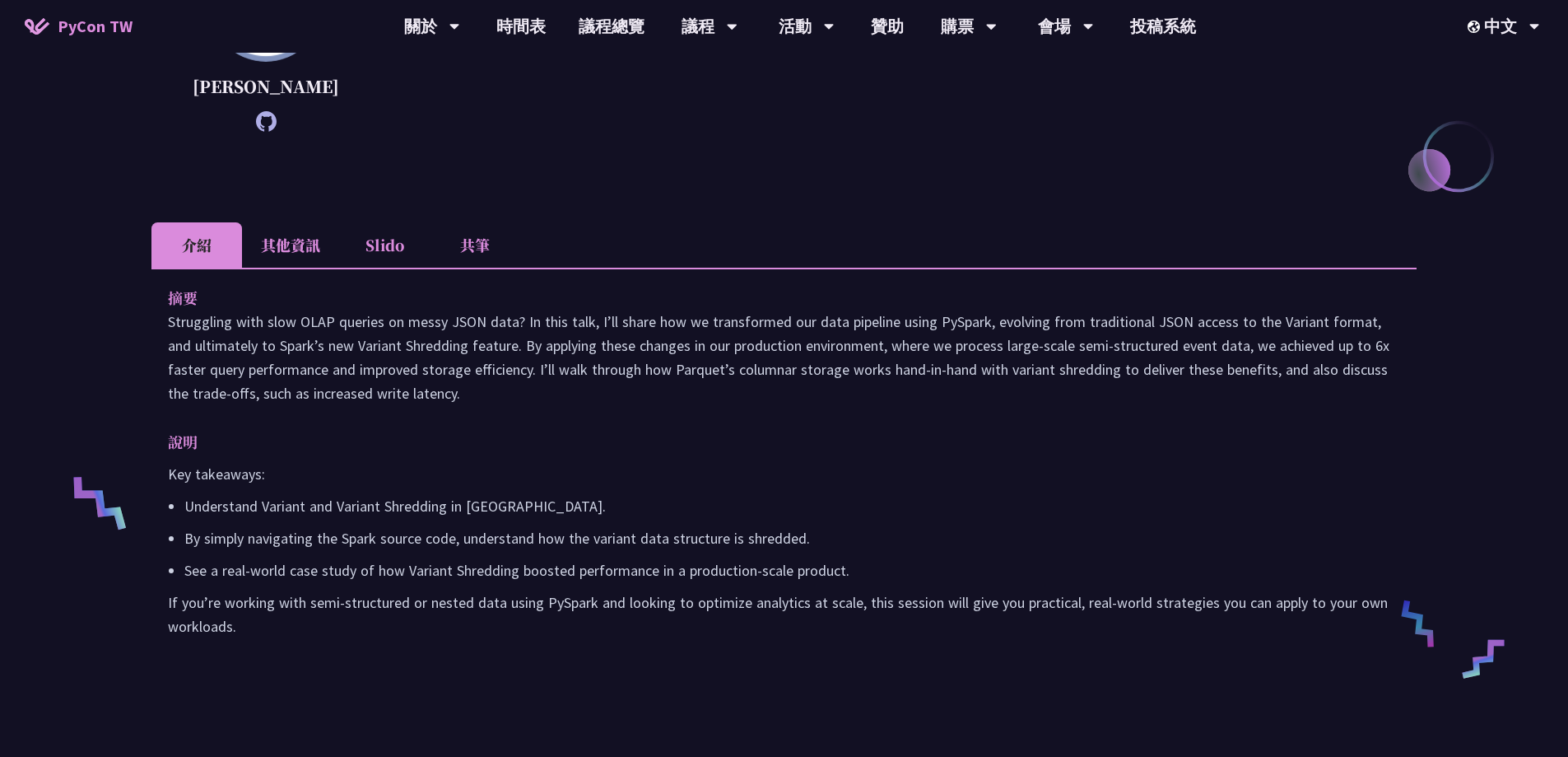
click at [323, 267] on li "其他資訊" at bounding box center [291, 245] width 97 height 45
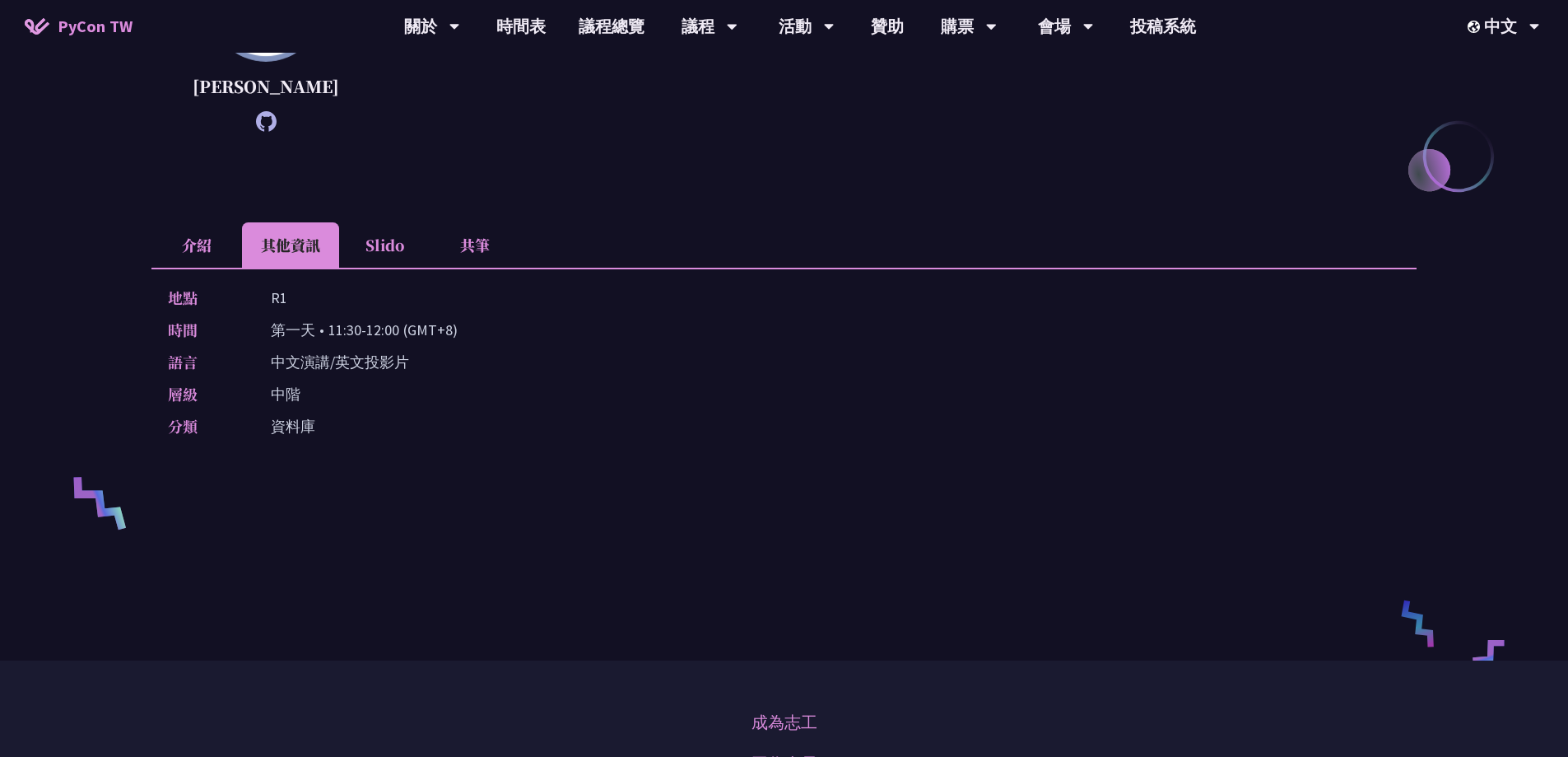
click at [197, 267] on li "介紹" at bounding box center [196, 245] width 91 height 45
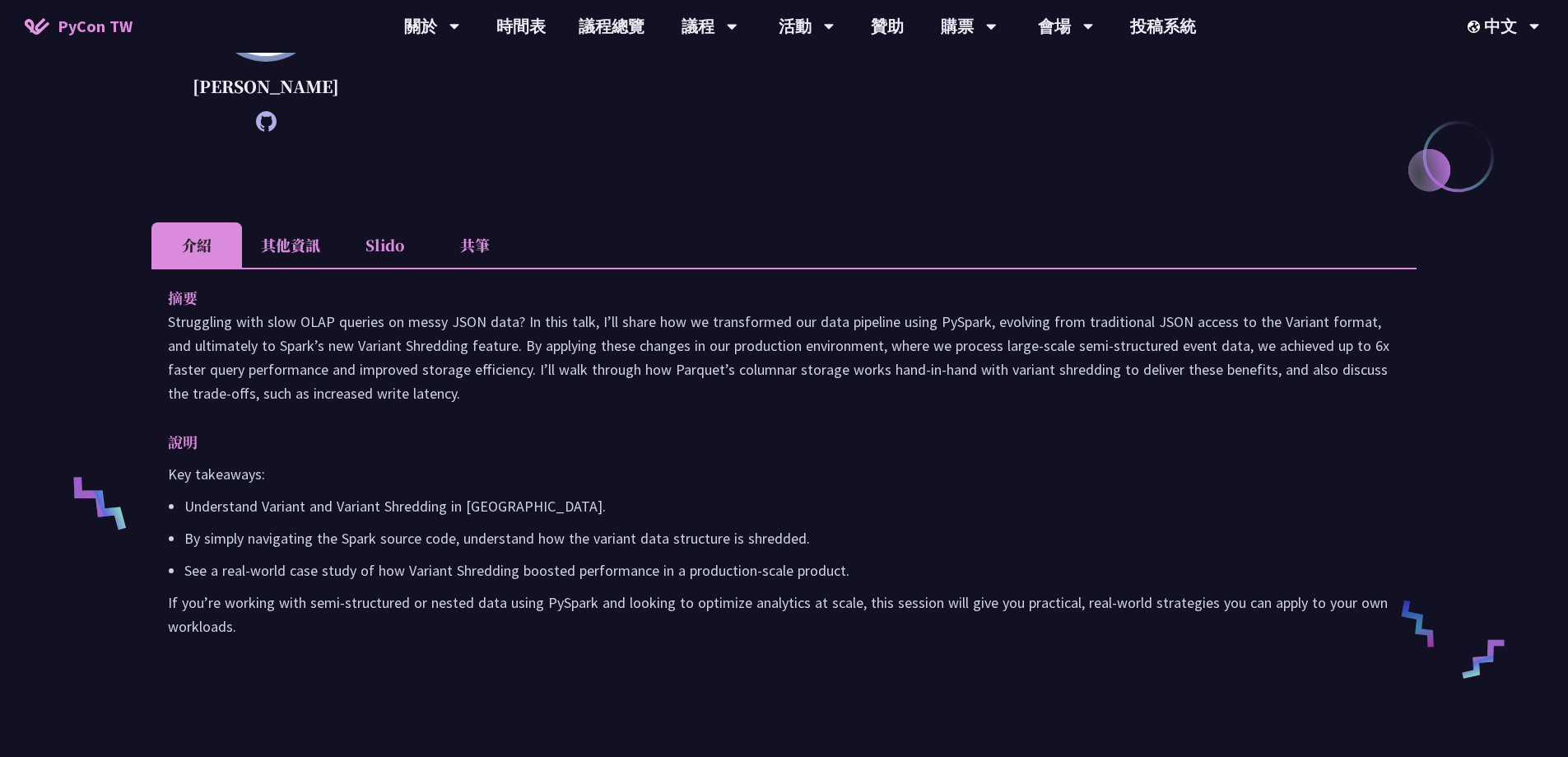
scroll to position [248, 0]
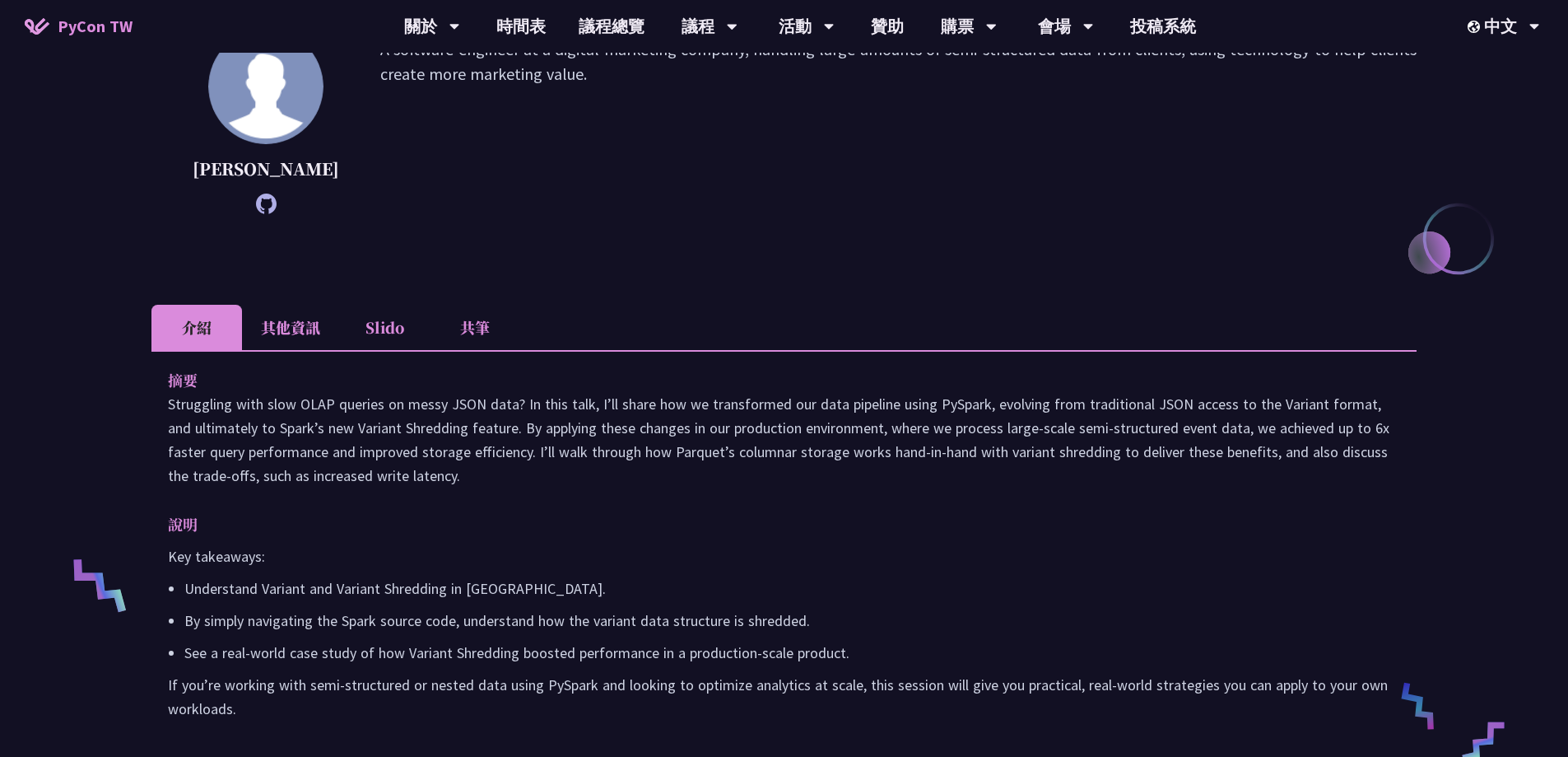
drag, startPoint x: 452, startPoint y: 500, endPoint x: 162, endPoint y: 430, distance: 298.3
click at [162, 430] on div "摘要 Struggling with slow OLAP queries on messy JSON data? In this talk, I’ll sha…" at bounding box center [784, 556] width 1265 height 412
copy p "Struggling with slow OLAP queries on messy JSON data? In this talk, I’ll share …"
